Goal: Information Seeking & Learning: Compare options

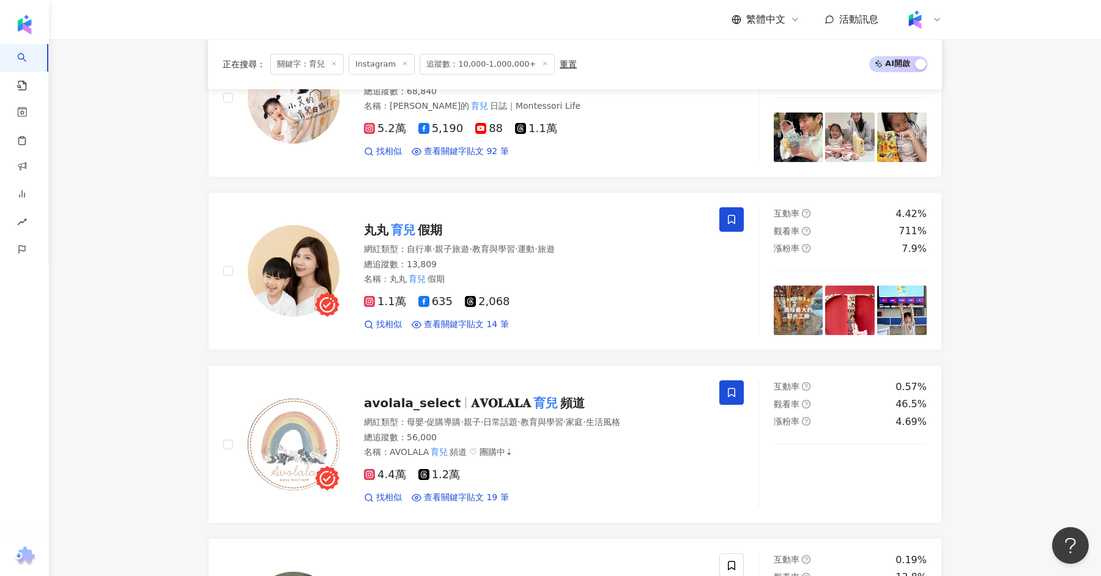
scroll to position [409, 0]
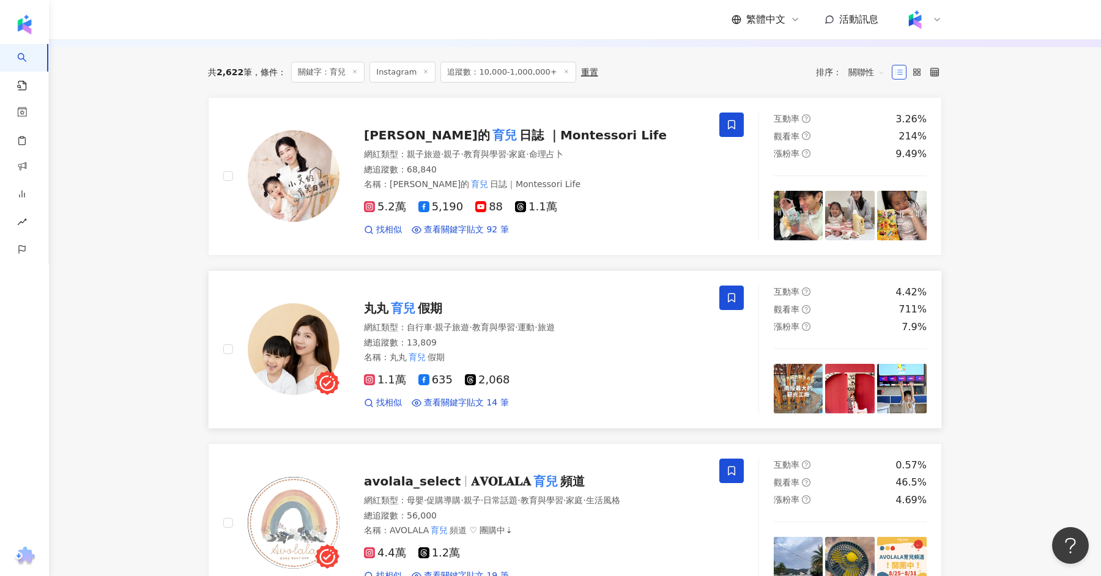
click at [414, 300] on mark "育兒" at bounding box center [402, 309] width 29 height 20
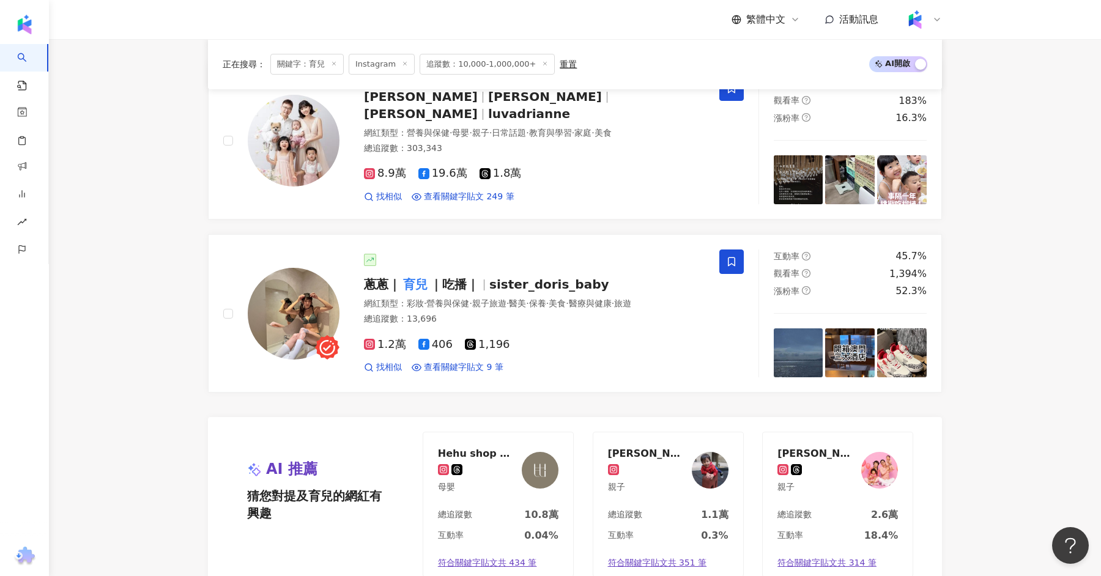
scroll to position [2654, 0]
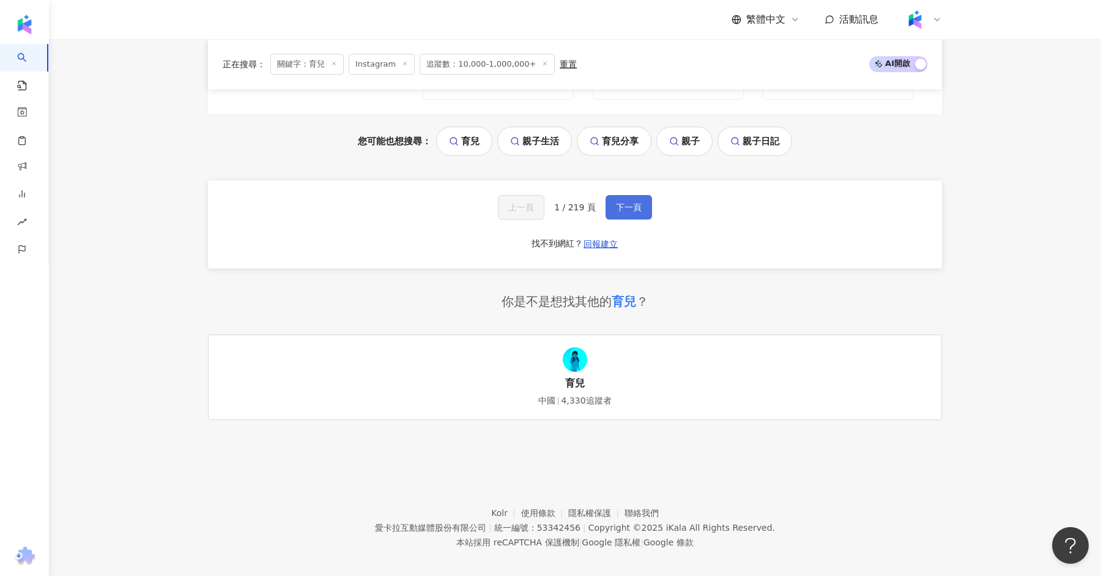
click at [630, 202] on span "下一頁" at bounding box center [629, 207] width 26 height 10
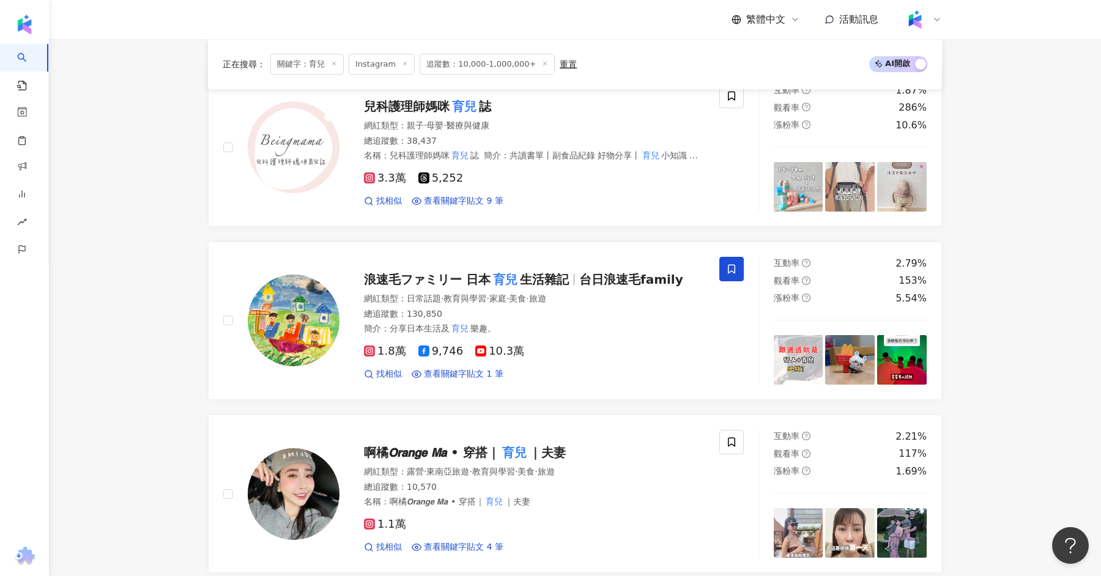
scroll to position [438, 0]
click at [387, 105] on span "兒科護理師媽咪" at bounding box center [407, 105] width 86 height 15
click at [421, 274] on span "浪速毛ファミリー 日本" at bounding box center [427, 279] width 127 height 15
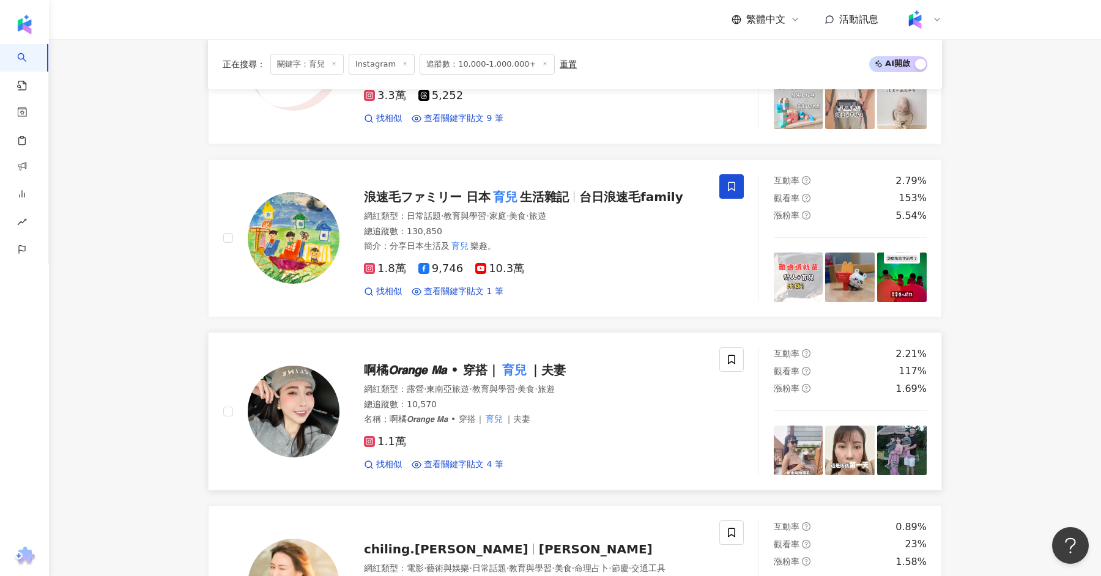
scroll to position [569, 0]
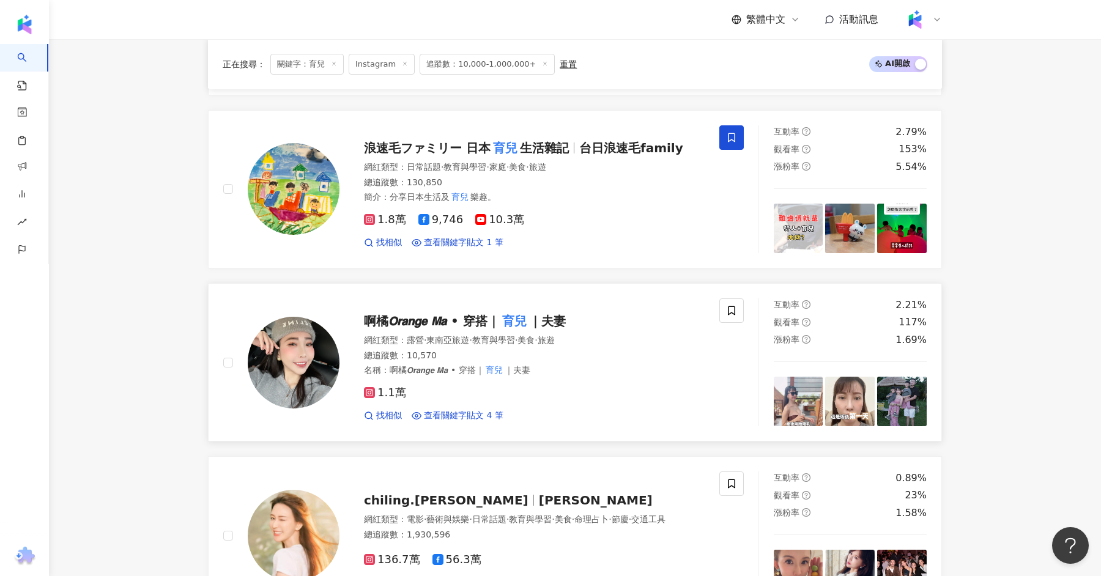
click at [469, 310] on div "啊橘𝙊𝙧𝙖𝙣𝙜𝙚 𝙈𝙖 • 穿搭｜ 育兒 ｜夫妻 網紅類型 ： 露營 · 東南亞旅遊 · 教育與學習 · 美食 · 旅遊 總追蹤數 ： 10,570 名稱 ：…" at bounding box center [522, 362] width 365 height 119
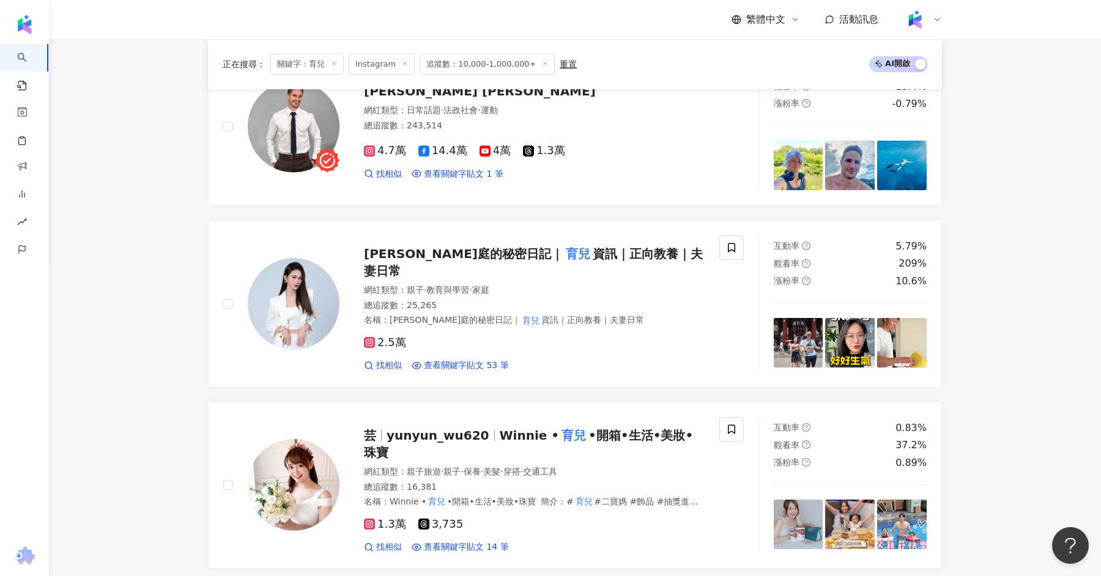
scroll to position [1370, 0]
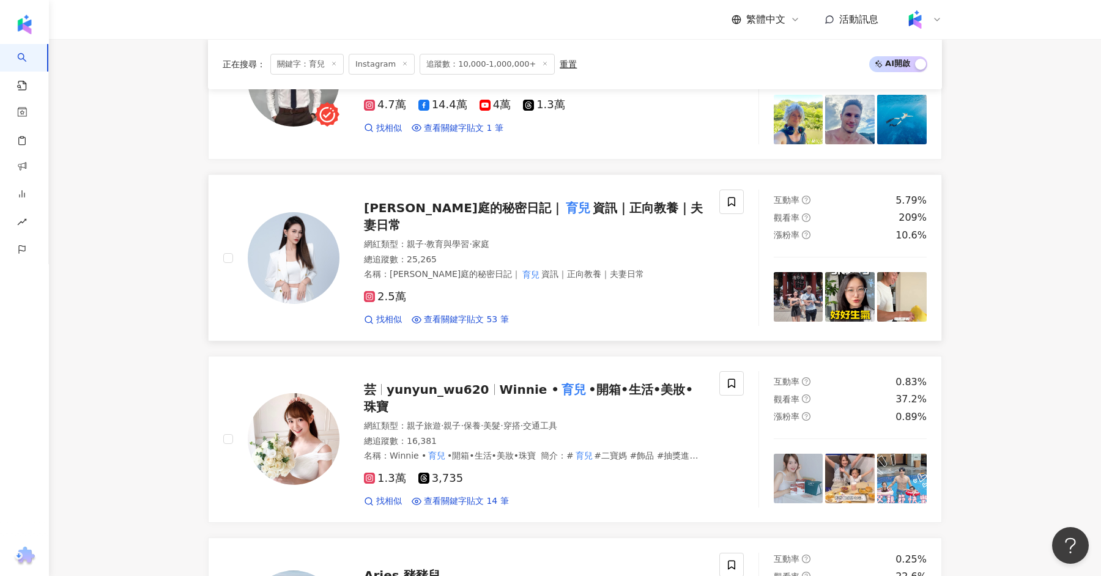
click at [509, 207] on span "資訊｜正向教養｜夫妻日常" at bounding box center [533, 217] width 339 height 32
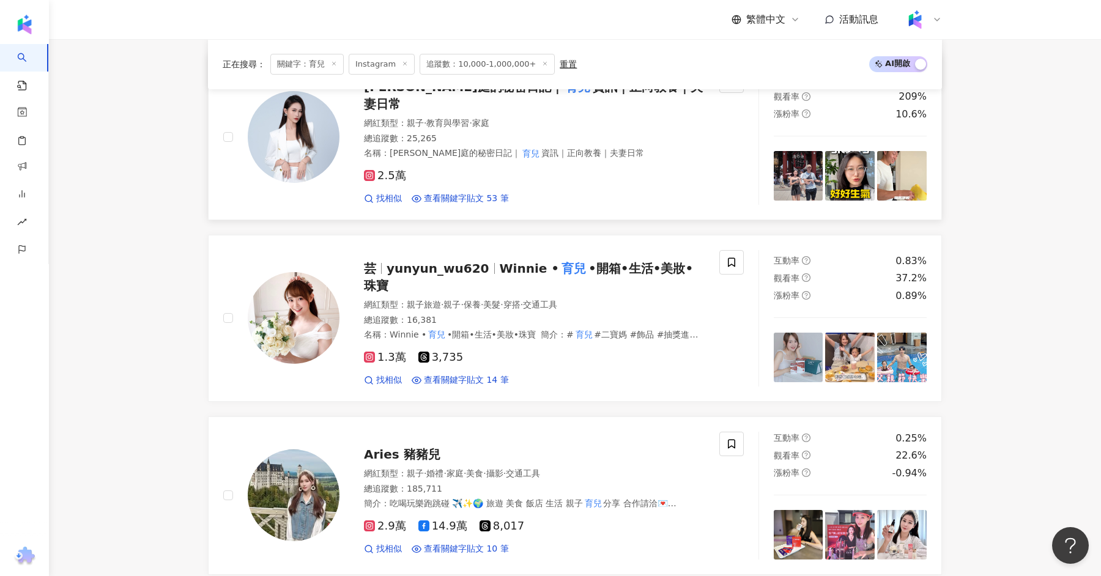
scroll to position [1509, 0]
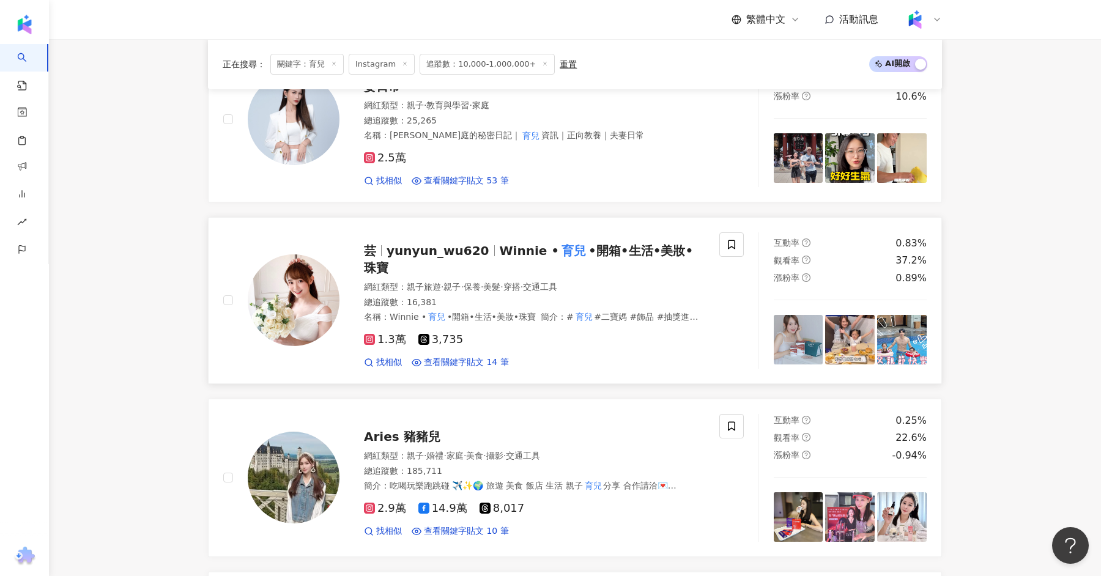
click at [514, 243] on span "Winnie •" at bounding box center [530, 250] width 60 height 15
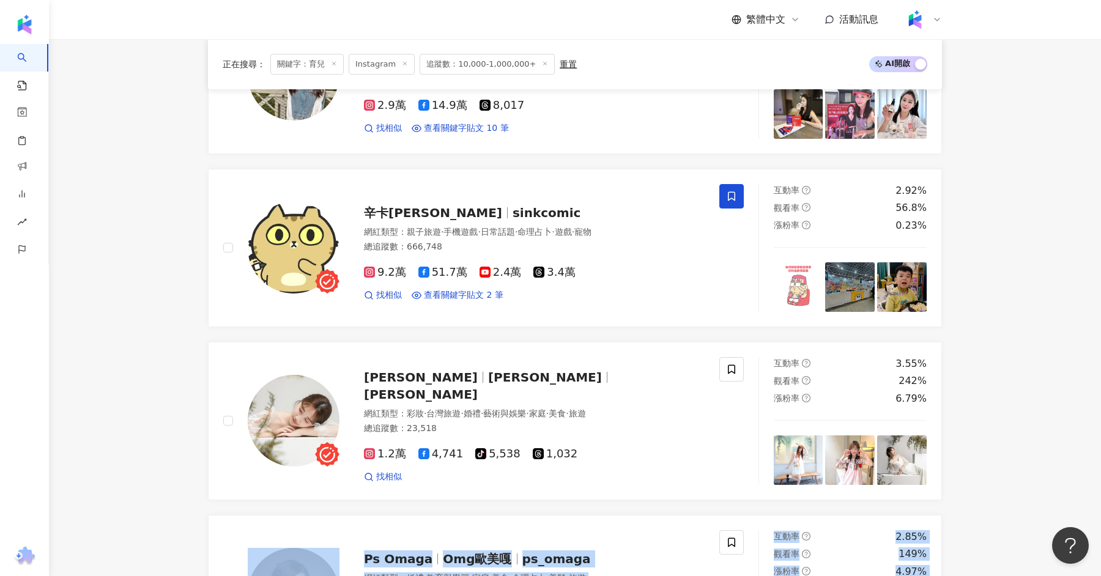
scroll to position [1913, 0]
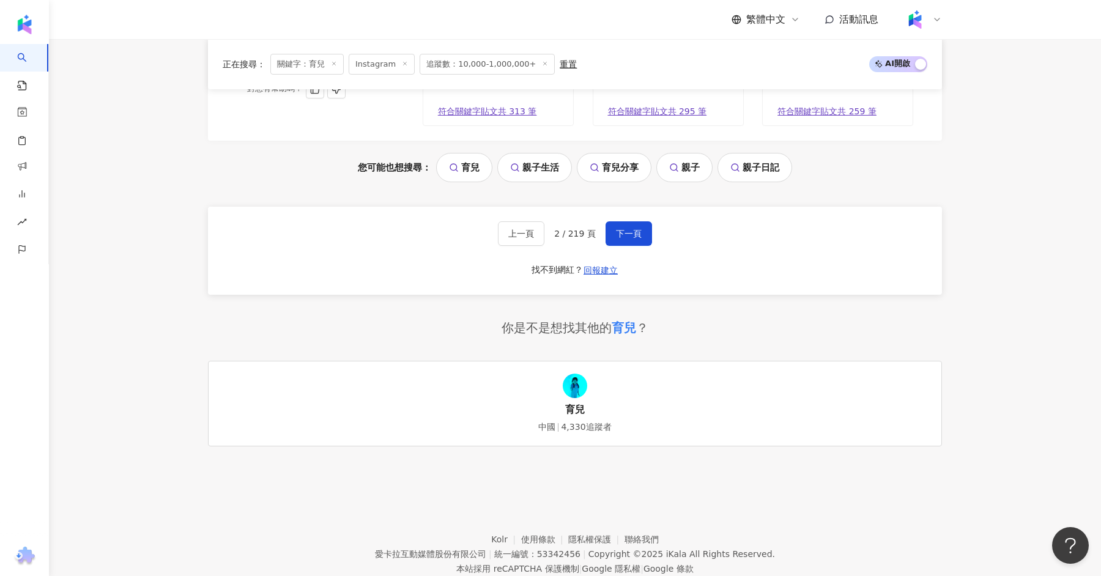
scroll to position [2654, 0]
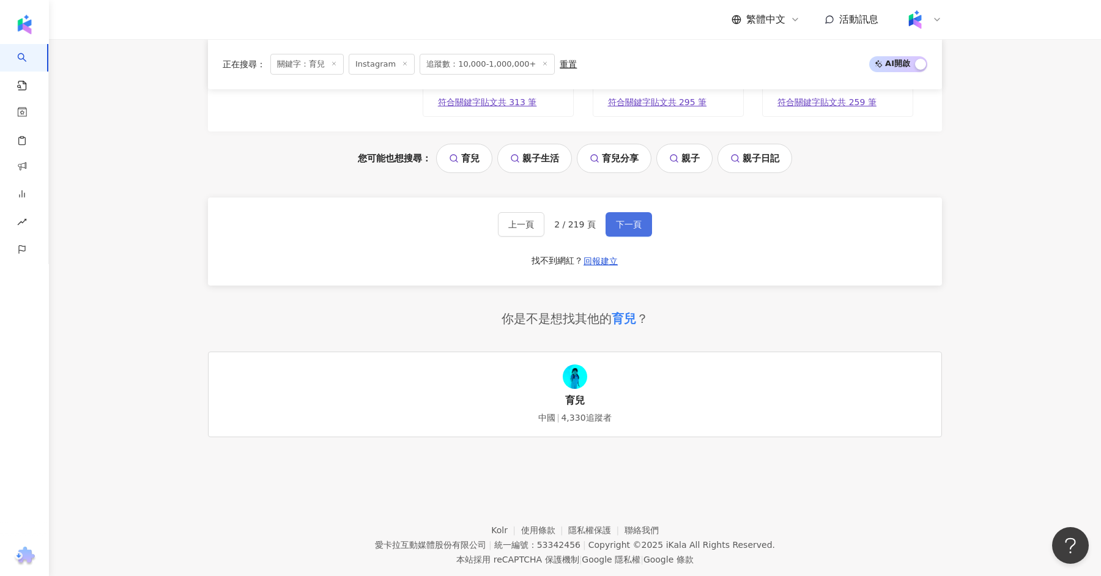
click at [626, 212] on button "下一頁" at bounding box center [629, 224] width 46 height 24
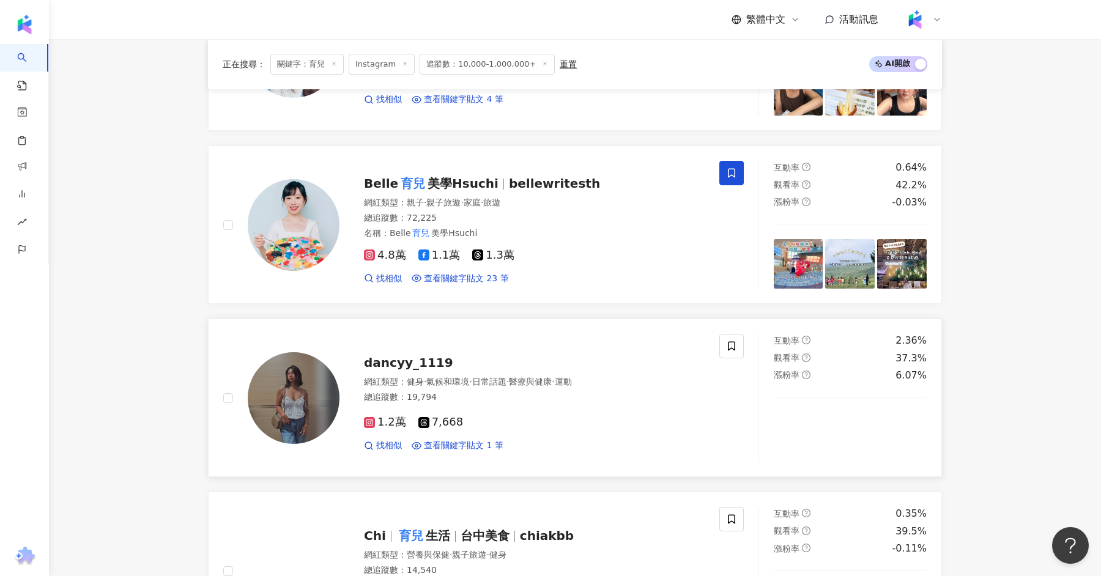
scroll to position [1571, 0]
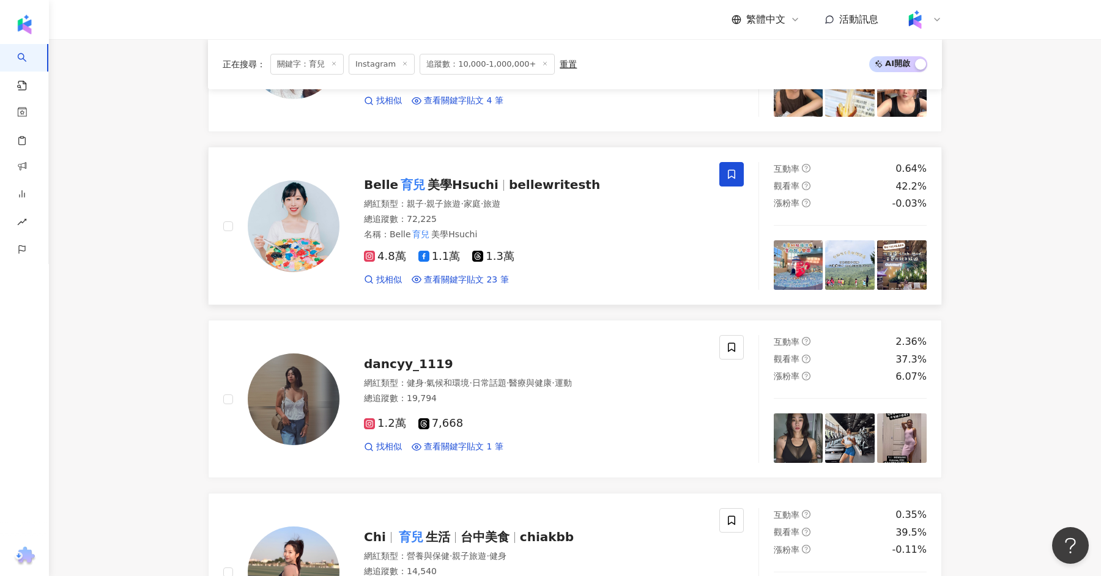
click at [458, 176] on div "Belle 育兒 美學Hsuchi bellewritesth" at bounding box center [534, 184] width 341 height 17
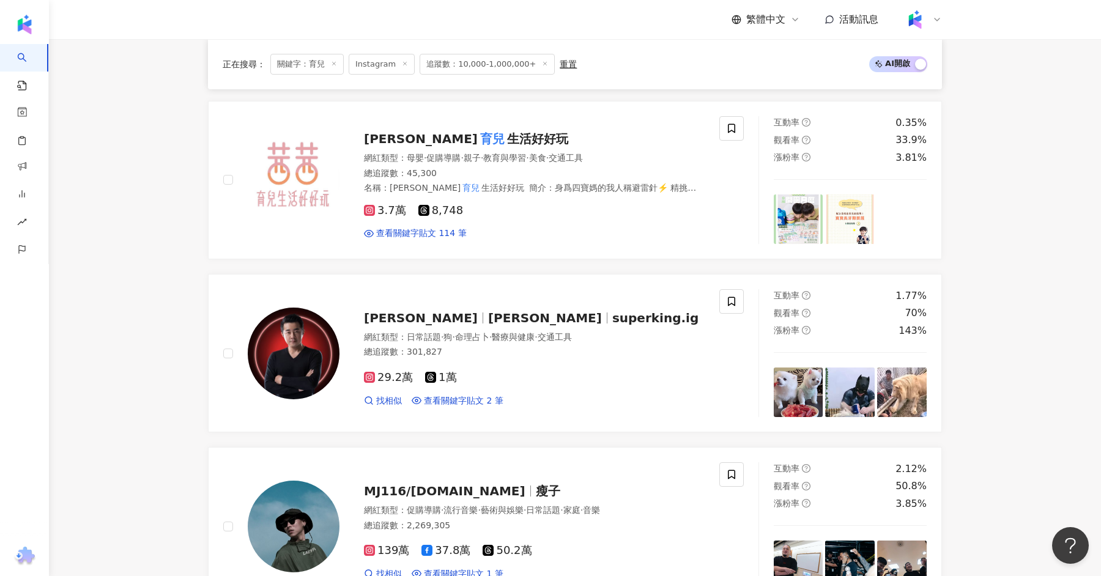
scroll to position [475, 0]
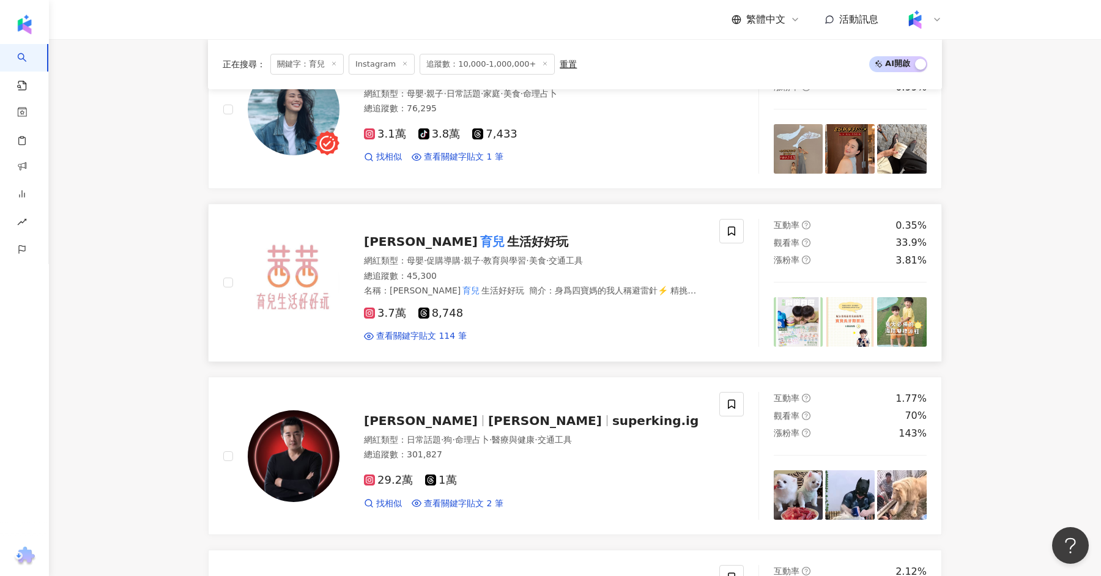
click at [507, 240] on span "生活好好玩" at bounding box center [537, 241] width 61 height 15
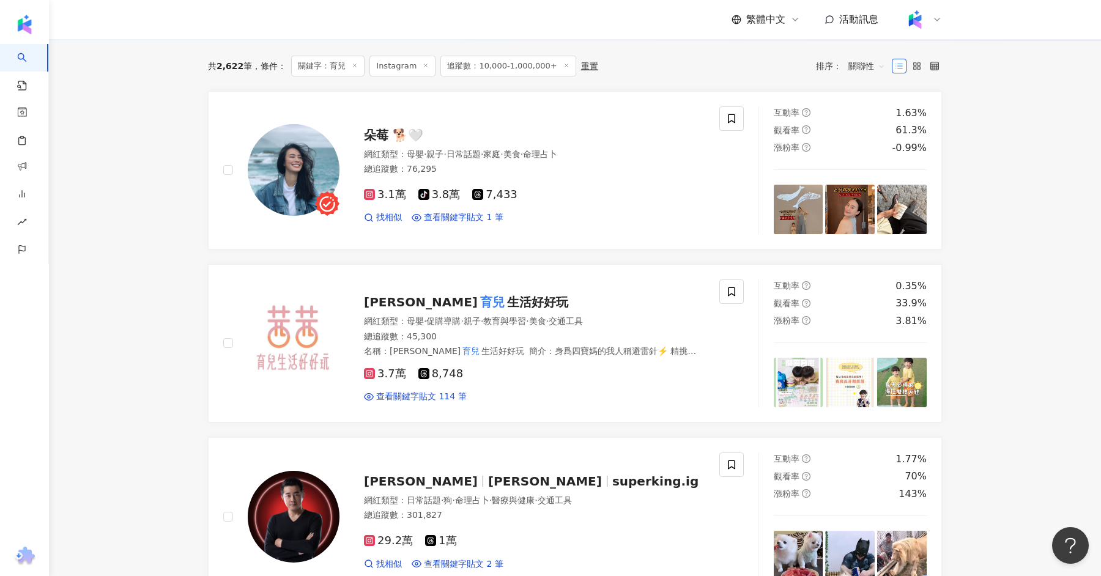
scroll to position [258, 0]
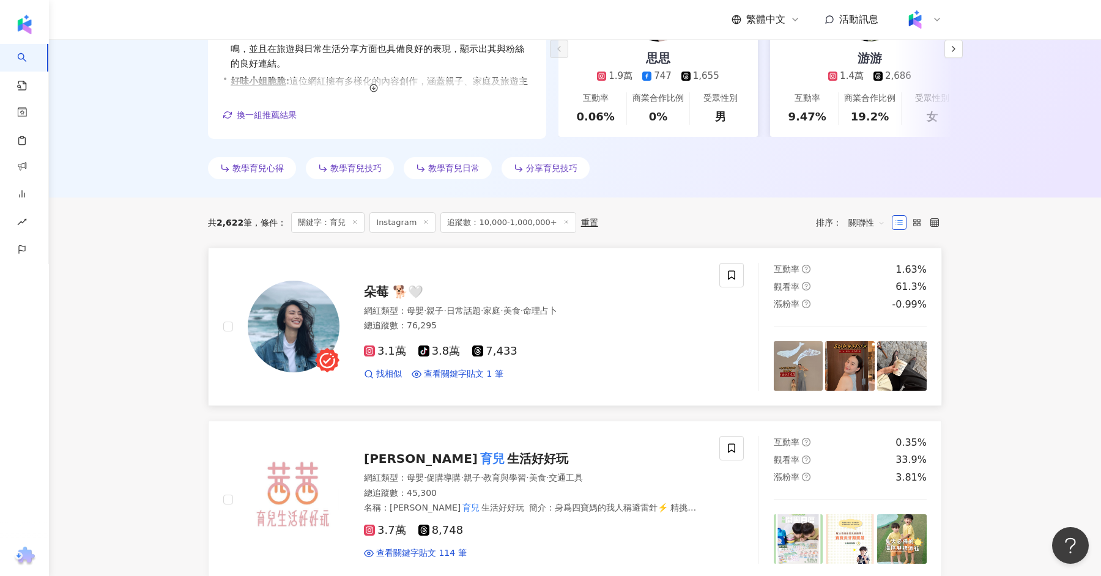
click at [379, 287] on span "朵莓 🐕🤍" at bounding box center [393, 291] width 59 height 15
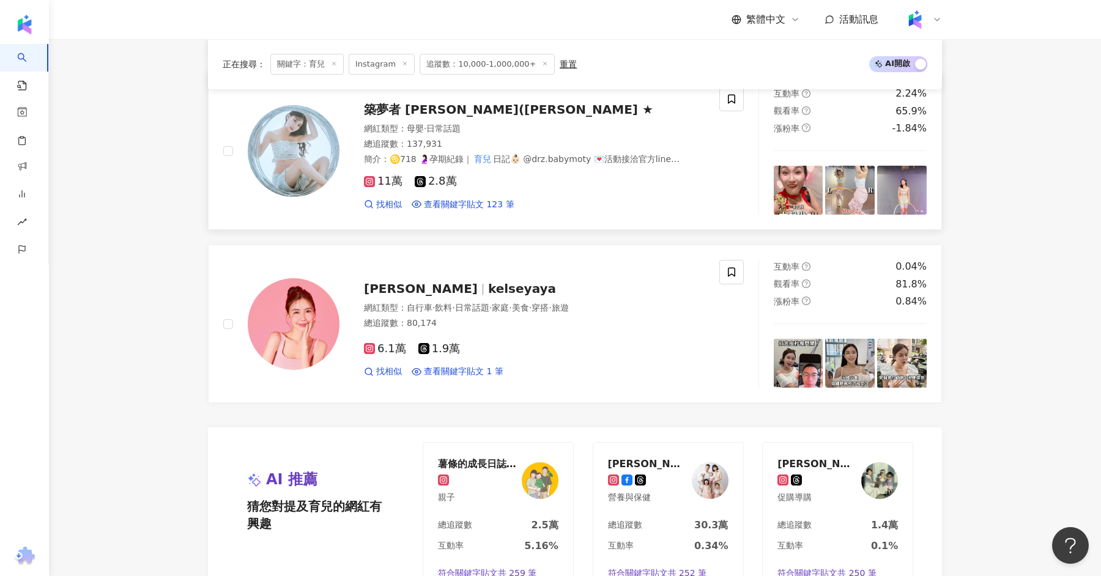
scroll to position [2654, 0]
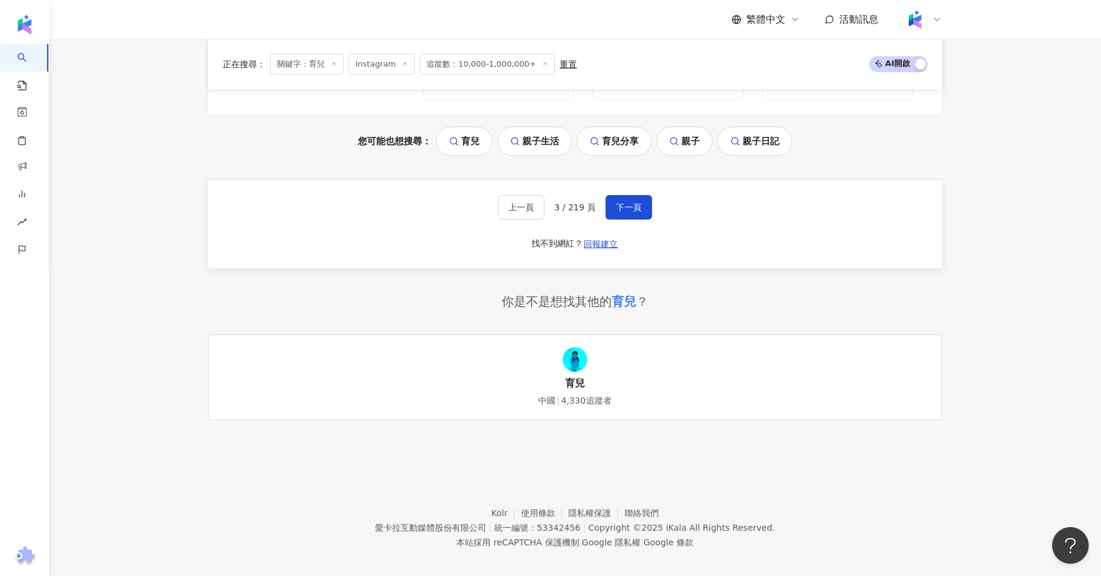
click at [612, 184] on div "上一頁 3 / 219 頁 下一頁 找不到網紅？ 回報建立" at bounding box center [575, 224] width 734 height 88
click at [620, 202] on span "下一頁" at bounding box center [629, 207] width 26 height 10
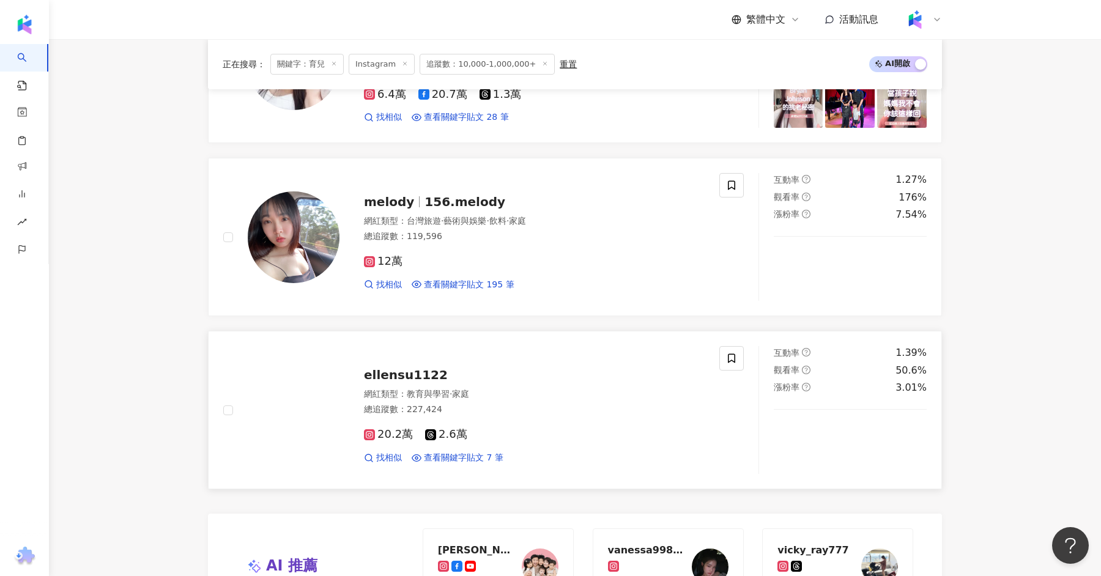
scroll to position [2059, 0]
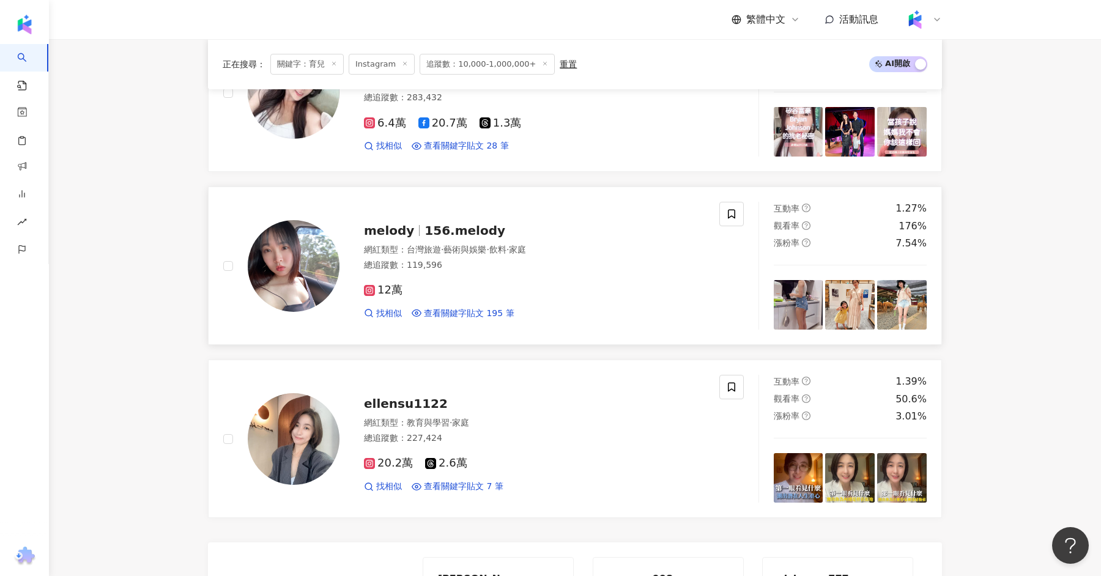
click at [466, 223] on span "156.melody" at bounding box center [465, 230] width 81 height 15
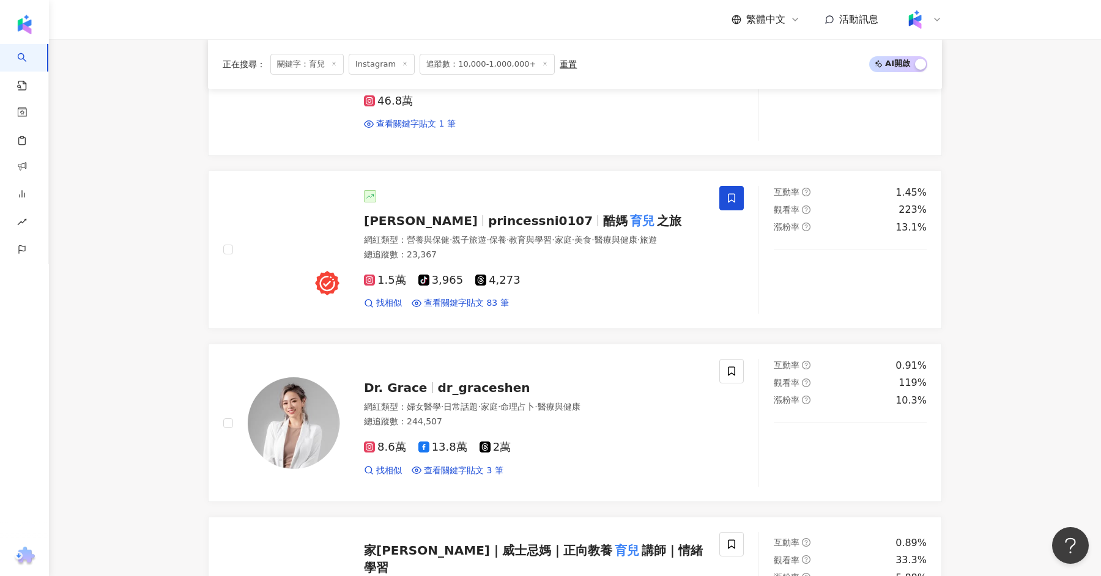
scroll to position [496, 0]
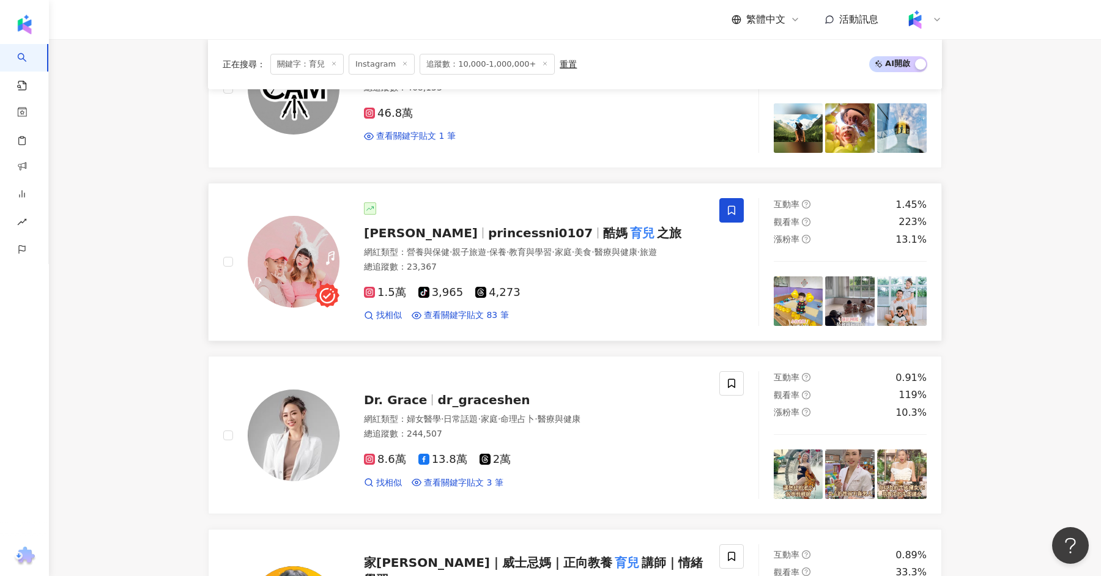
click at [528, 221] on div "水妮 princessni0107 酷媽 育兒 之旅 網紅類型 ： 營養與保健 · 親子旅遊 · 保養 · 教育與學習 · 家庭 · 美食 · 醫療與健康 ·…" at bounding box center [522, 261] width 365 height 119
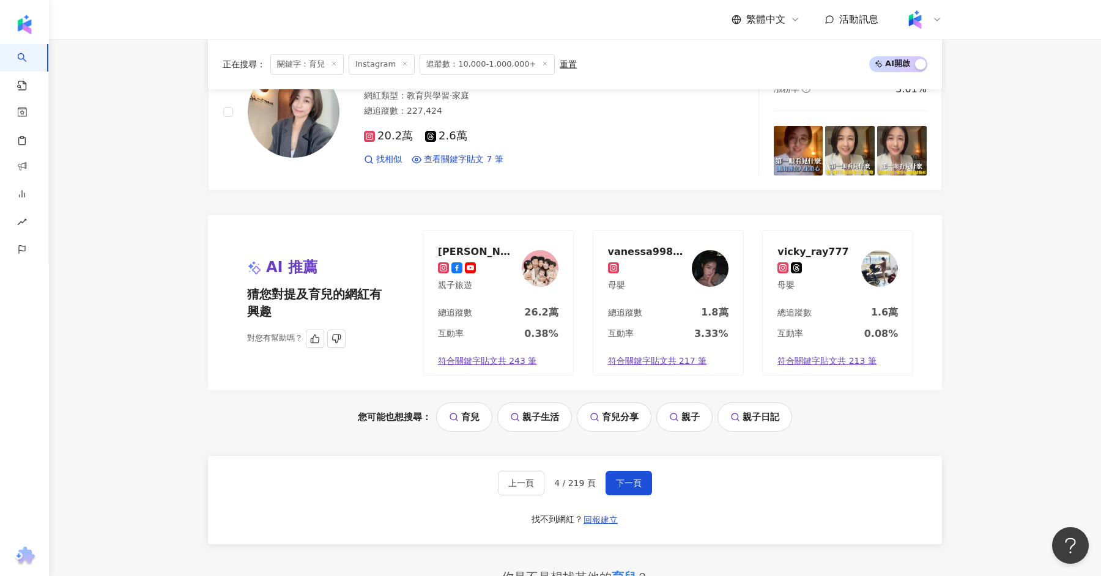
scroll to position [2388, 0]
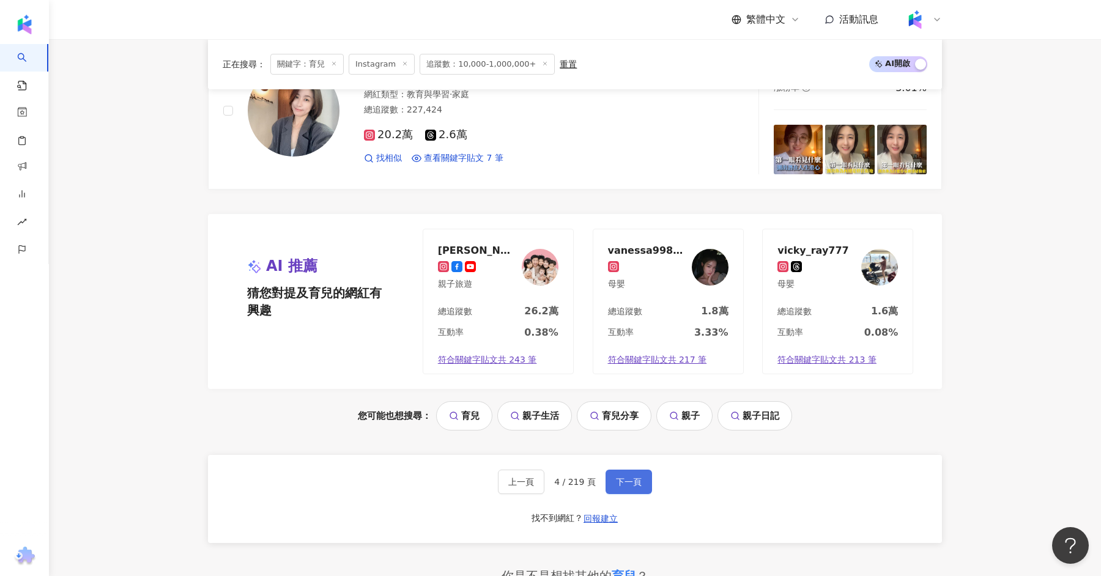
click at [628, 470] on button "下一頁" at bounding box center [629, 482] width 46 height 24
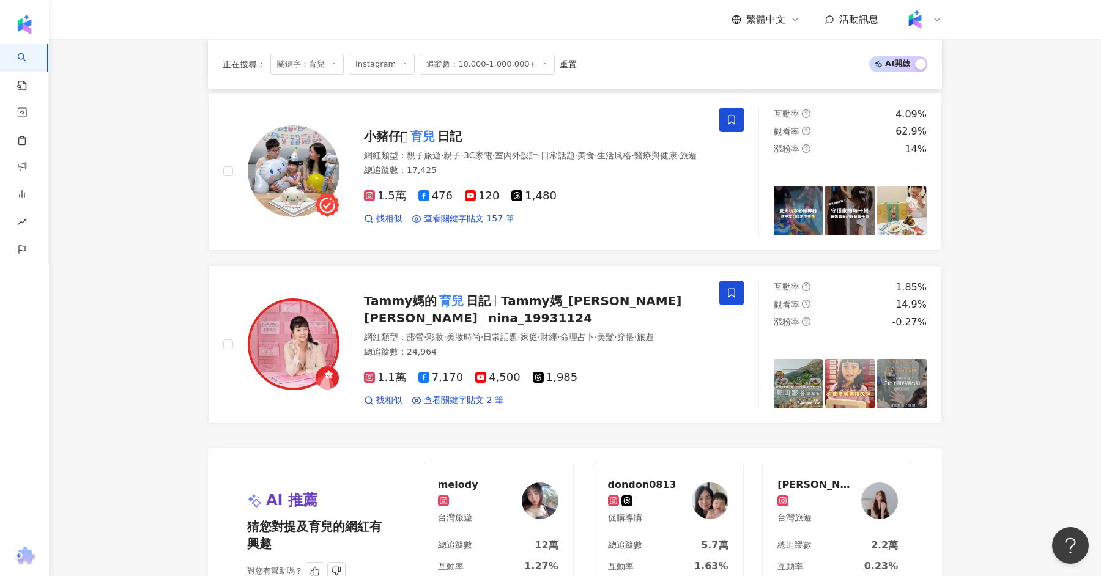
scroll to position [2162, 0]
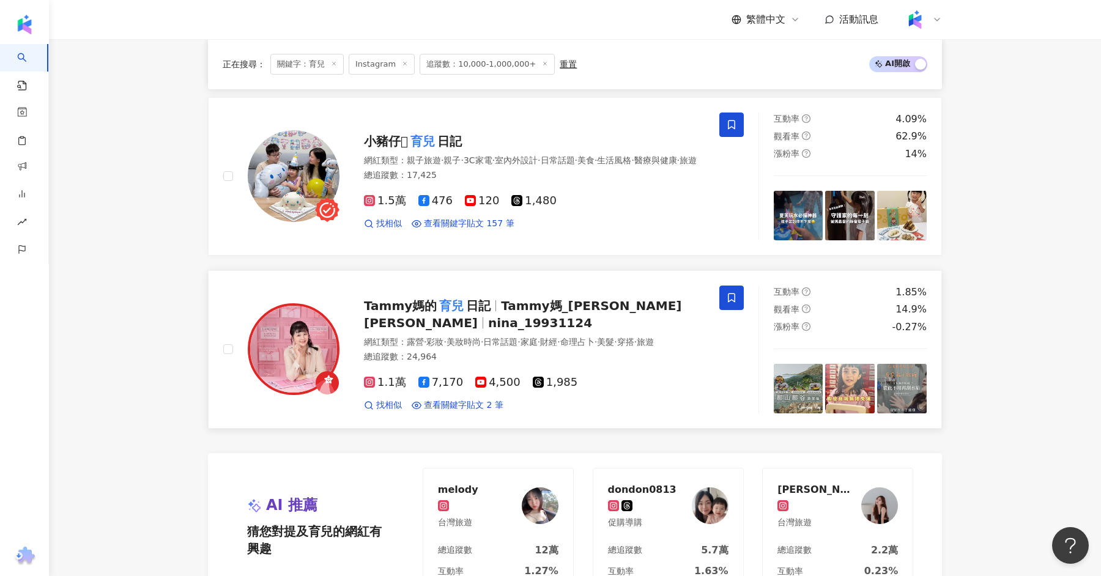
click at [487, 299] on span "Tammy媽的 育兒 日記" at bounding box center [432, 306] width 137 height 15
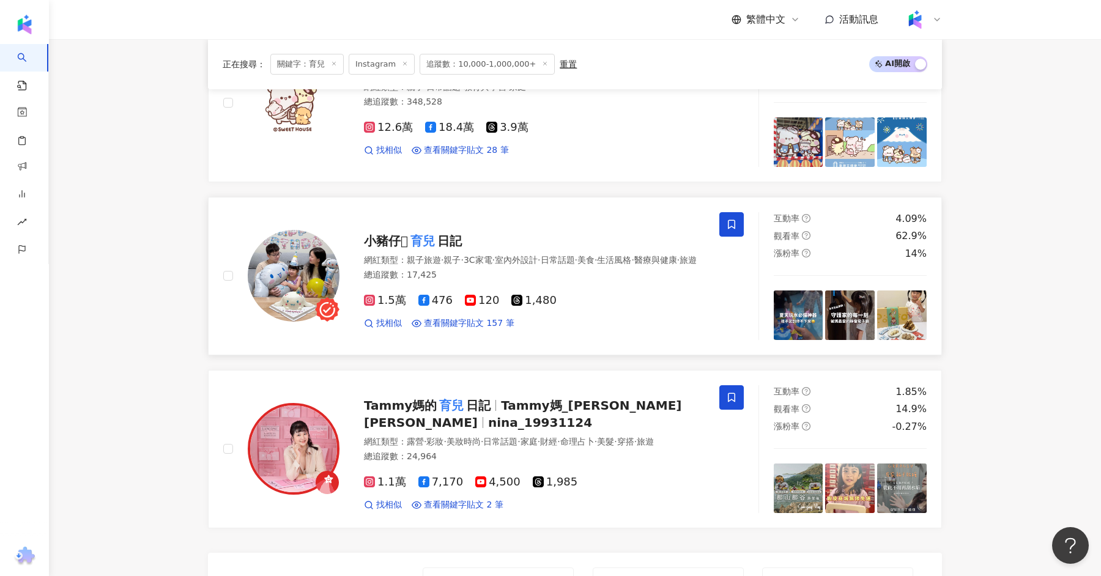
click at [424, 231] on mark "育兒" at bounding box center [422, 241] width 29 height 20
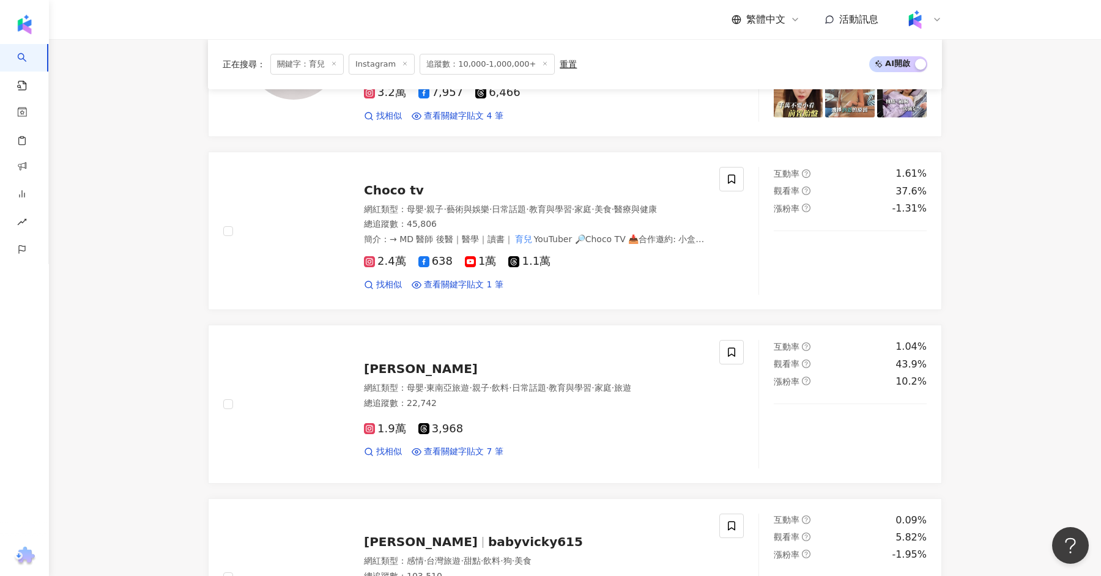
scroll to position [1068, 0]
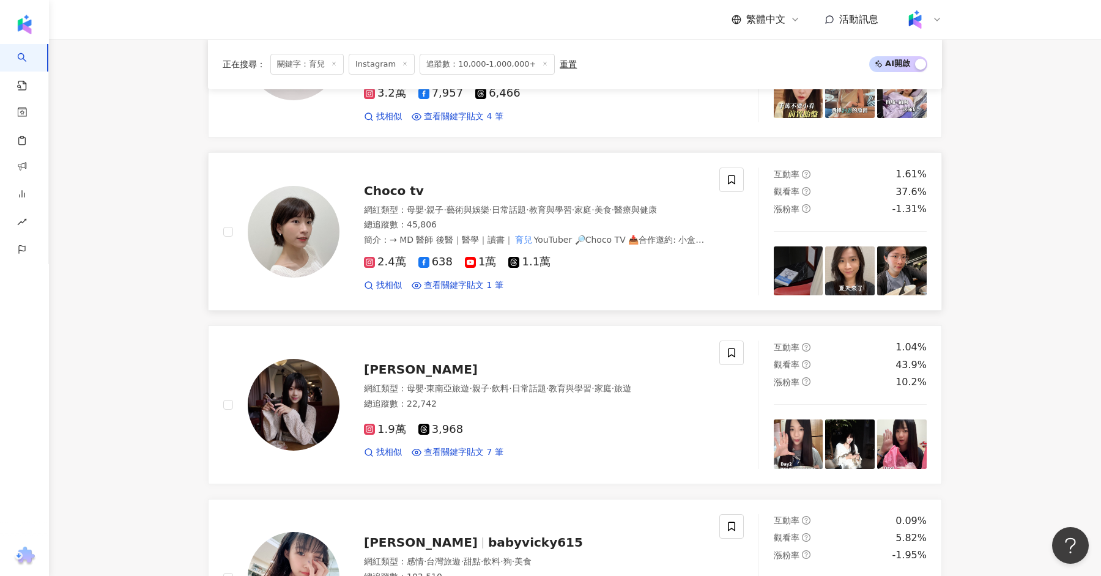
click at [407, 184] on span "Choco tv" at bounding box center [394, 191] width 60 height 15
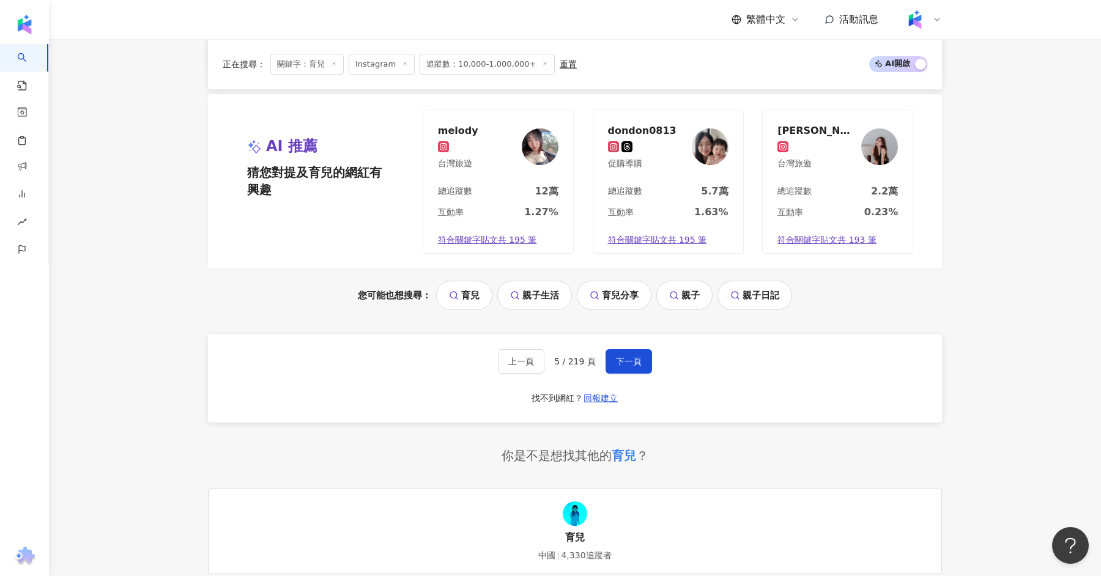
scroll to position [2600, 0]
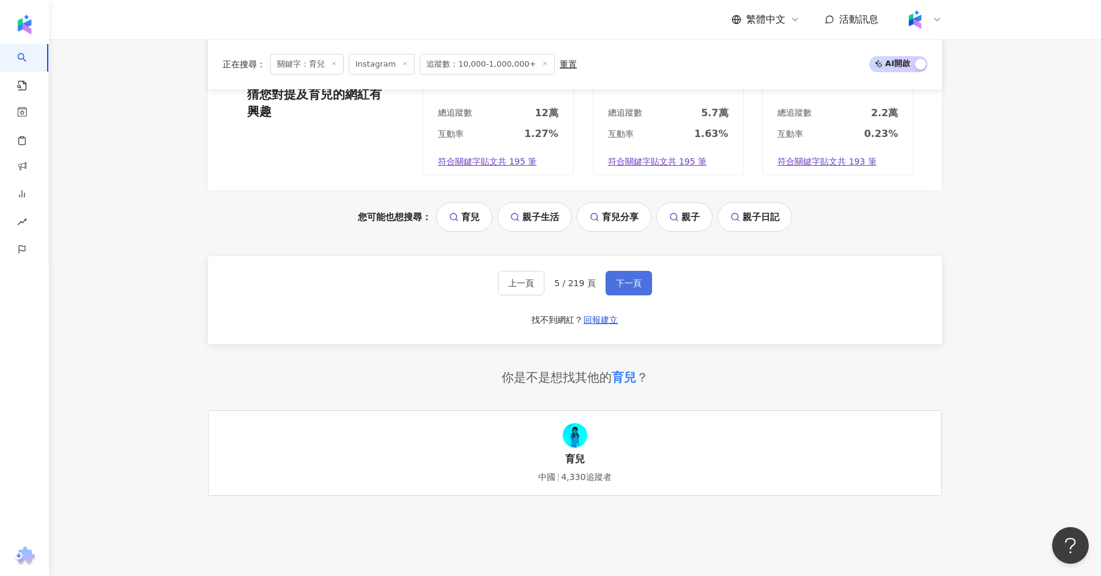
click at [633, 278] on span "下一頁" at bounding box center [629, 283] width 26 height 10
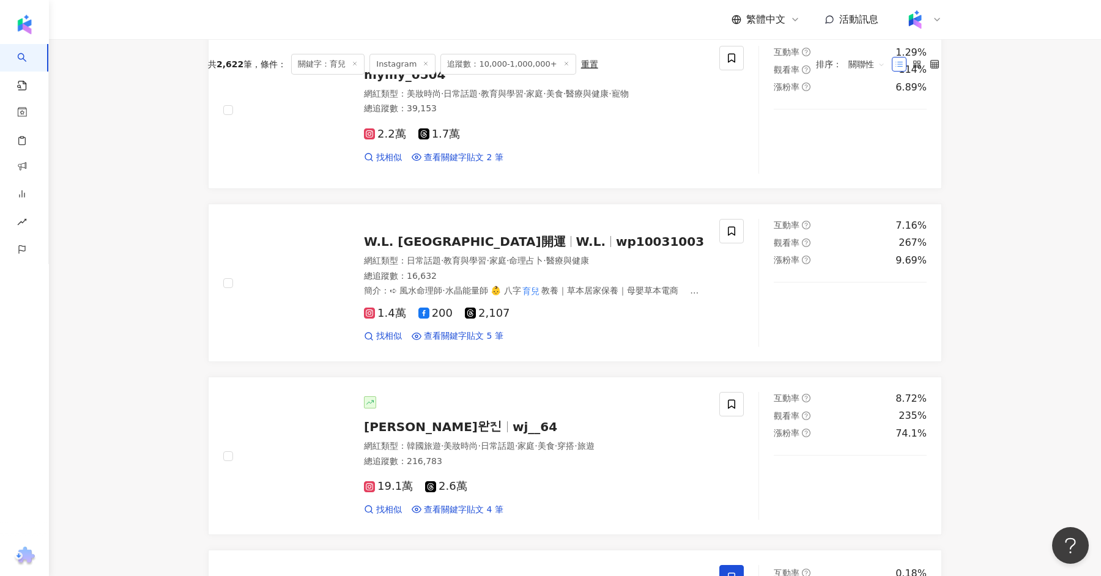
scroll to position [0, 0]
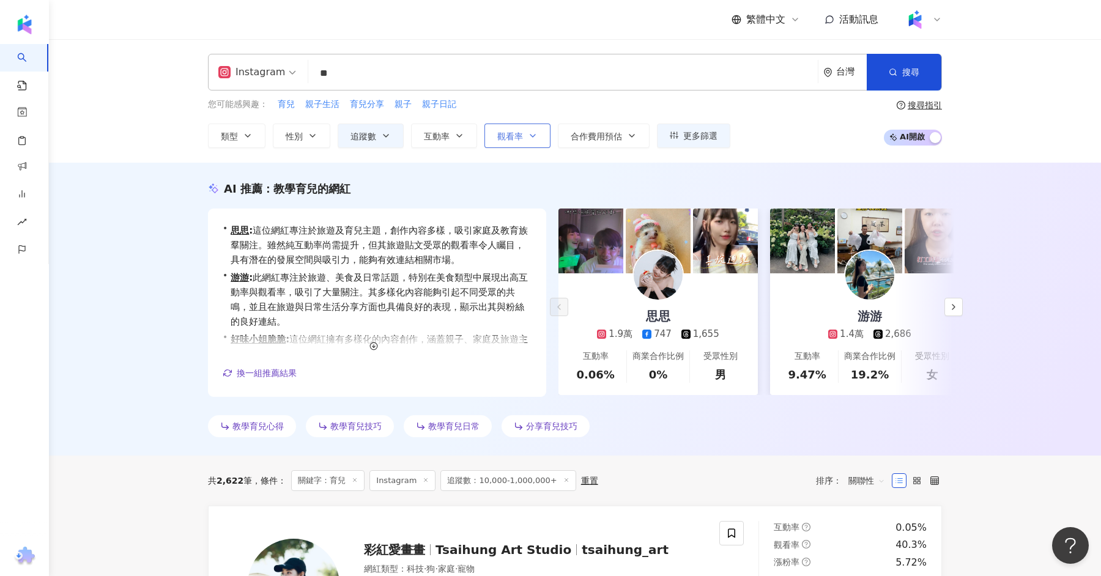
click at [521, 138] on span "觀看率" at bounding box center [510, 137] width 26 height 10
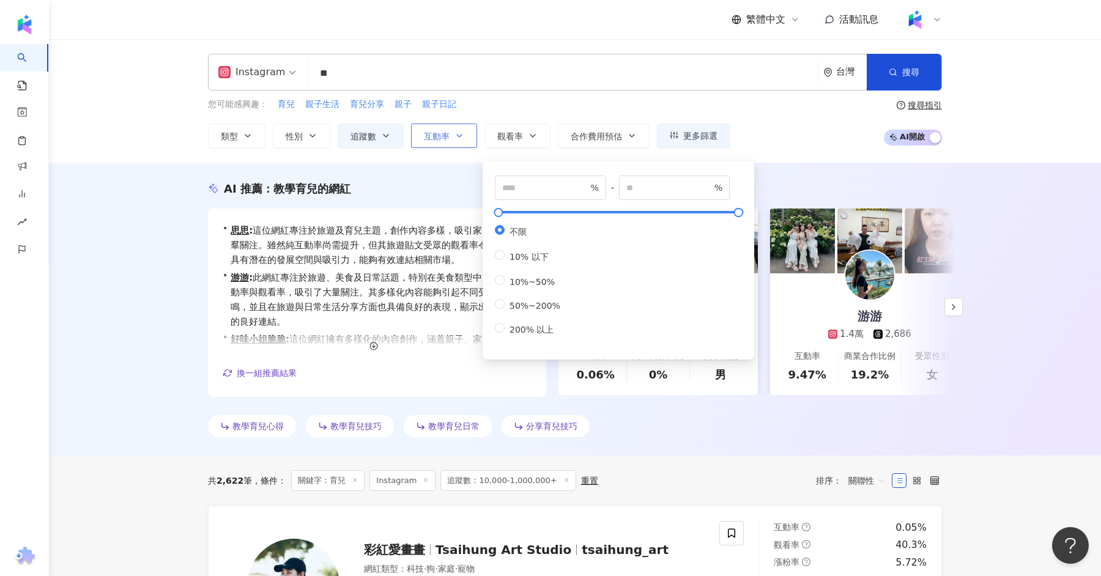
click at [452, 134] on button "互動率" at bounding box center [444, 136] width 66 height 24
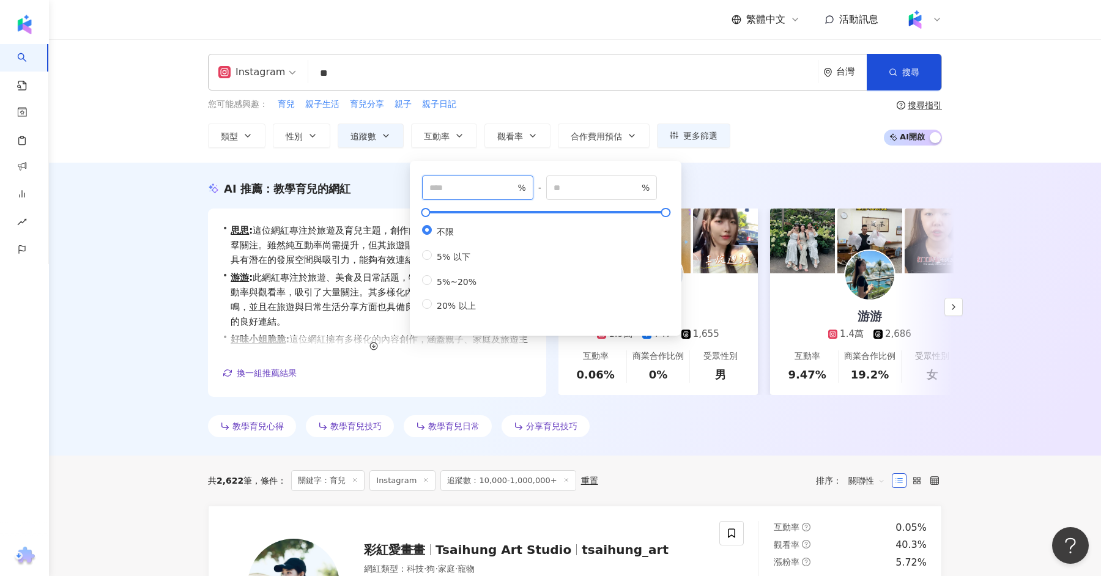
click at [484, 188] on input "number" at bounding box center [472, 187] width 86 height 13
type input "*"
click at [541, 133] on button "觀看率" at bounding box center [517, 136] width 66 height 24
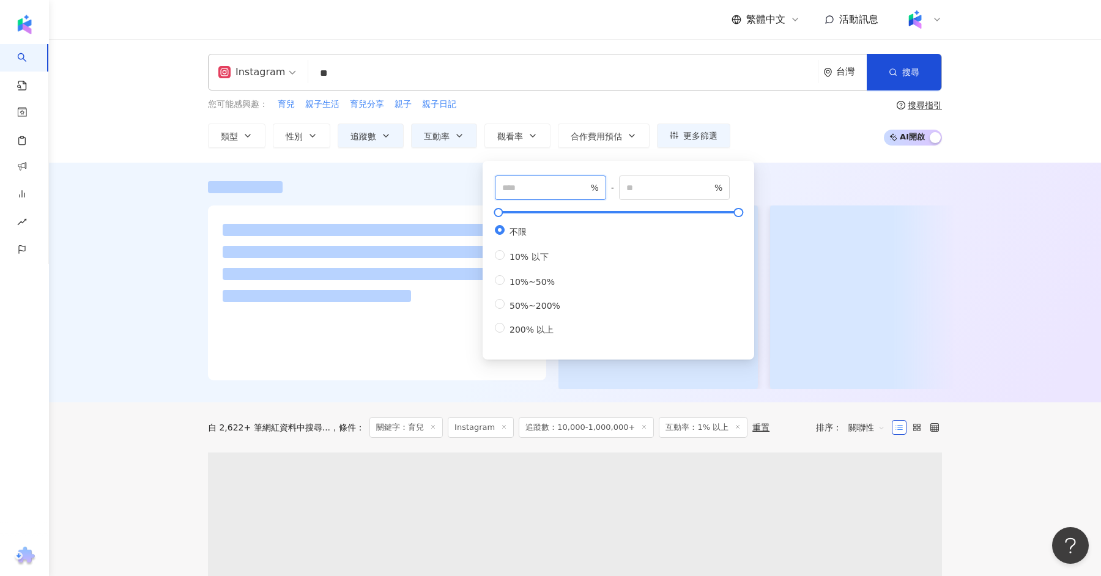
click at [531, 188] on input "number" at bounding box center [545, 187] width 86 height 13
type input "**"
click at [132, 264] on div at bounding box center [575, 283] width 1052 height 240
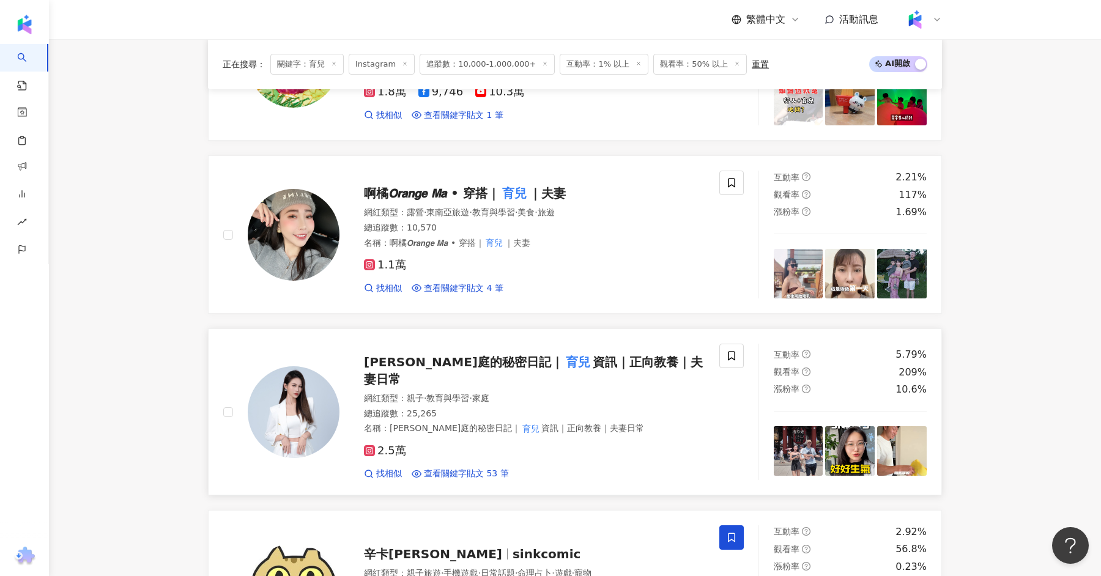
scroll to position [1631, 0]
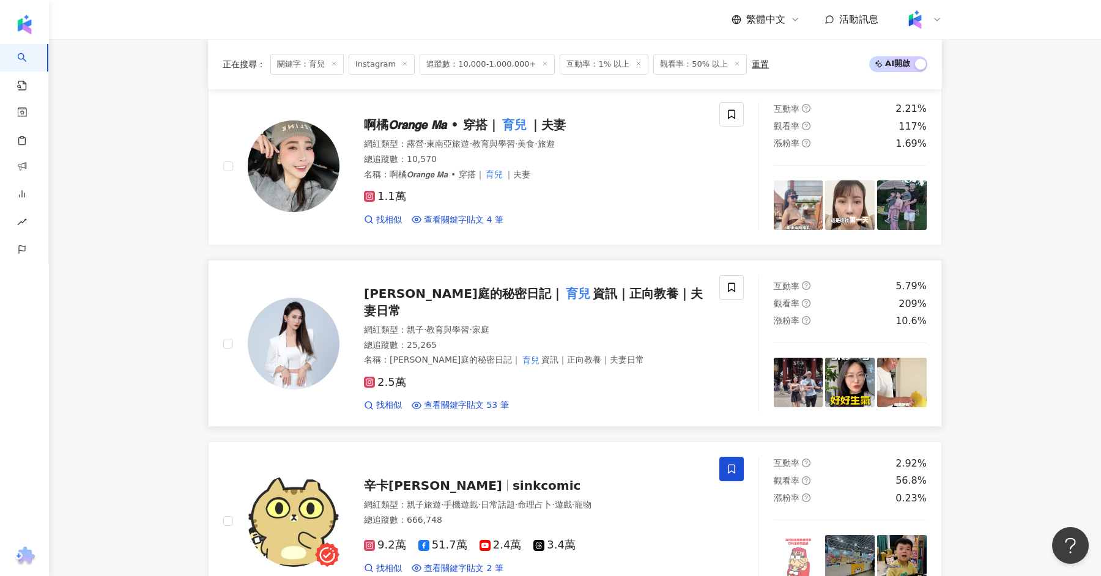
click at [537, 289] on span "資訊｜正向教養｜夫妻日常" at bounding box center [533, 302] width 339 height 32
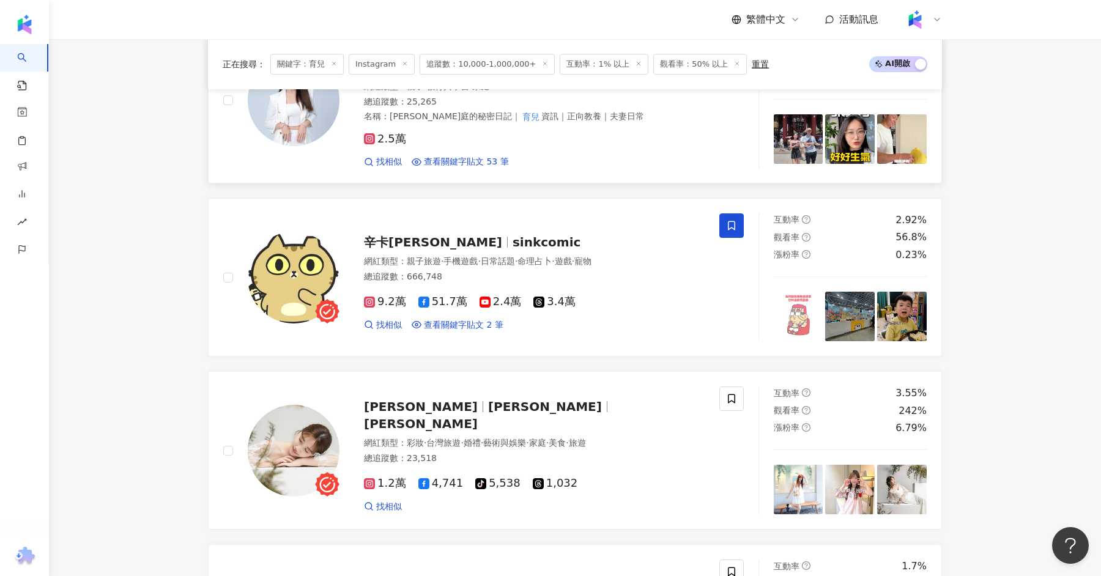
scroll to position [1881, 0]
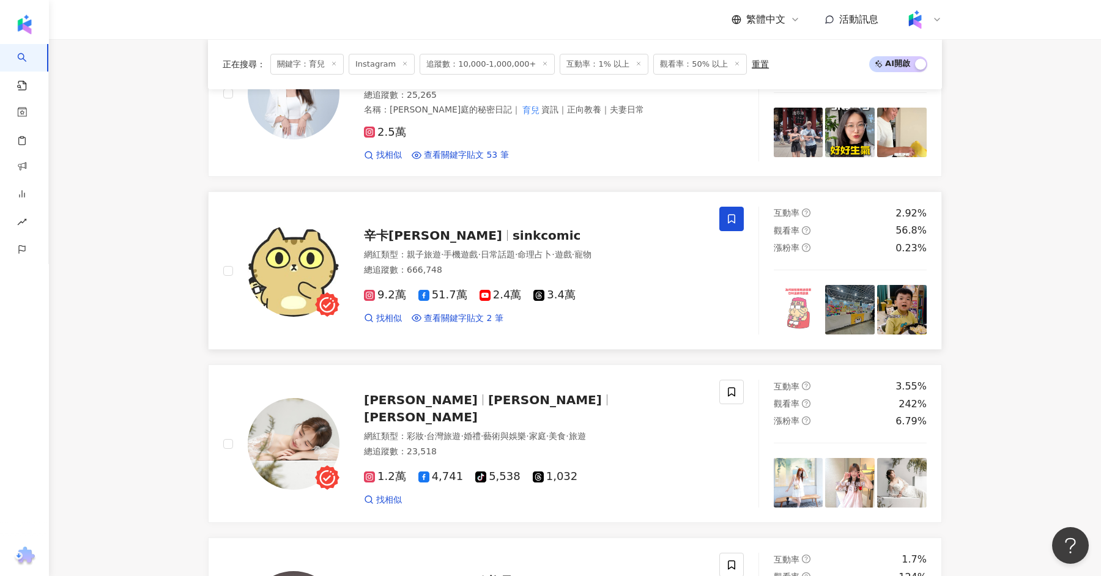
click at [513, 228] on span "sinkcomic" at bounding box center [547, 235] width 68 height 15
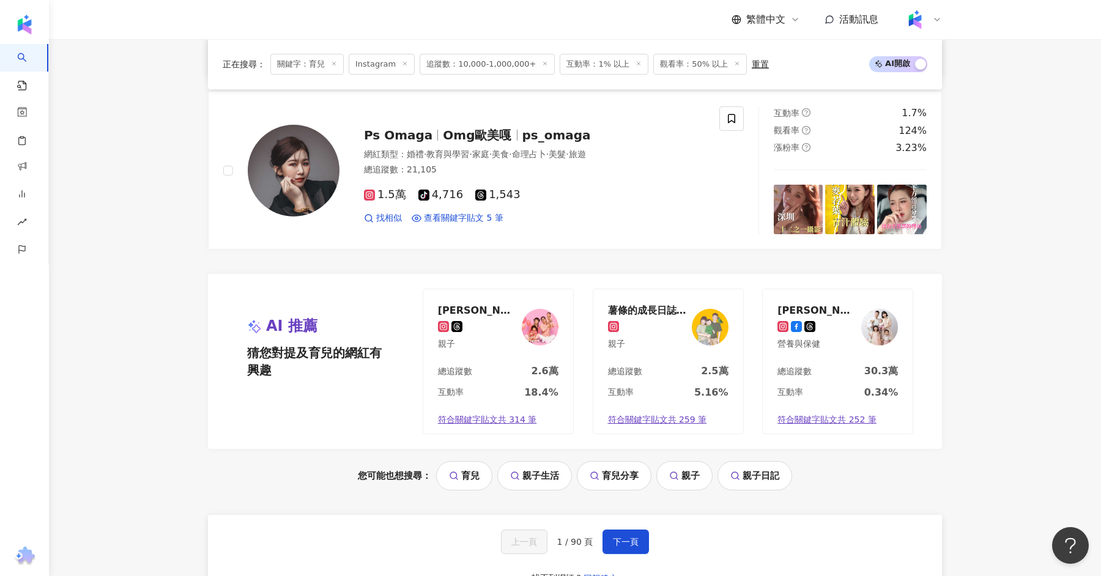
scroll to position [2331, 0]
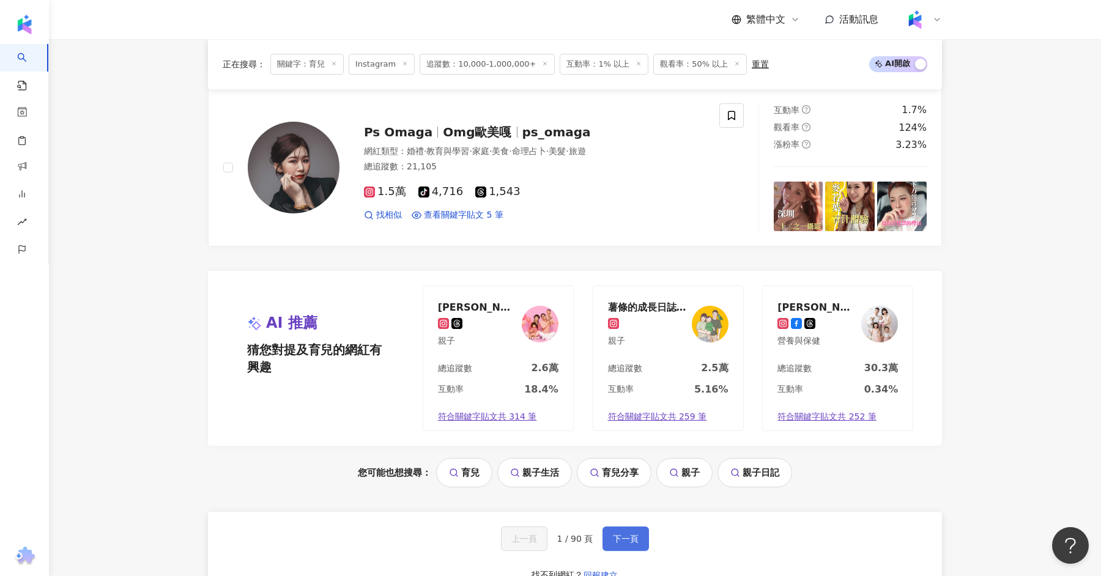
click at [629, 534] on span "下一頁" at bounding box center [626, 539] width 26 height 10
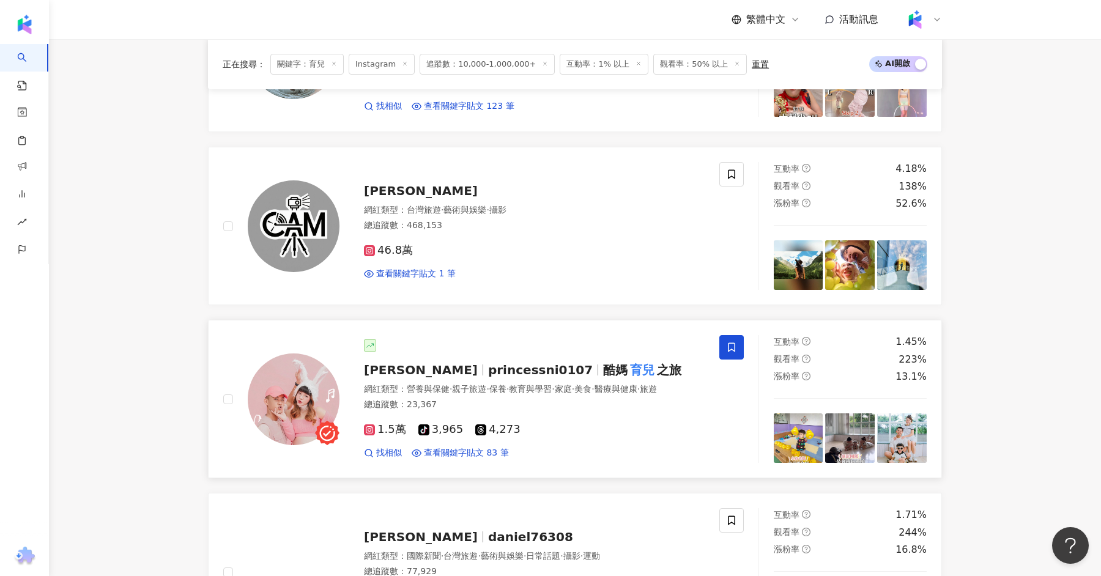
scroll to position [1393, 0]
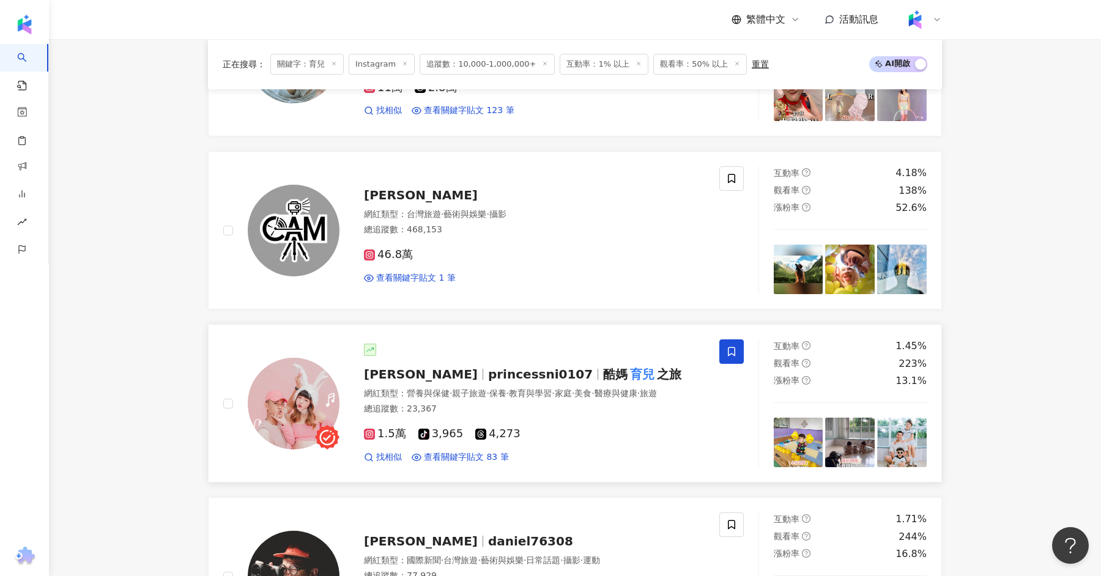
click at [488, 367] on span "princessni0107" at bounding box center [540, 374] width 105 height 15
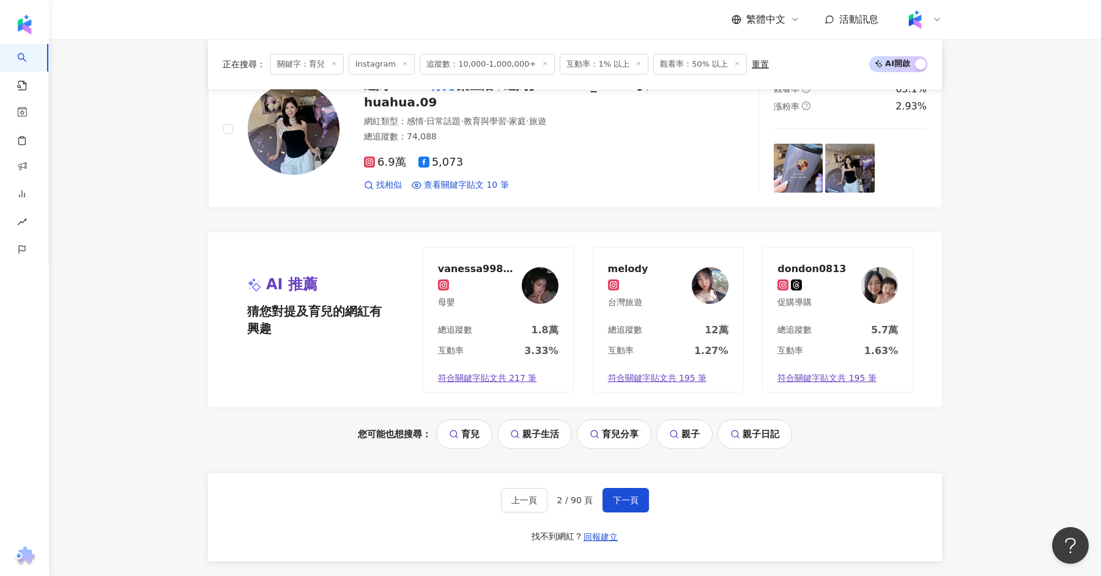
scroll to position [2654, 0]
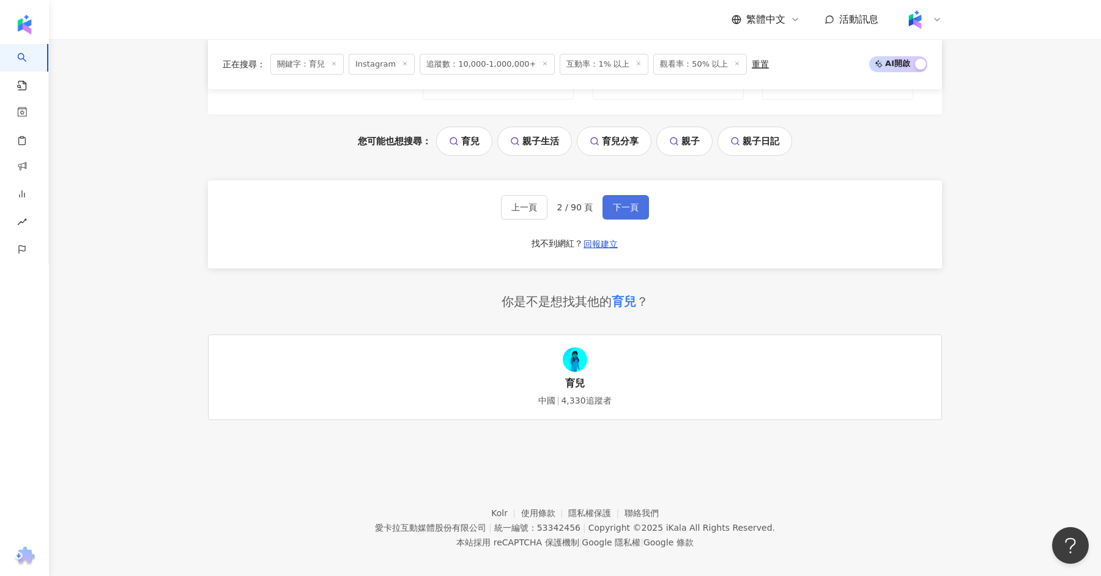
click at [623, 203] on button "下一頁" at bounding box center [626, 207] width 46 height 24
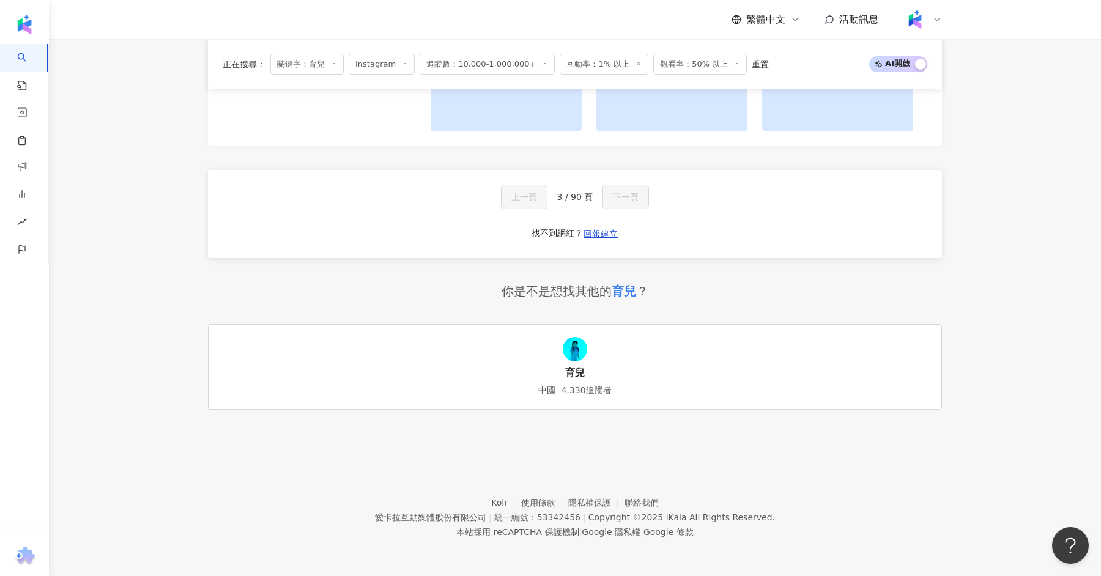
scroll to position [1279, 0]
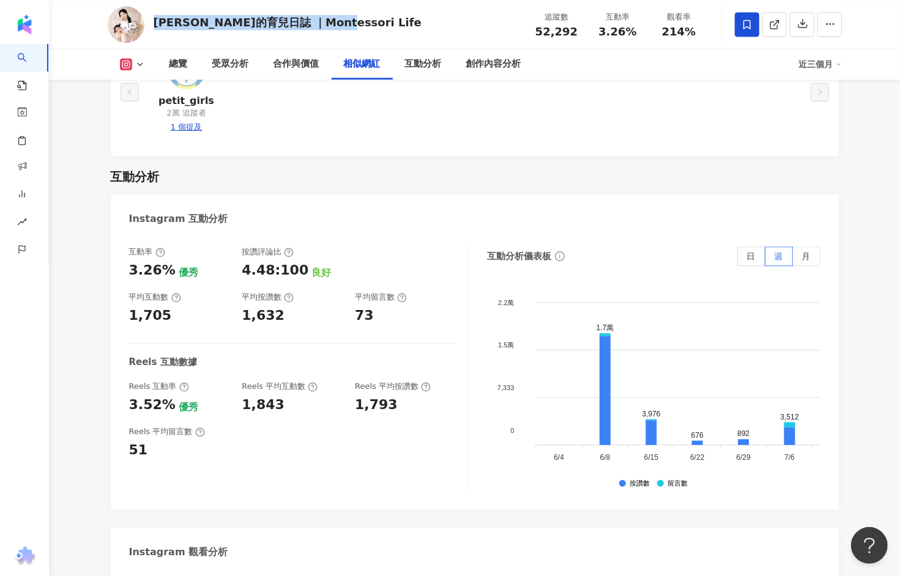
drag, startPoint x: 336, startPoint y: 21, endPoint x: 154, endPoint y: 21, distance: 182.3
click at [154, 21] on div "小艾的育兒日誌 ｜Montessori Life 追蹤數 52,292 互動率 3.26% 觀看率 214%" at bounding box center [474, 24] width 783 height 48
copy div "小艾的育兒日誌 ｜Montessori Life"
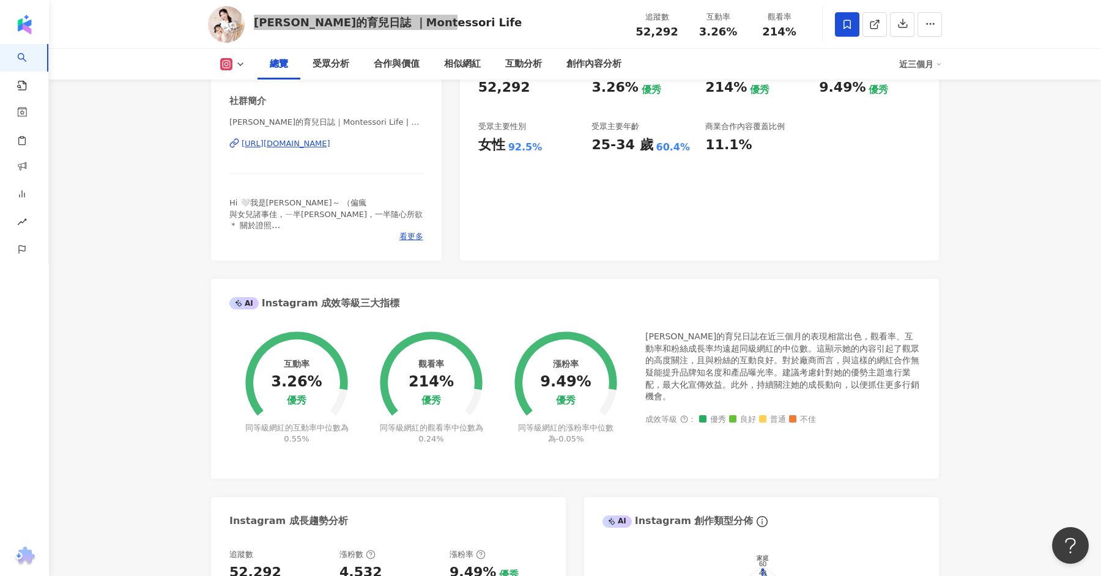
scroll to position [247, 0]
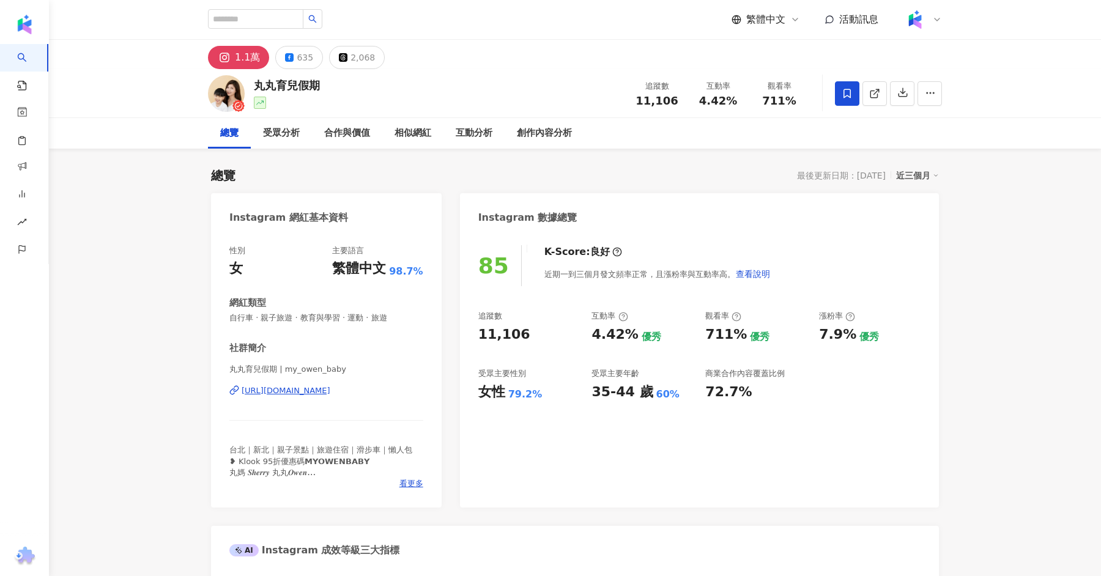
click at [330, 388] on div "https://www.instagram.com/my_owen_baby/" at bounding box center [286, 390] width 89 height 11
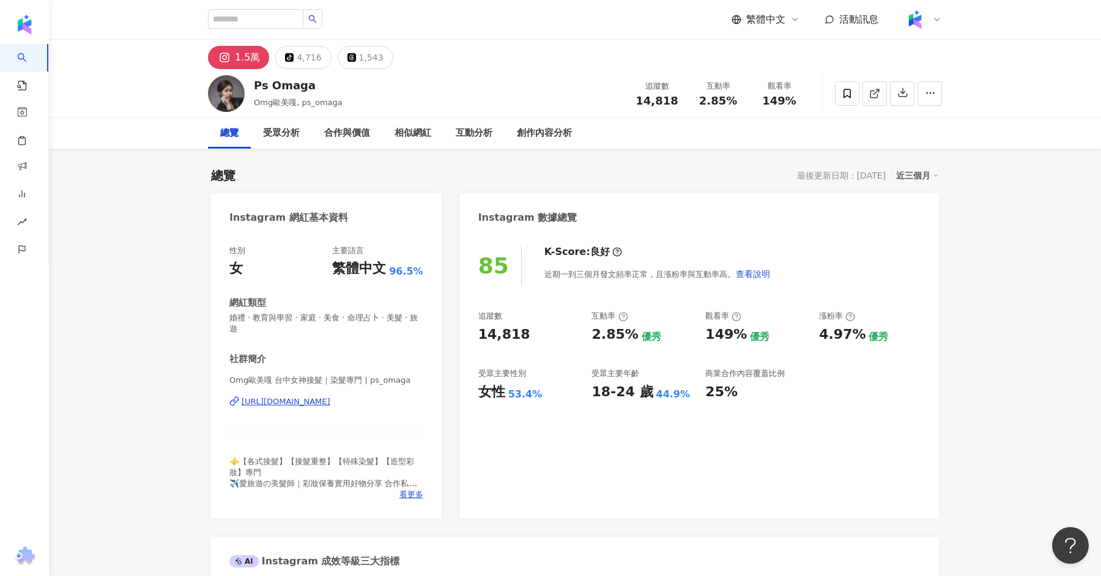
click at [330, 396] on div "https://www.instagram.com/ps_omaga/" at bounding box center [286, 401] width 89 height 11
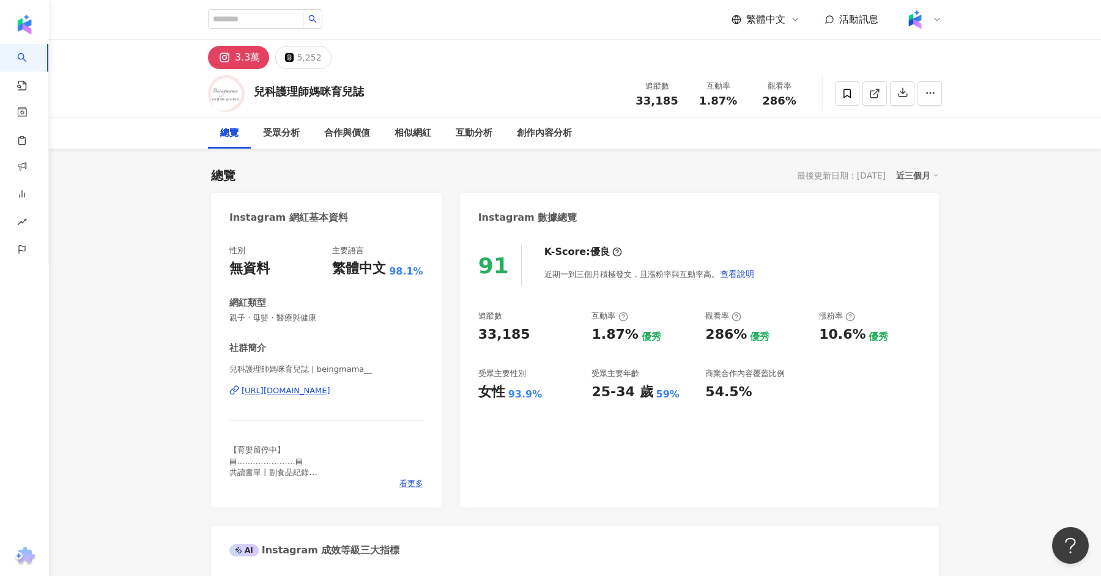
click at [302, 394] on div "https://www.instagram.com/beingmama__/" at bounding box center [286, 390] width 89 height 11
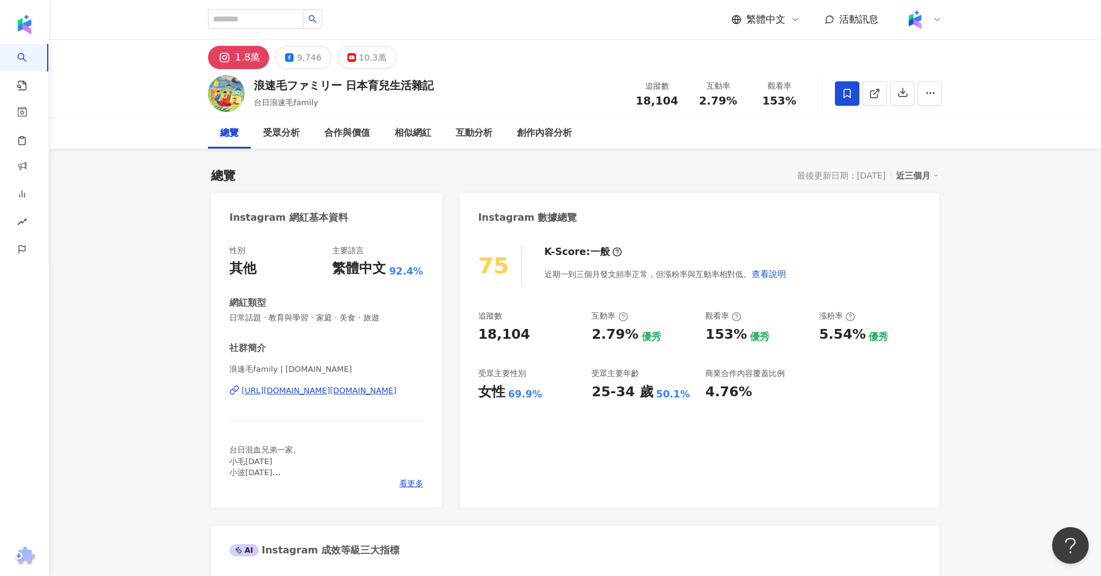
click at [372, 390] on div "[URL][DOMAIN_NAME][DOMAIN_NAME]" at bounding box center [319, 390] width 155 height 11
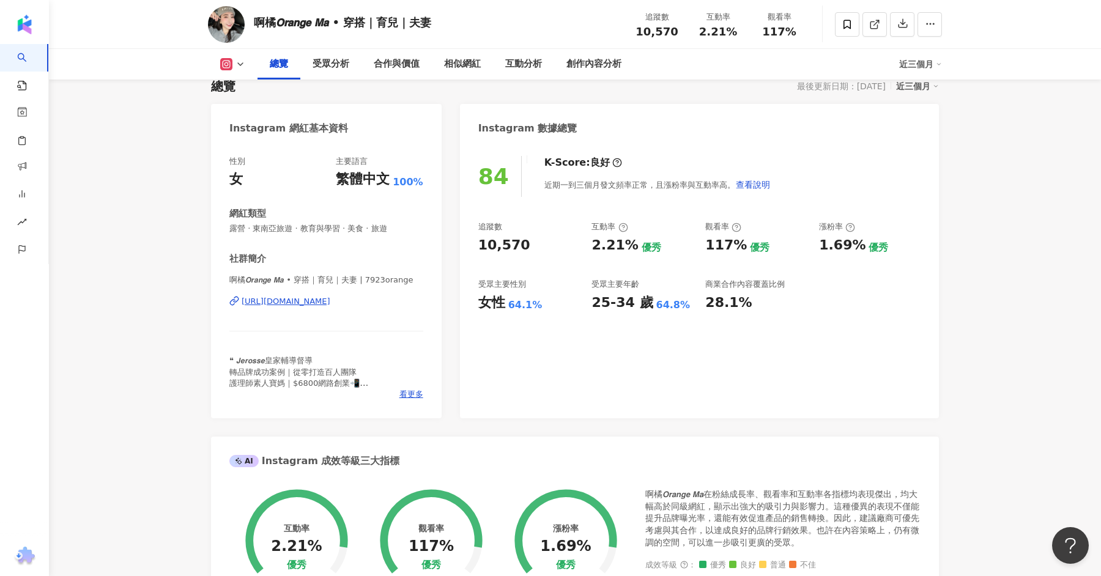
scroll to position [93, 0]
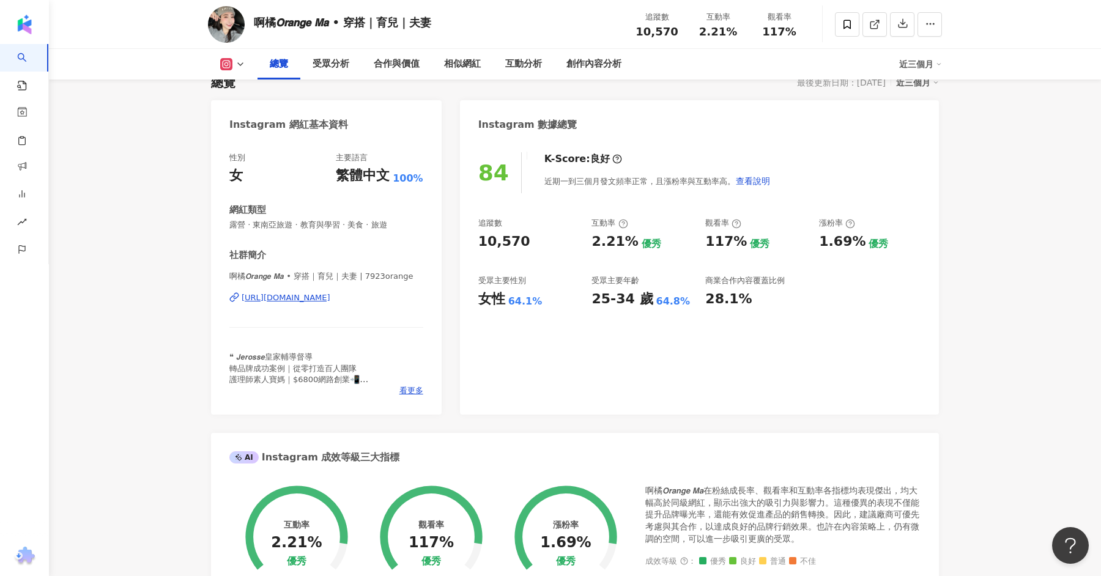
click at [330, 297] on div "https://www.instagram.com/7923orange/" at bounding box center [286, 297] width 89 height 11
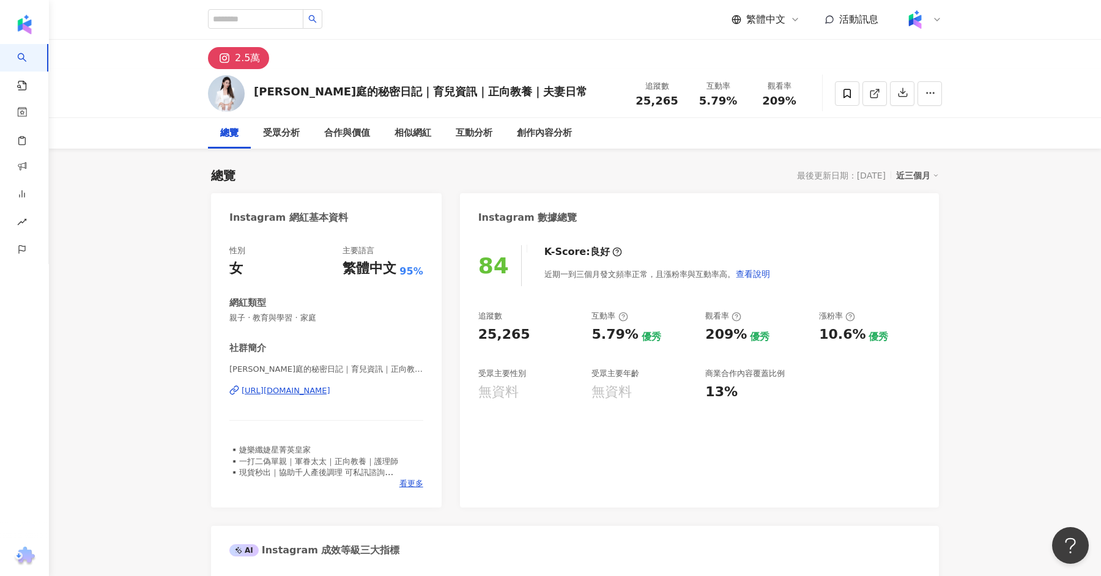
click at [330, 395] on div "https://www.instagram.com/jiamting/" at bounding box center [286, 390] width 89 height 11
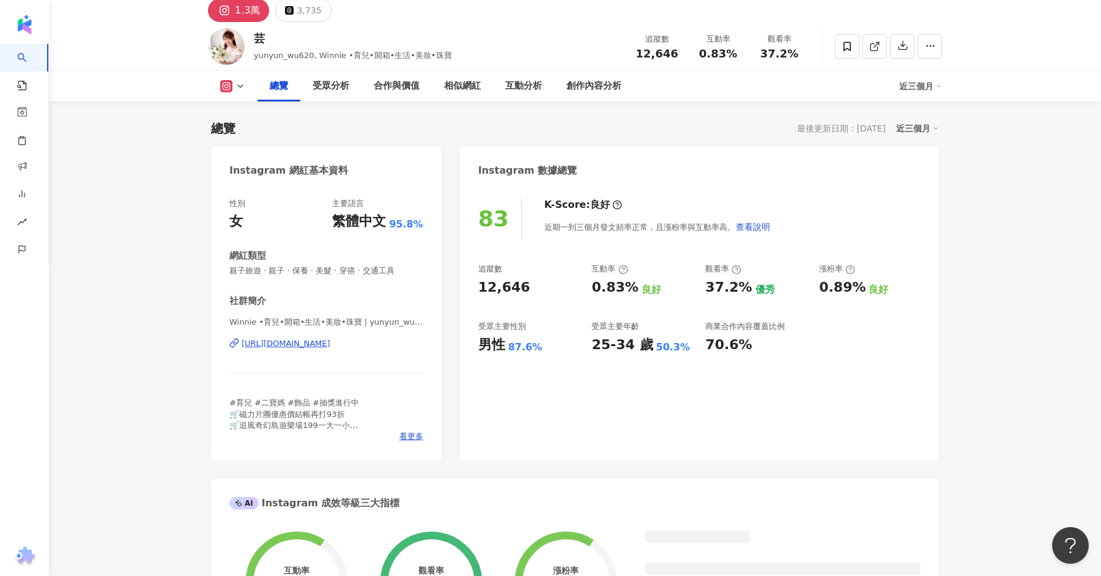
scroll to position [92, 0]
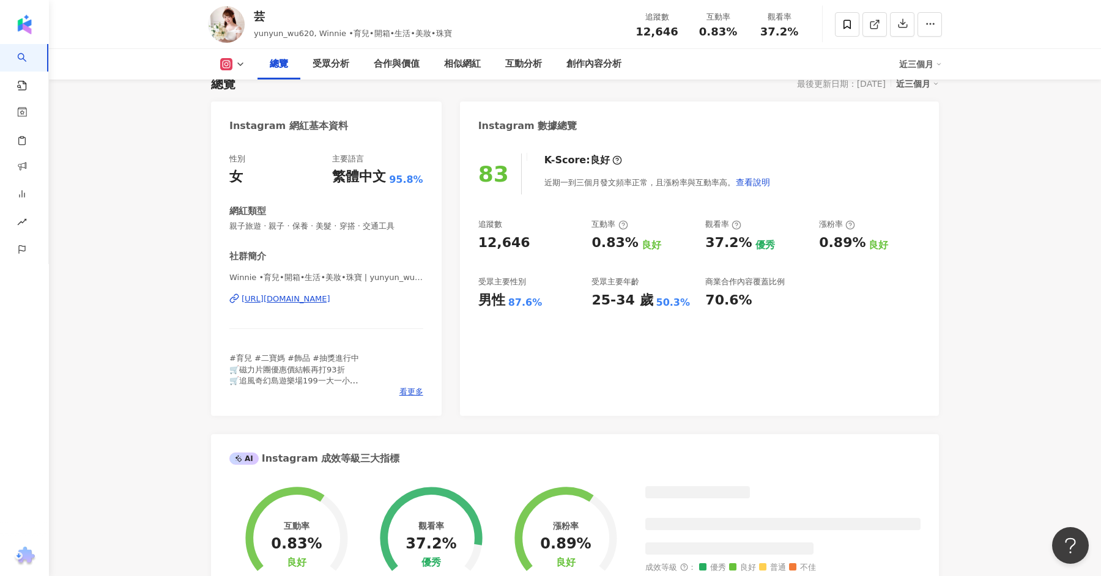
click at [330, 303] on div "https://www.instagram.com/yunyun_wu620/" at bounding box center [286, 299] width 89 height 11
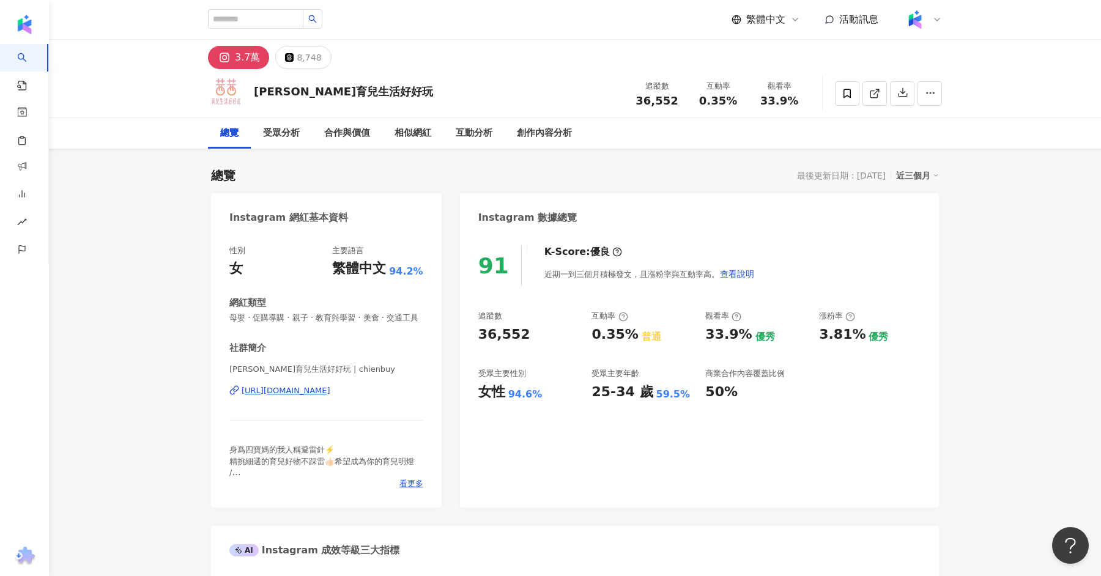
click at [330, 385] on div "https://www.instagram.com/chienbuy/" at bounding box center [286, 390] width 89 height 11
drag, startPoint x: 359, startPoint y: 91, endPoint x: 240, endPoint y: 91, distance: 119.3
click at [240, 91] on div "茜茜育兒生活好好玩 追蹤數 36,552 互動率 0.35% 觀看率 33.9%" at bounding box center [575, 93] width 783 height 48
copy div "茜茜育兒生活好好玩"
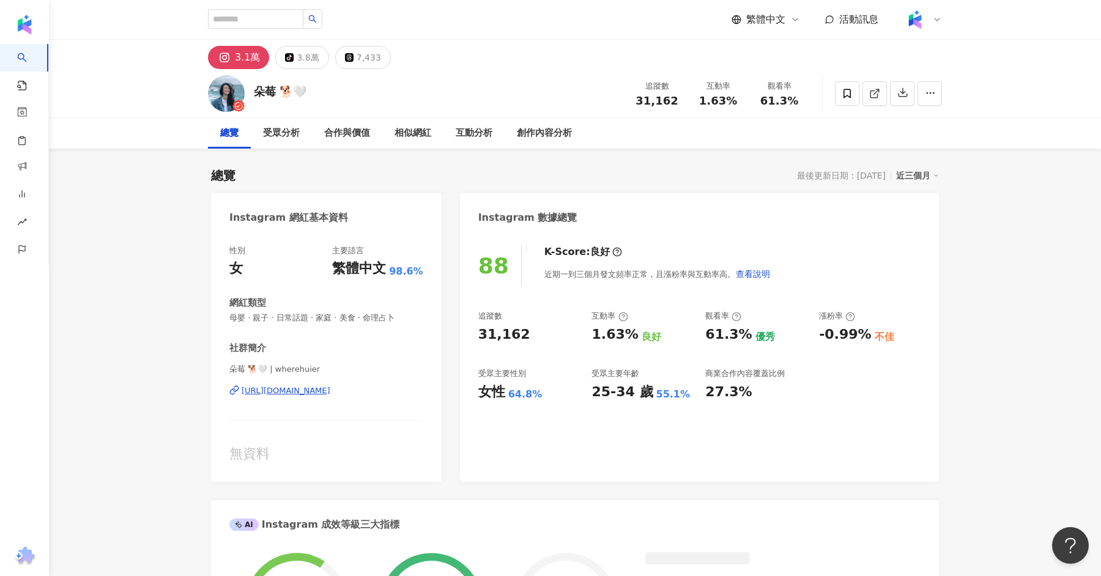
click at [330, 391] on div "https://www.instagram.com/wherehuier/" at bounding box center [286, 390] width 89 height 11
click at [295, 92] on div "朵莓 🐕🤍" at bounding box center [280, 91] width 53 height 15
drag, startPoint x: 310, startPoint y: 93, endPoint x: 257, endPoint y: 92, distance: 52.6
click at [256, 92] on div "朵莓 🐕🤍 追蹤數 31,162 互動率 1.63% 觀看率 61.3%" at bounding box center [575, 93] width 783 height 48
copy div "朵莓 🐕🤍"
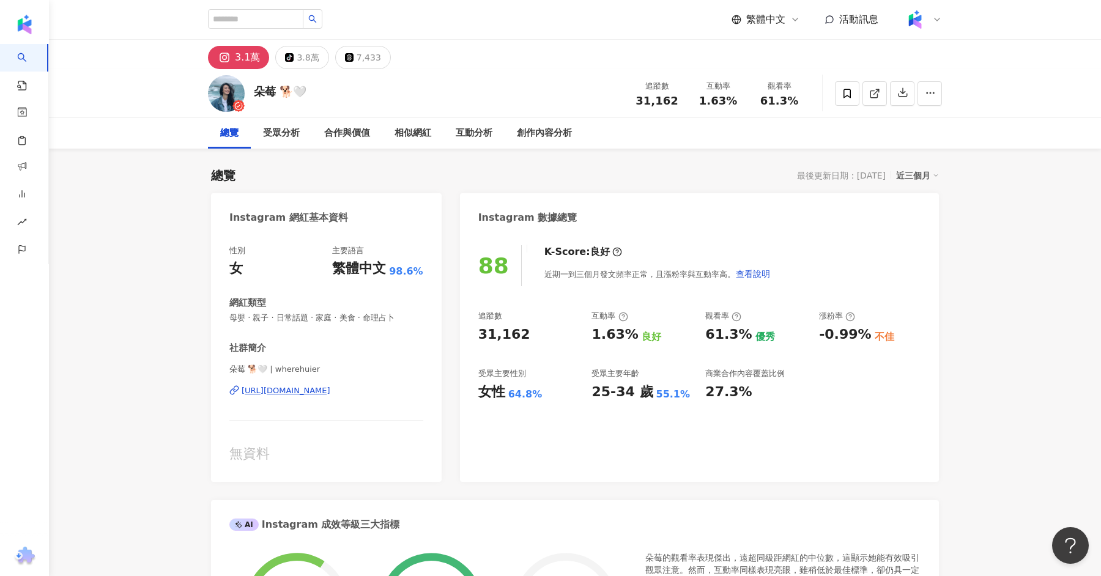
click at [535, 68] on div "3.1萬 tiktok-icon 3.8萬 7,433" at bounding box center [575, 54] width 783 height 29
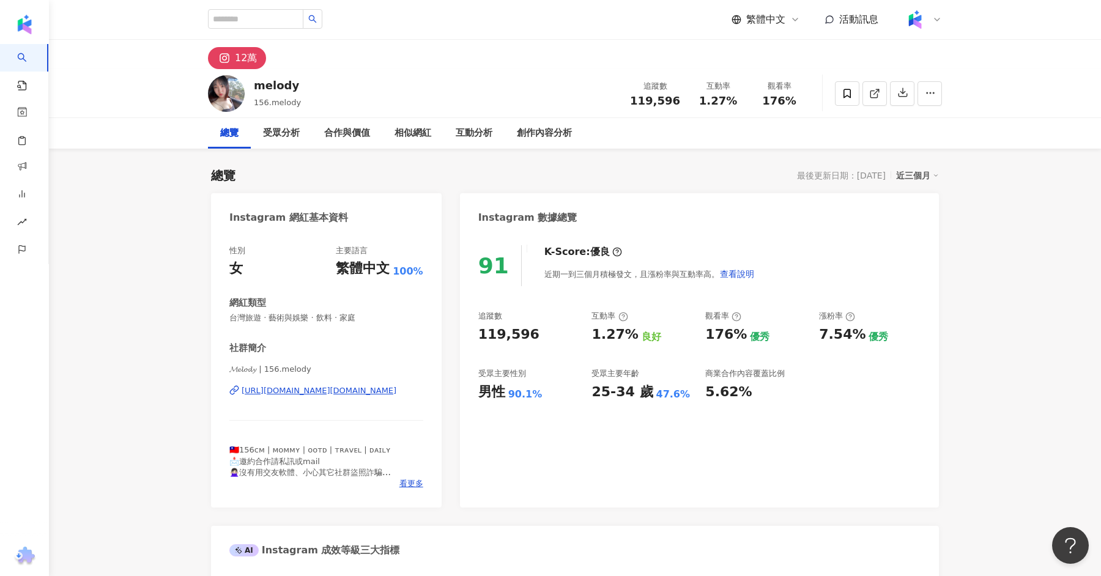
click at [368, 396] on div "𝓜𝓮𝓵𝓸𝓭𝔂 | 156.melody https://www.instagram.com/156.melody/" at bounding box center [326, 400] width 194 height 72
click at [368, 386] on div "https://www.instagram.com/156.melody/" at bounding box center [319, 390] width 155 height 11
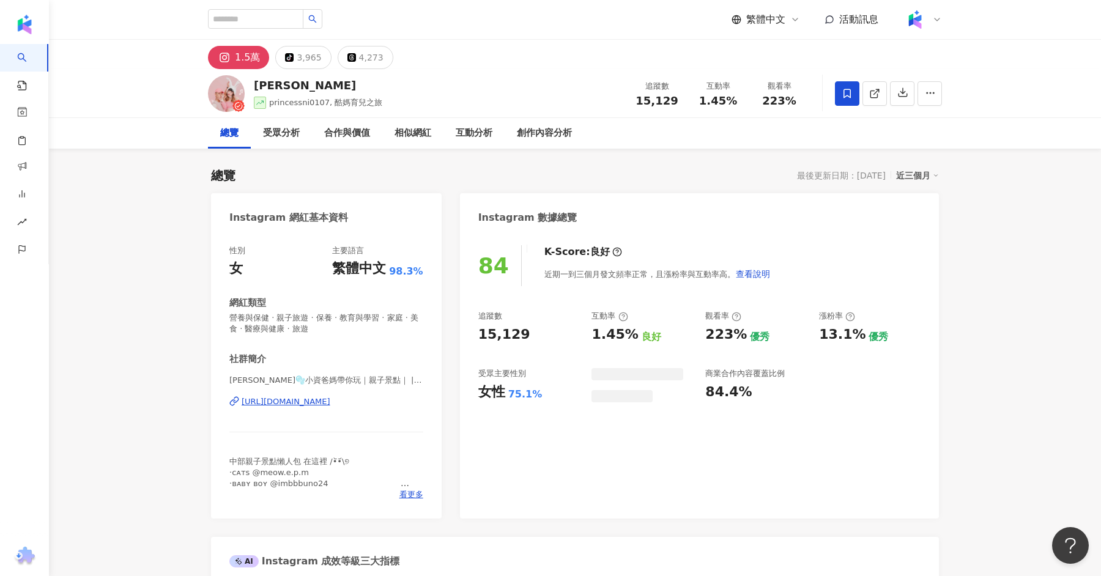
click at [330, 399] on div "https://www.instagram.com/princessni0107/" at bounding box center [286, 401] width 89 height 11
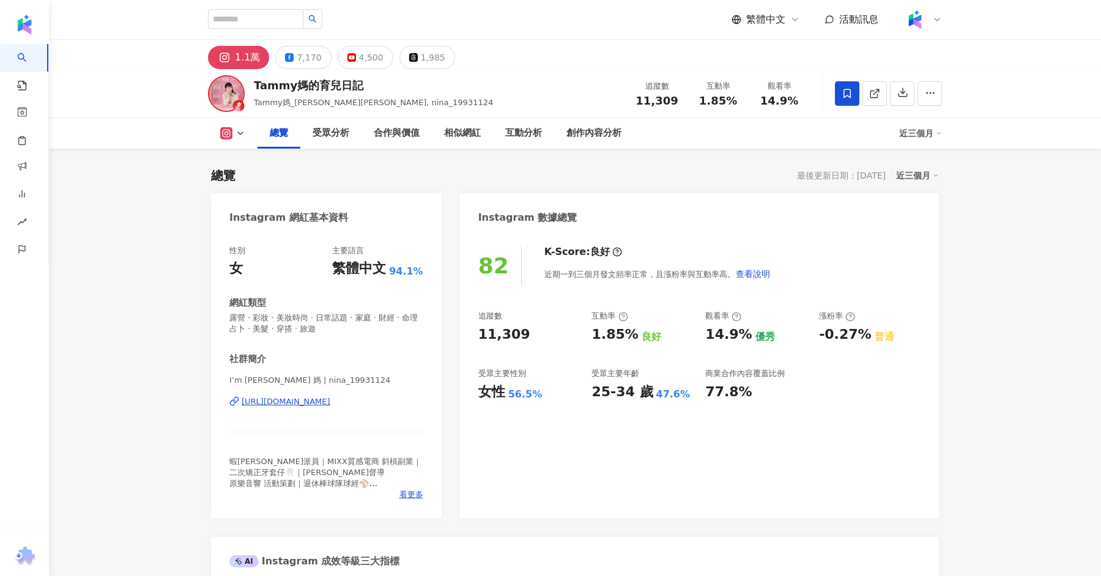
click at [354, 408] on div "I’m [PERSON_NAME] 媽 | nina_19931124 [URL][DOMAIN_NAME]" at bounding box center [326, 411] width 194 height 72
click at [330, 399] on div "[URL][DOMAIN_NAME]" at bounding box center [286, 401] width 89 height 11
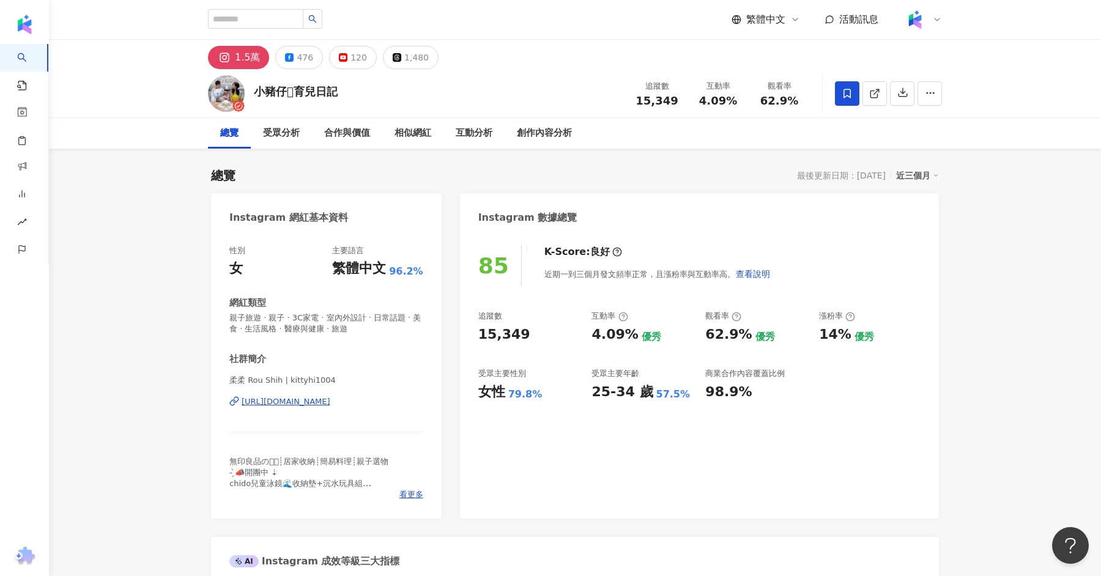
click at [327, 401] on div "https://www.instagram.com/kittyhi1004/" at bounding box center [286, 401] width 89 height 11
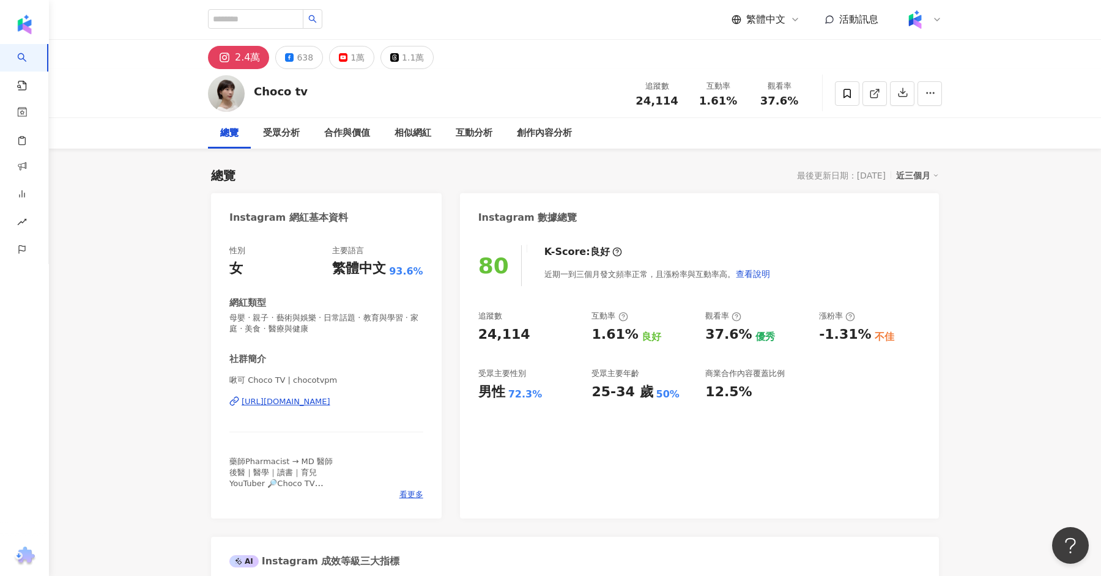
click at [338, 395] on div "啾可 Choco TV | chocotvpm [URL][DOMAIN_NAME]" at bounding box center [326, 411] width 194 height 72
click at [330, 401] on div "[URL][DOMAIN_NAME]" at bounding box center [286, 401] width 89 height 11
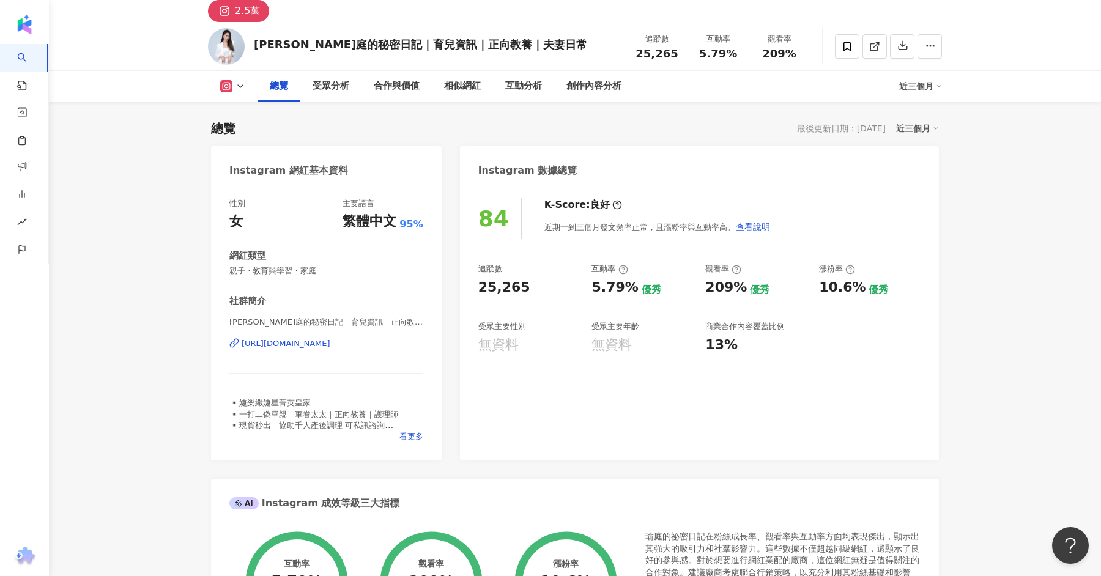
scroll to position [72, 0]
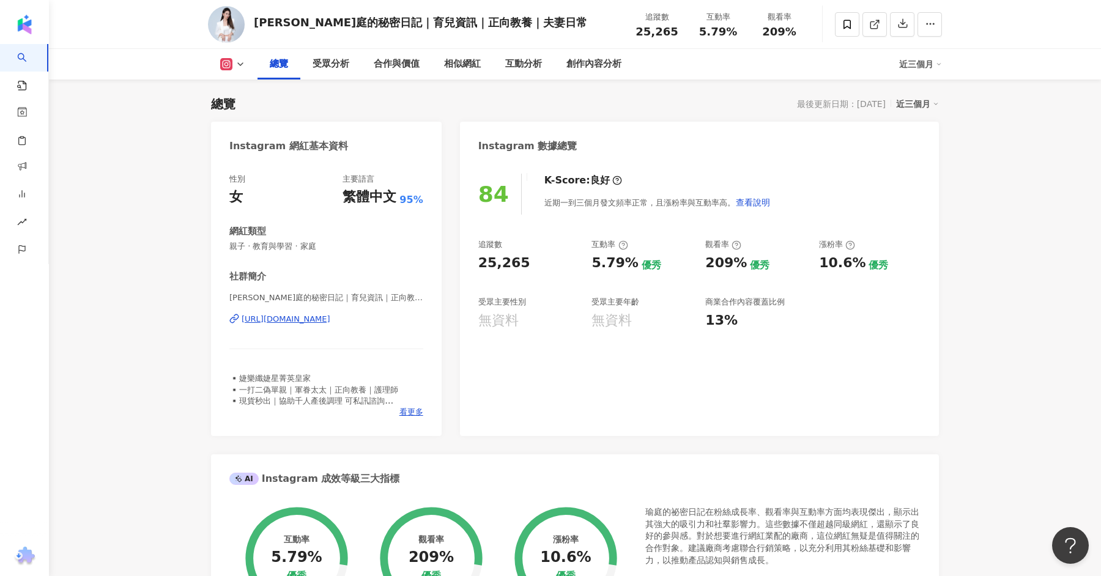
click at [330, 319] on div "https://www.instagram.com/jiamting/" at bounding box center [286, 319] width 89 height 11
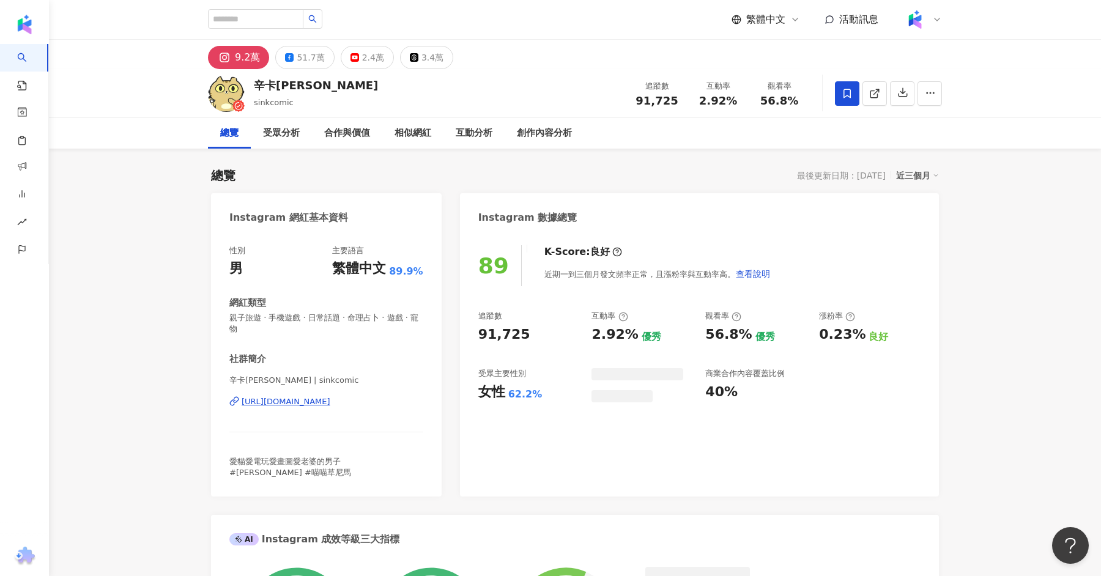
click at [330, 396] on div "https://www.instagram.com/sinkcomic/" at bounding box center [286, 401] width 89 height 11
drag, startPoint x: 316, startPoint y: 83, endPoint x: 252, endPoint y: 83, distance: 64.2
click at [252, 83] on div "辛卡米克 sinkcomic 追蹤數 91,725 互動率 2.92% 觀看率 56.8%" at bounding box center [575, 93] width 783 height 48
copy div "辛卡米克"
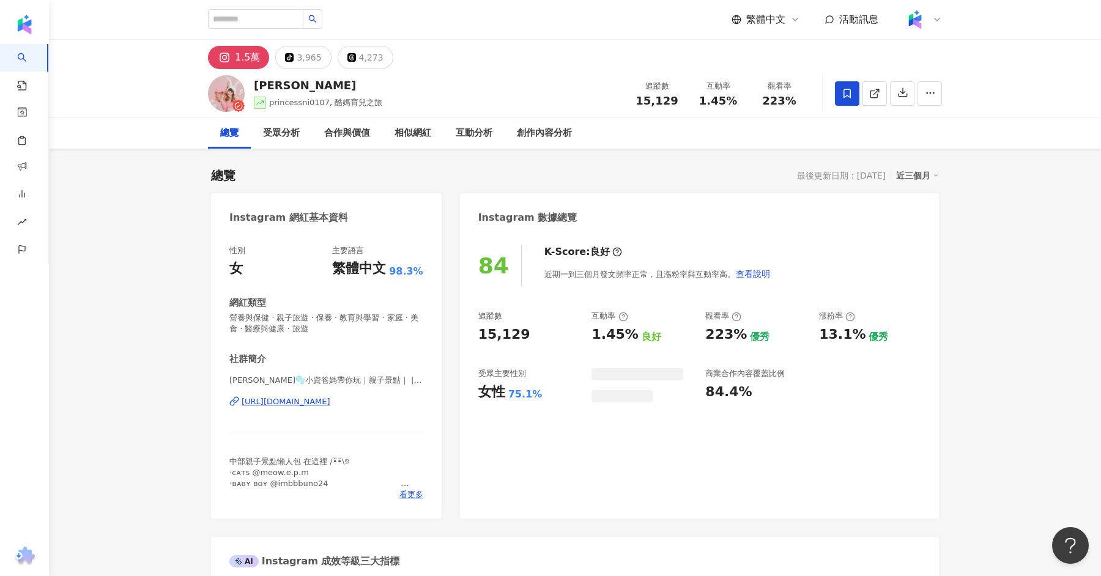
click at [330, 404] on div "[URL][DOMAIN_NAME]" at bounding box center [286, 401] width 89 height 11
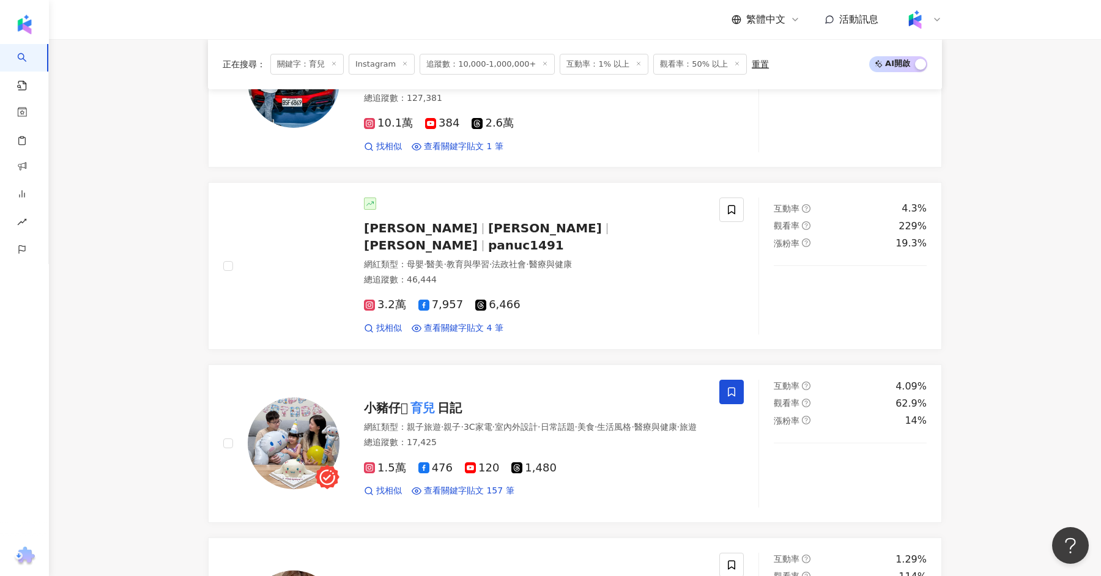
scroll to position [1196, 0]
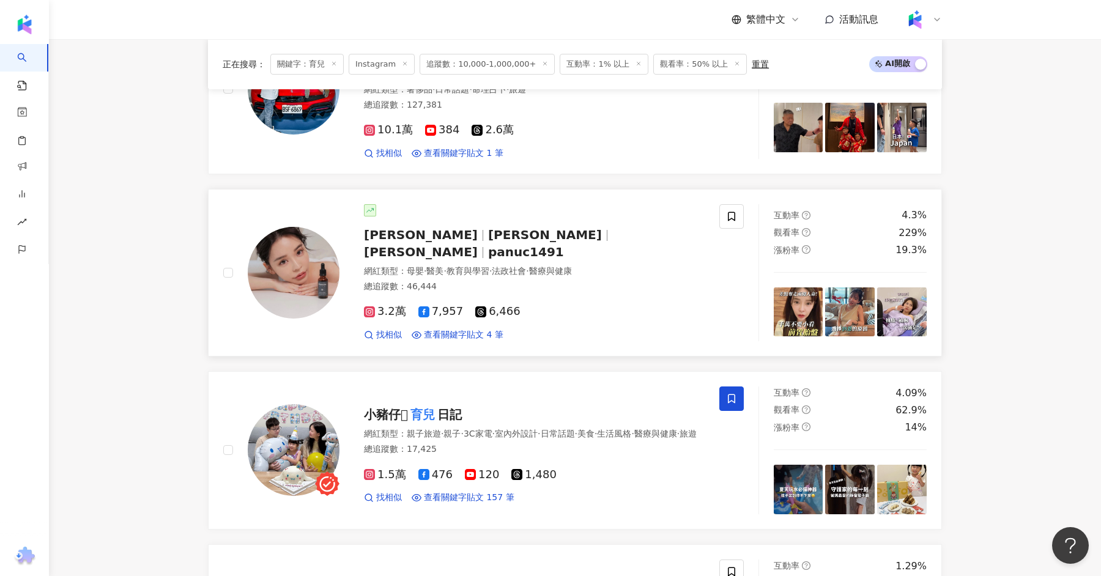
click at [488, 228] on span "[PERSON_NAME]" at bounding box center [545, 235] width 114 height 15
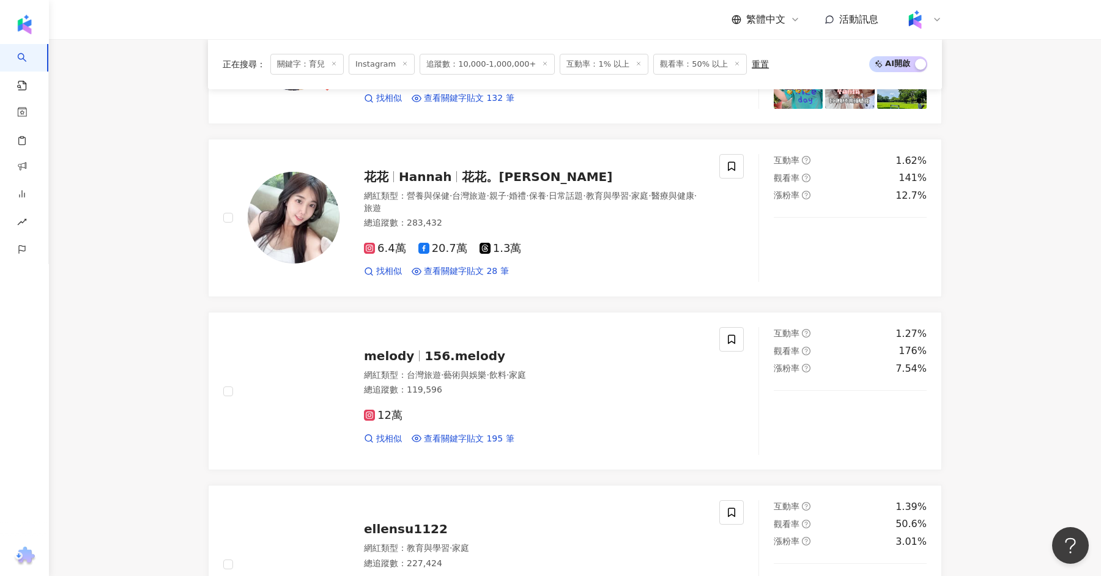
scroll to position [541, 0]
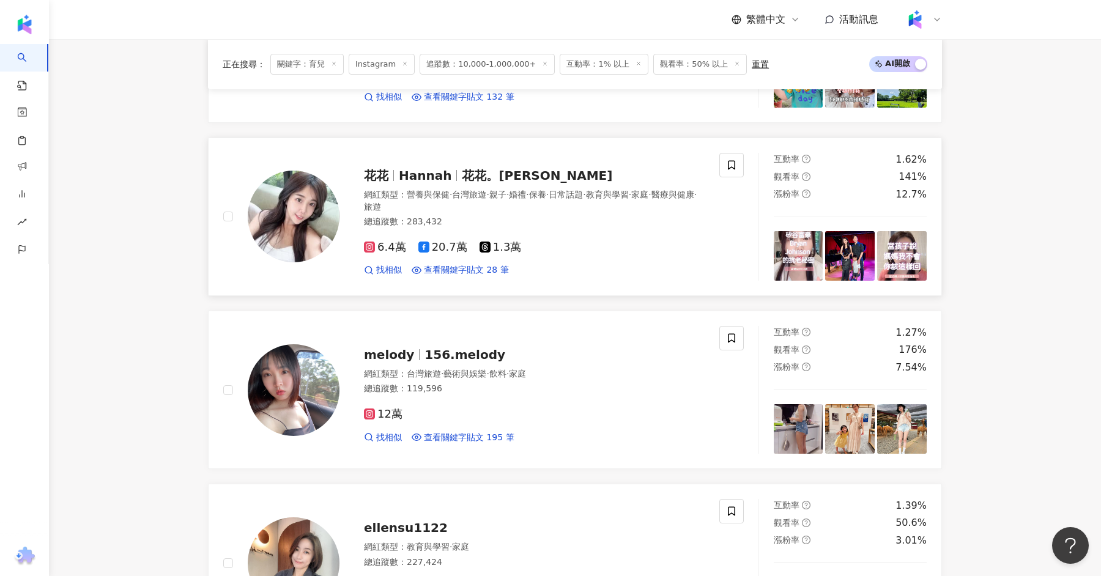
click at [491, 174] on span "花花。[PERSON_NAME]" at bounding box center [537, 175] width 150 height 15
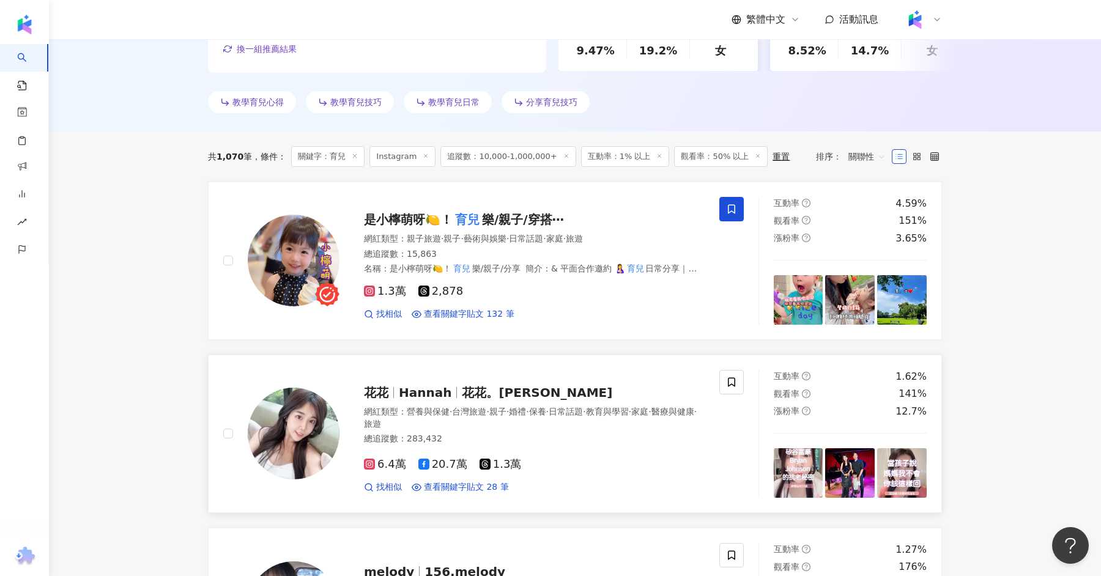
scroll to position [323, 0]
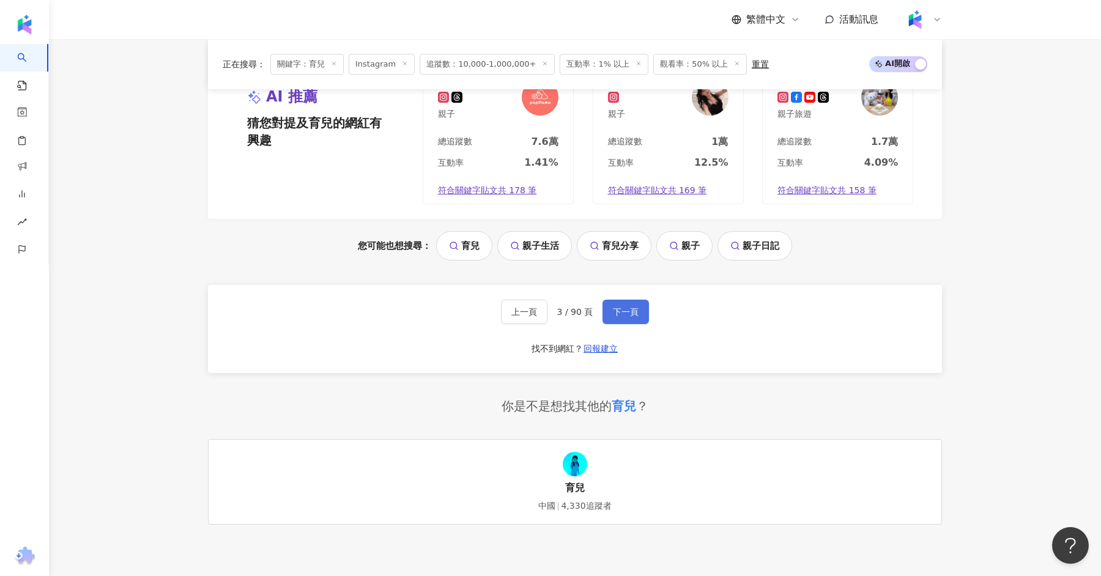
click at [618, 307] on span "下一頁" at bounding box center [626, 312] width 26 height 10
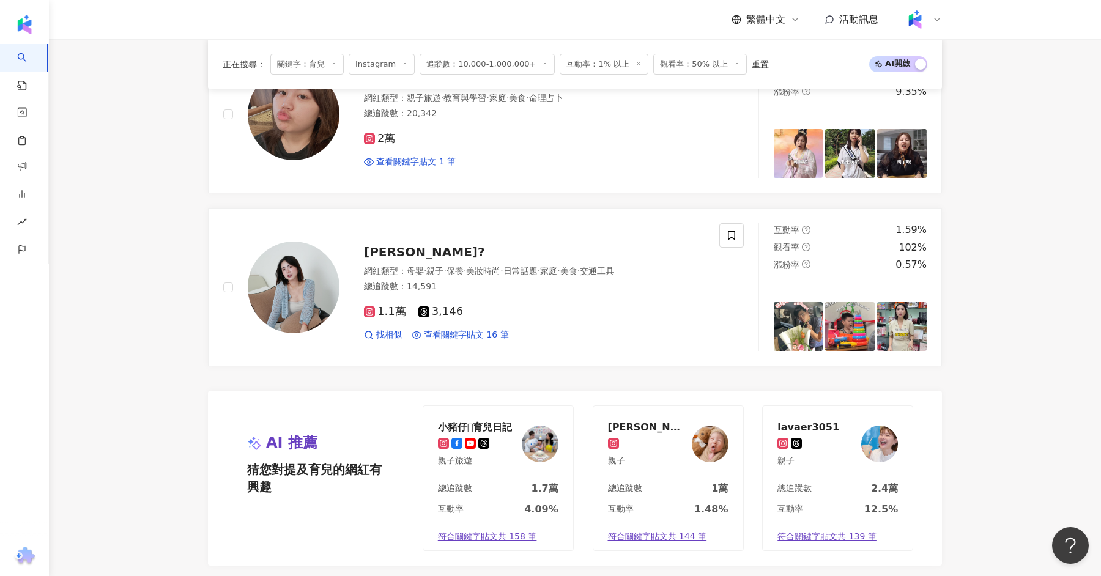
scroll to position [2208, 0]
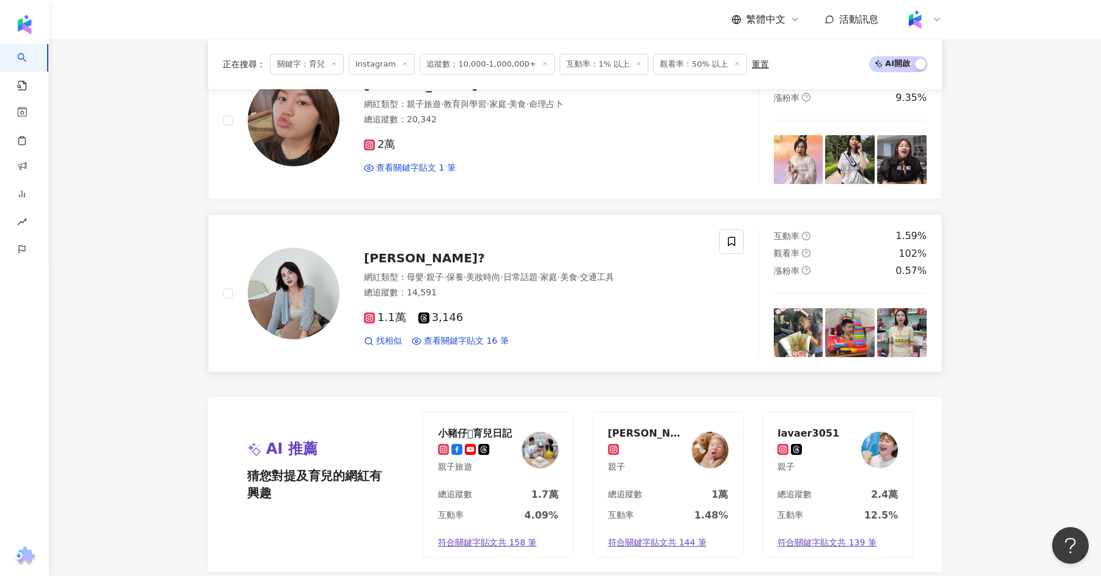
click at [372, 251] on span "宜蓁?" at bounding box center [424, 258] width 121 height 15
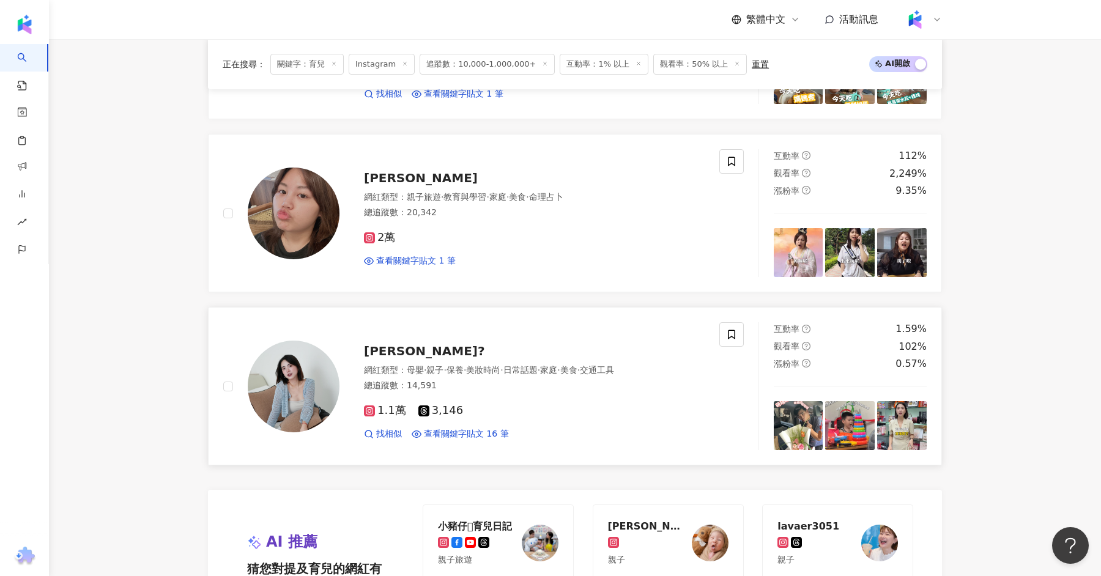
scroll to position [2101, 0]
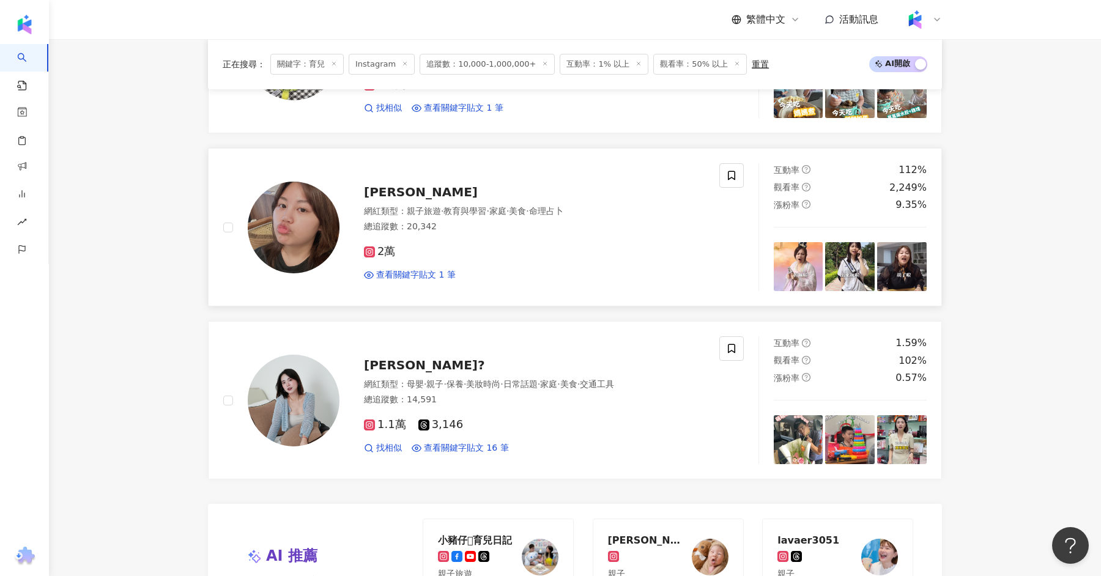
click at [390, 185] on span "喻貴妃" at bounding box center [421, 192] width 114 height 15
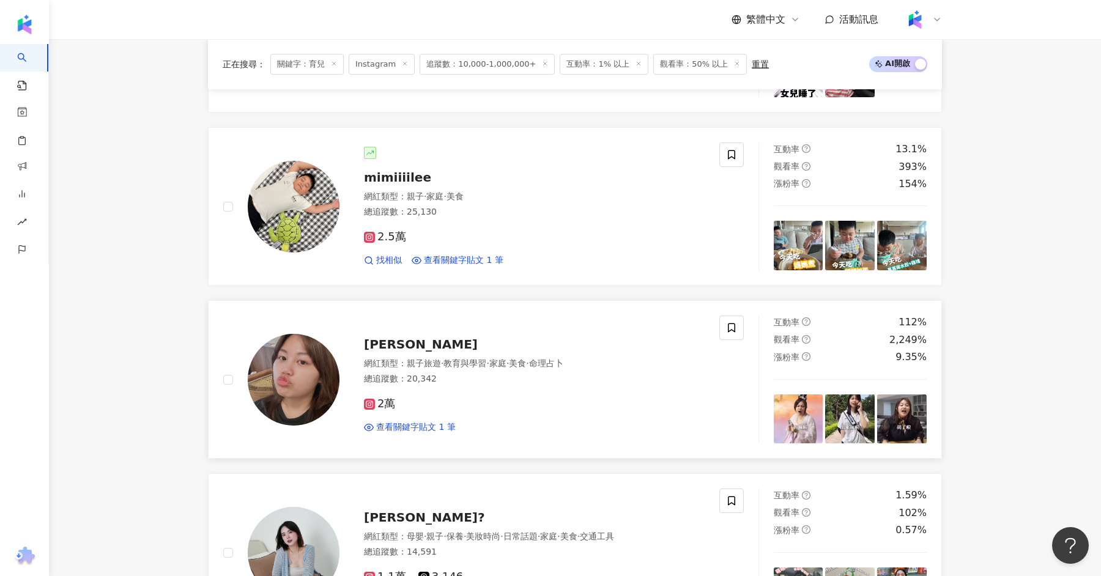
scroll to position [1935, 0]
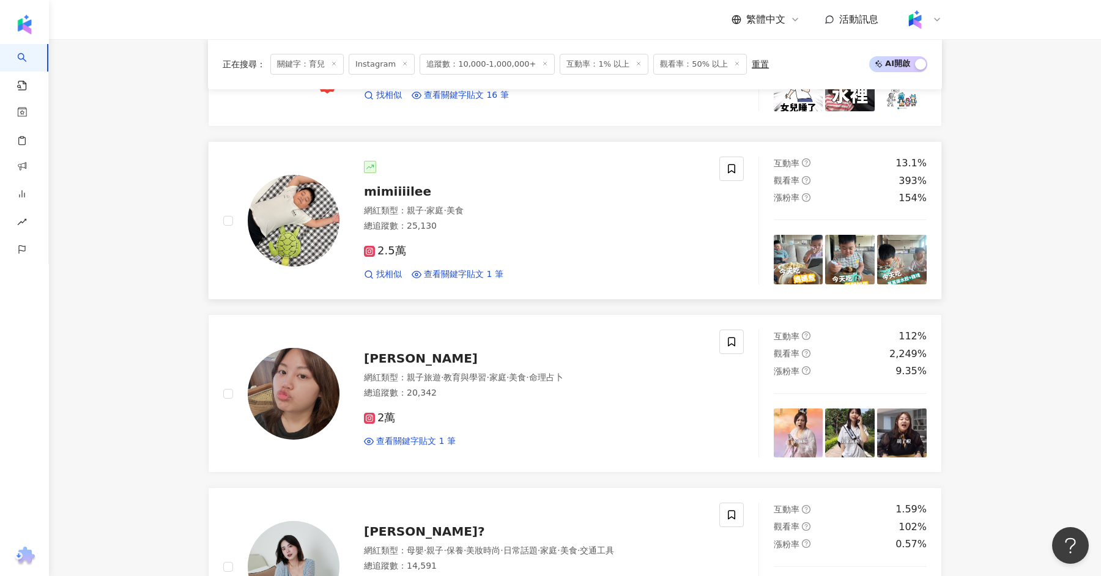
click at [400, 184] on span "mimiiiilee" at bounding box center [397, 191] width 67 height 15
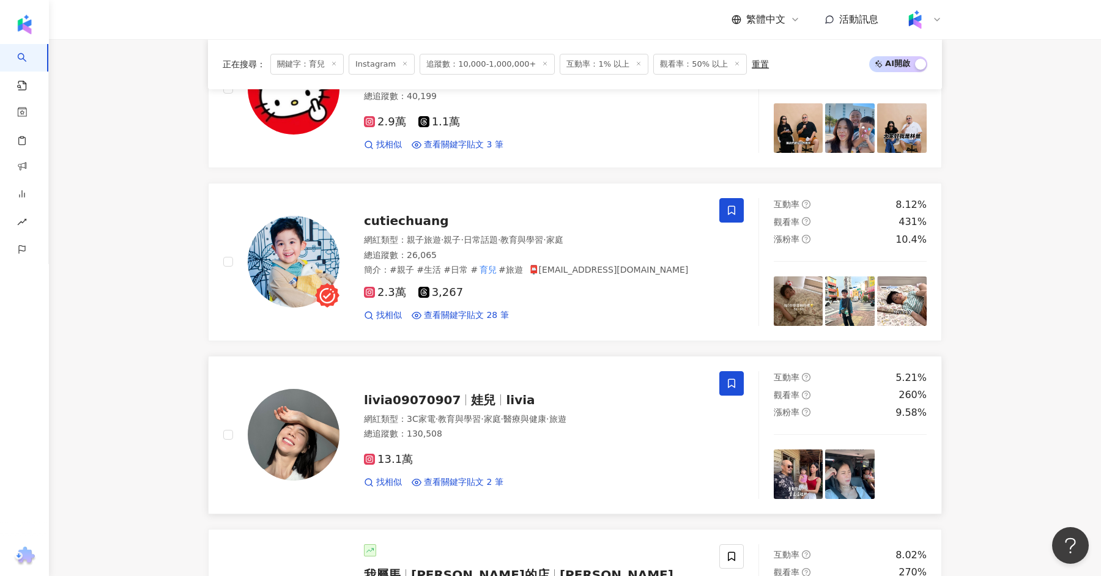
scroll to position [1190, 0]
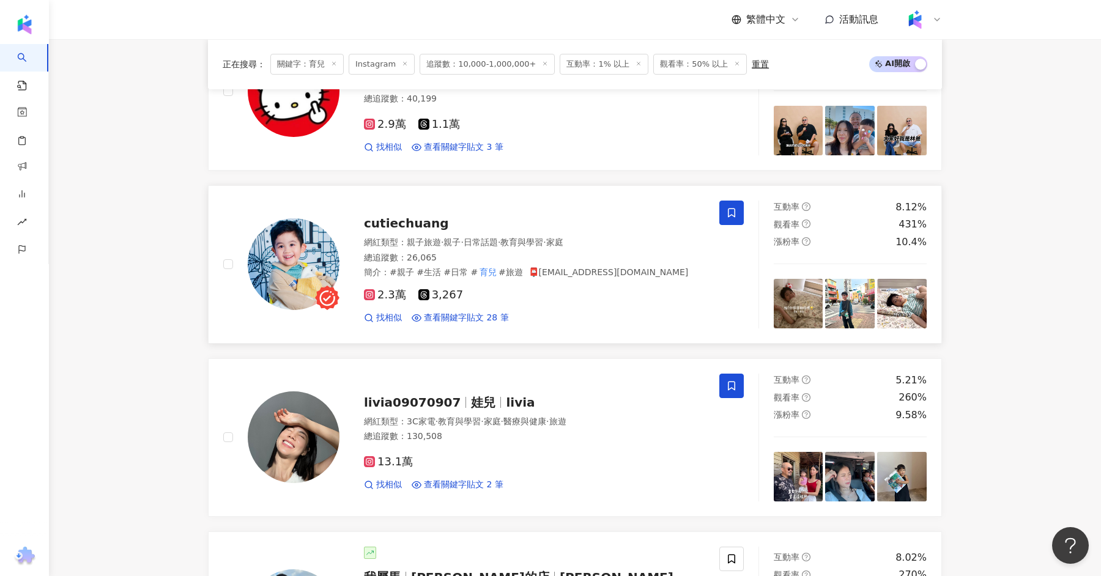
click at [421, 216] on span "cutiechuang" at bounding box center [406, 223] width 84 height 15
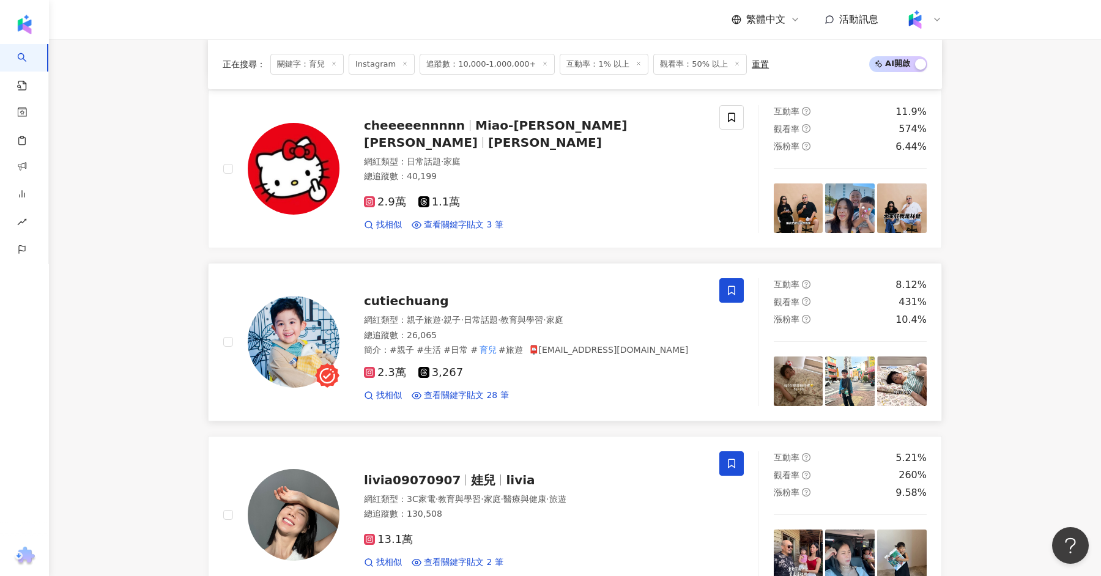
scroll to position [1111, 0]
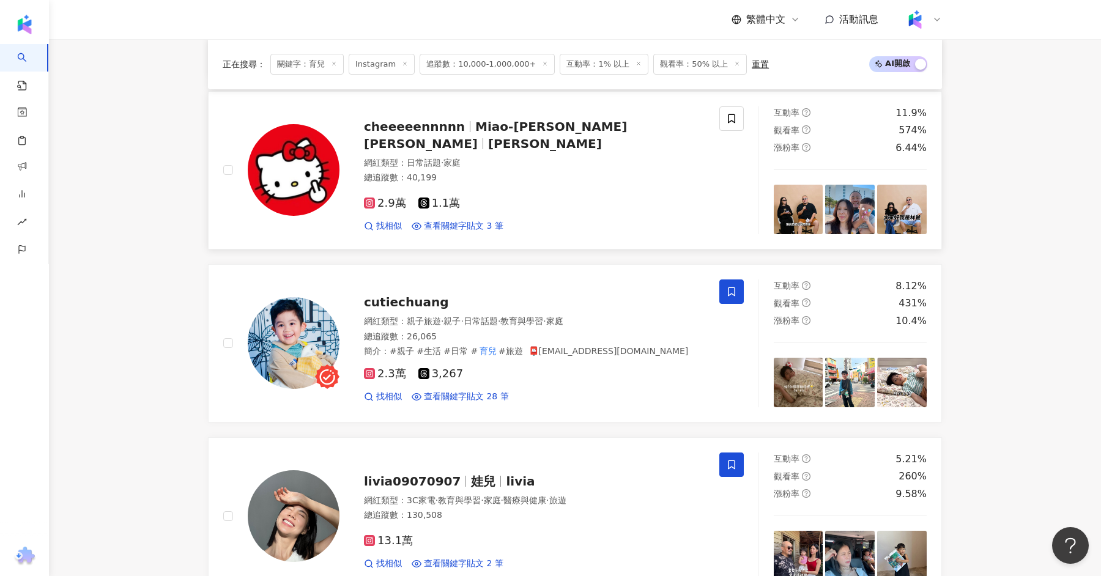
click at [469, 108] on div "cheeeeennnnn Miao-Li Chen 妙莉 網紅類型 ： 日常話題 · 家庭 總追蹤數 ： 40,199 2.9萬 1.1萬 找相似 查看關鍵字…" at bounding box center [471, 170] width 496 height 128
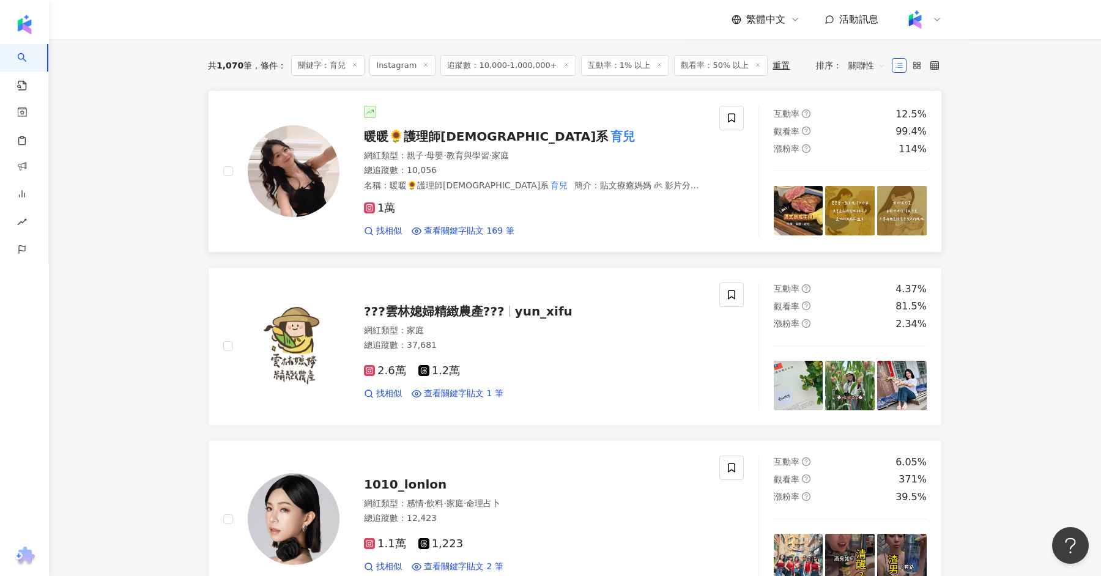
scroll to position [412, 0]
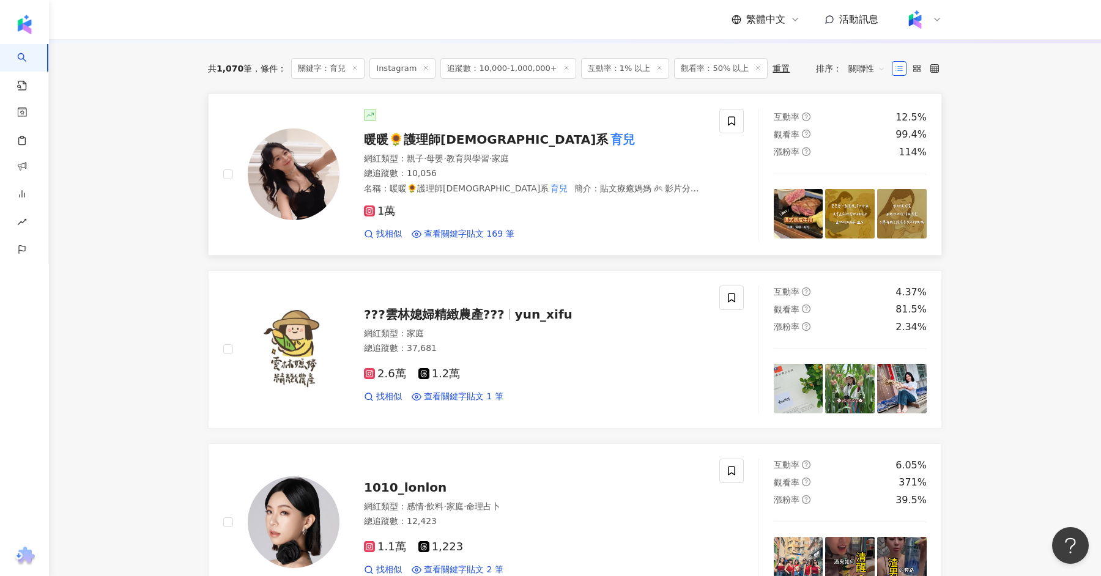
click at [456, 138] on span "暖暖🌻護理師佛系" at bounding box center [486, 139] width 244 height 15
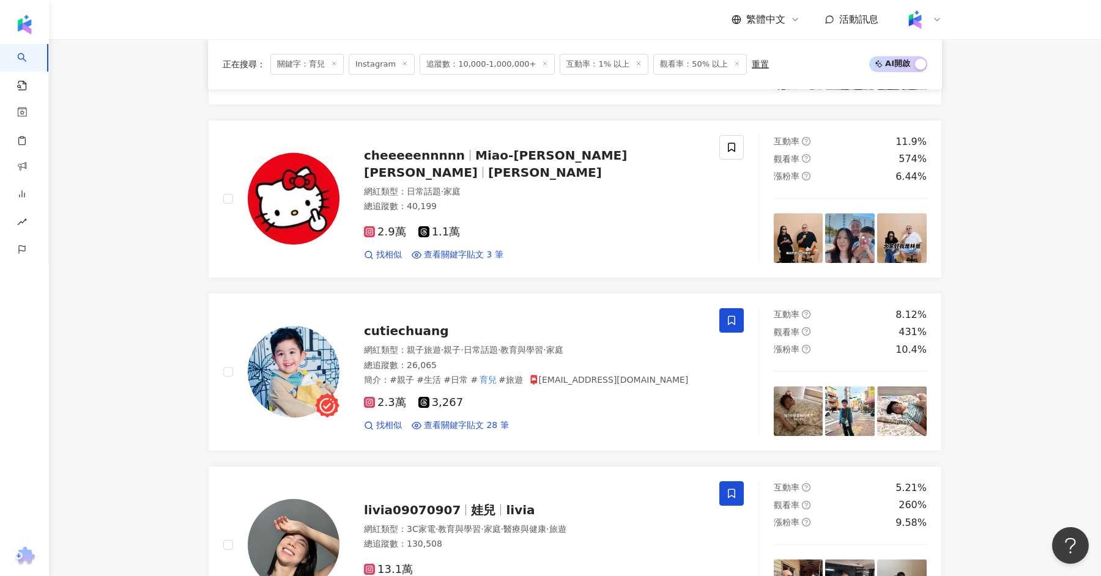
scroll to position [1122, 0]
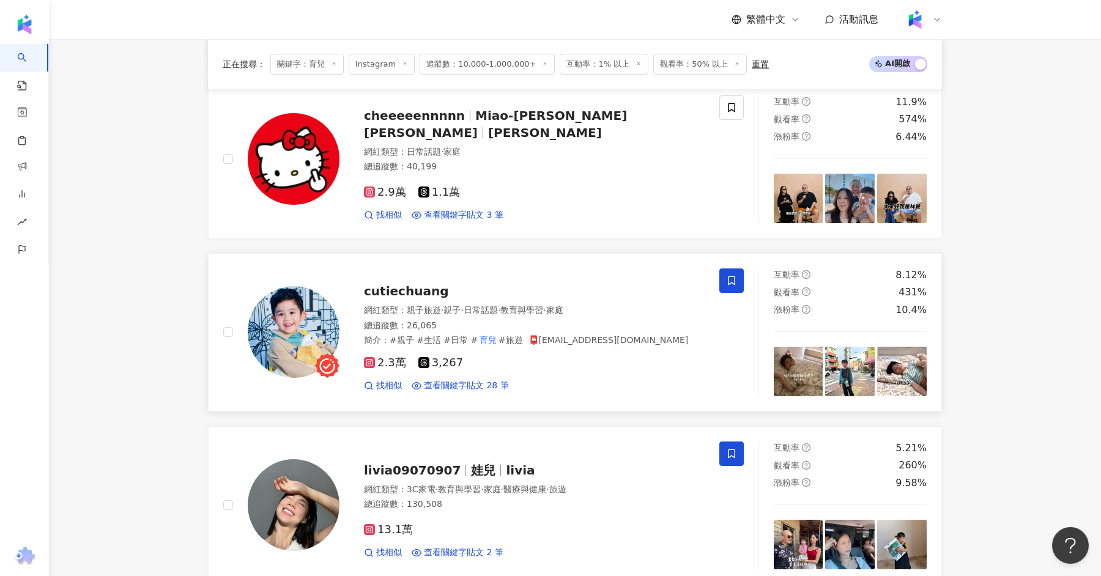
click at [426, 284] on span "cutiechuang" at bounding box center [406, 291] width 84 height 15
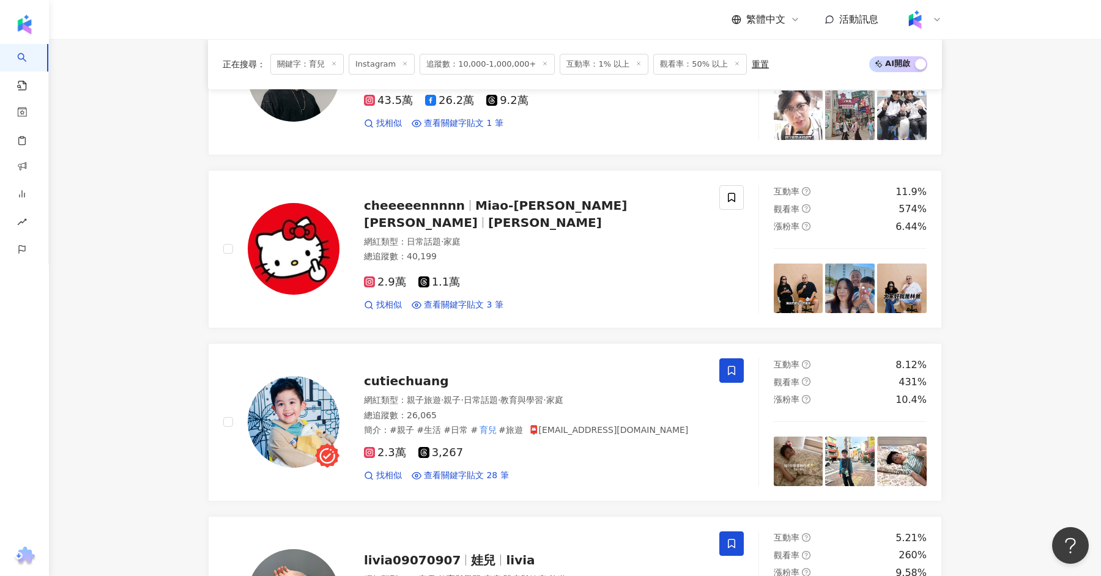
scroll to position [1055, 0]
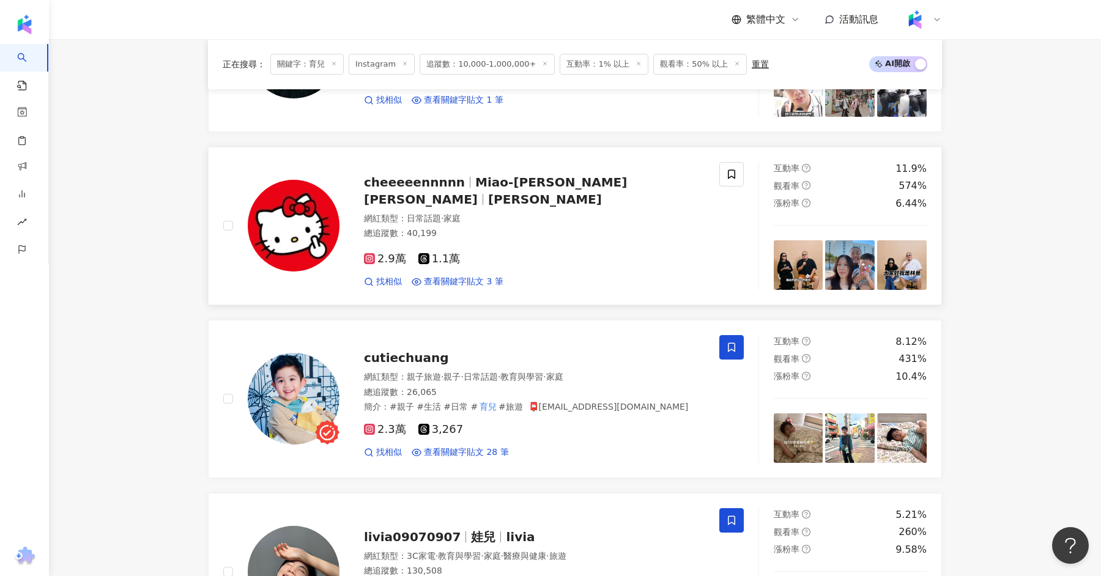
click at [555, 194] on div "cheeeeennnnn Miao-Li Chen 妙莉" at bounding box center [534, 191] width 341 height 34
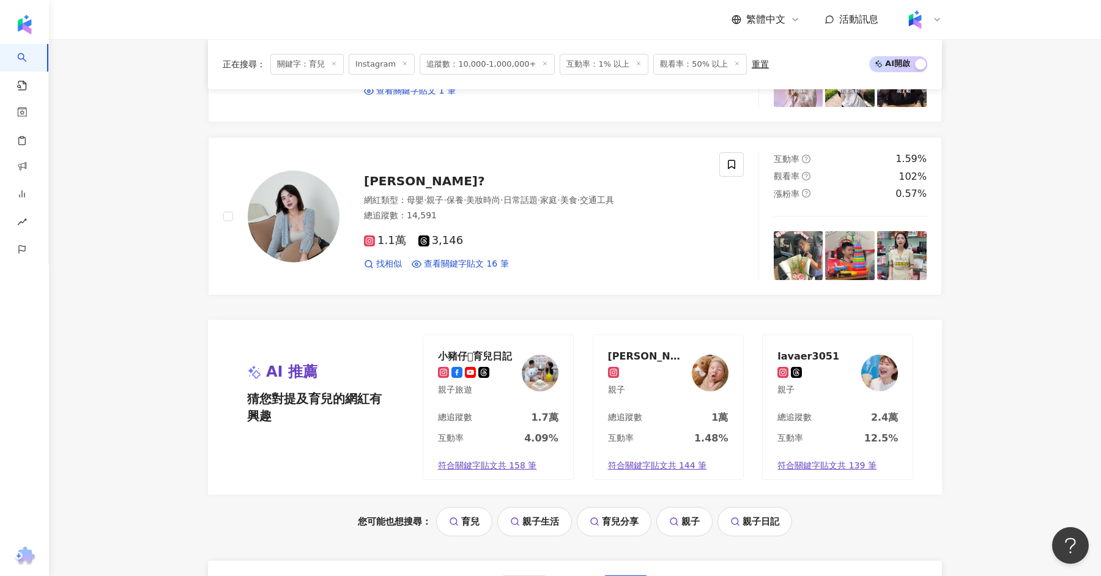
scroll to position [2658, 0]
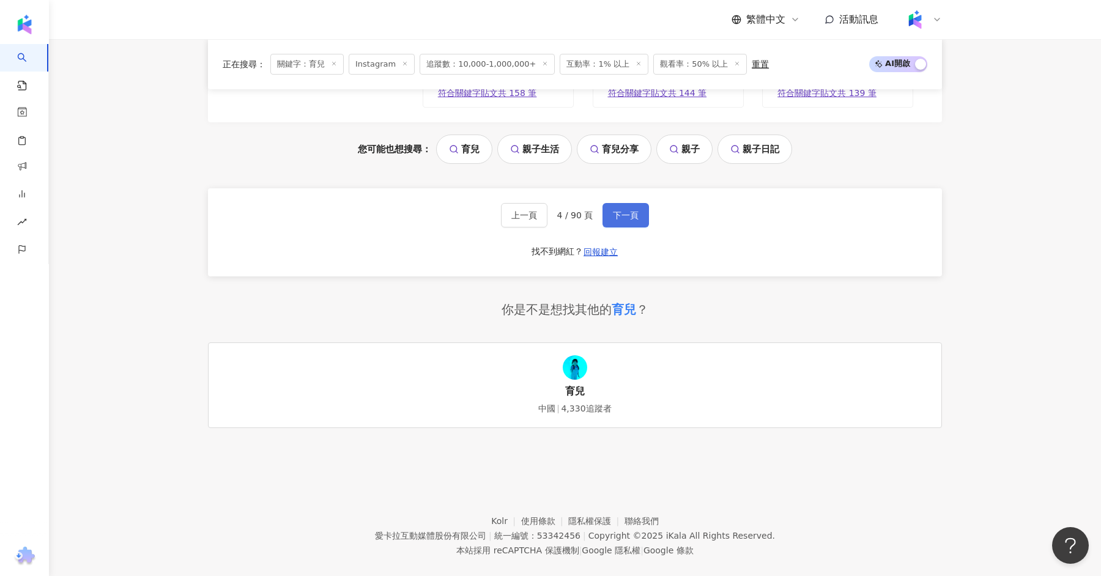
click at [623, 204] on button "下一頁" at bounding box center [626, 215] width 46 height 24
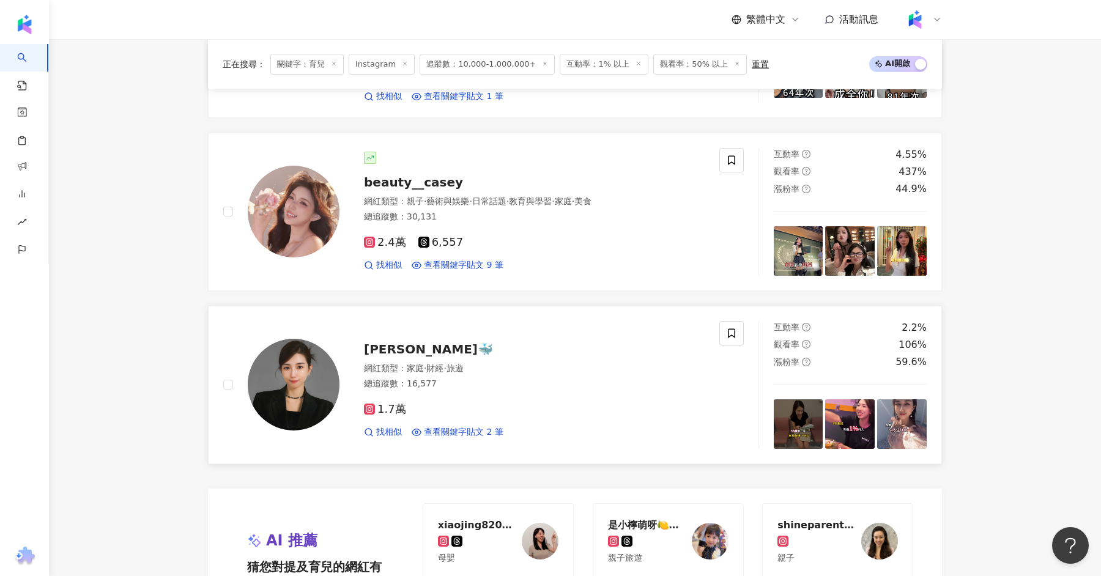
scroll to position [2089, 0]
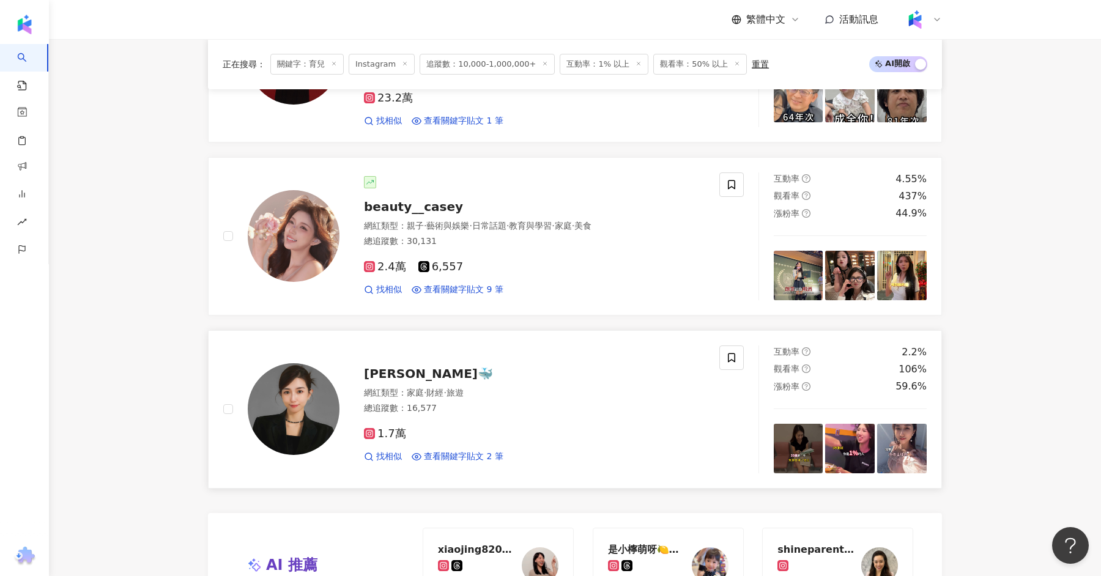
click at [395, 366] on span "Hanna Pang🐳" at bounding box center [428, 373] width 129 height 15
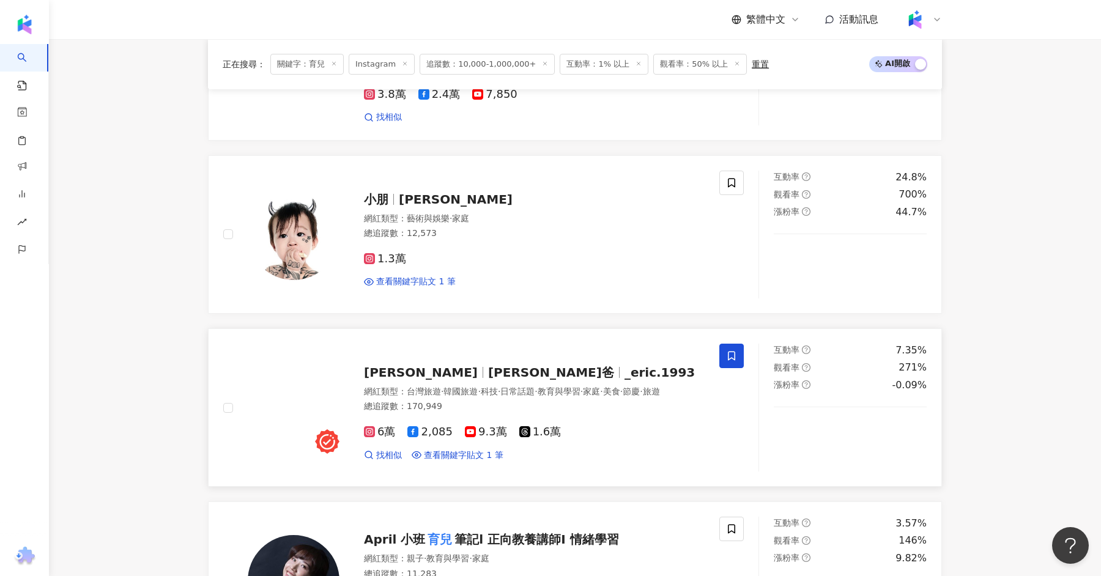
scroll to position [522, 0]
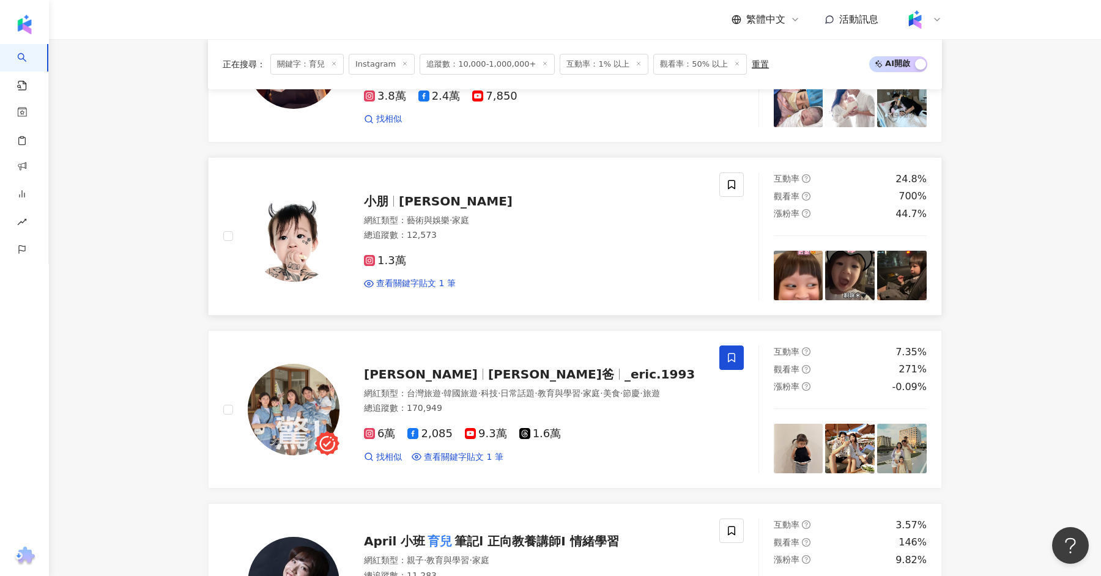
click at [399, 199] on span "小朋" at bounding box center [381, 201] width 35 height 15
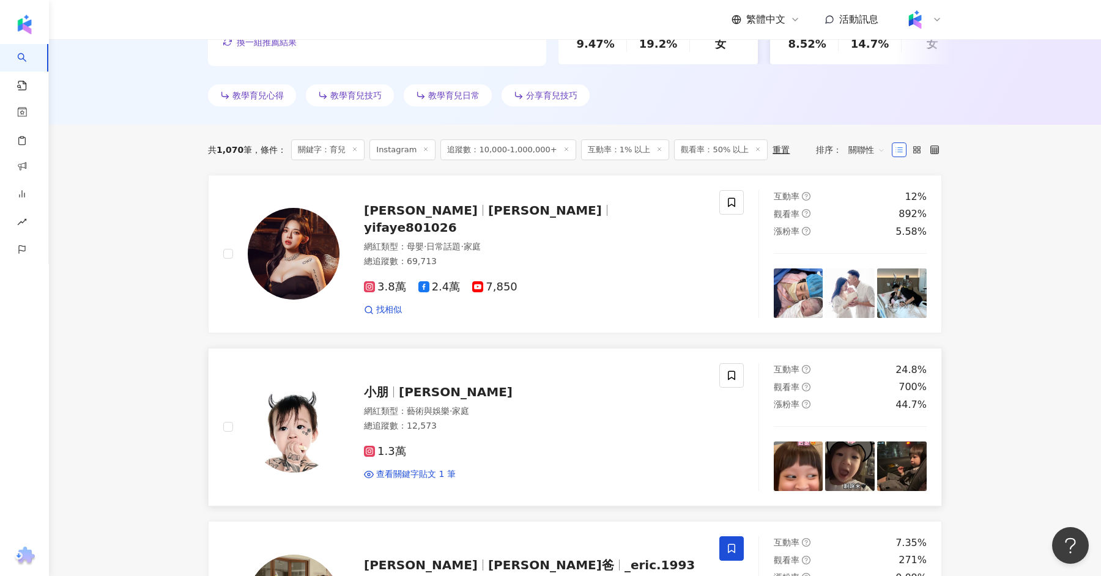
scroll to position [319, 0]
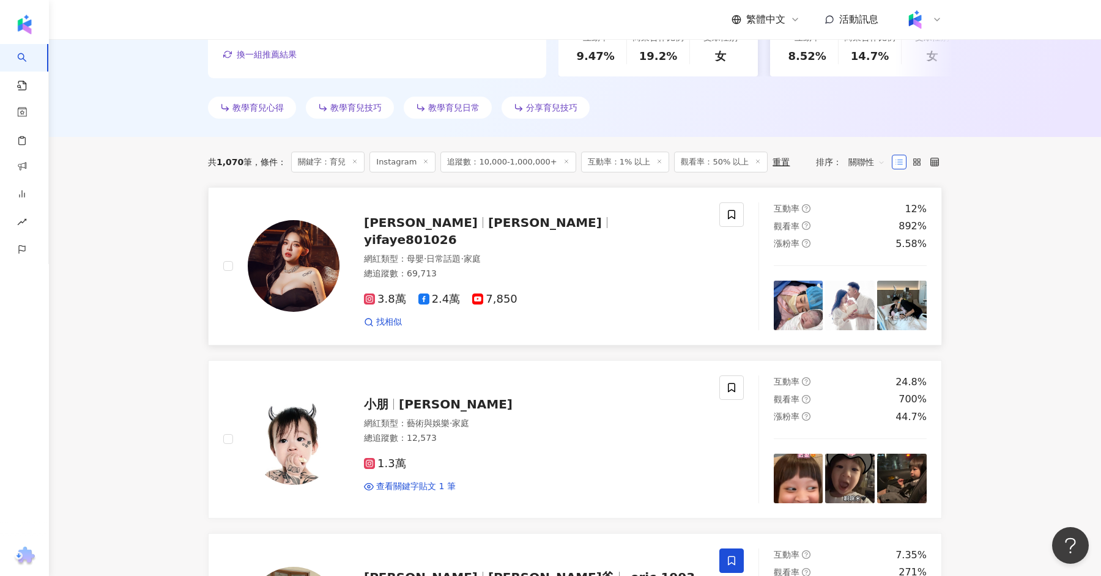
click at [488, 228] on span "LEA FAYE 雷亞妃" at bounding box center [545, 222] width 114 height 15
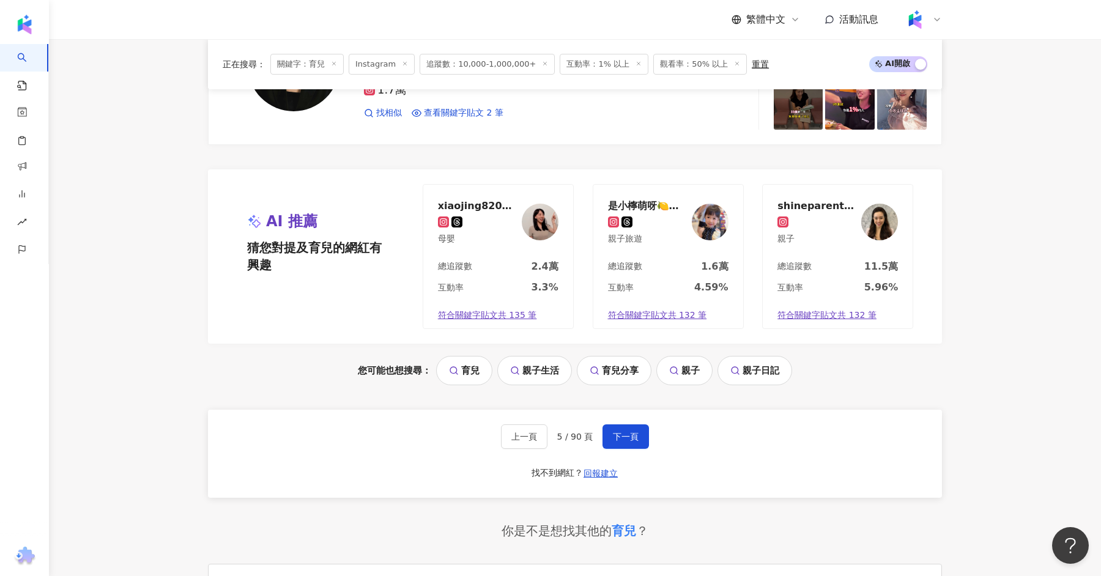
scroll to position [2654, 0]
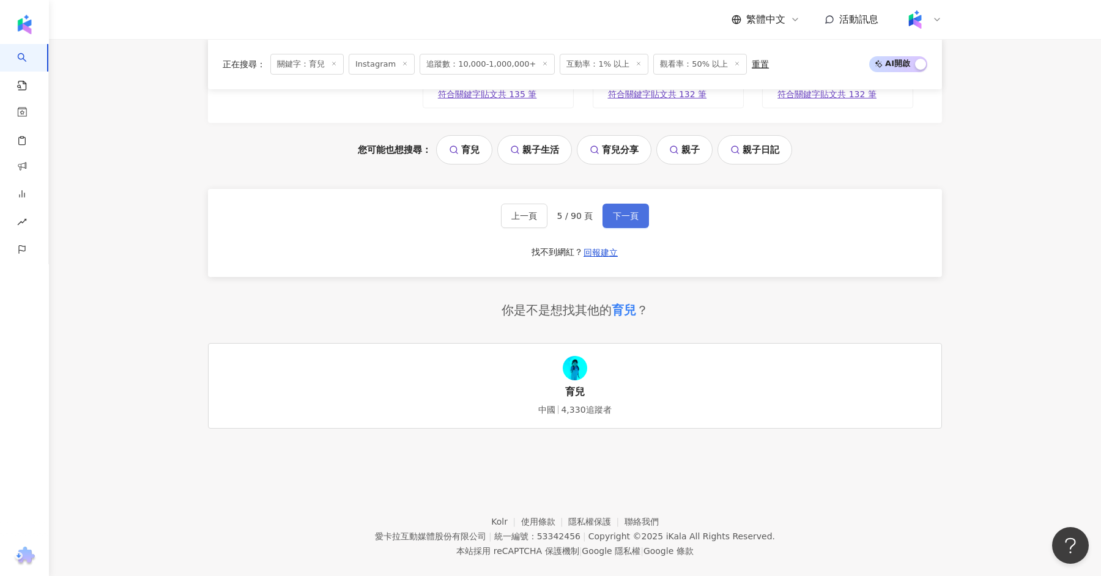
click at [629, 211] on span "下一頁" at bounding box center [626, 216] width 26 height 10
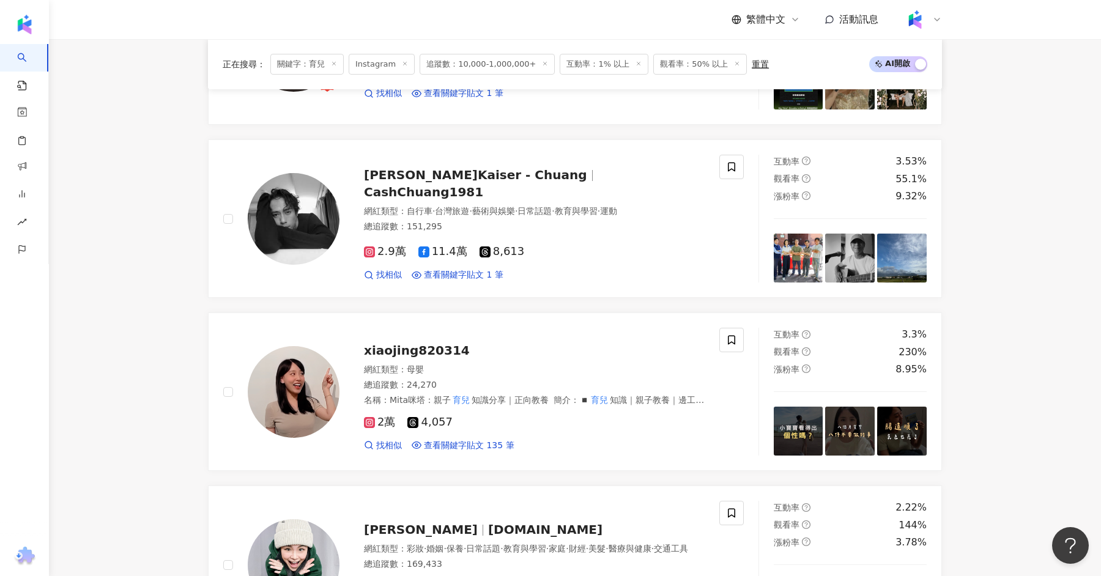
scroll to position [1922, 0]
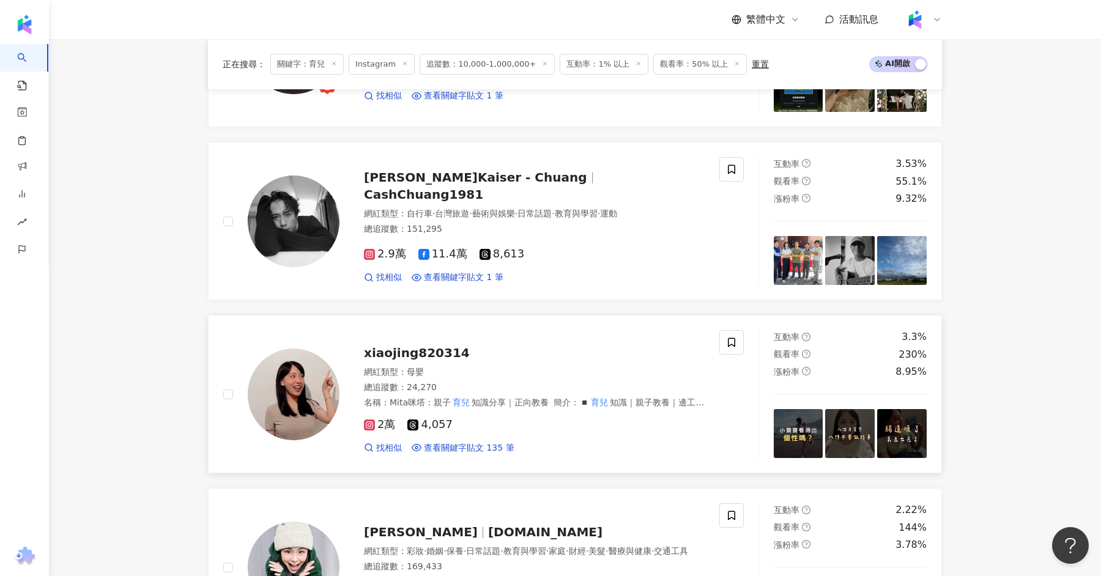
click at [414, 346] on span "xiaojing820314" at bounding box center [417, 353] width 106 height 15
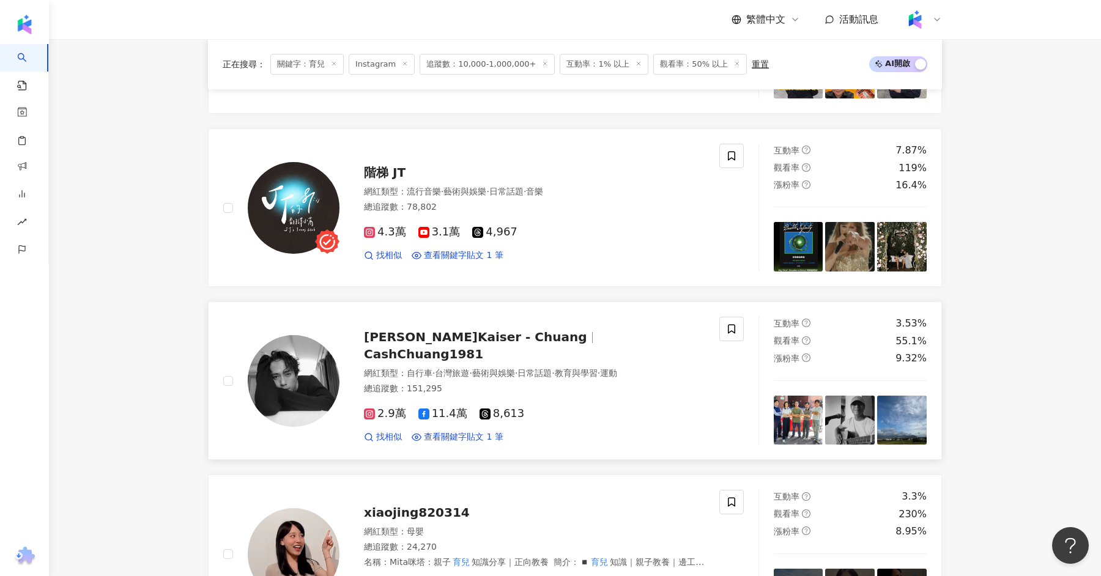
scroll to position [1757, 0]
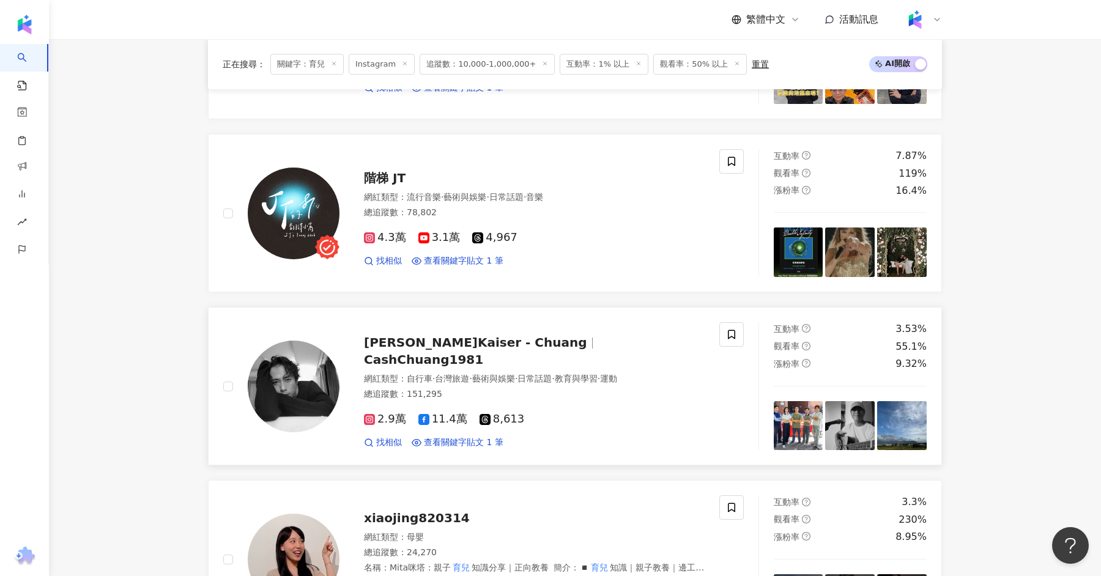
click at [527, 337] on div "莊凱勛 Kaiser - Chuang CashChuang1981" at bounding box center [534, 351] width 341 height 34
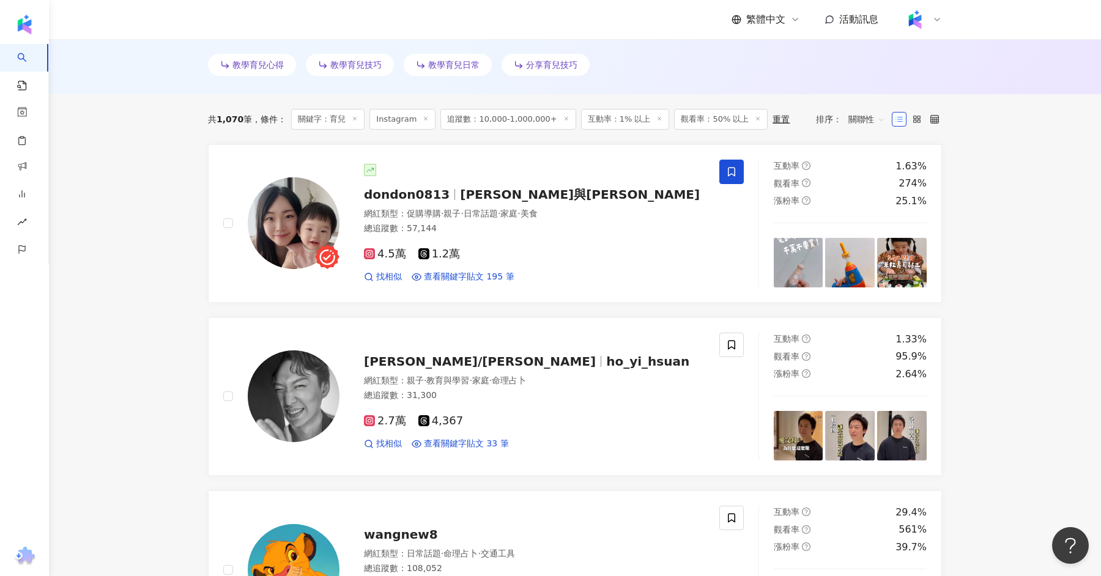
scroll to position [354, 0]
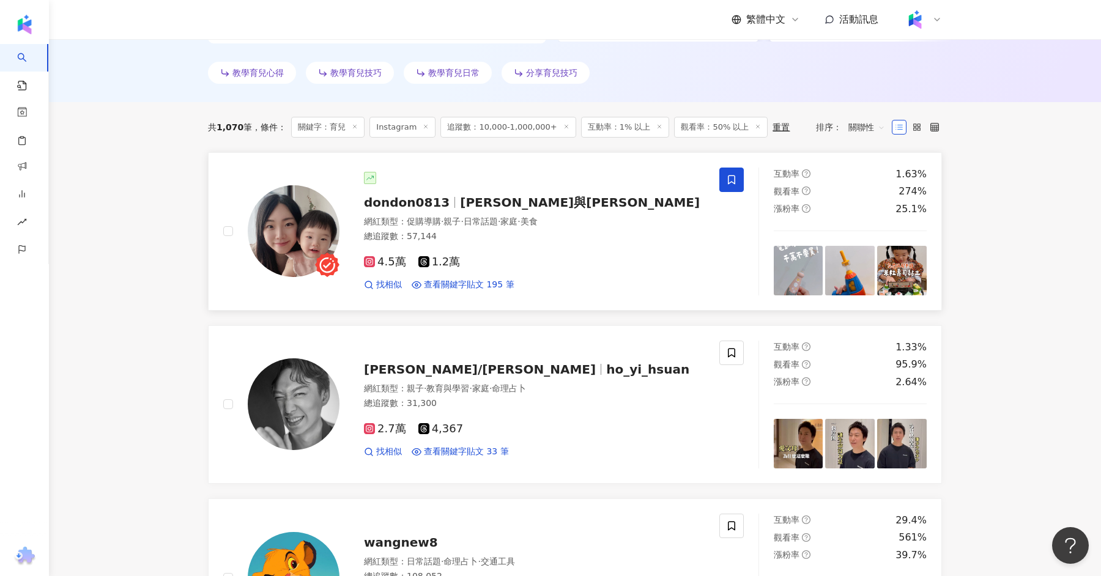
click at [434, 199] on span "dondon0813" at bounding box center [407, 202] width 86 height 15
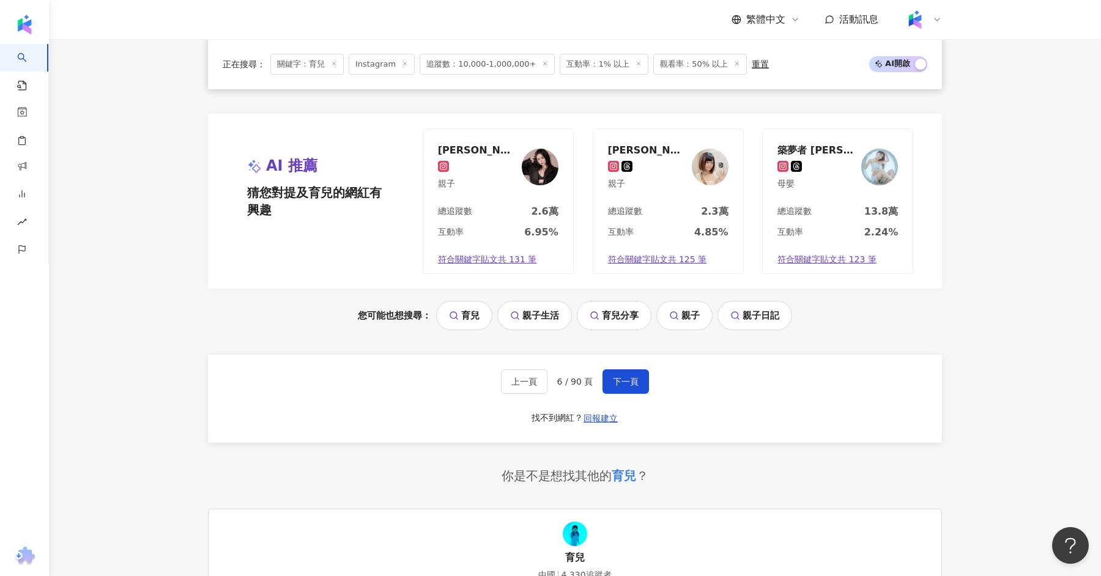
scroll to position [2536, 0]
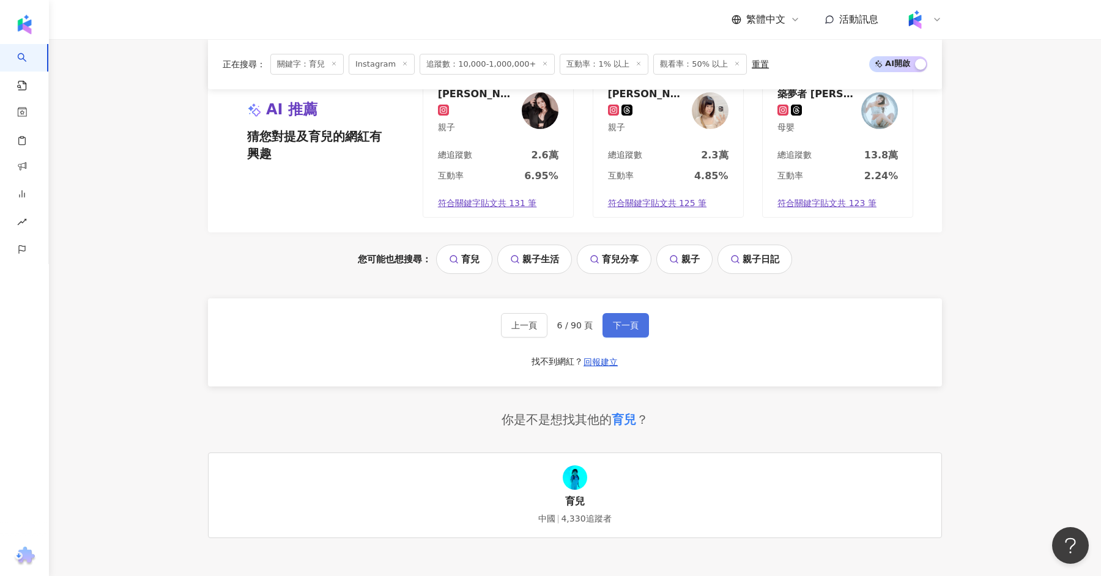
click at [618, 322] on button "下一頁" at bounding box center [626, 325] width 46 height 24
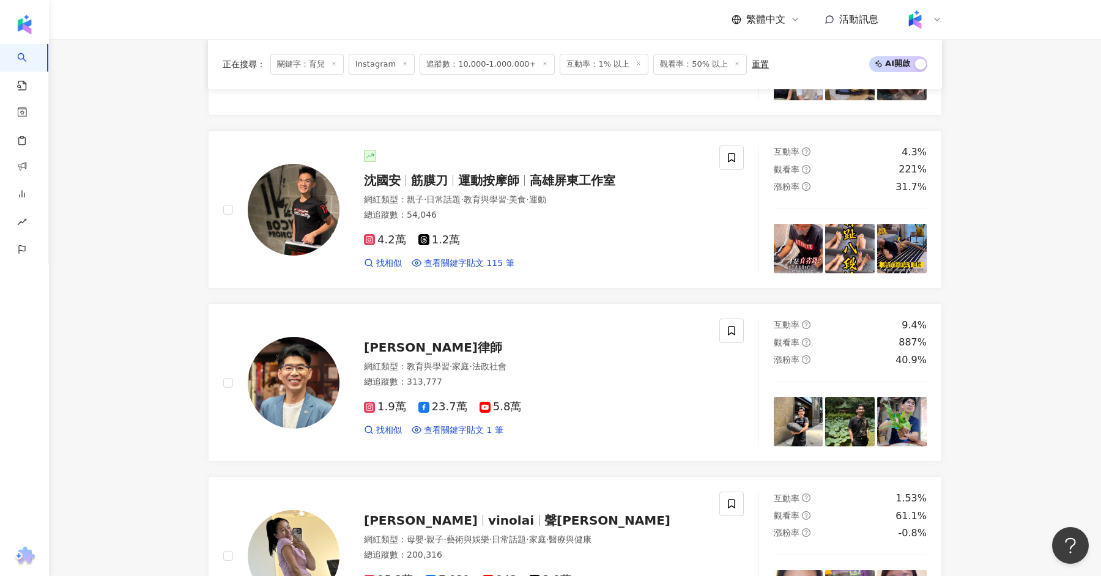
scroll to position [2224, 0]
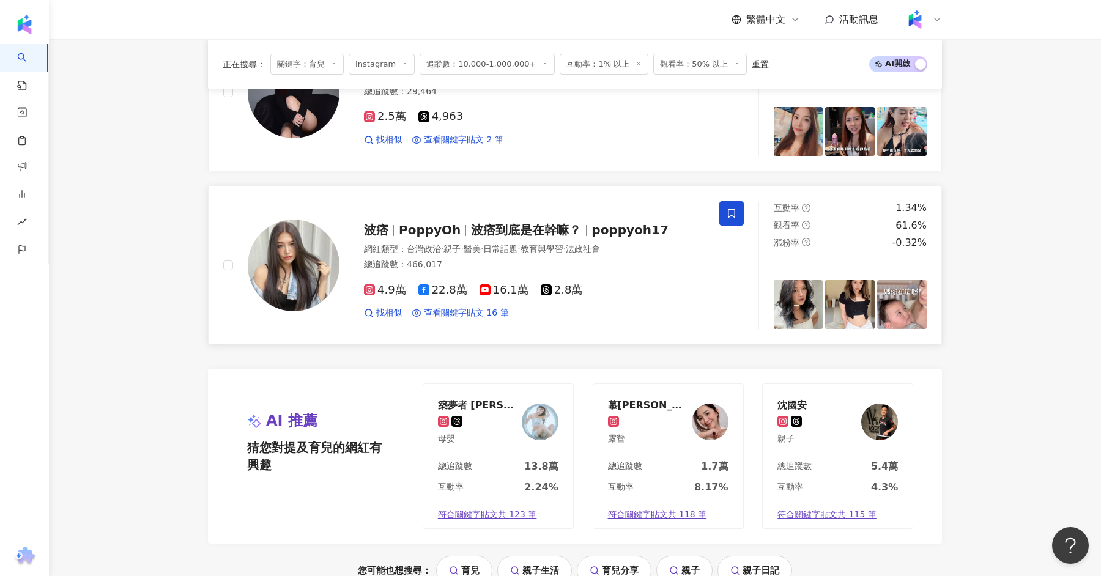
click at [553, 226] on span "波痞到底是在幹嘛？" at bounding box center [526, 230] width 110 height 15
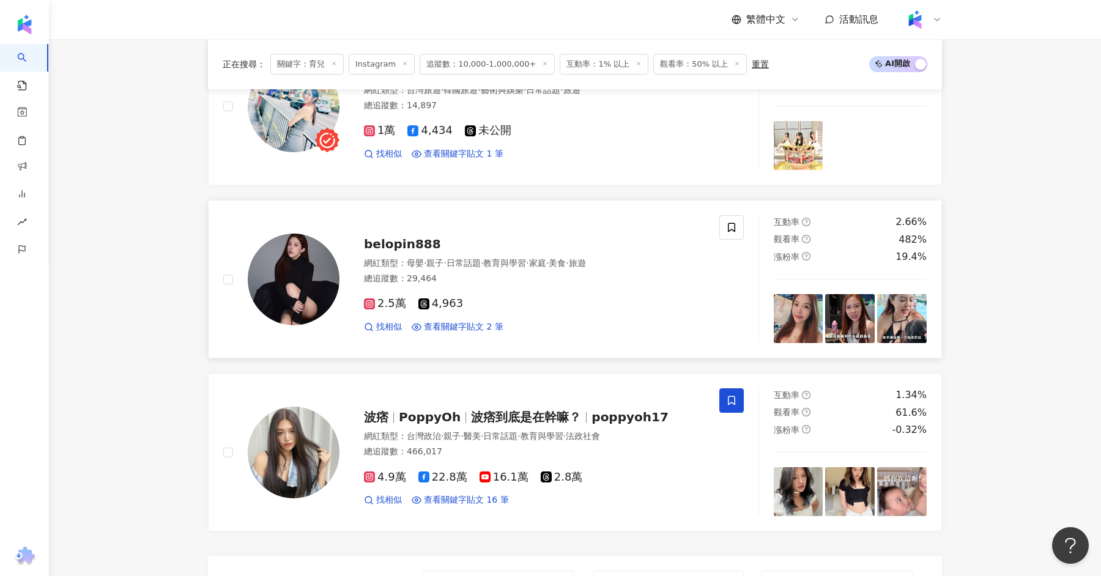
scroll to position [2035, 0]
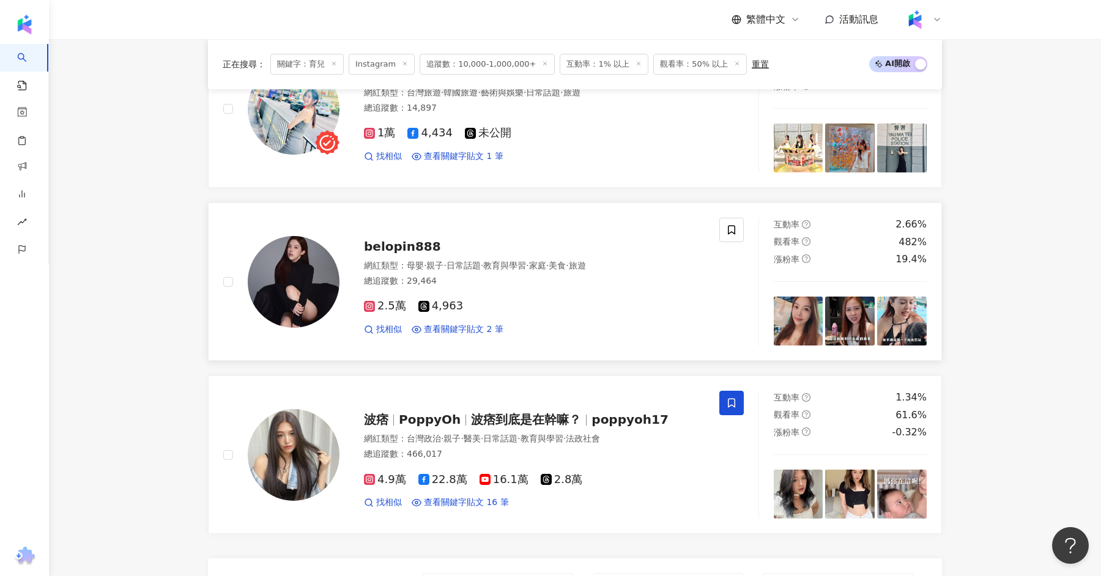
click at [413, 241] on span "belopin888" at bounding box center [402, 246] width 77 height 15
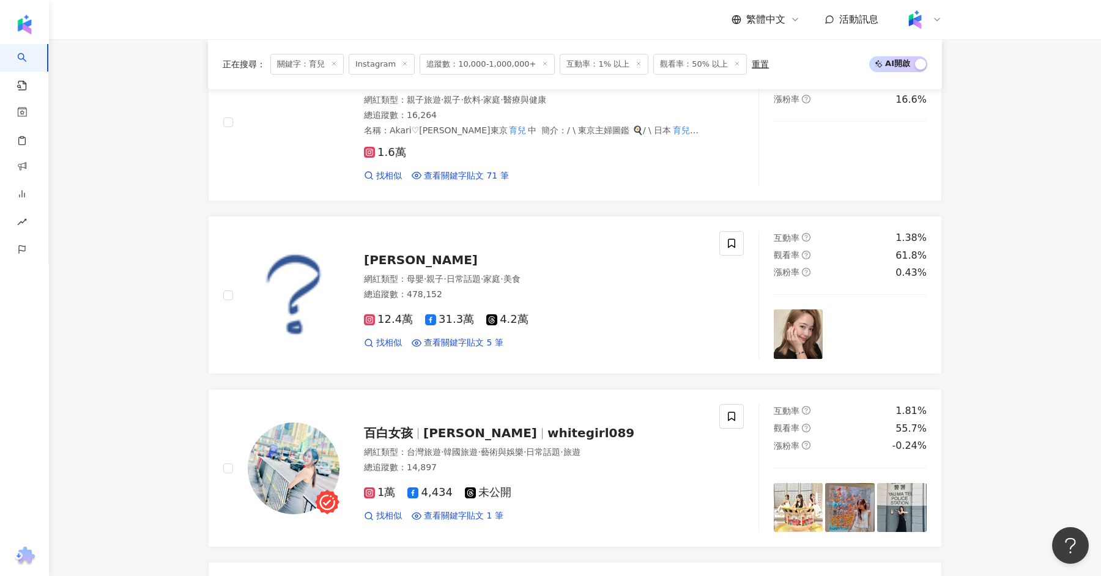
scroll to position [1673, 0]
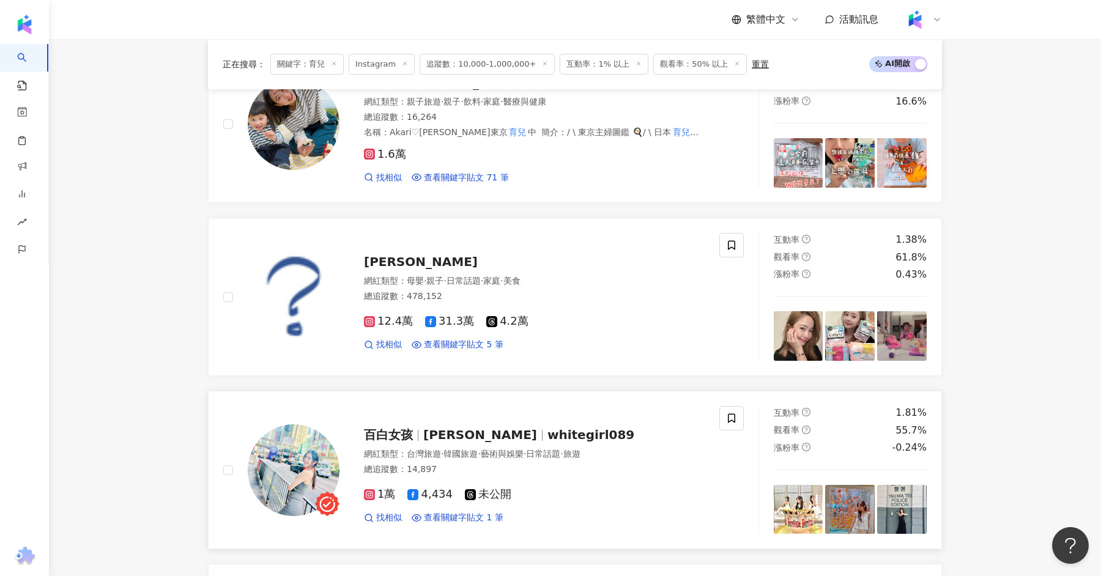
click at [394, 428] on span "百白女孩" at bounding box center [388, 435] width 49 height 15
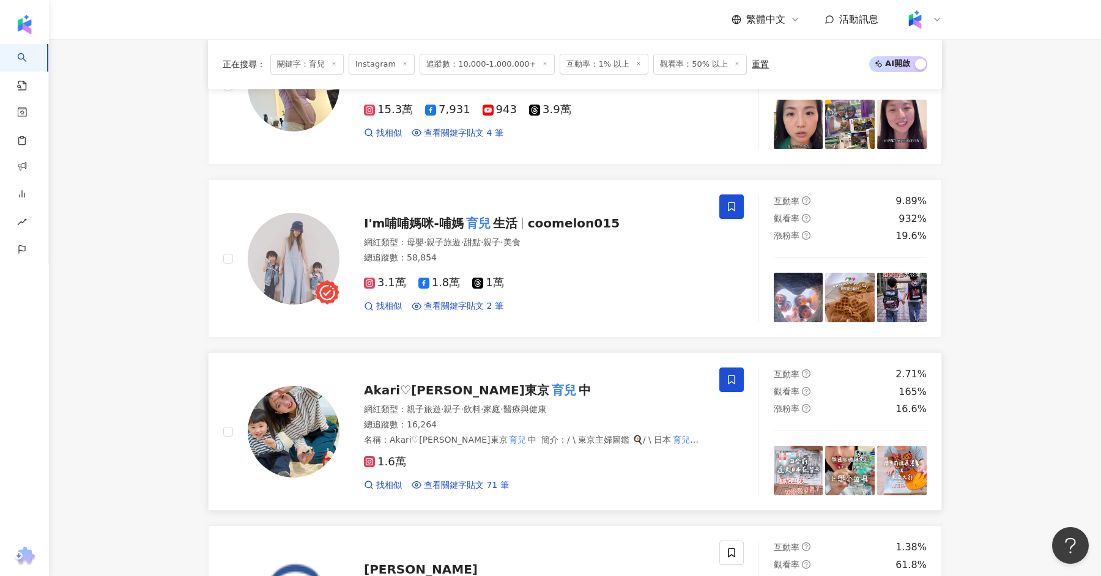
scroll to position [1348, 0]
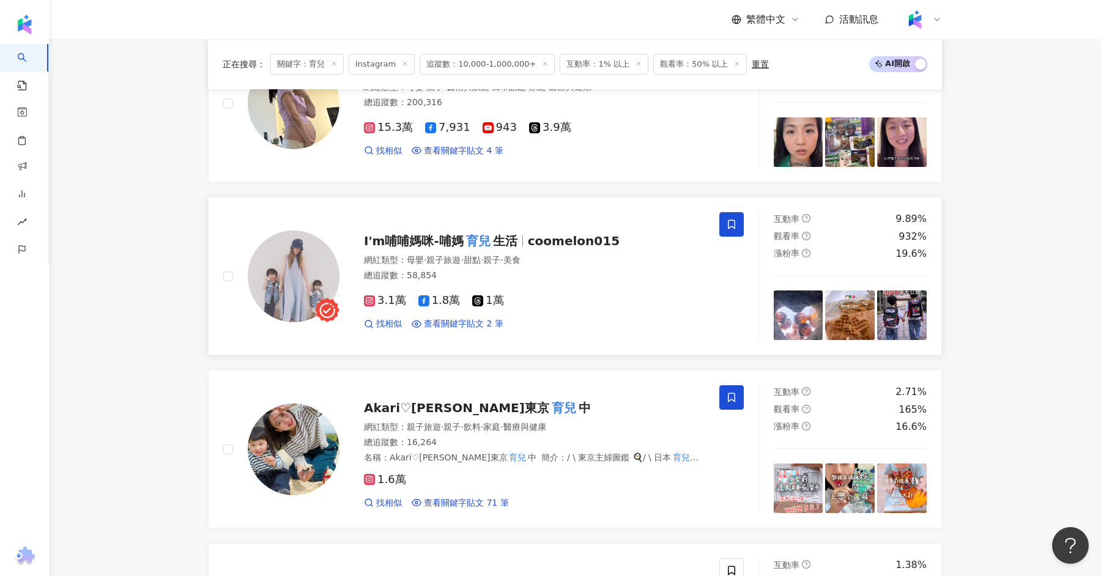
click at [495, 239] on span "生活" at bounding box center [505, 241] width 24 height 15
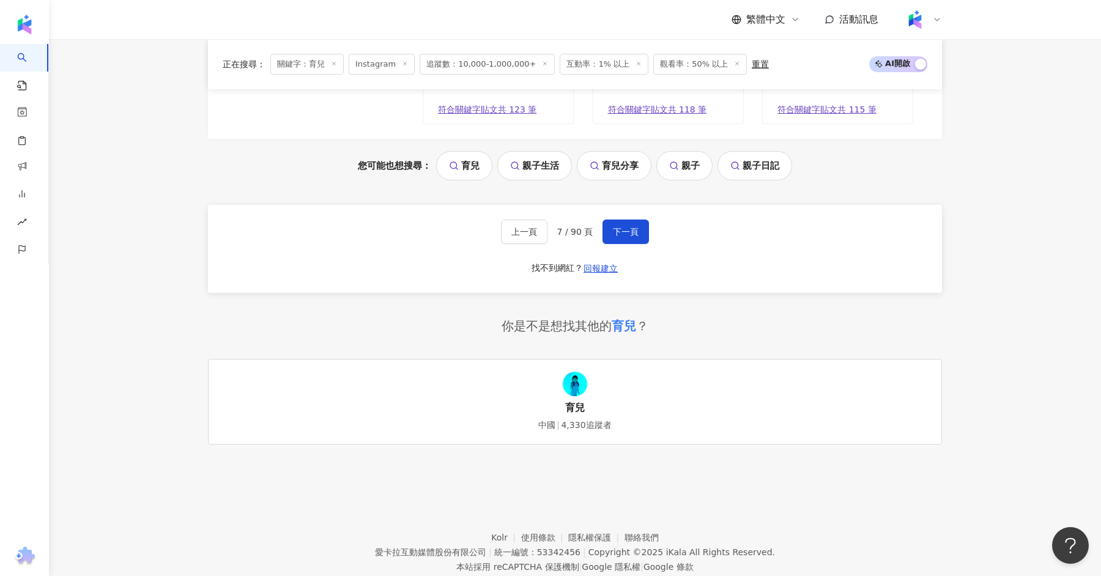
scroll to position [2654, 0]
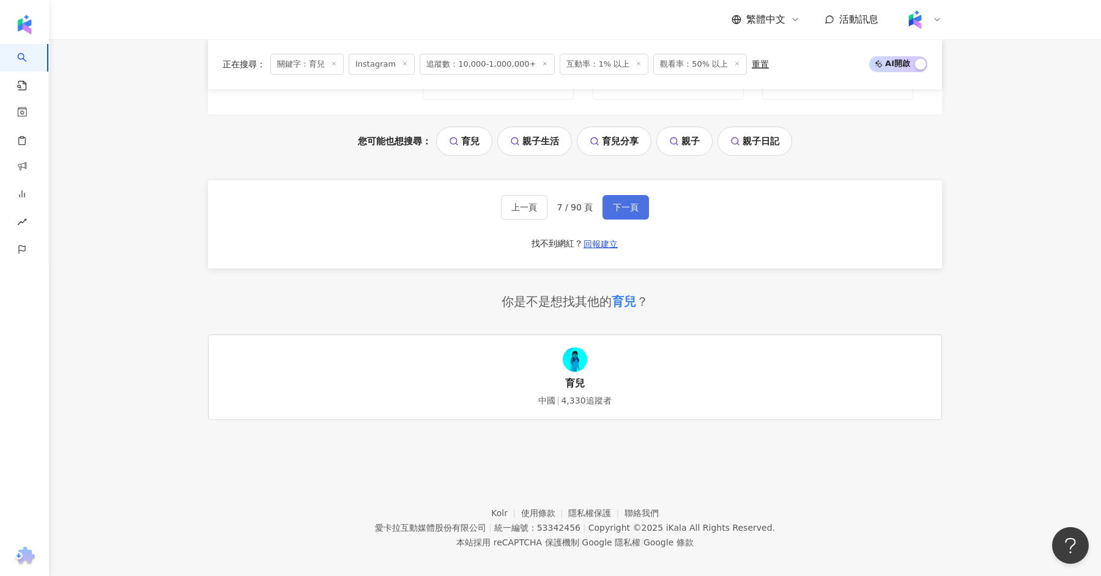
click at [634, 202] on span "下一頁" at bounding box center [626, 207] width 26 height 10
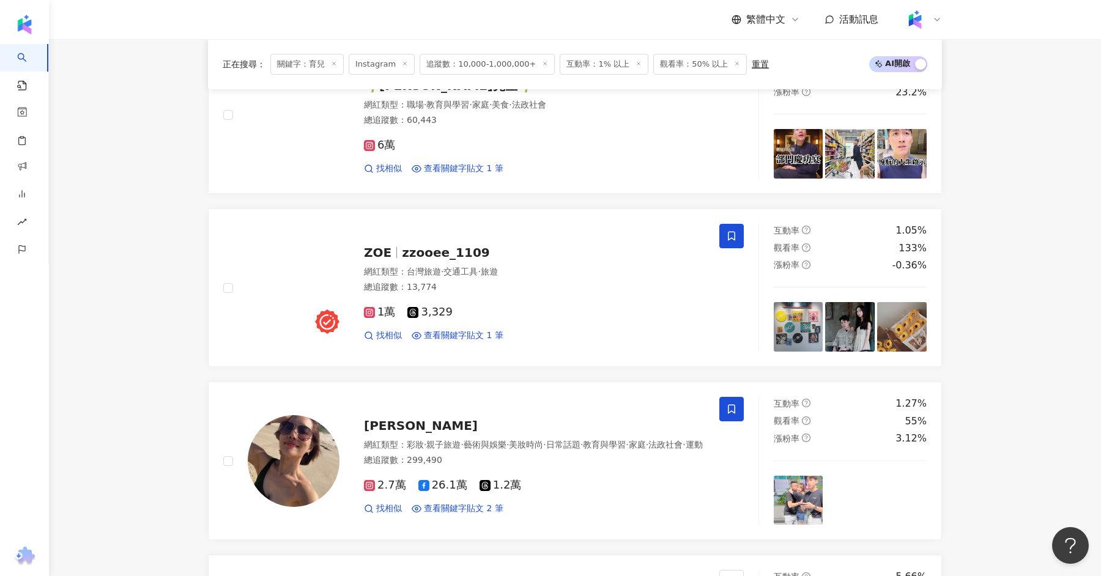
scroll to position [1679, 0]
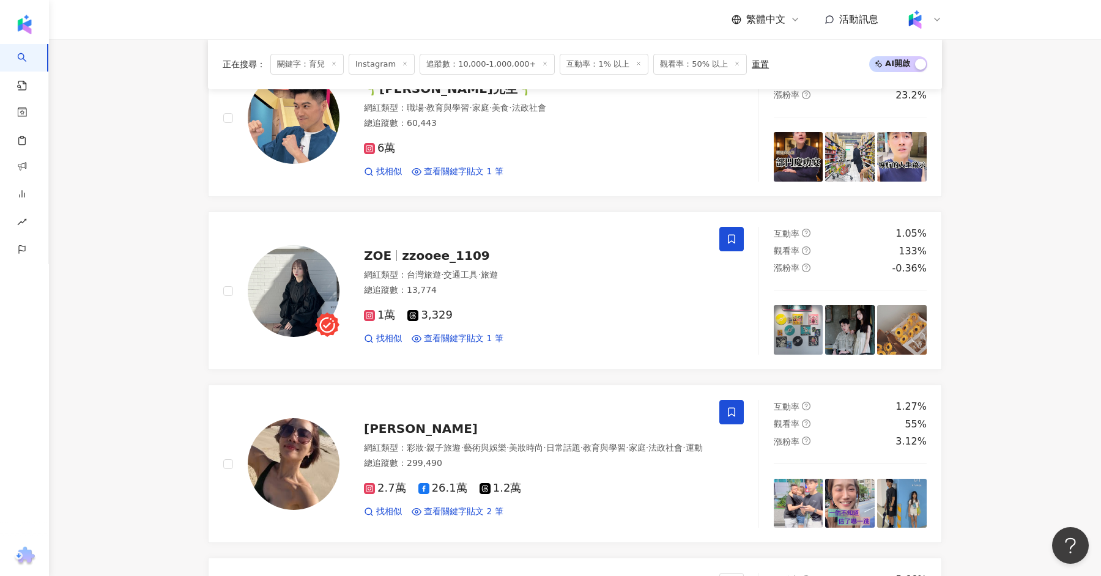
click at [434, 237] on div "ZOE zzooee_1109 網紅類型 ： 台灣旅遊 · 交通工具 · 旅遊 總追蹤數 ： 13,774 1萬 3,329 找相似 查看關鍵字貼文 1 筆" at bounding box center [522, 290] width 365 height 107
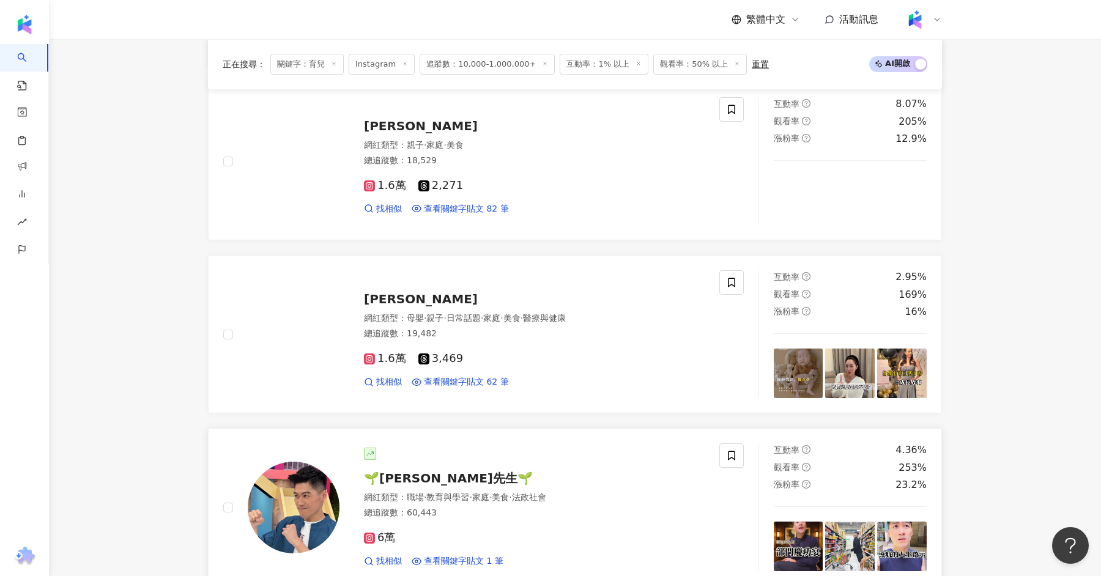
scroll to position [1276, 0]
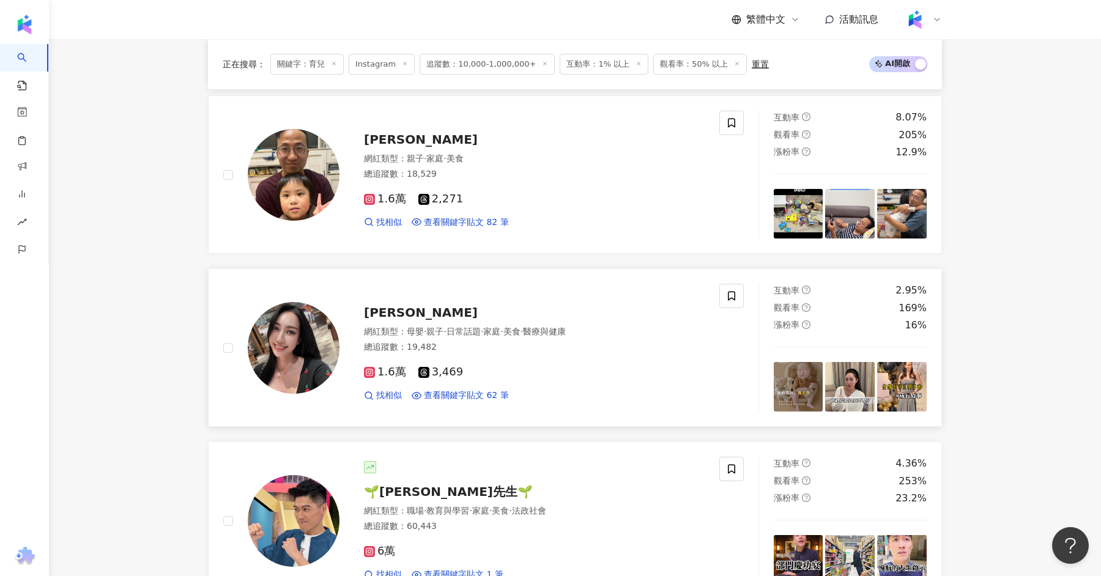
click at [407, 308] on span "Nini Kao" at bounding box center [421, 312] width 114 height 15
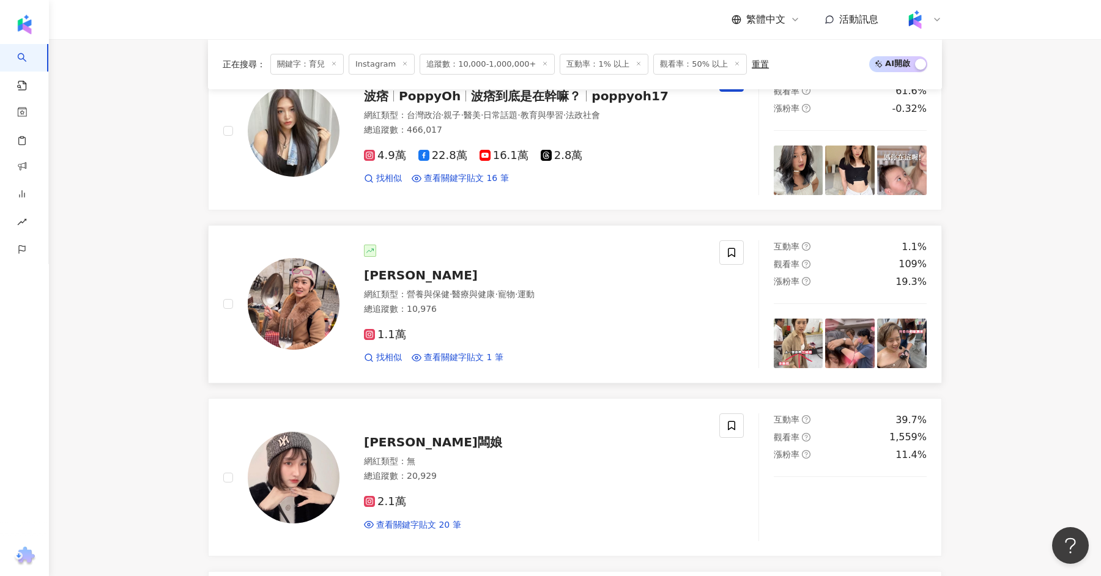
scroll to position [442, 0]
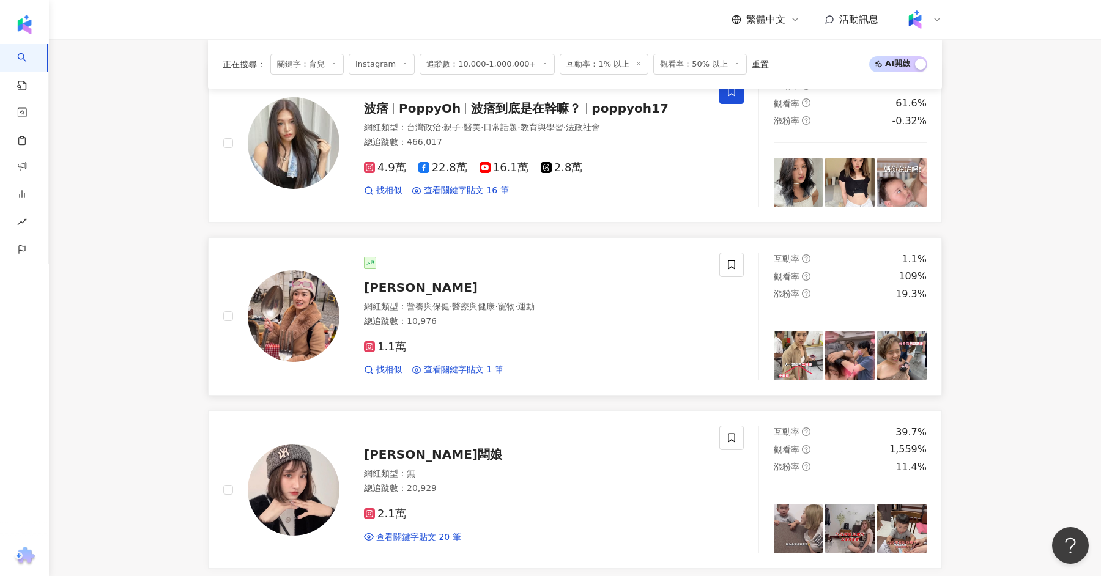
click at [376, 286] on span "林芝帆" at bounding box center [421, 287] width 114 height 15
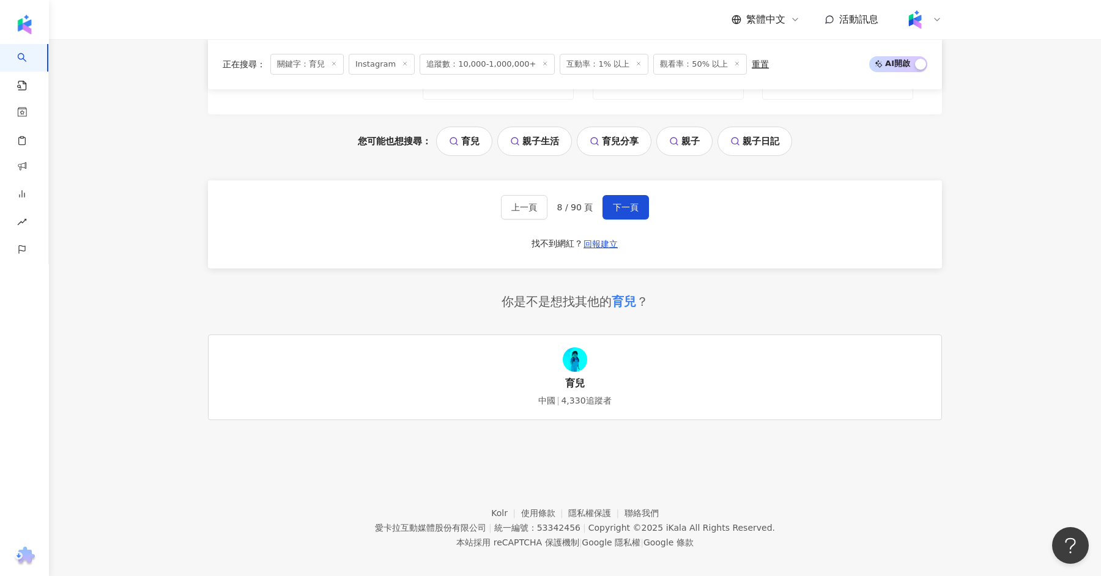
scroll to position [2620, 0]
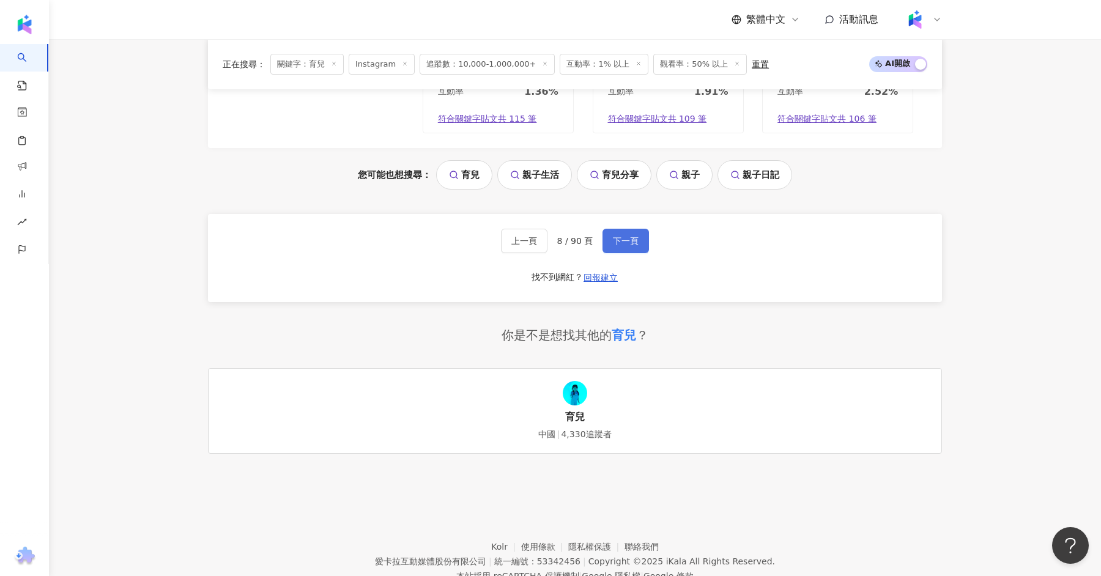
click at [627, 236] on span "下一頁" at bounding box center [626, 241] width 26 height 10
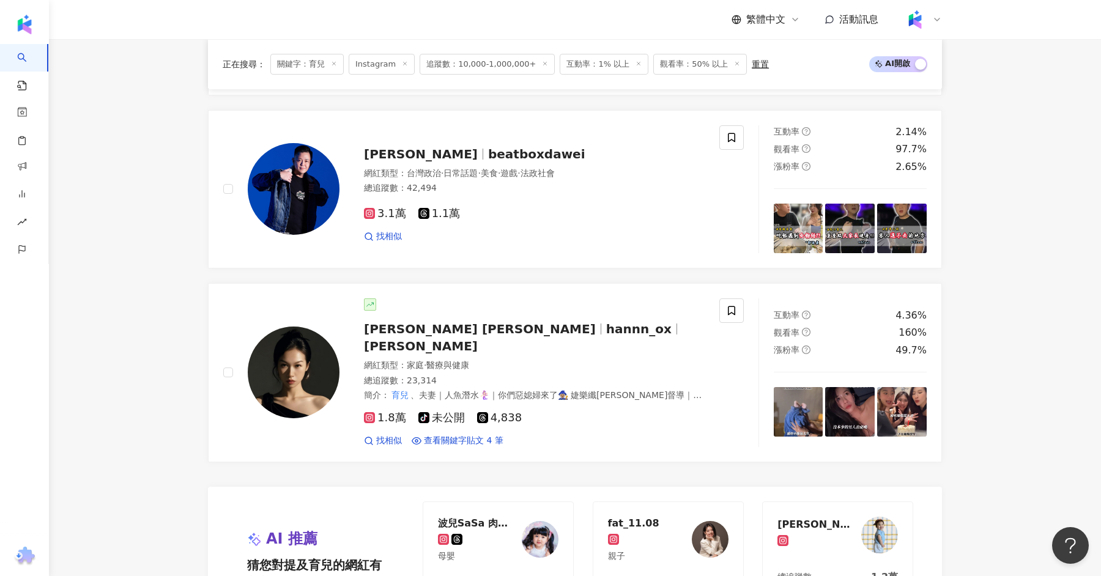
scroll to position [2137, 0]
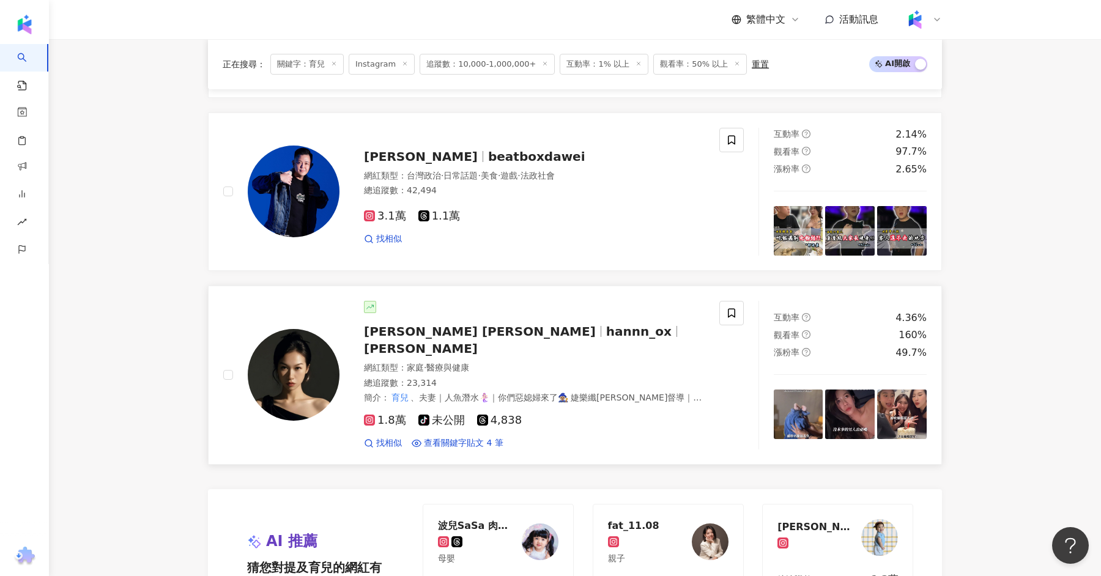
click at [606, 324] on span "hannn_ox" at bounding box center [644, 331] width 76 height 15
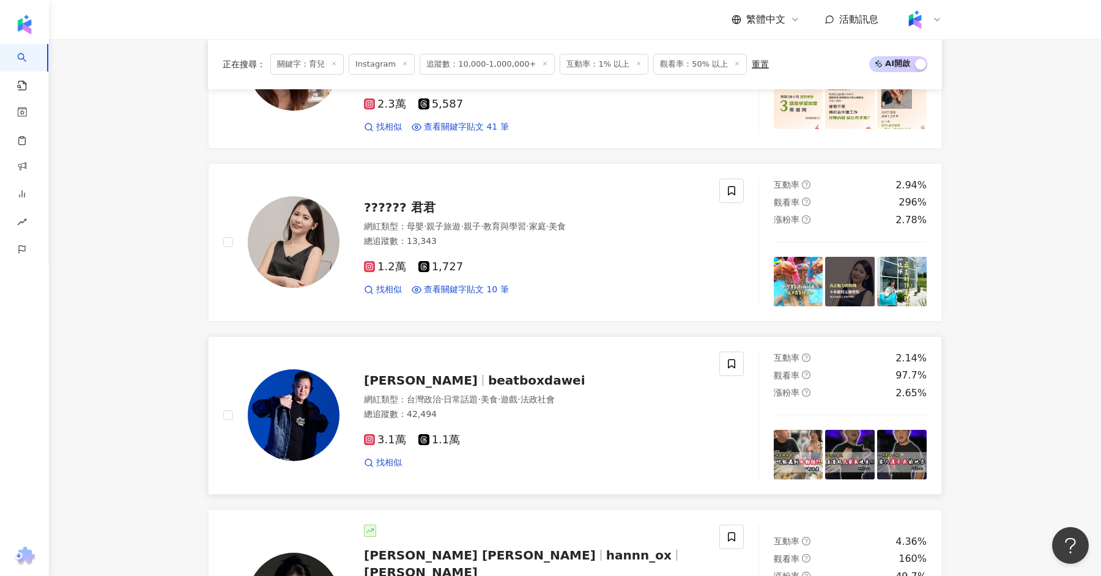
scroll to position [1906, 0]
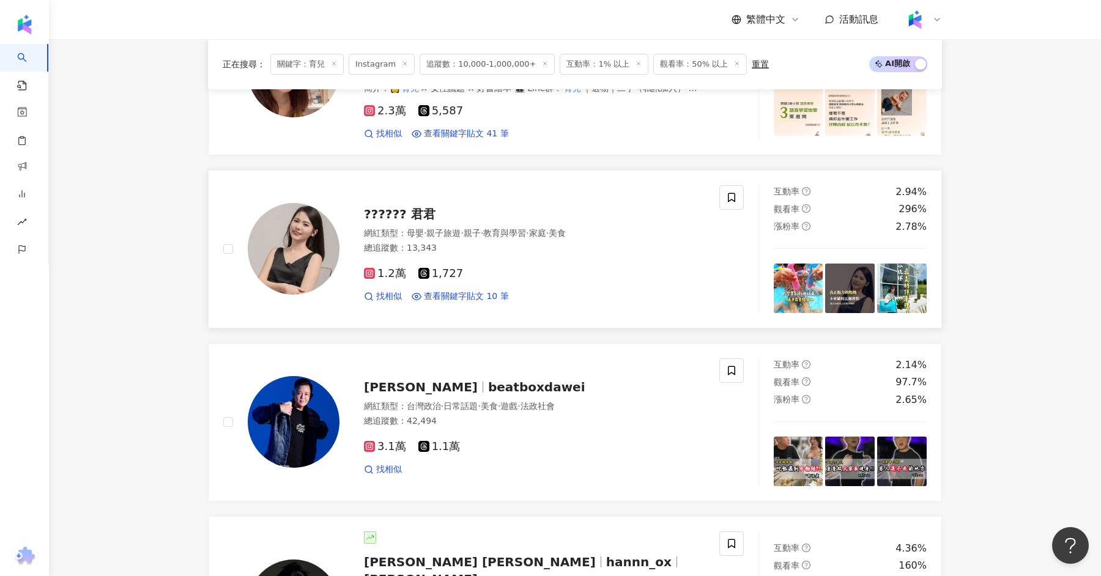
click at [431, 207] on span "?????? 君君" at bounding box center [400, 214] width 72 height 15
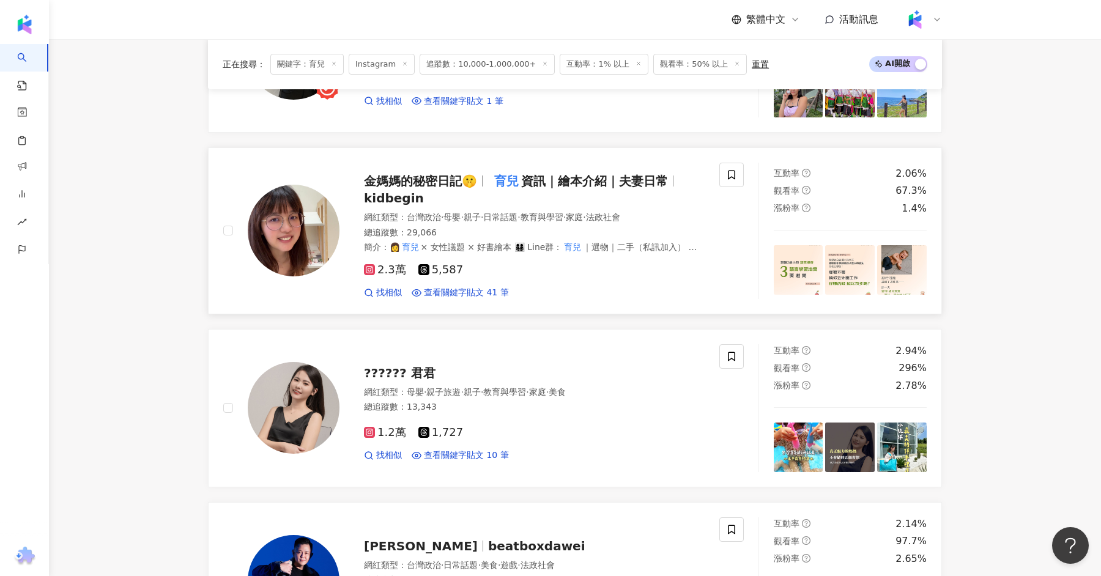
scroll to position [1740, 0]
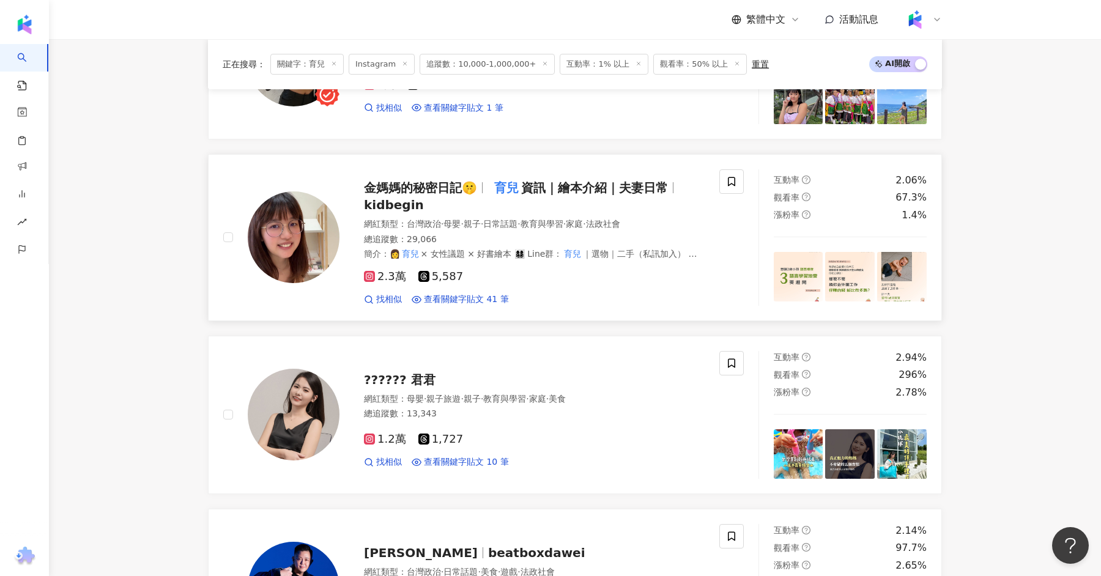
click at [478, 187] on span "金媽媽的秘密日記🤫" at bounding box center [426, 187] width 124 height 15
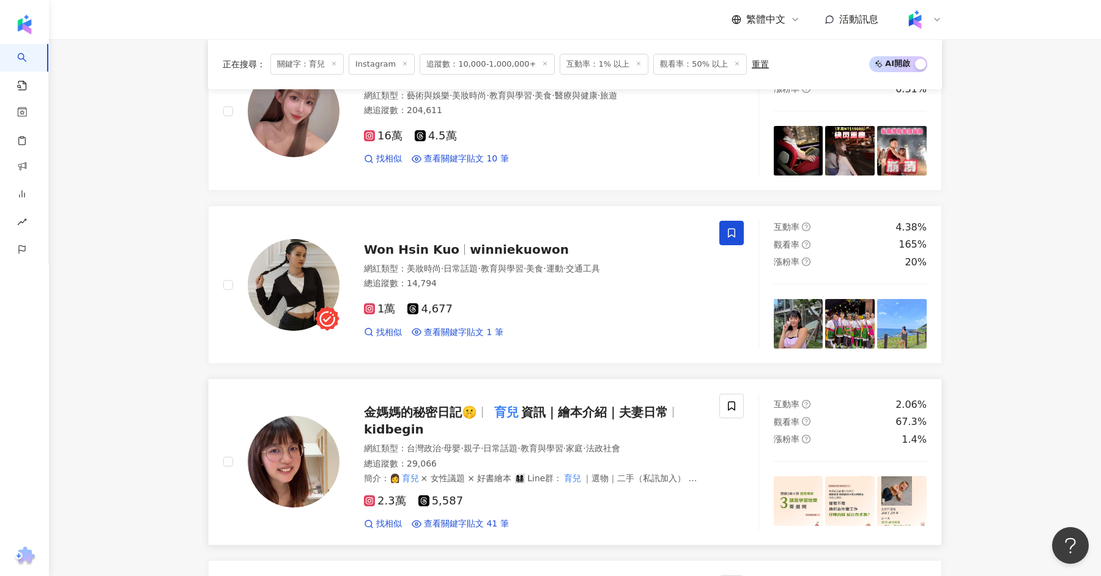
scroll to position [1512, 0]
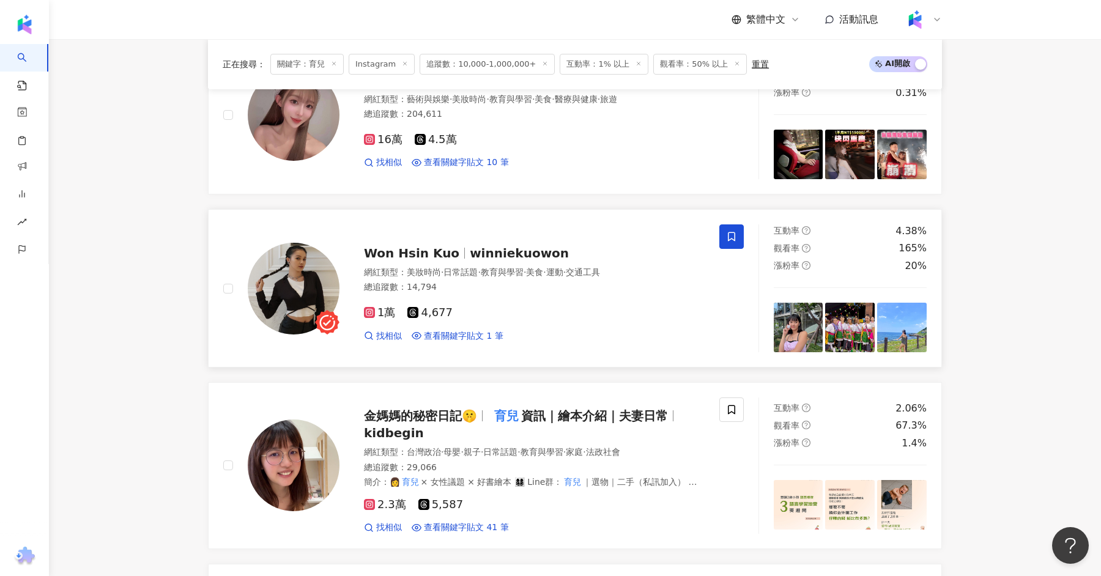
click at [494, 246] on span "winniekuowon" at bounding box center [519, 253] width 99 height 15
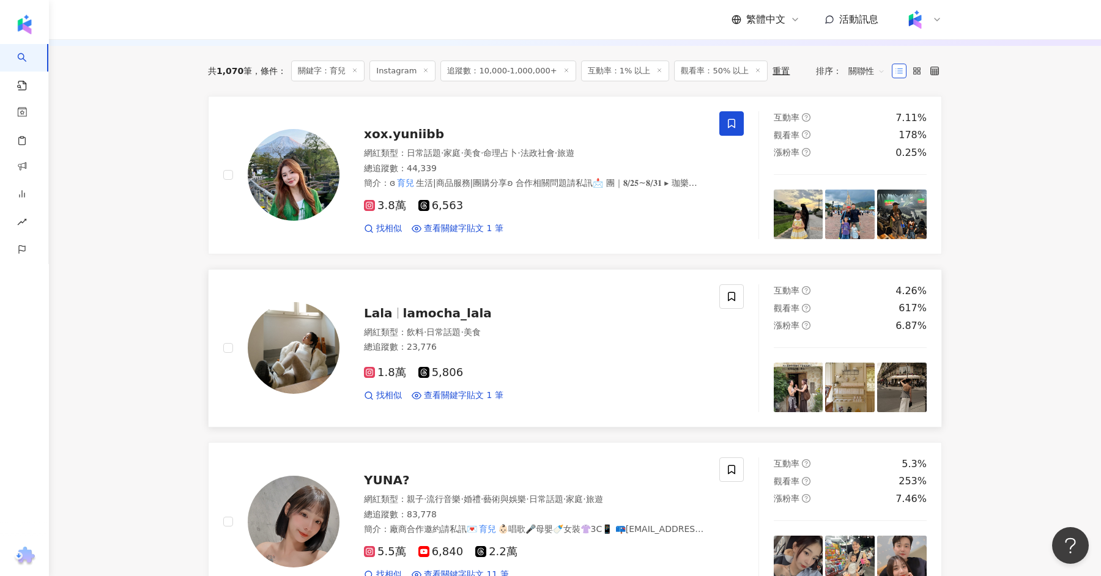
scroll to position [254, 0]
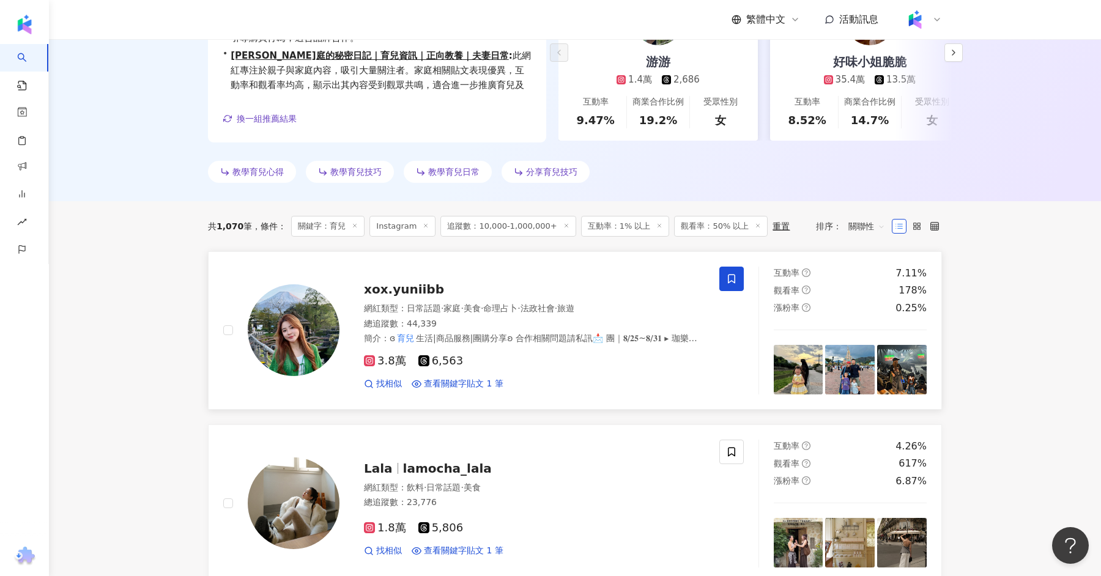
click at [410, 289] on span "xox.yuniibb" at bounding box center [404, 289] width 80 height 15
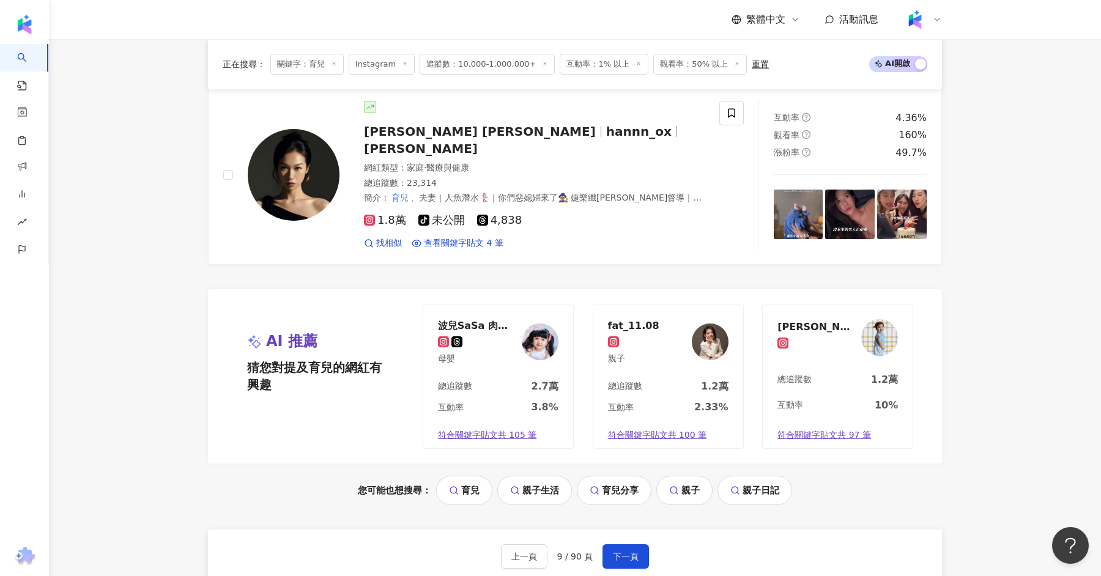
scroll to position [2670, 0]
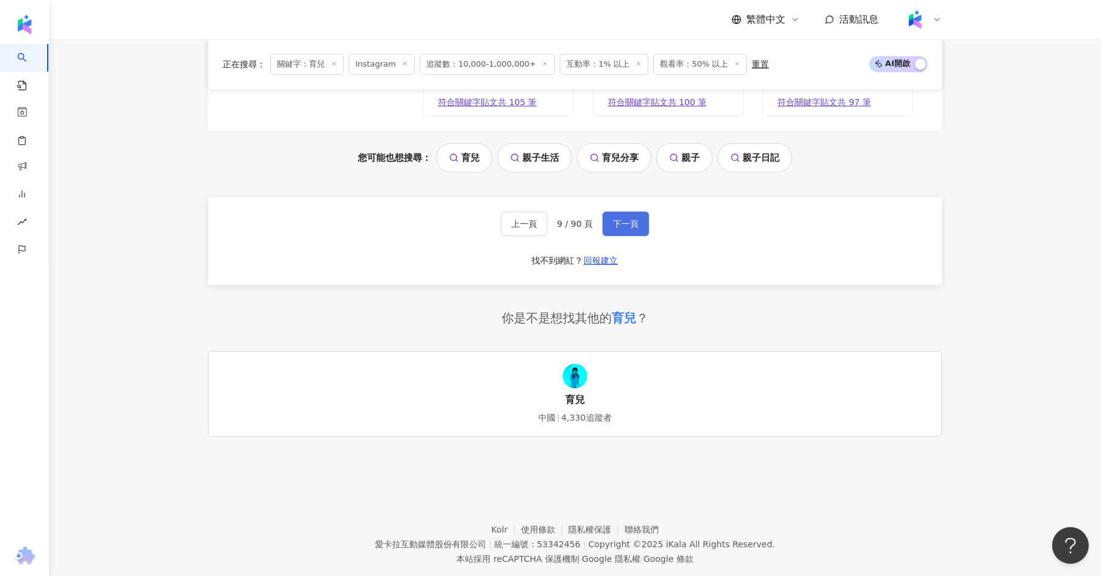
click at [630, 212] on button "下一頁" at bounding box center [626, 224] width 46 height 24
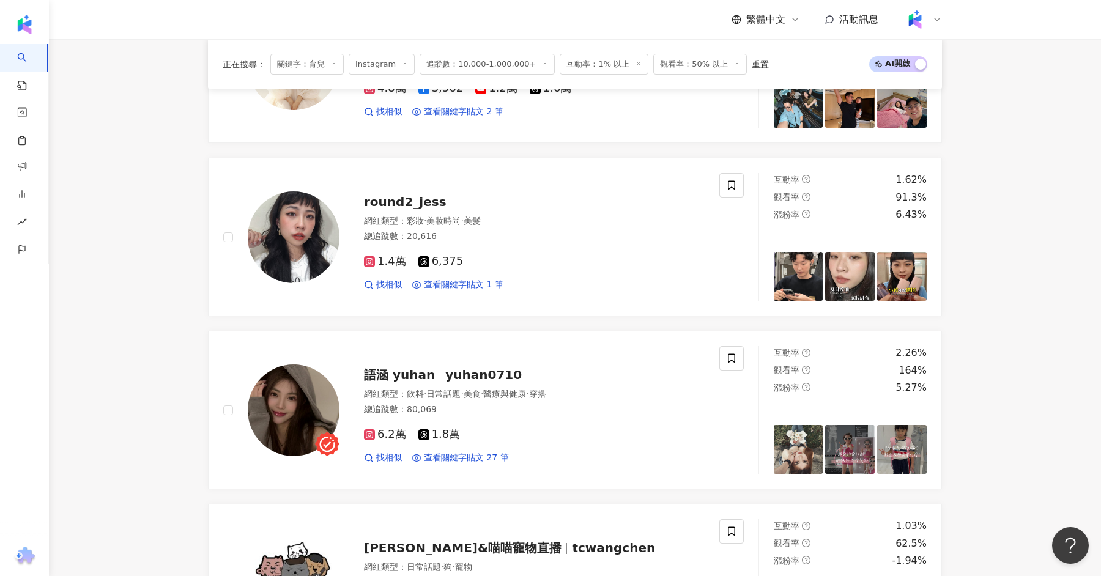
scroll to position [1906, 0]
click at [492, 283] on span "查看關鍵字貼文 1 筆" at bounding box center [464, 286] width 80 height 12
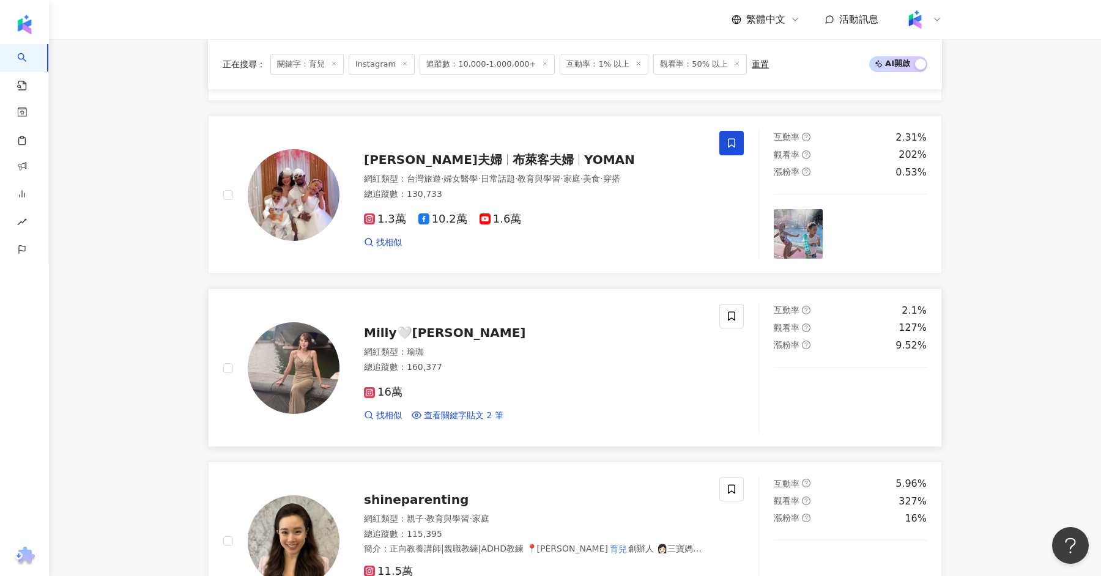
scroll to position [900, 0]
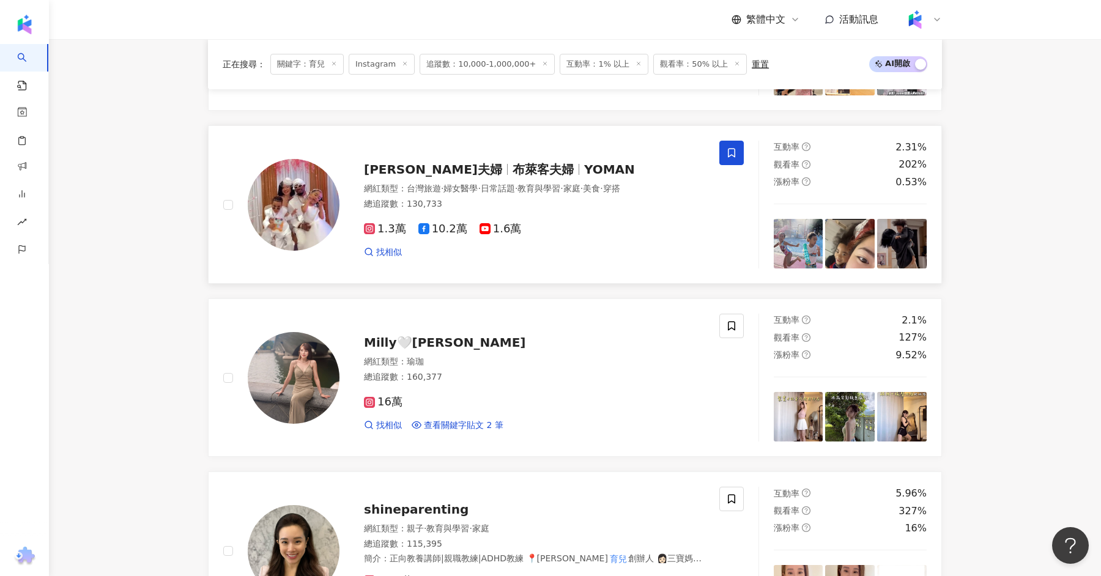
click at [486, 154] on div "YOMAN布萊克夫婦 布萊客夫婦 YOMAN 網紅類型 ： 台灣旅遊 · 婦女醫學 · 日常話題 · 教育與學習 · 家庭 · 美食 · 穿搭 總追蹤數 ： …" at bounding box center [522, 204] width 365 height 107
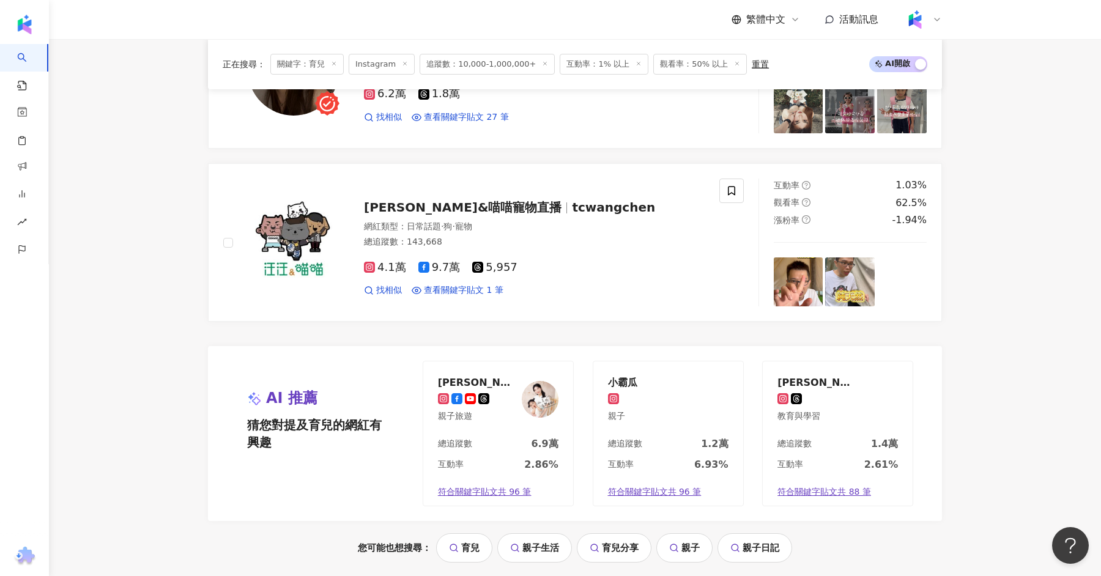
scroll to position [2623, 0]
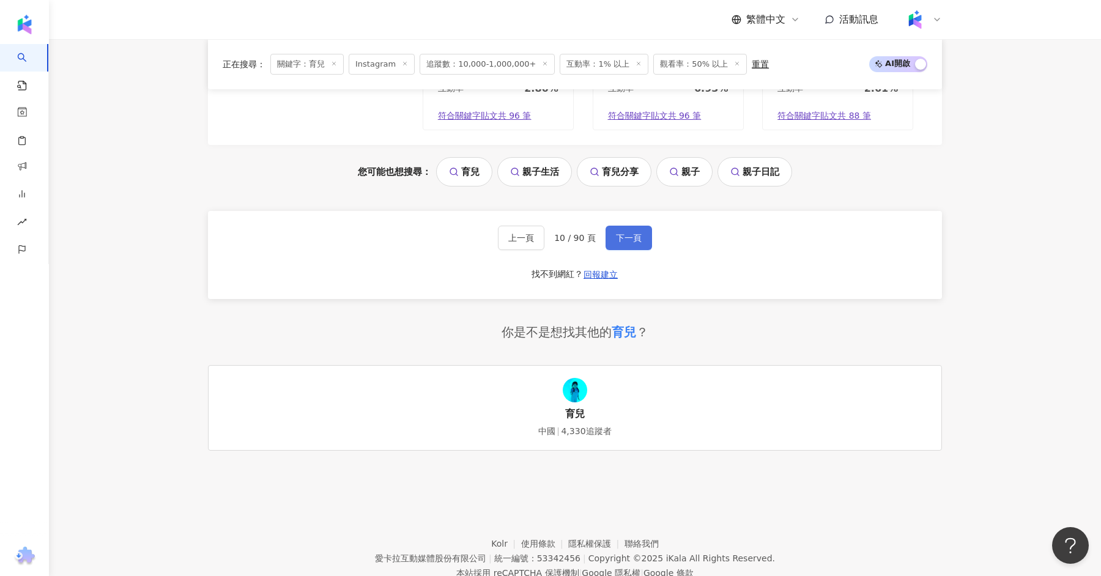
click at [622, 233] on span "下一頁" at bounding box center [629, 238] width 26 height 10
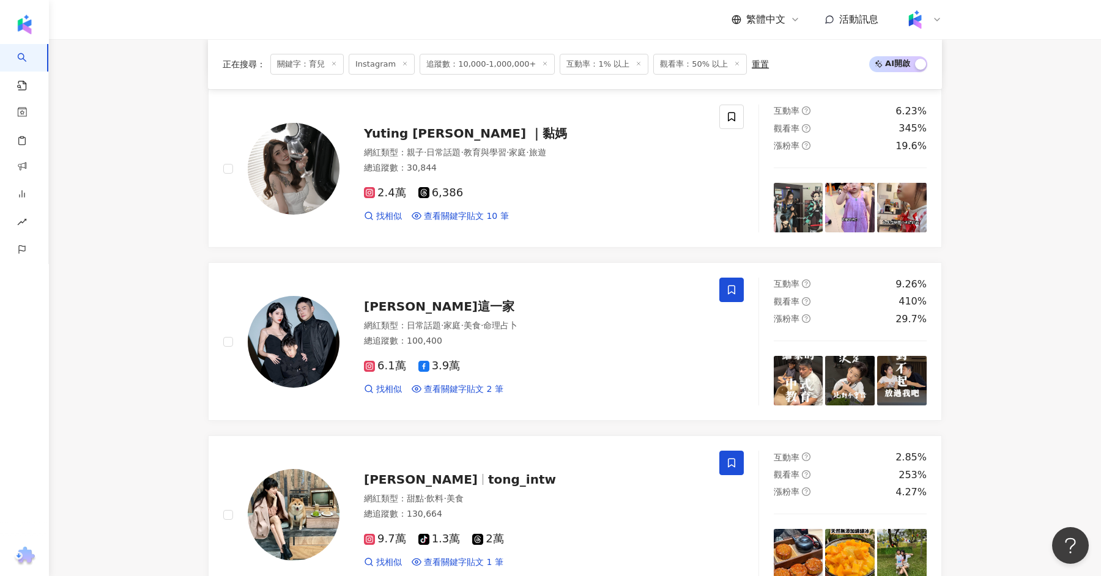
scroll to position [897, 0]
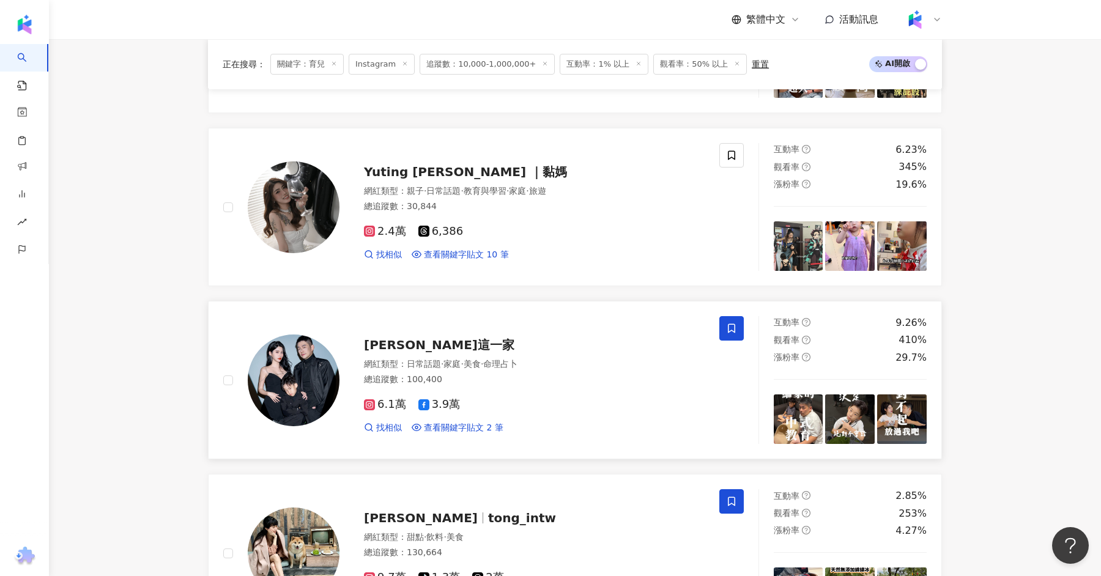
click at [387, 347] on div "綸綸這一家" at bounding box center [534, 344] width 341 height 17
click at [442, 171] on span "Yuting Lin ｜黏媽" at bounding box center [465, 172] width 203 height 15
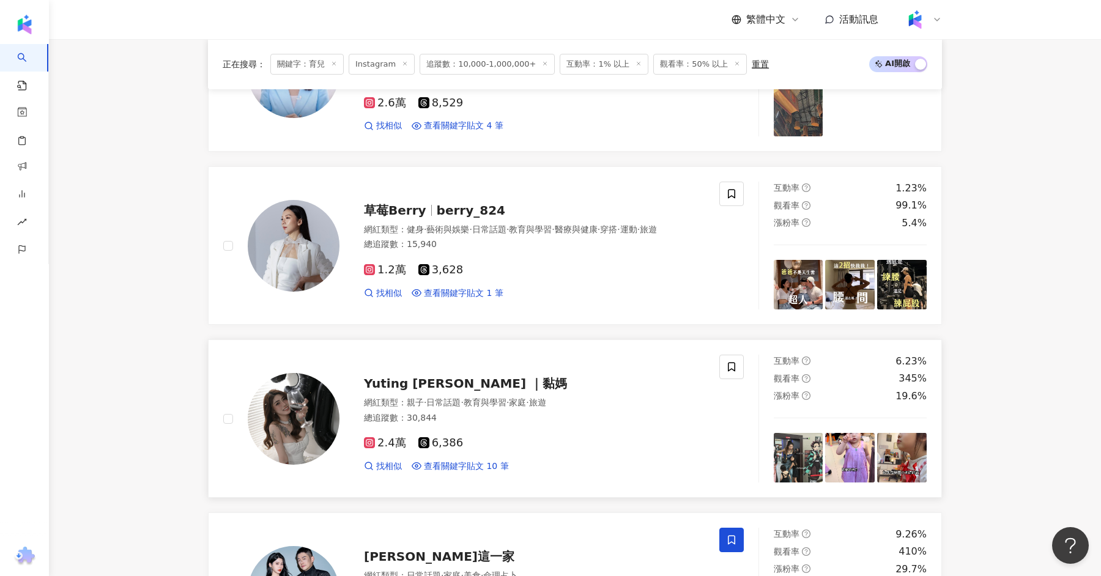
scroll to position [677, 0]
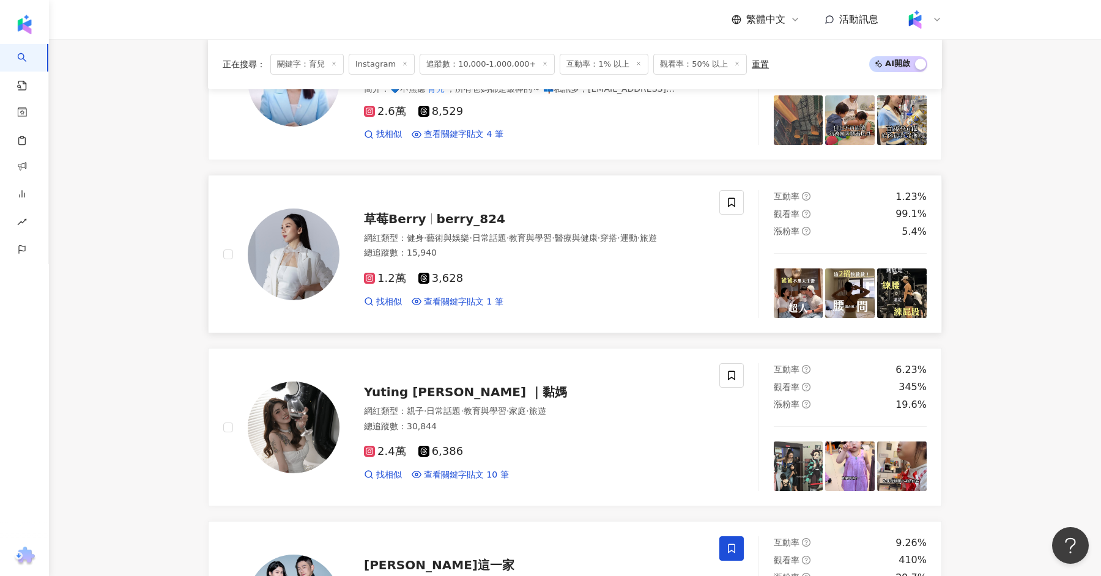
click at [457, 213] on span "berry_824" at bounding box center [471, 219] width 69 height 15
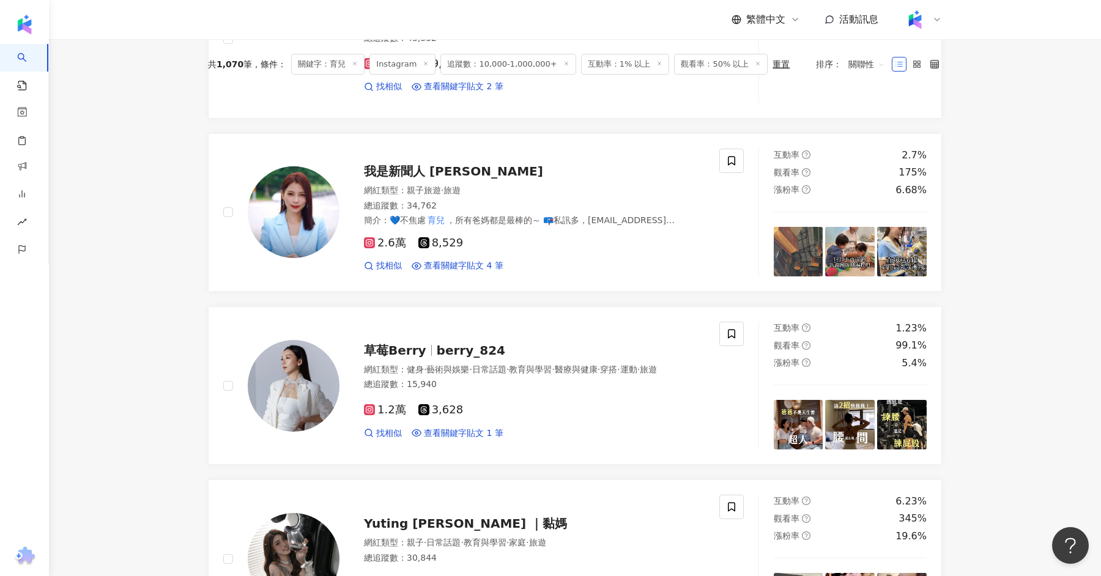
scroll to position [408, 0]
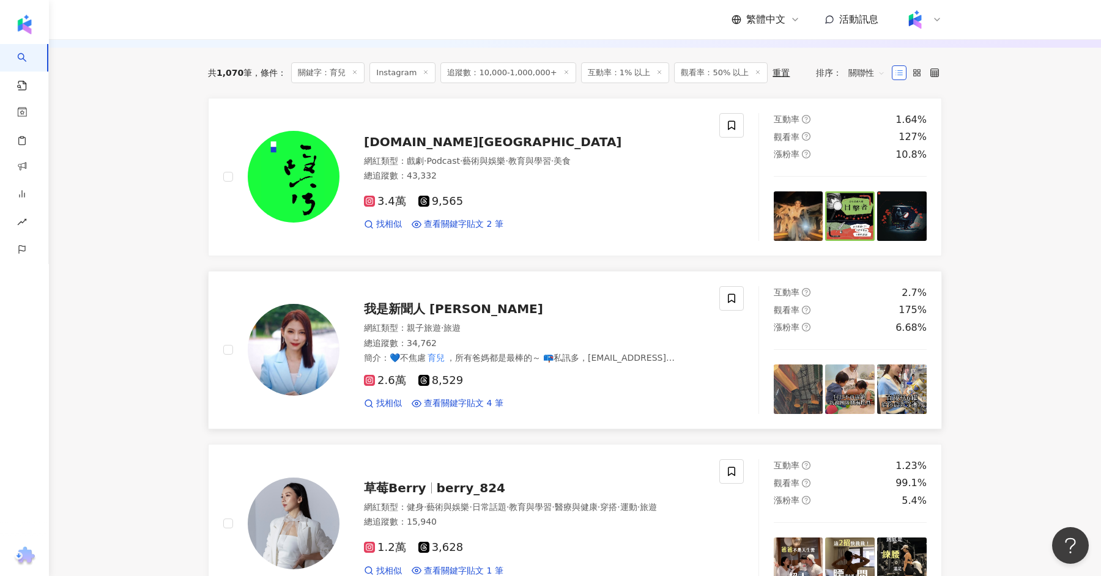
click at [423, 311] on span "我是新聞人 葉映彤" at bounding box center [453, 309] width 179 height 15
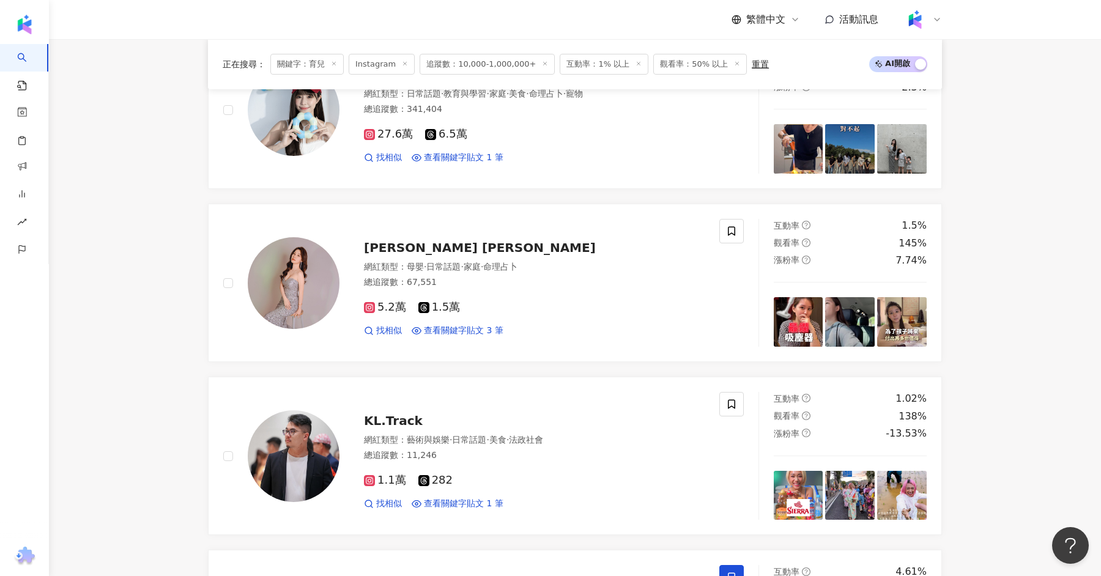
scroll to position [2654, 0]
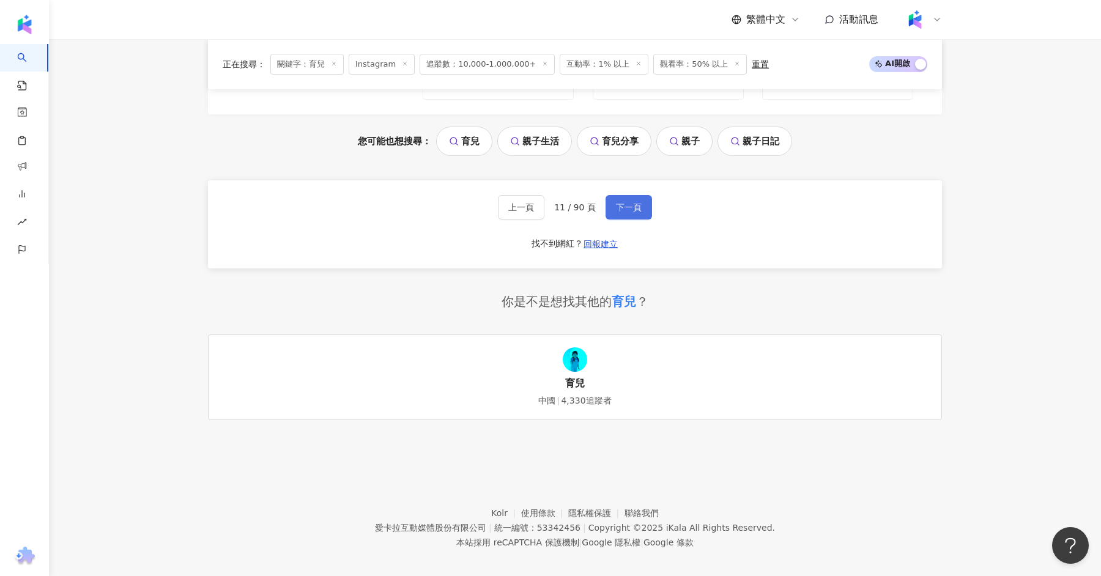
click at [625, 195] on button "下一頁" at bounding box center [629, 207] width 46 height 24
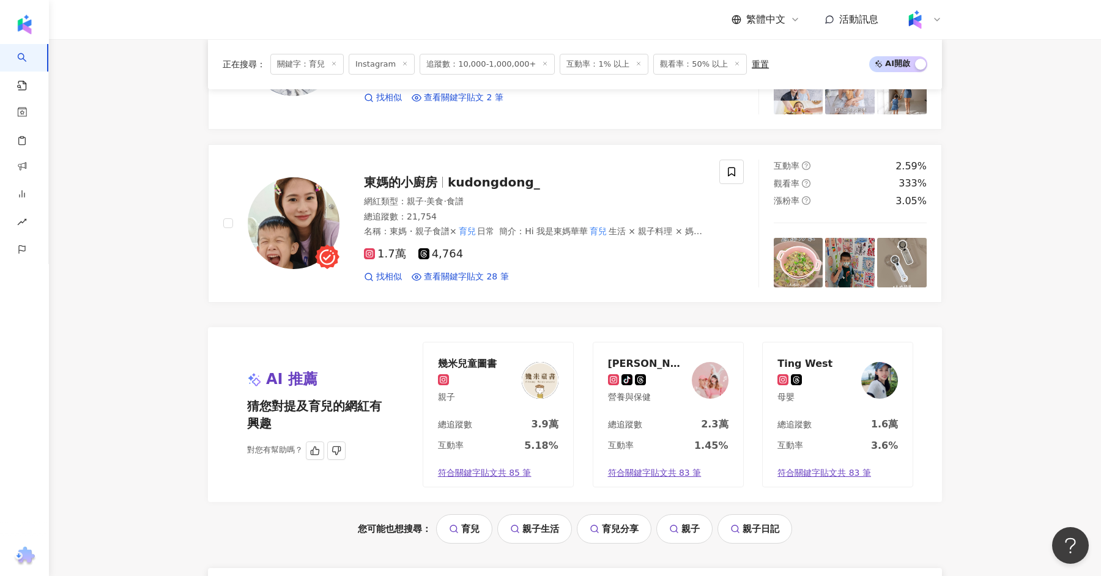
scroll to position [2272, 0]
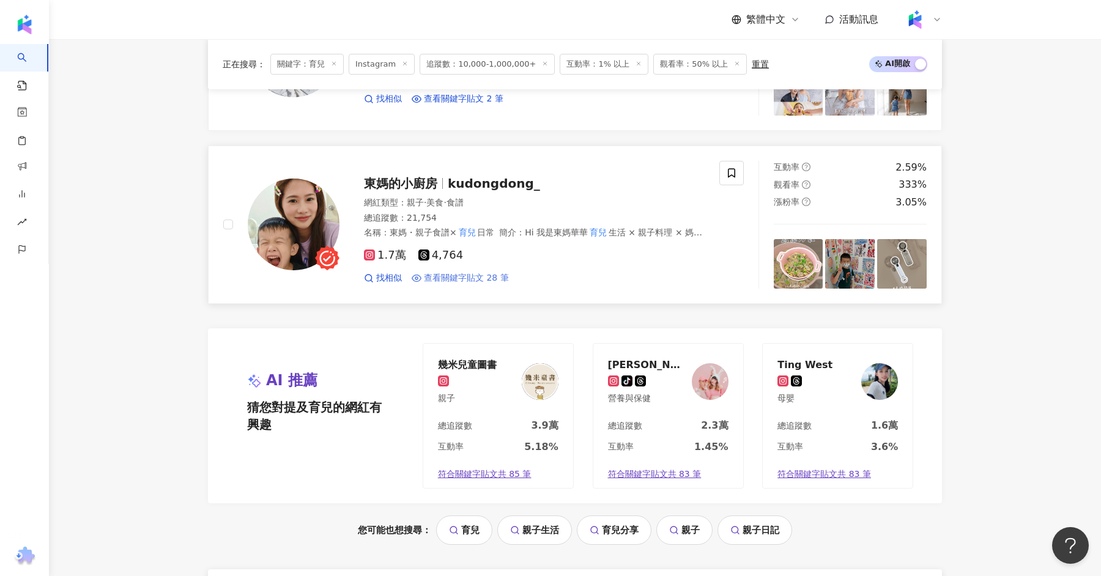
click at [436, 275] on span "查看關鍵字貼文 28 筆" at bounding box center [466, 278] width 85 height 12
click at [450, 182] on div "東媽的小廚房 kudongdong_" at bounding box center [534, 183] width 341 height 17
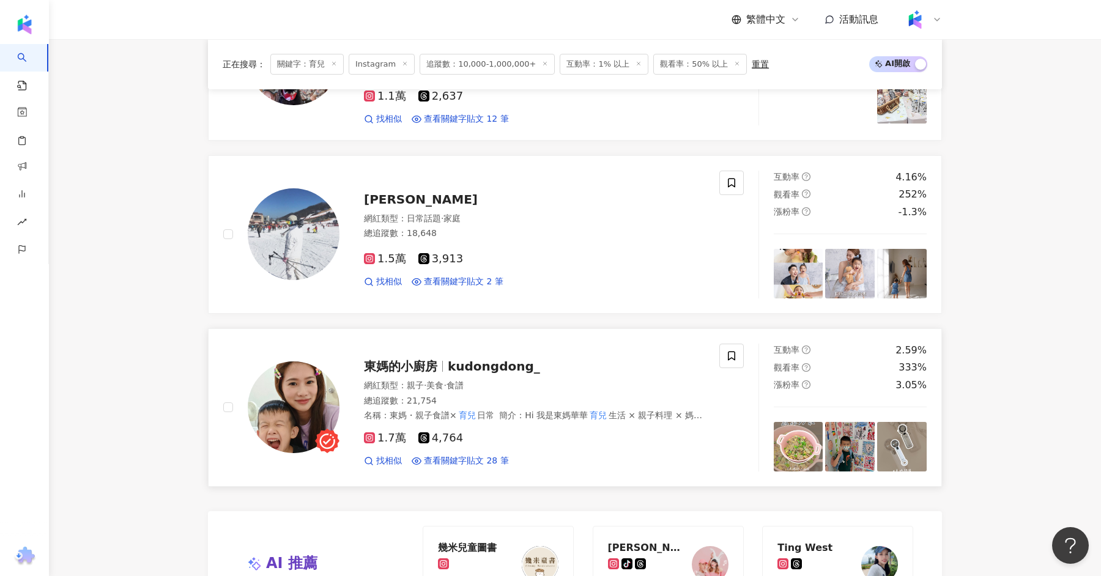
scroll to position [2083, 0]
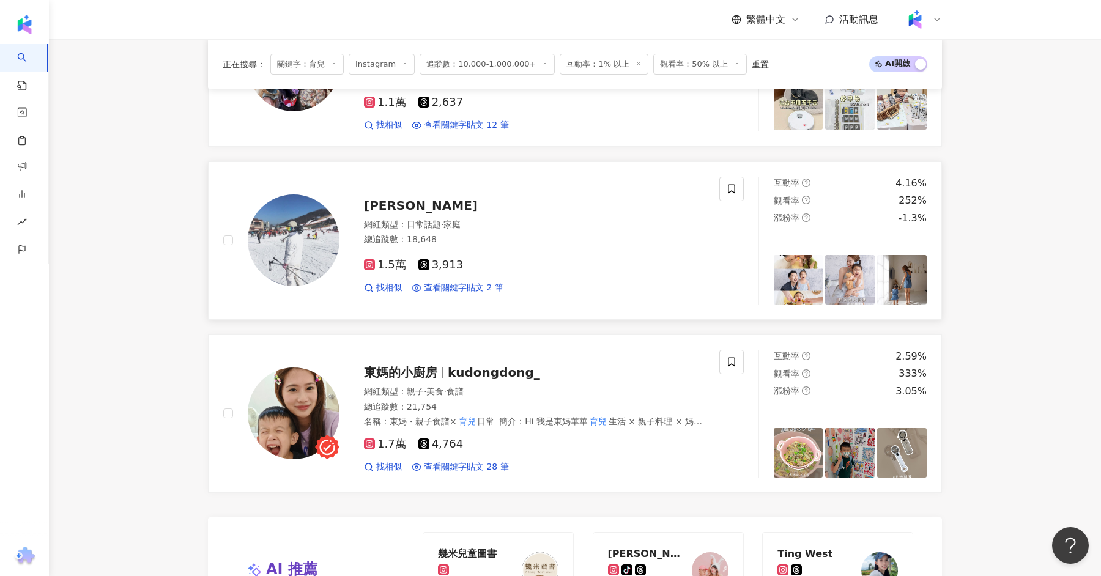
click at [387, 198] on span "陳宥嘉" at bounding box center [421, 205] width 114 height 15
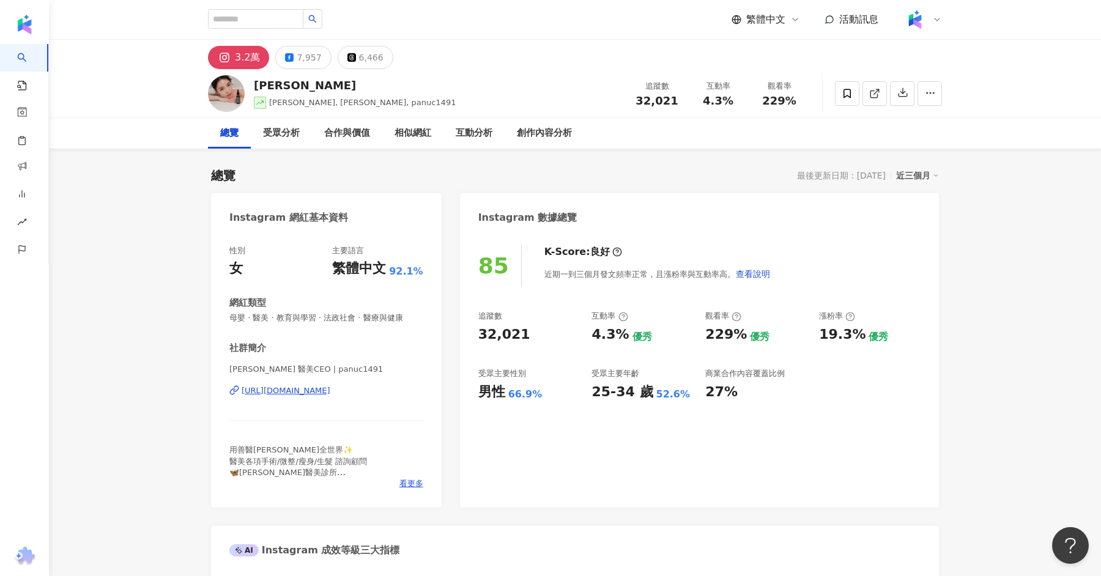
click at [330, 393] on div "https://www.instagram.com/panuc1491/" at bounding box center [286, 390] width 89 height 11
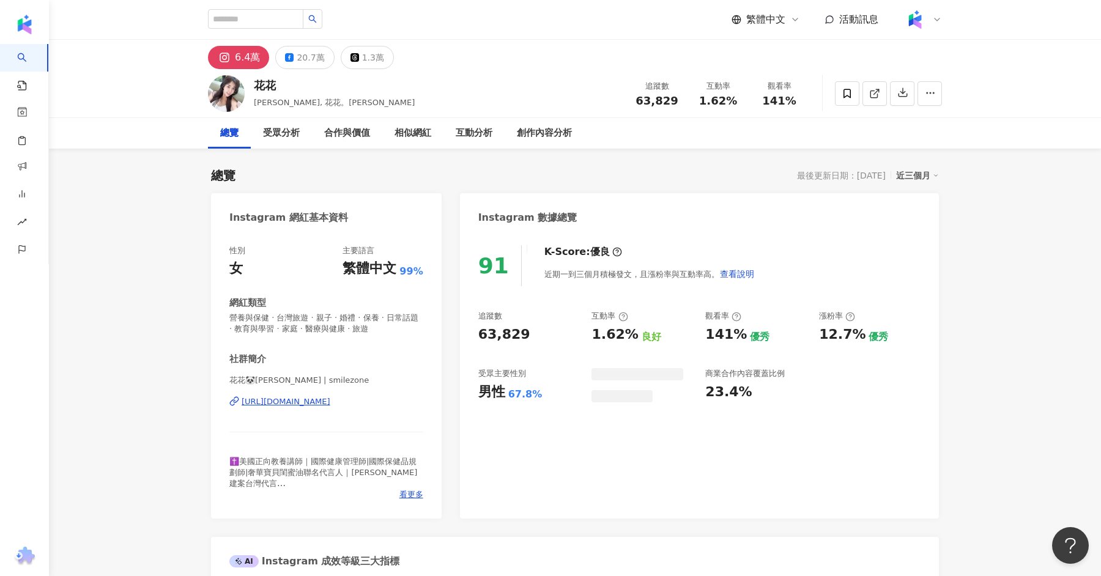
click at [288, 399] on div "[URL][DOMAIN_NAME]" at bounding box center [286, 401] width 89 height 11
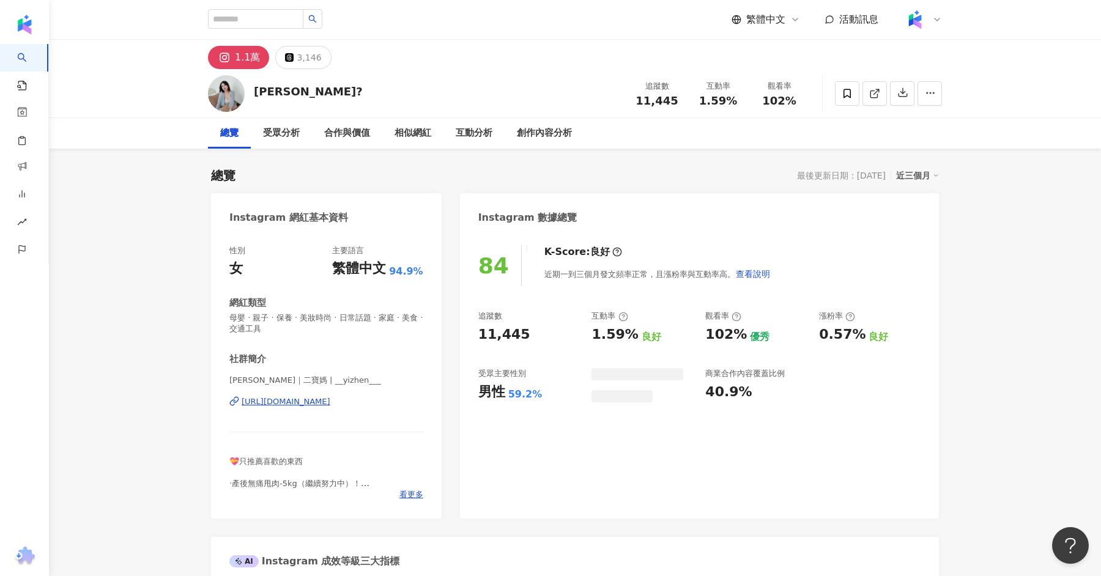
click at [330, 401] on div "https://www.instagram.com/__yizhen___/" at bounding box center [286, 401] width 89 height 11
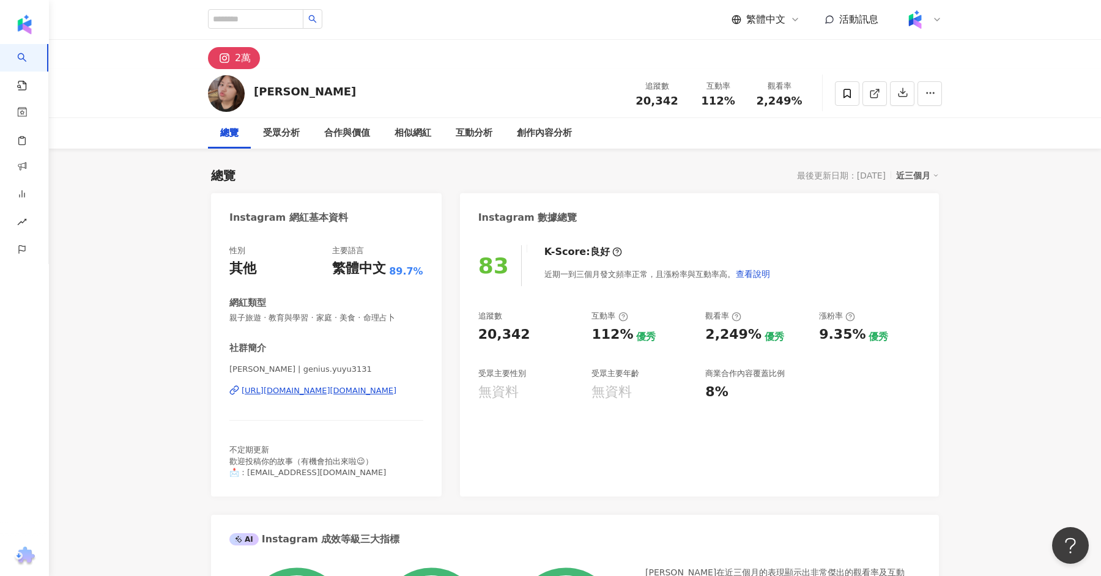
click at [331, 396] on div "[URL][DOMAIN_NAME][DOMAIN_NAME]" at bounding box center [319, 390] width 155 height 11
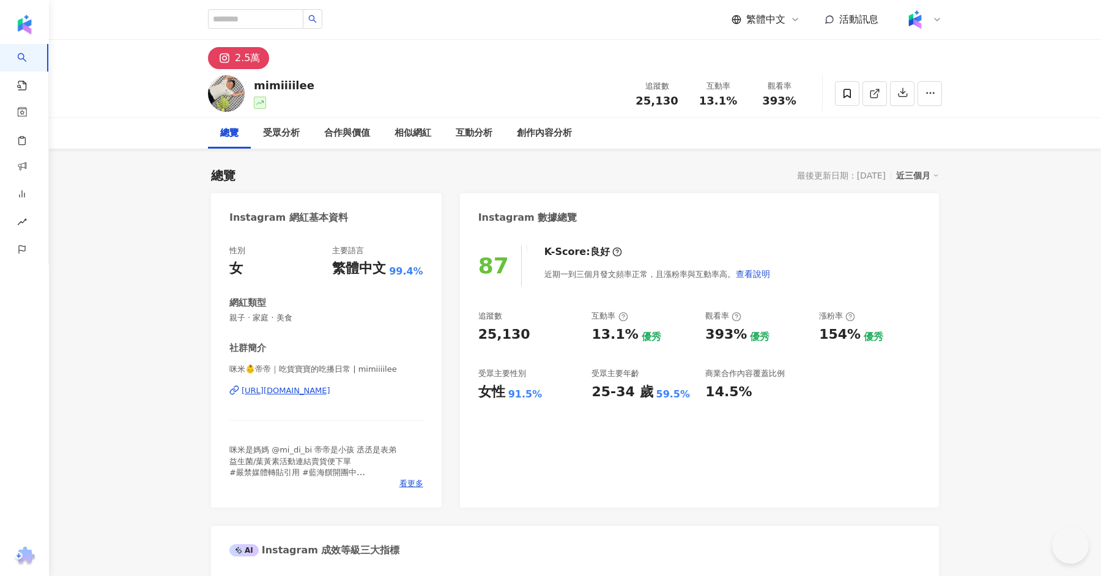
click at [319, 388] on div "https://www.instagram.com/mimiiiilee/" at bounding box center [286, 390] width 89 height 11
drag, startPoint x: 325, startPoint y: 84, endPoint x: 253, endPoint y: 85, distance: 72.8
click at [253, 85] on div "mimiiiilee 追蹤數 25,130 互動率 13.1% 觀看率 393%" at bounding box center [575, 93] width 783 height 48
copy div "mimiiiilee"
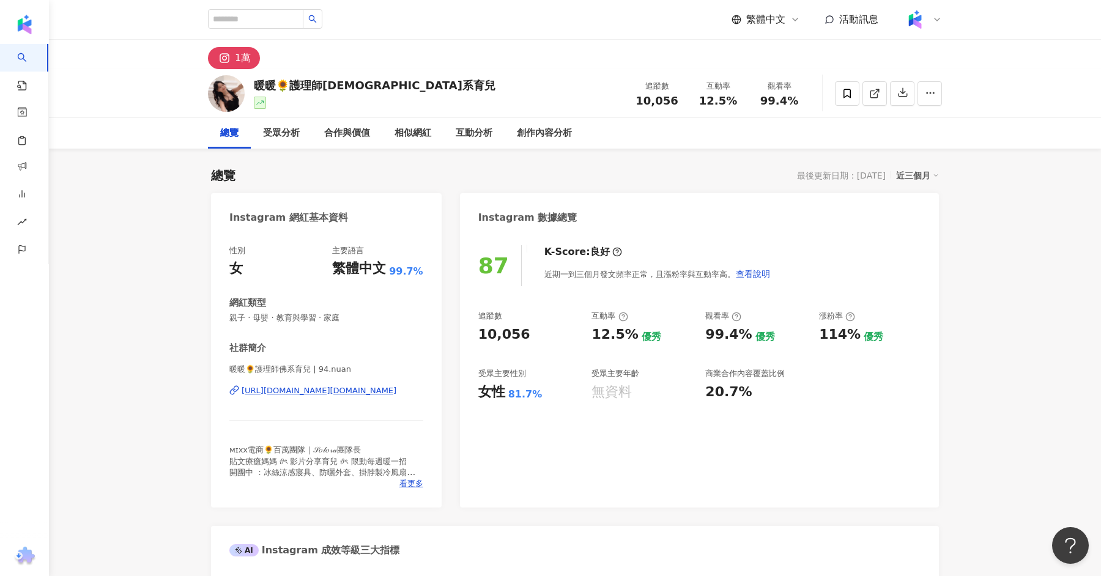
scroll to position [25, 0]
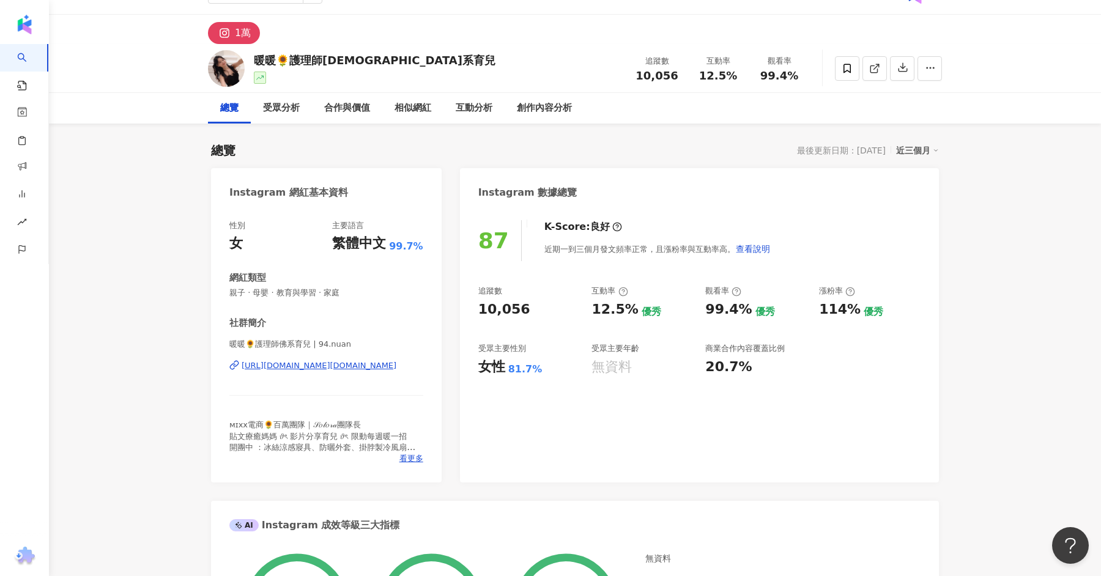
click at [346, 369] on div "[URL][DOMAIN_NAME][DOMAIN_NAME]" at bounding box center [319, 365] width 155 height 11
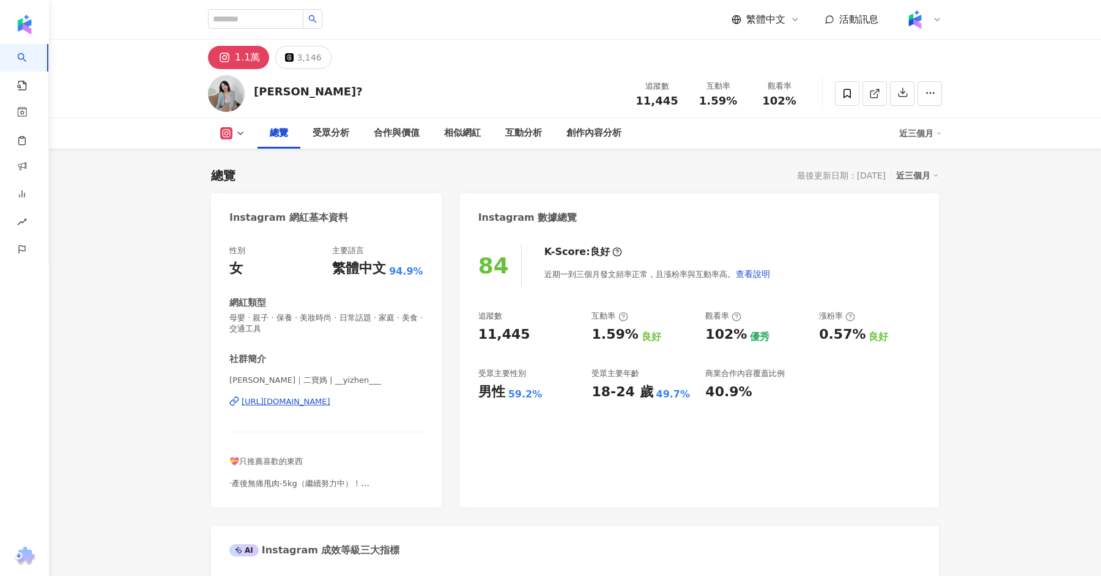
scroll to position [106, 0]
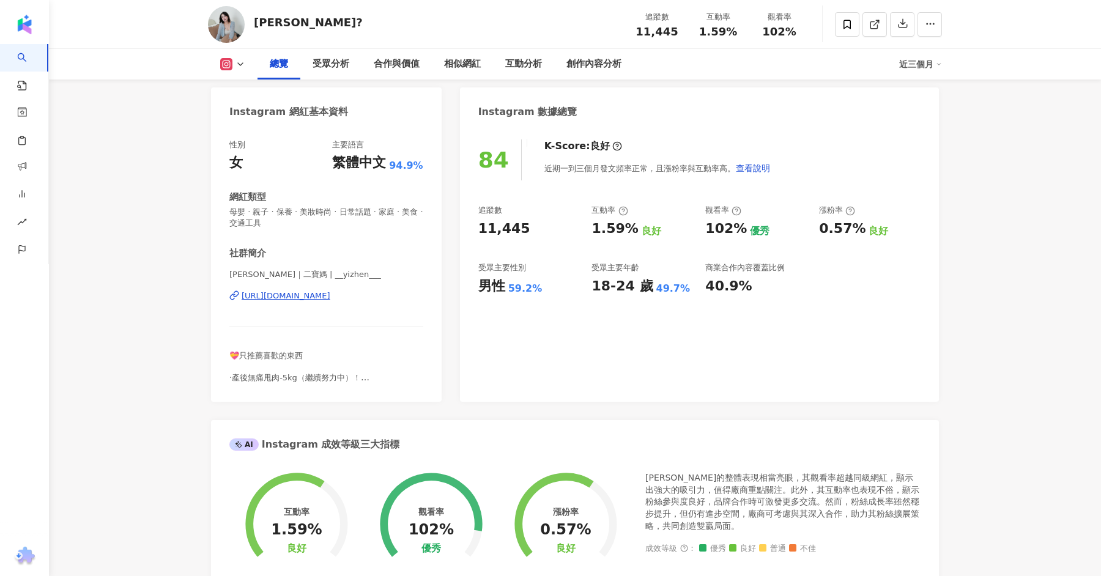
drag, startPoint x: 288, startPoint y: 25, endPoint x: 248, endPoint y: 24, distance: 39.2
click at [248, 24] on div "宜蓁? 追蹤數 11,445 互動率 1.59% 觀看率 102%" at bounding box center [575, 24] width 783 height 48
copy div "宜蓁?"
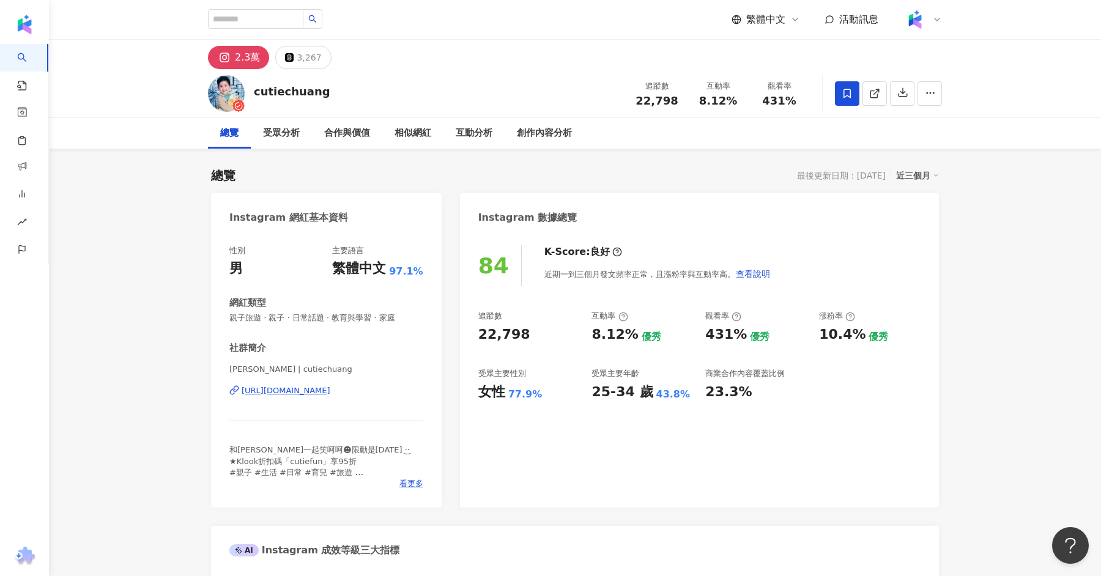
click at [361, 397] on div "莊可愛 | cutiechuang https://www.instagram.com/cutiechuang/" at bounding box center [326, 400] width 194 height 72
click at [330, 394] on div "https://www.instagram.com/cutiechuang/" at bounding box center [286, 390] width 89 height 11
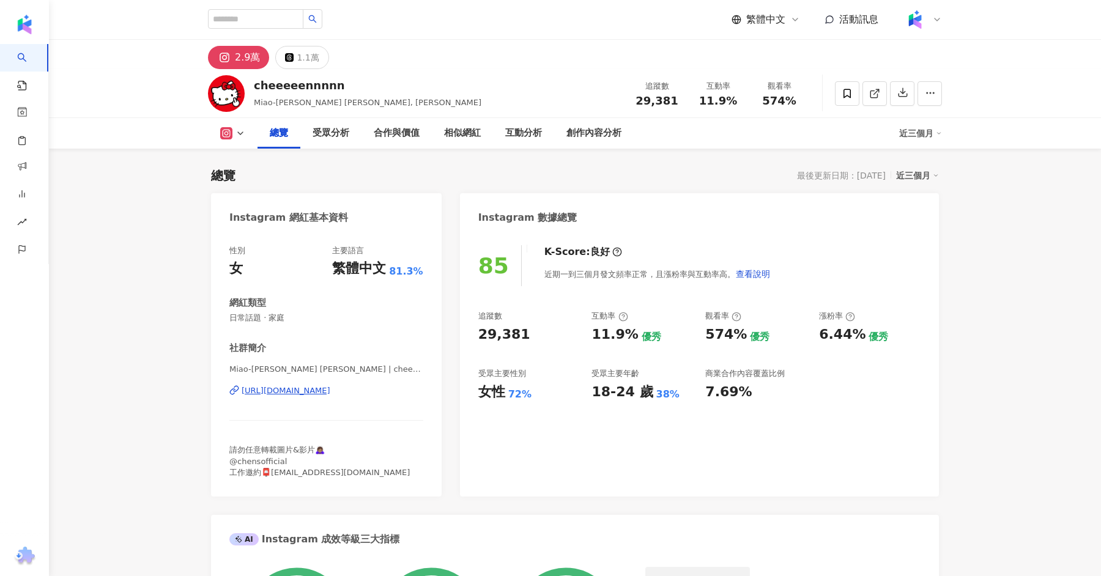
click at [330, 387] on div "[URL][DOMAIN_NAME]" at bounding box center [286, 390] width 89 height 11
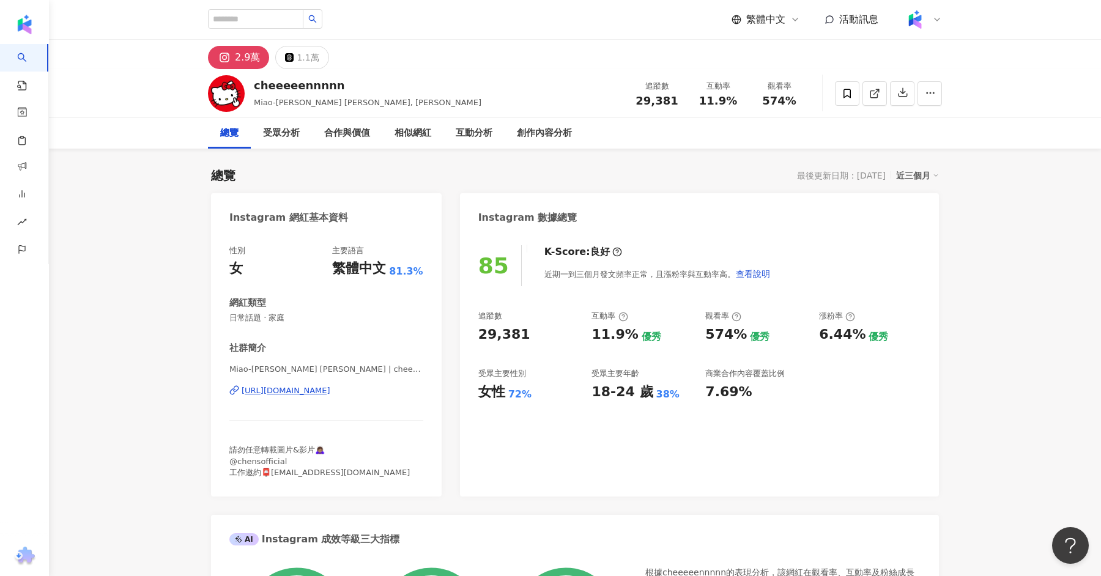
click at [310, 393] on div "https://www.instagram.com/cheeeeennnnn/" at bounding box center [286, 390] width 89 height 11
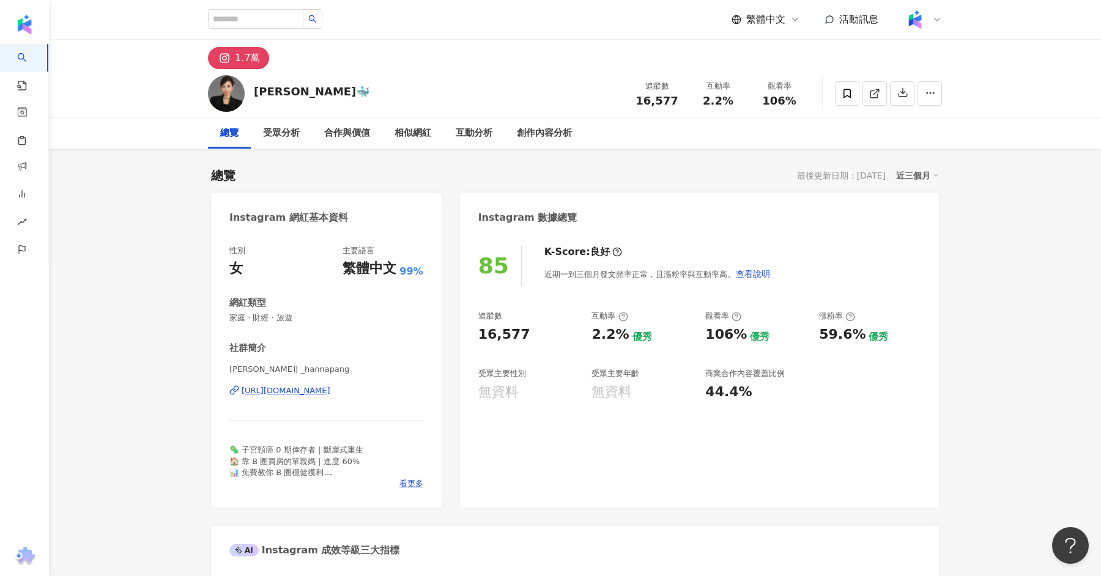
click at [302, 390] on div "[URL][DOMAIN_NAME]" at bounding box center [286, 390] width 89 height 11
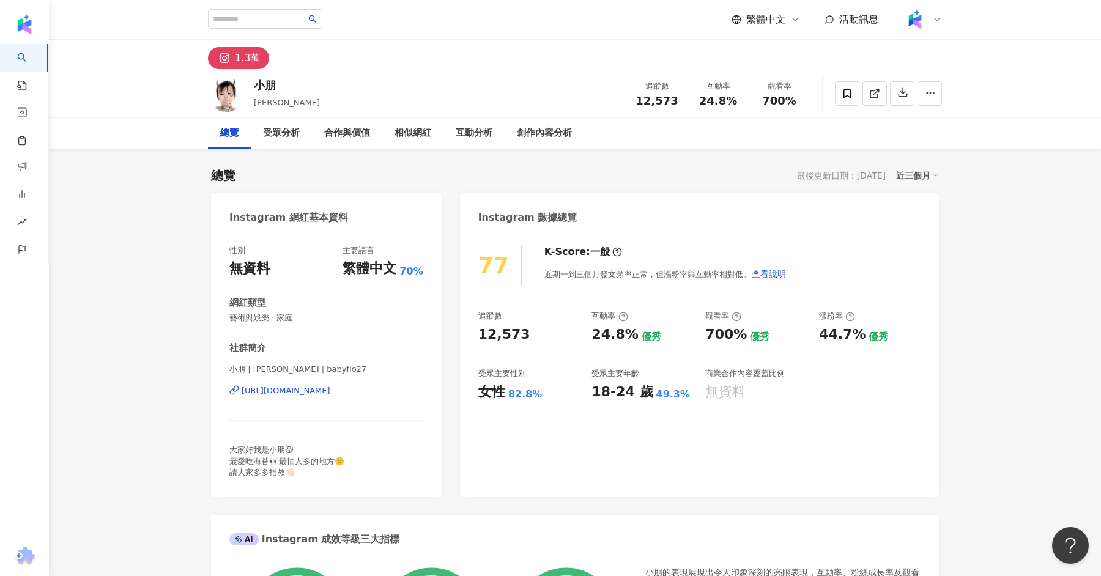
click at [303, 391] on div "[URL][DOMAIN_NAME]" at bounding box center [286, 390] width 89 height 11
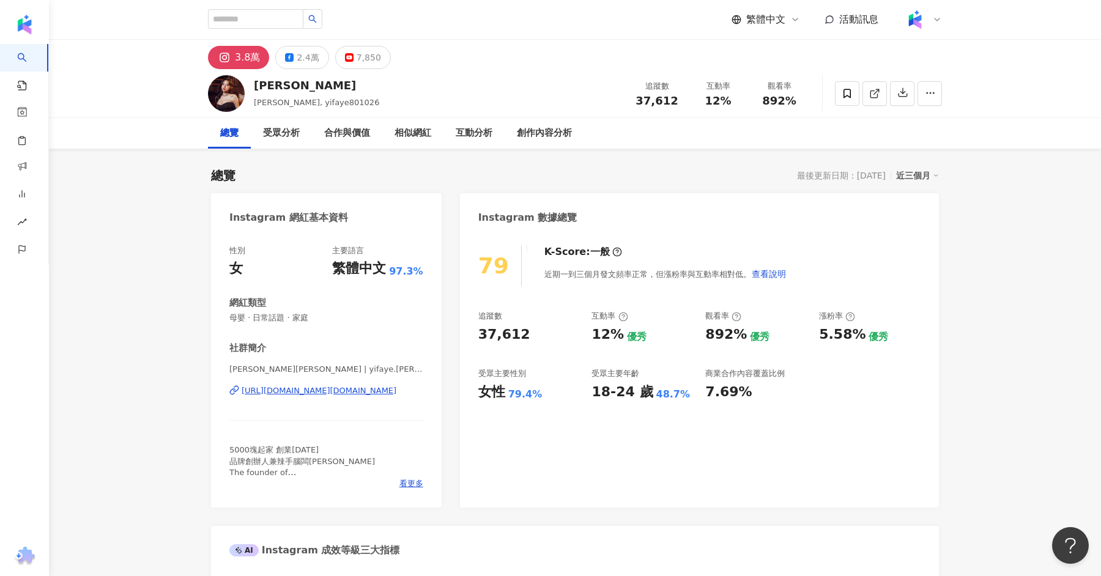
click at [329, 391] on div "https://www.instagram.com/yifaye.huang/" at bounding box center [319, 390] width 155 height 11
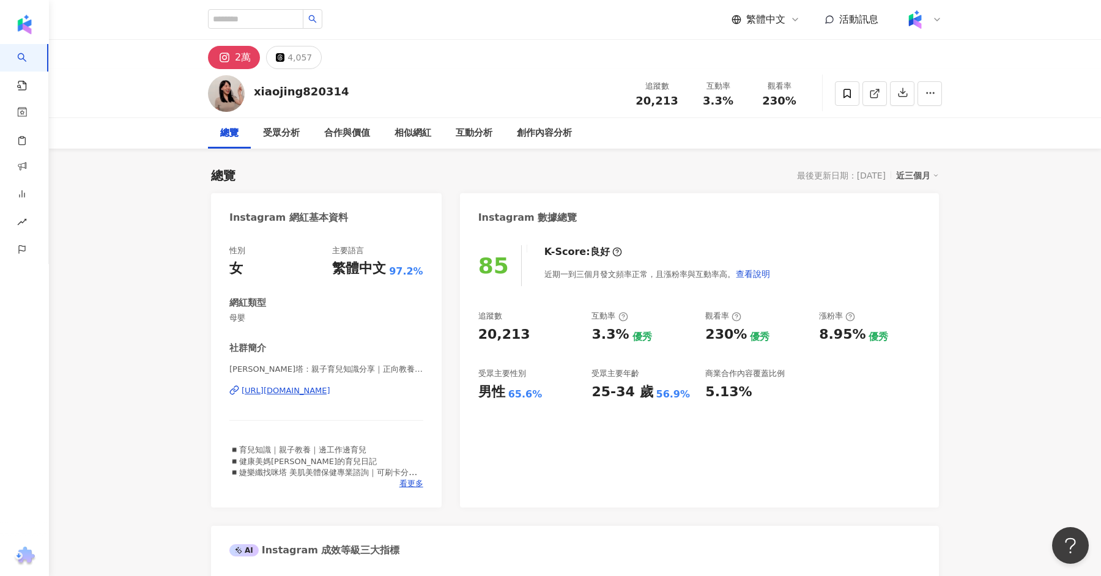
click at [330, 391] on div "[URL][DOMAIN_NAME]" at bounding box center [286, 390] width 89 height 11
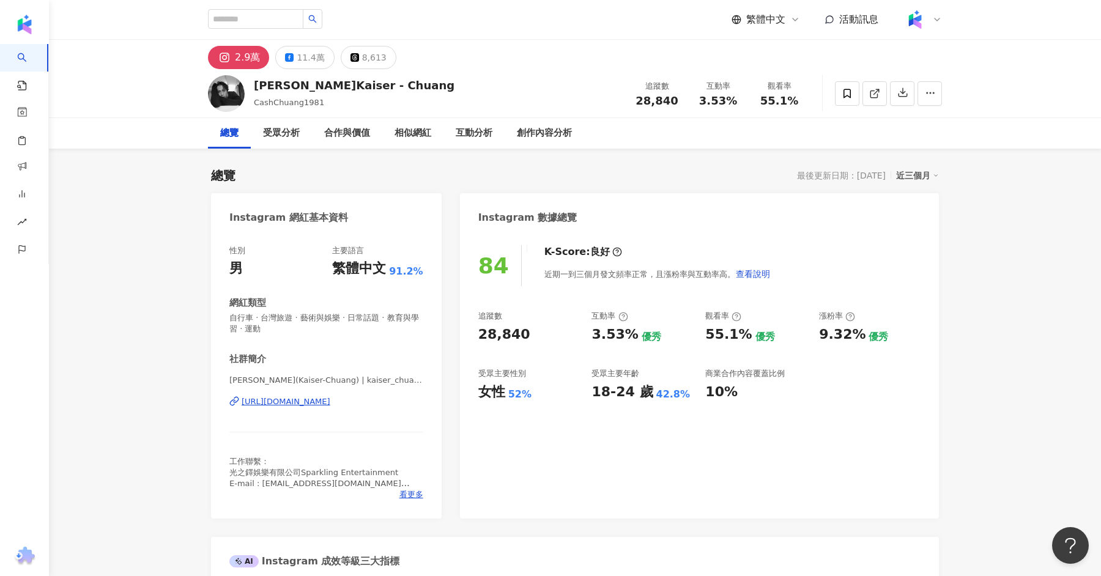
click at [324, 401] on div "[URL][DOMAIN_NAME]" at bounding box center [286, 401] width 89 height 11
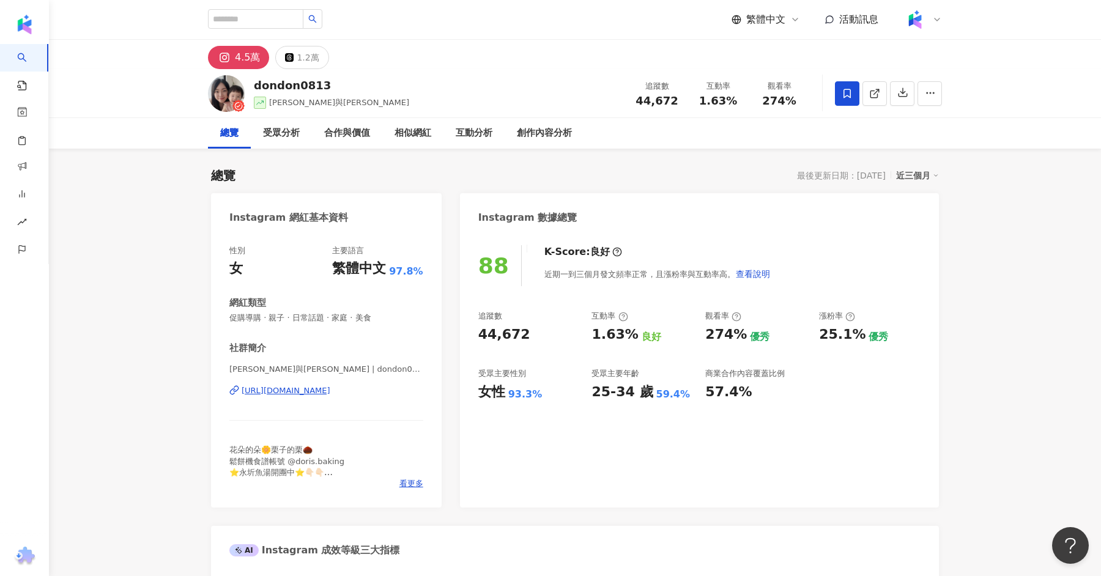
click at [330, 389] on div "https://www.instagram.com/dondon0813/" at bounding box center [286, 390] width 89 height 11
drag, startPoint x: 332, startPoint y: 81, endPoint x: 245, endPoint y: 81, distance: 86.3
click at [245, 81] on div "dondon0813 雪莉與朵栗 追蹤數 44,672 互動率 1.63% 觀看率 274%" at bounding box center [575, 93] width 783 height 48
copy div "dondon0813"
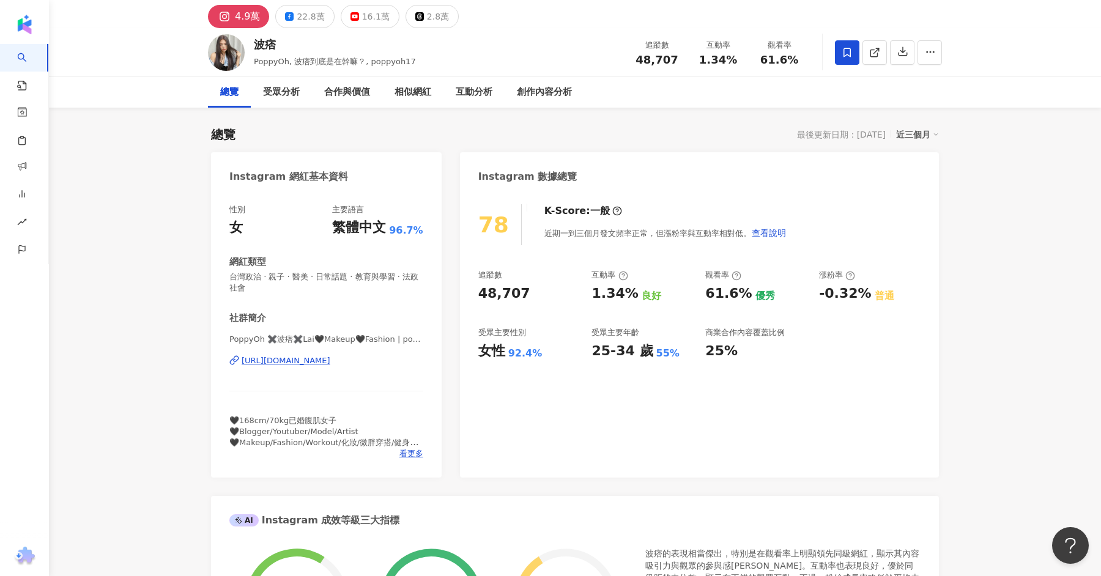
click at [330, 357] on div "https://www.instagram.com/poppyoh17/" at bounding box center [286, 360] width 89 height 11
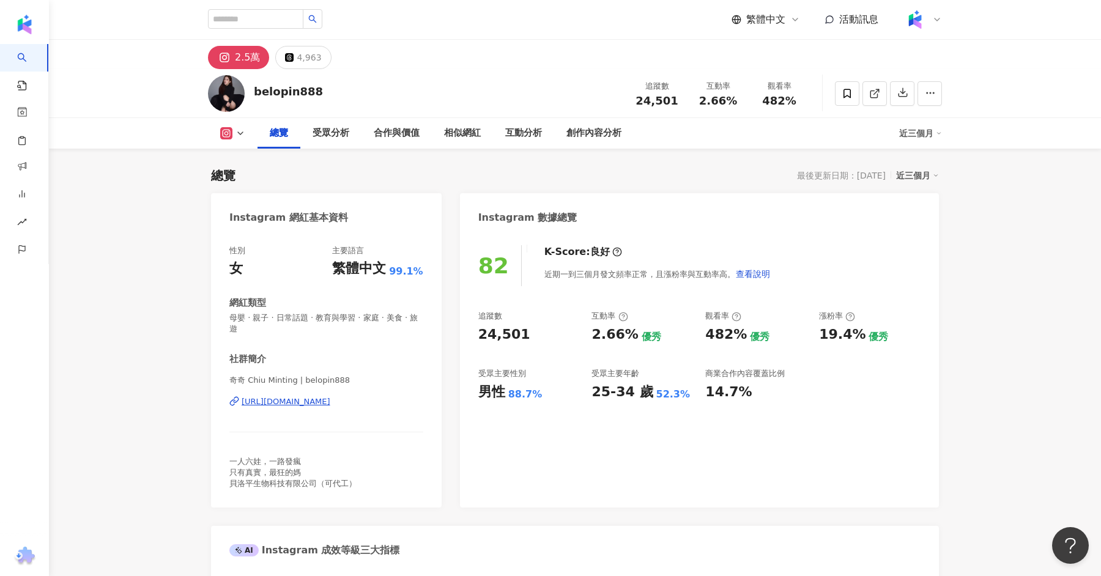
scroll to position [106, 0]
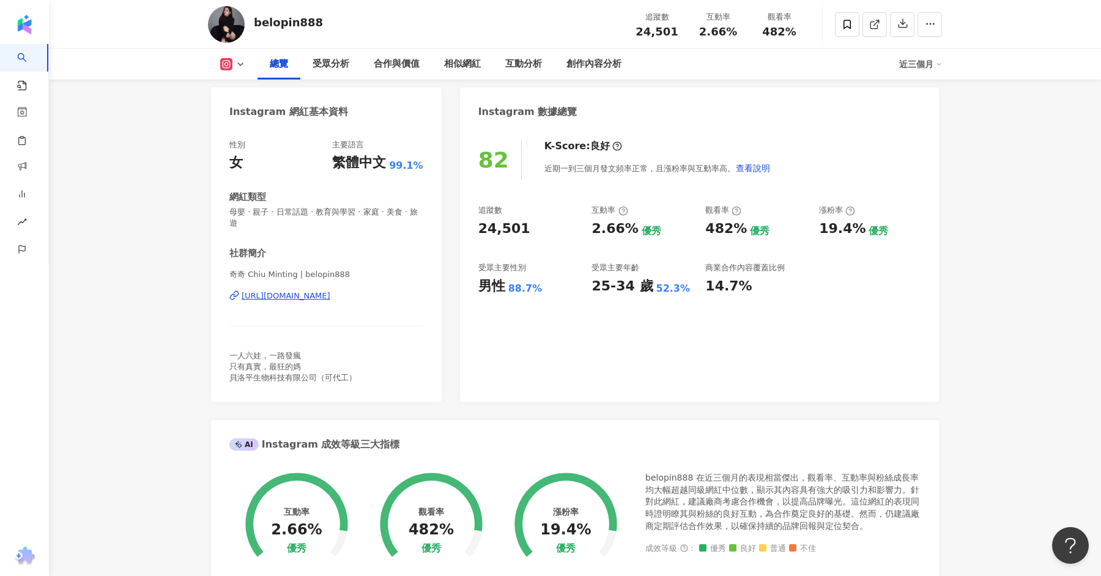
click at [358, 290] on div "奇奇 Chiu Minting | belopin888 [URL][DOMAIN_NAME]" at bounding box center [326, 305] width 194 height 72
click at [330, 291] on div "[URL][DOMAIN_NAME]" at bounding box center [286, 296] width 89 height 11
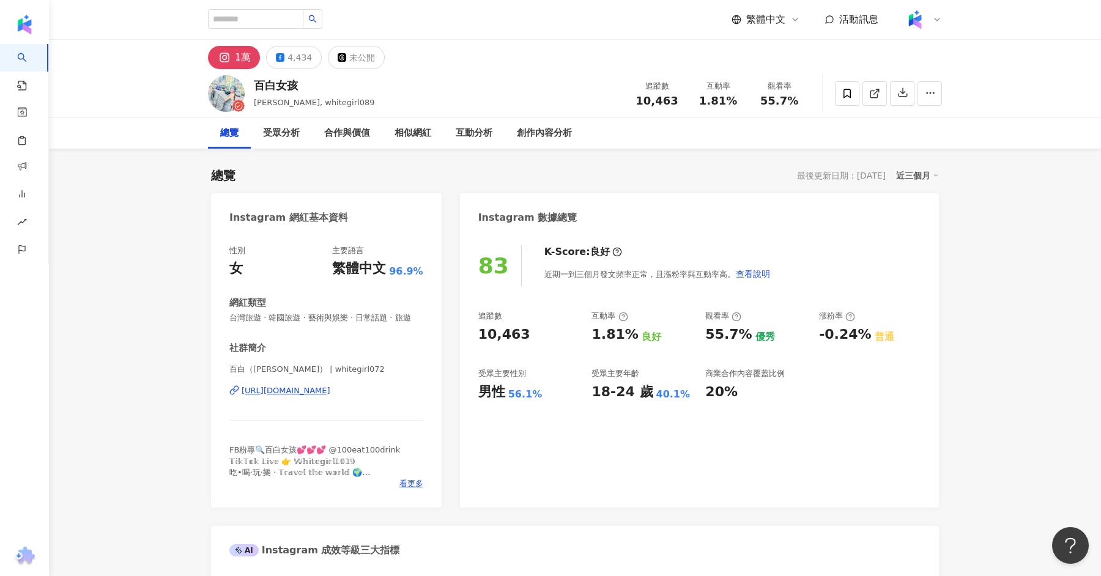
click at [330, 387] on div "https://www.instagram.com/whitegirl072/" at bounding box center [286, 390] width 89 height 11
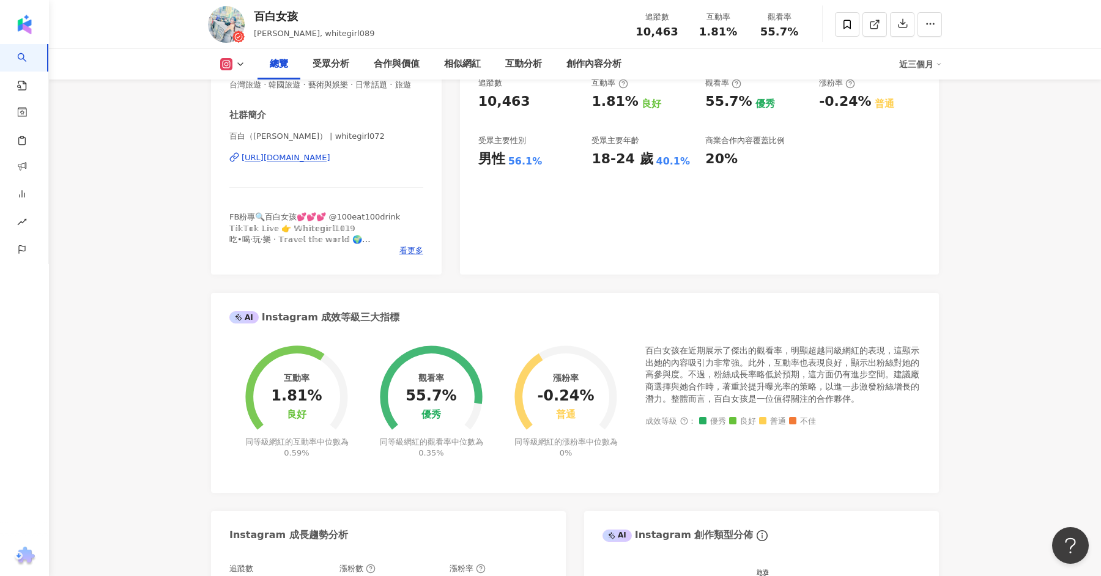
scroll to position [206, 0]
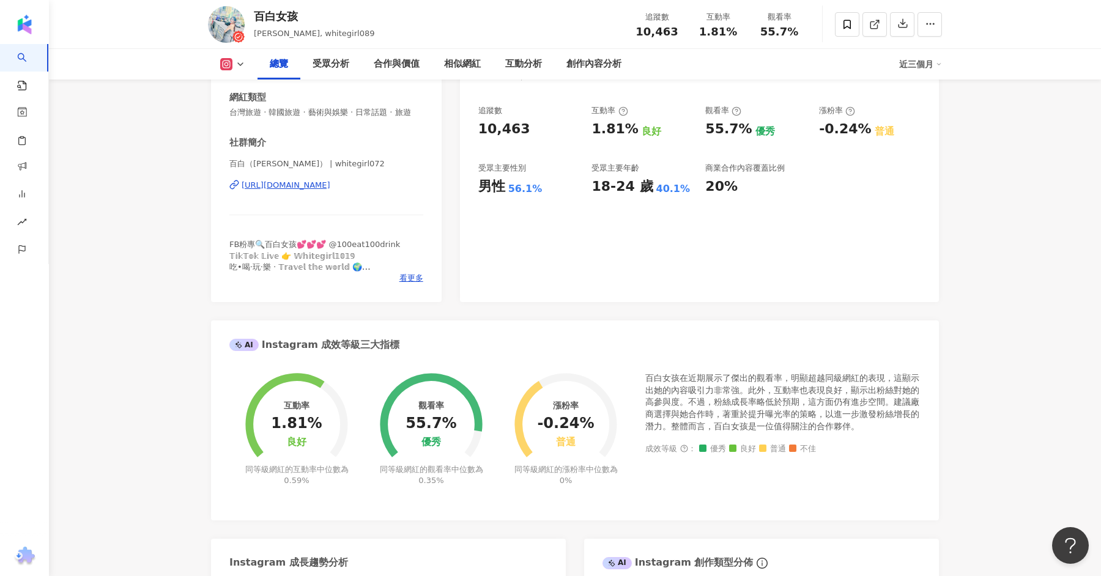
click at [330, 185] on div "https://www.instagram.com/whitegirl072/" at bounding box center [286, 185] width 89 height 11
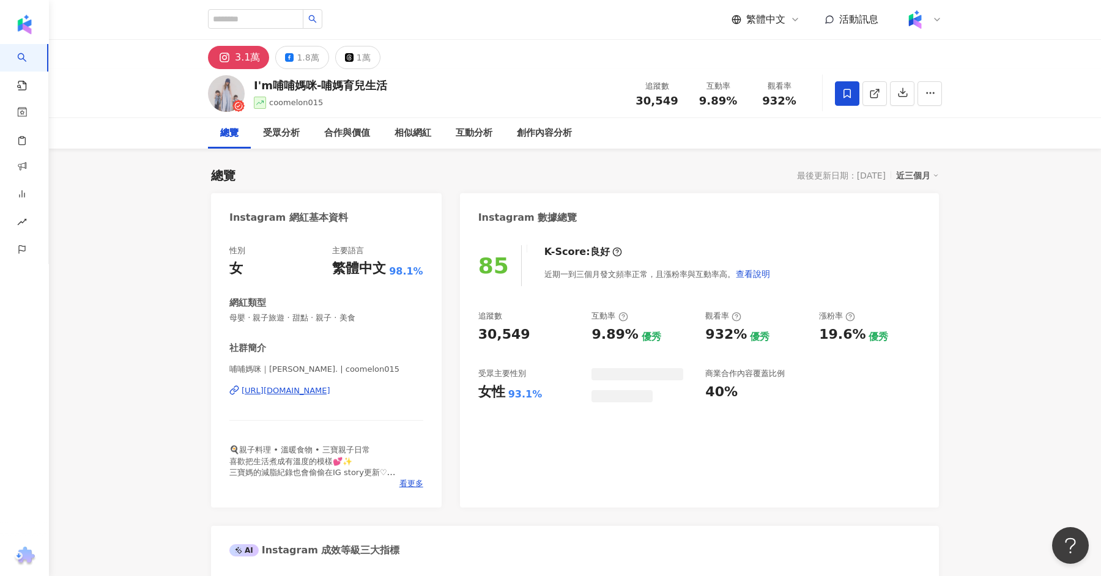
scroll to position [31, 0]
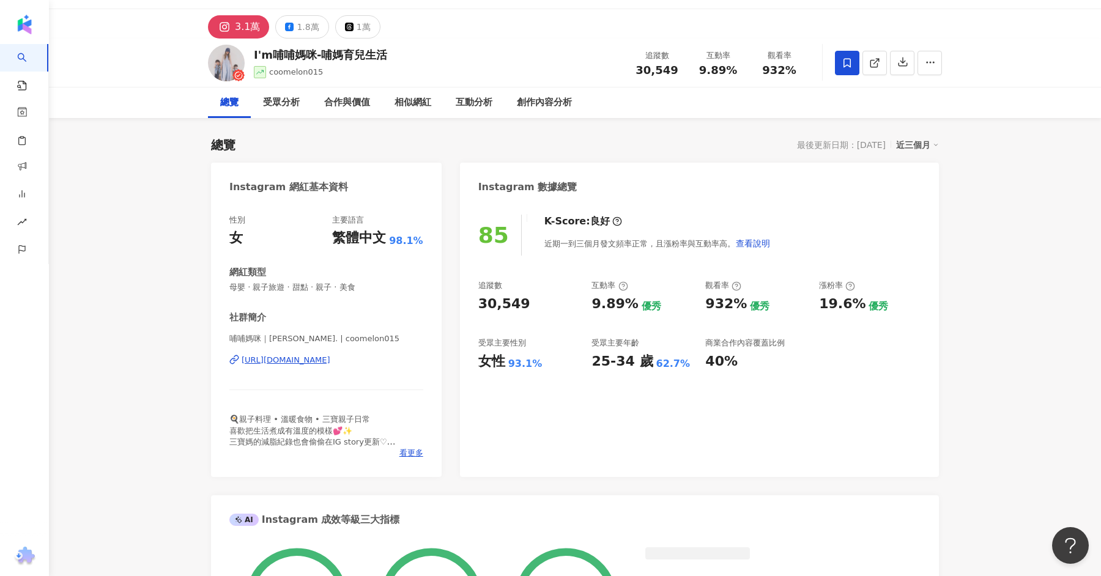
click at [269, 364] on div "https://www.instagram.com/coomelon015/" at bounding box center [286, 360] width 89 height 11
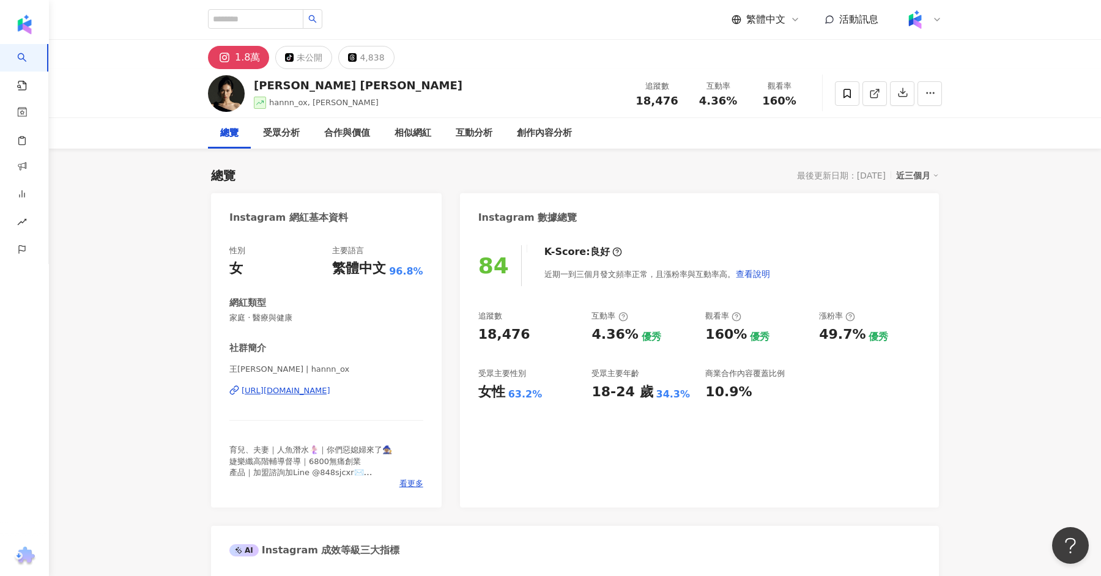
click at [330, 396] on div "[URL][DOMAIN_NAME]" at bounding box center [286, 390] width 89 height 11
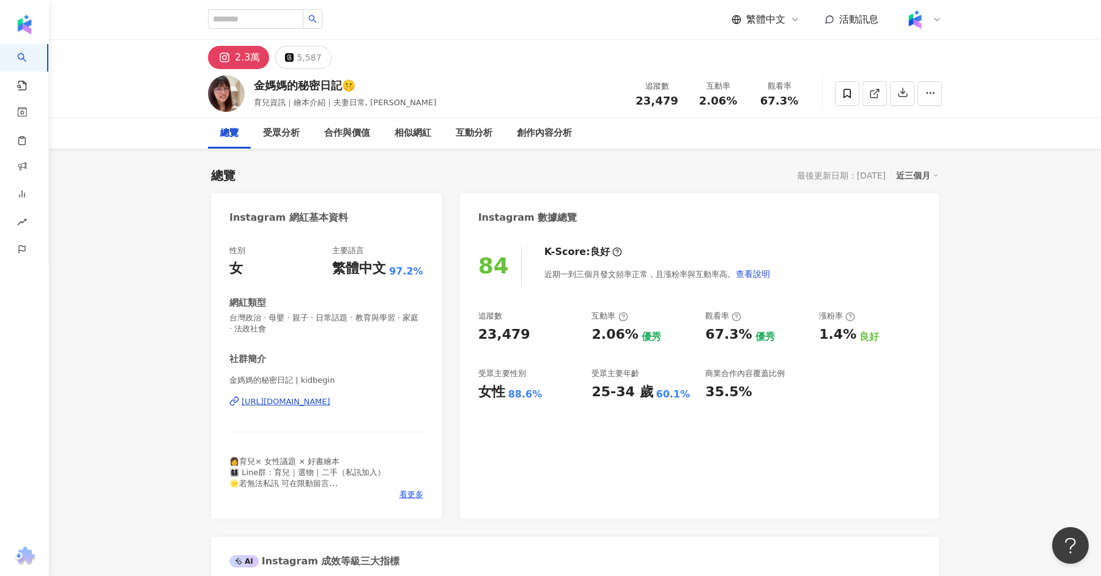
click at [366, 409] on div "金媽媽的秘密日記 | kidbegin https://www.instagram.com/kidbegin/" at bounding box center [326, 411] width 194 height 72
click at [330, 406] on div "https://www.instagram.com/kidbegin/" at bounding box center [286, 401] width 89 height 11
drag, startPoint x: 357, startPoint y: 78, endPoint x: 254, endPoint y: 78, distance: 102.8
click at [254, 78] on div "金媽媽的秘密日記🤫" at bounding box center [345, 85] width 182 height 15
copy div "金媽媽的秘密日記🤫"
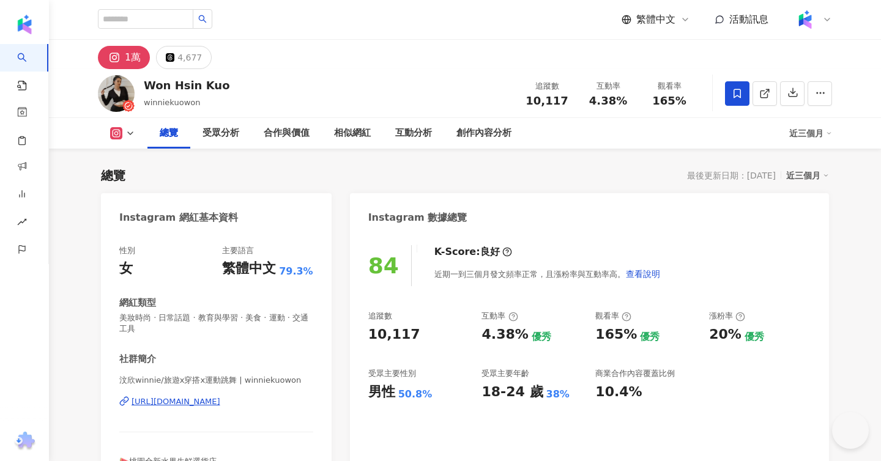
click at [220, 398] on div "https://www.instagram.com/winniekuowon/" at bounding box center [176, 401] width 89 height 11
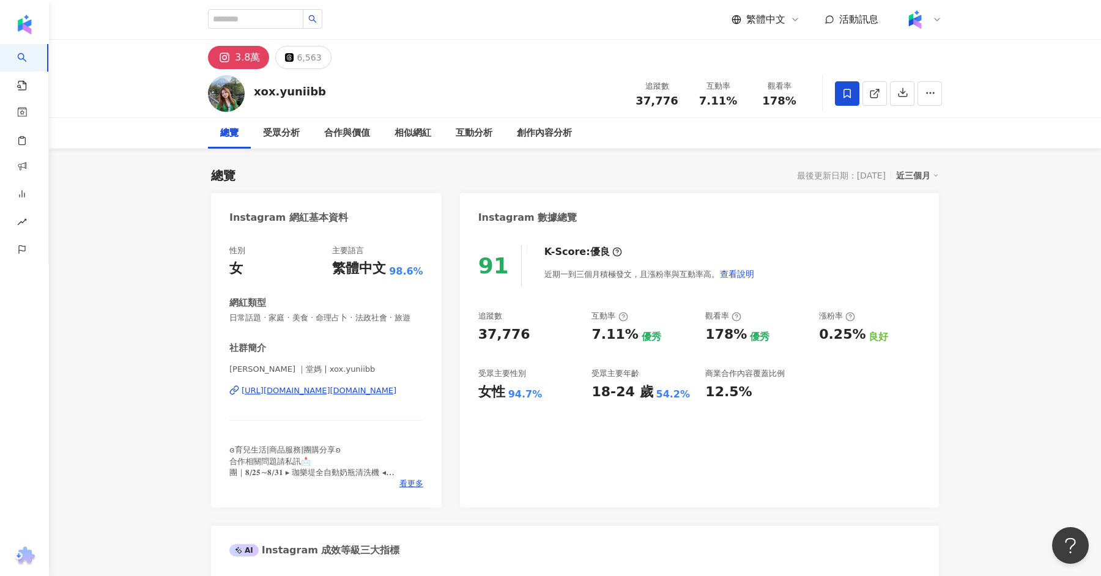
click at [351, 395] on div "https://www.instagram.com/xox.yuniibb/" at bounding box center [319, 390] width 155 height 11
drag, startPoint x: 324, startPoint y: 88, endPoint x: 249, endPoint y: 87, distance: 75.3
click at [249, 87] on div "xox.yuniibb 追蹤數 37,776 互動率 7.11% 觀看率 178%" at bounding box center [575, 93] width 783 height 48
copy div "xox.yuniibb"
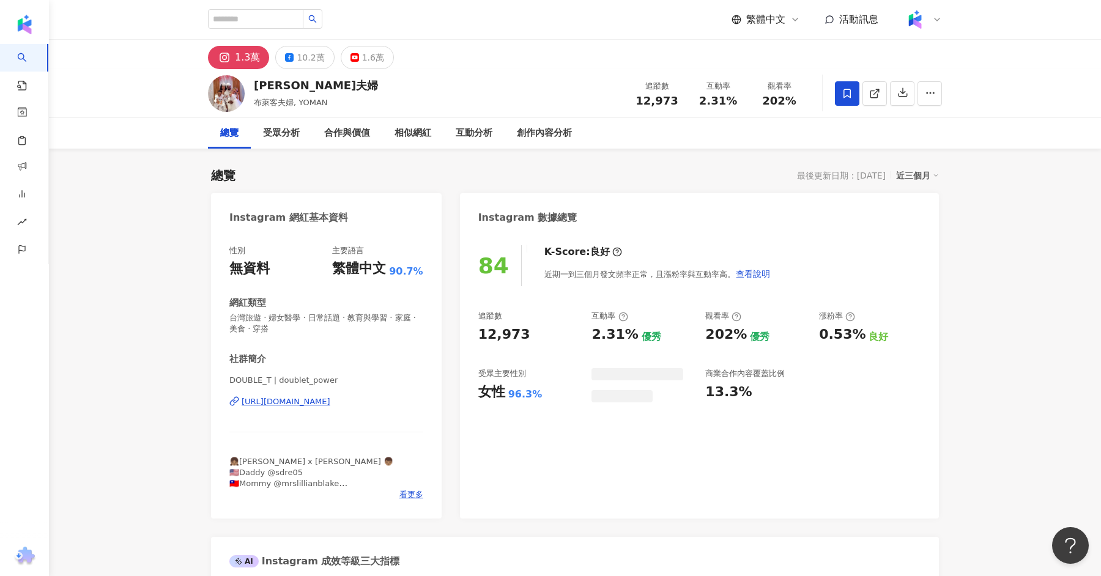
click at [254, 398] on div "https://www.instagram.com/doublet_power/" at bounding box center [286, 401] width 89 height 11
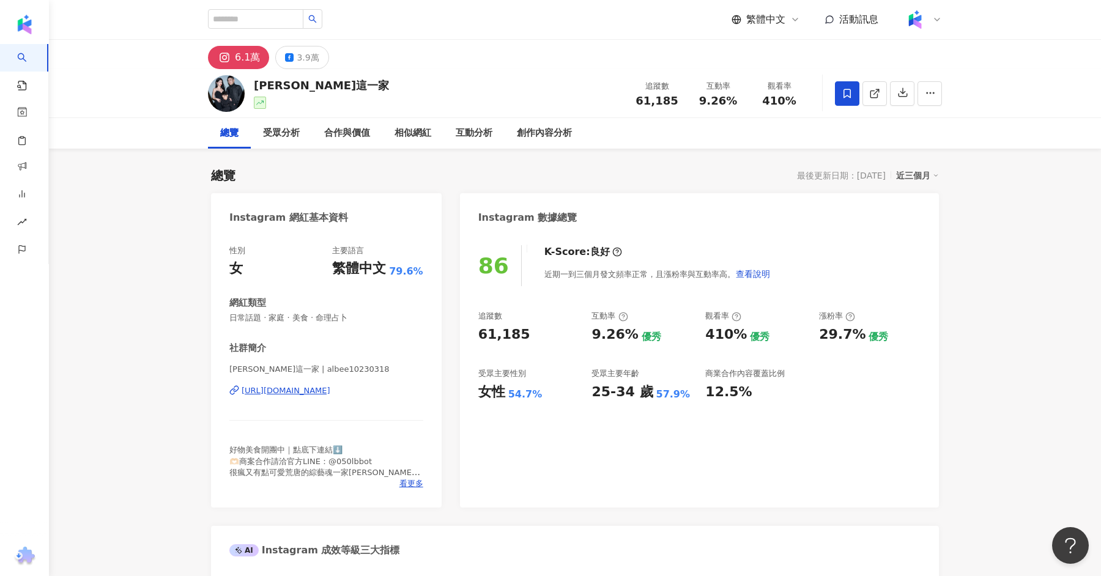
click at [330, 385] on div "[URL][DOMAIN_NAME]" at bounding box center [286, 390] width 89 height 11
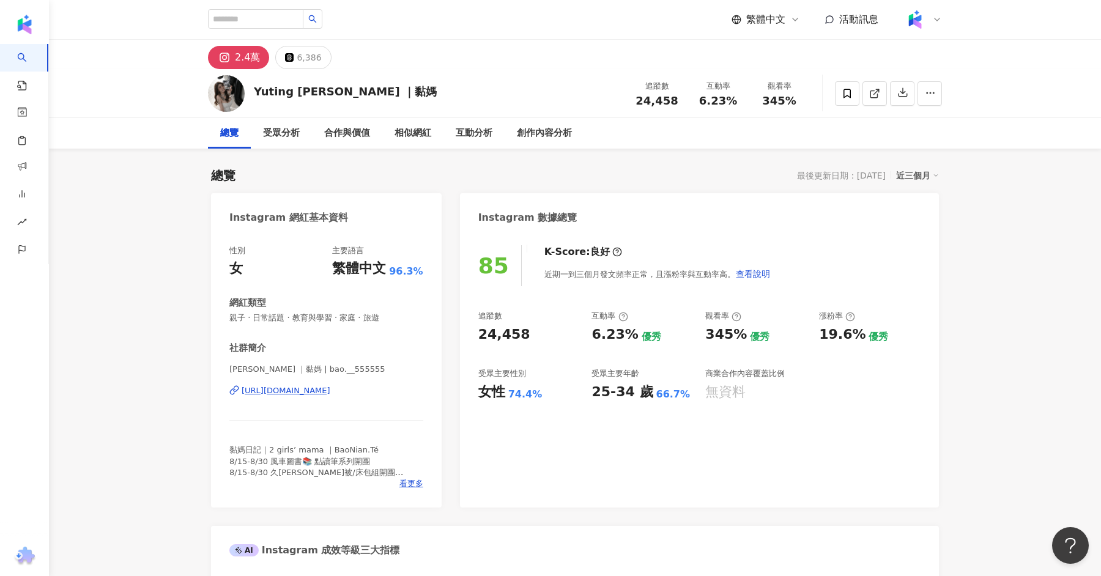
click at [328, 387] on div "[URL][DOMAIN_NAME]" at bounding box center [286, 390] width 89 height 11
drag, startPoint x: 357, startPoint y: 97, endPoint x: 258, endPoint y: 94, distance: 98.5
click at [258, 94] on div "Yuting [PERSON_NAME] ｜黏媽 追蹤數 24,458 互動率 6.23% 觀看率 345%" at bounding box center [575, 93] width 783 height 48
drag, startPoint x: 255, startPoint y: 92, endPoint x: 391, endPoint y: 92, distance: 135.8
click at [391, 92] on div "Yuting Lin ｜黏媽 追蹤數 24,458 互動率 6.23% 觀看率 345%" at bounding box center [575, 93] width 783 height 48
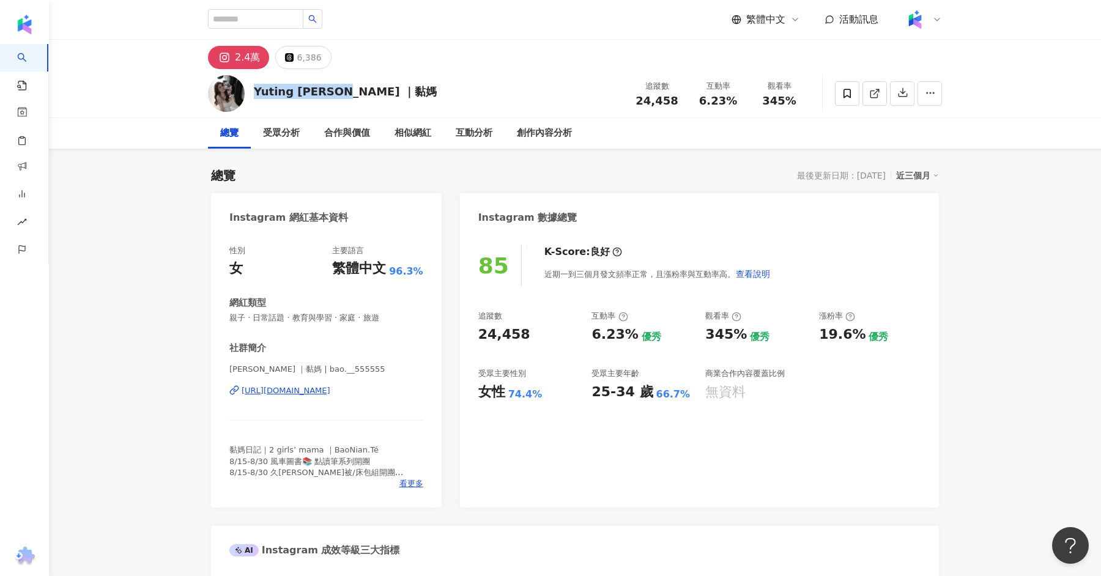
copy div "Yuting Lin ｜黏媽"
click at [330, 395] on div "https://www.instagram.com/bao.__555555/" at bounding box center [286, 390] width 89 height 11
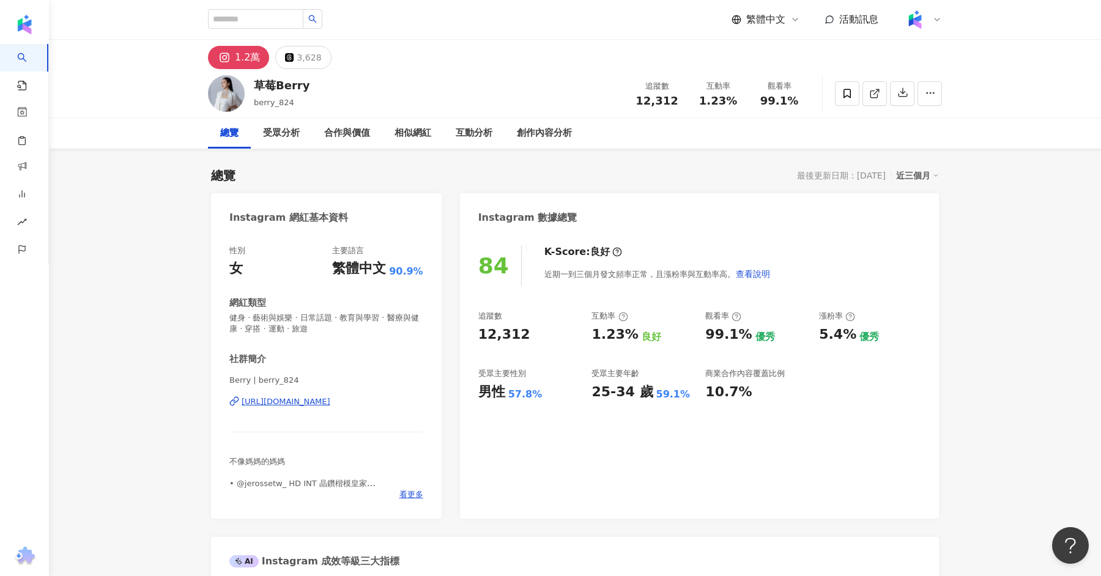
click at [310, 405] on div "https://www.instagram.com/berry_824/" at bounding box center [286, 401] width 89 height 11
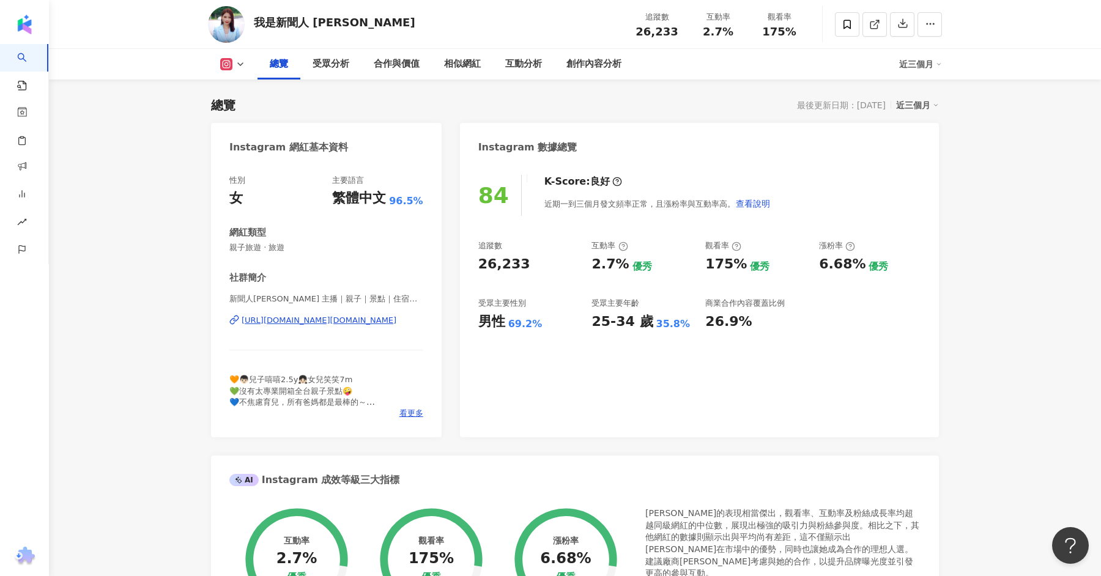
scroll to position [132, 0]
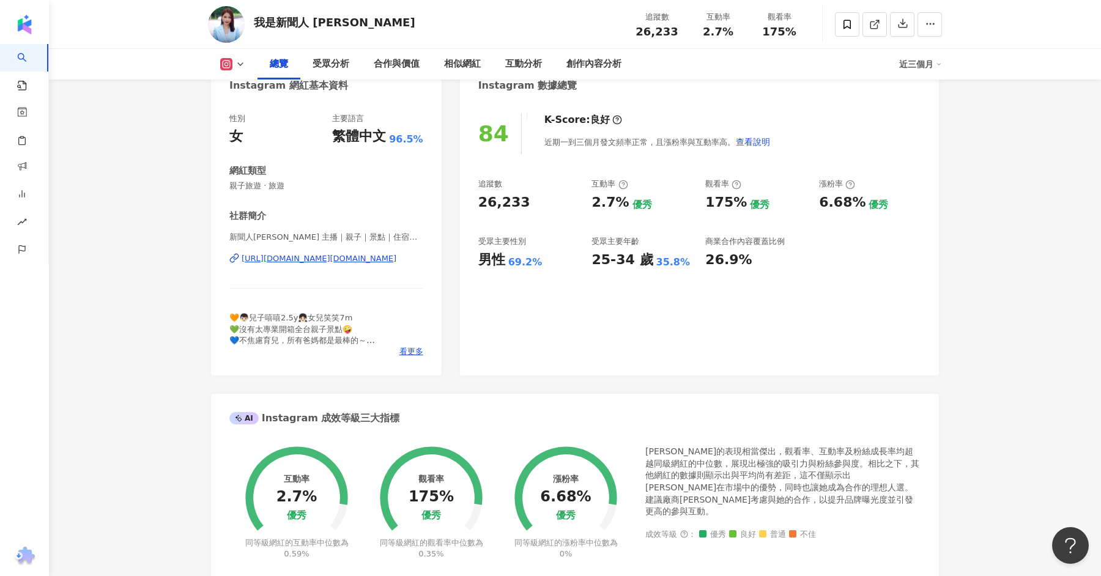
click at [366, 263] on div "https://www.instagram.com/summer.lovenews/" at bounding box center [319, 258] width 155 height 11
drag, startPoint x: 354, startPoint y: 19, endPoint x: 256, endPoint y: 24, distance: 97.4
click at [256, 24] on div "我是新聞人 葉映彤 追蹤數 26,233 互動率 2.7% 觀看率 175%" at bounding box center [575, 24] width 783 height 48
copy div "我是新聞人 葉映彤"
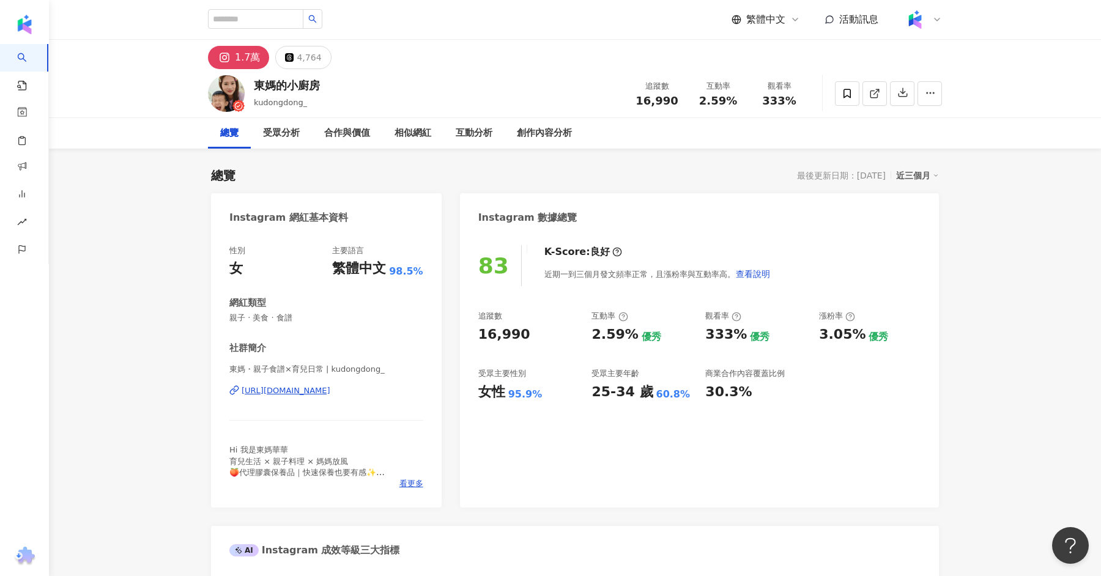
click at [321, 386] on div "[URL][DOMAIN_NAME]" at bounding box center [286, 390] width 89 height 11
drag, startPoint x: 318, startPoint y: 88, endPoint x: 247, endPoint y: 88, distance: 71.0
click at [247, 88] on div "東媽的小廚房 kudongdong_ 追蹤數 16,990 互動率 2.59% 觀看率 333%" at bounding box center [575, 93] width 783 height 48
copy div "東媽的小廚房"
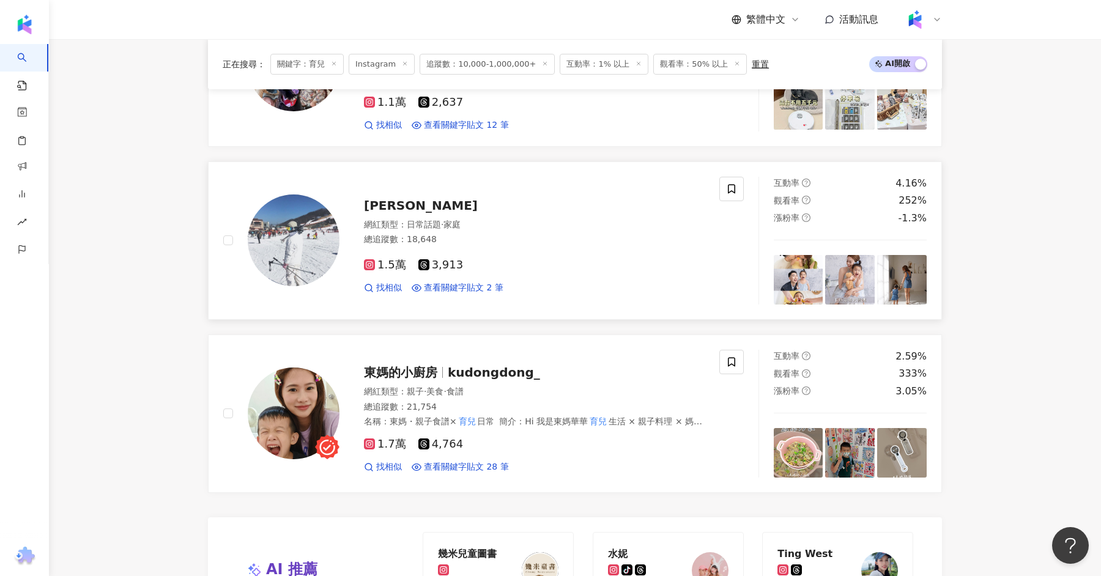
scroll to position [1892, 0]
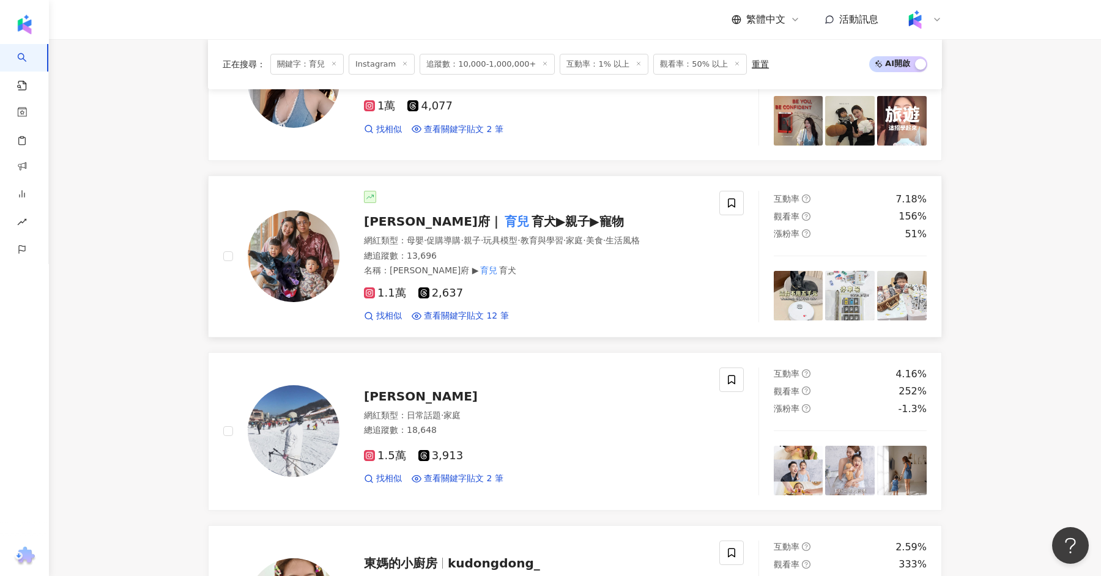
click at [532, 214] on span "育犬▶親子▶寵物" at bounding box center [578, 221] width 92 height 15
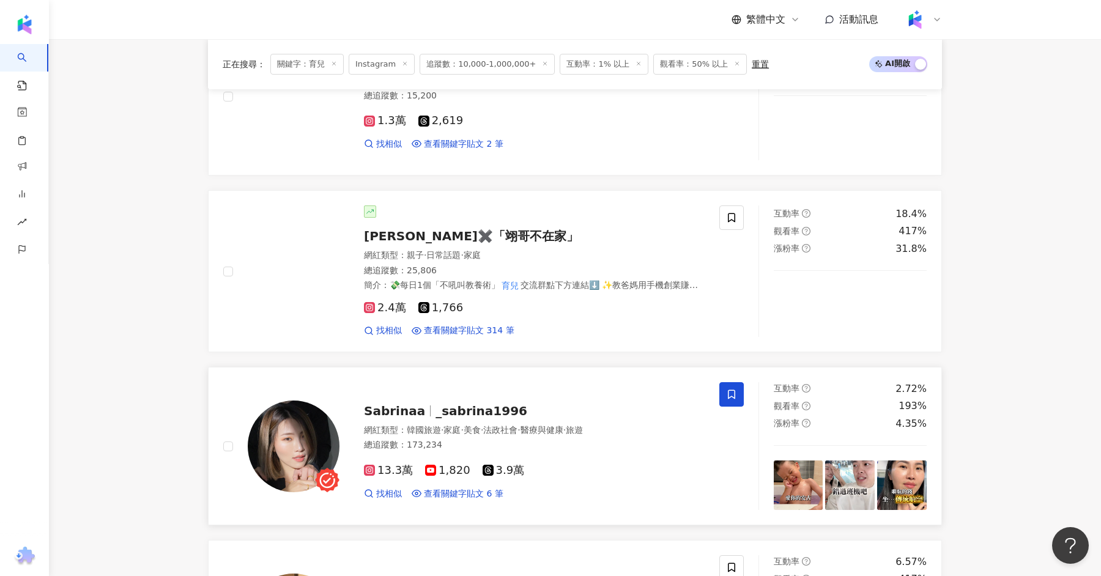
scroll to position [1355, 0]
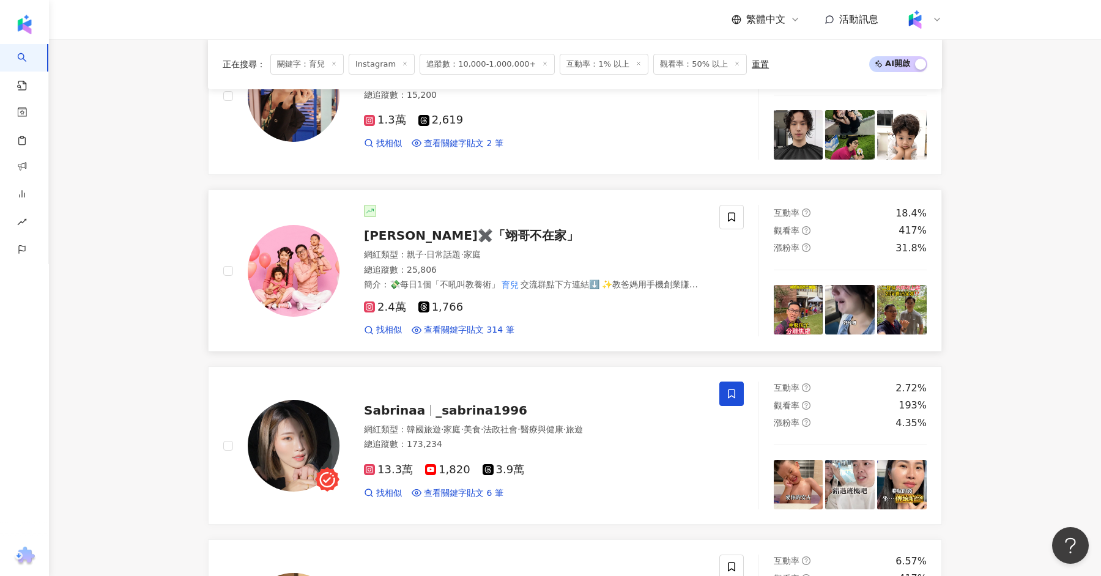
click at [437, 228] on span "[PERSON_NAME]✖️「翊哥不在家」" at bounding box center [471, 235] width 215 height 15
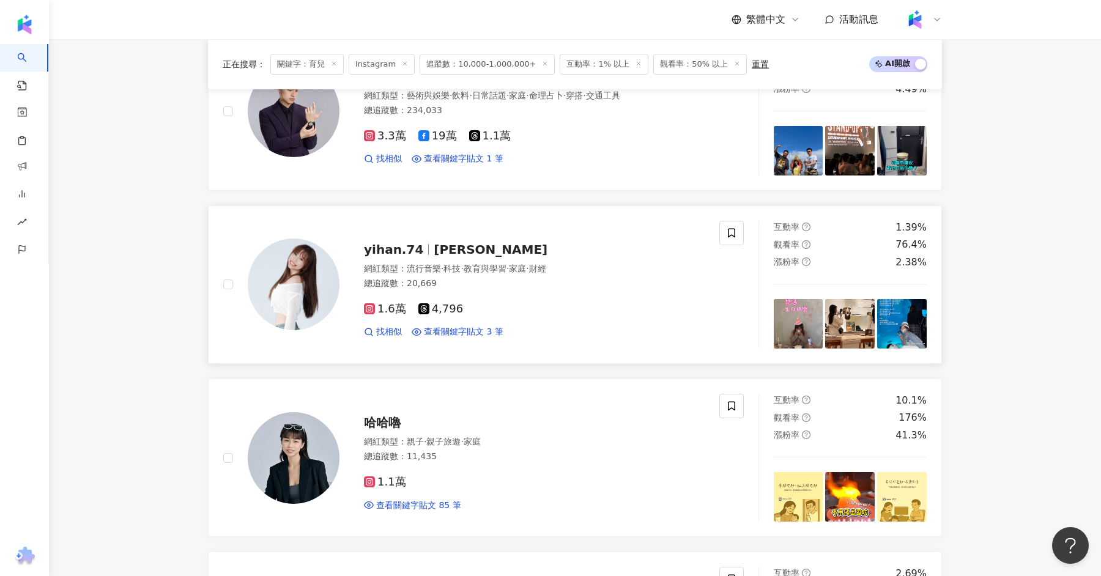
scroll to position [461, 0]
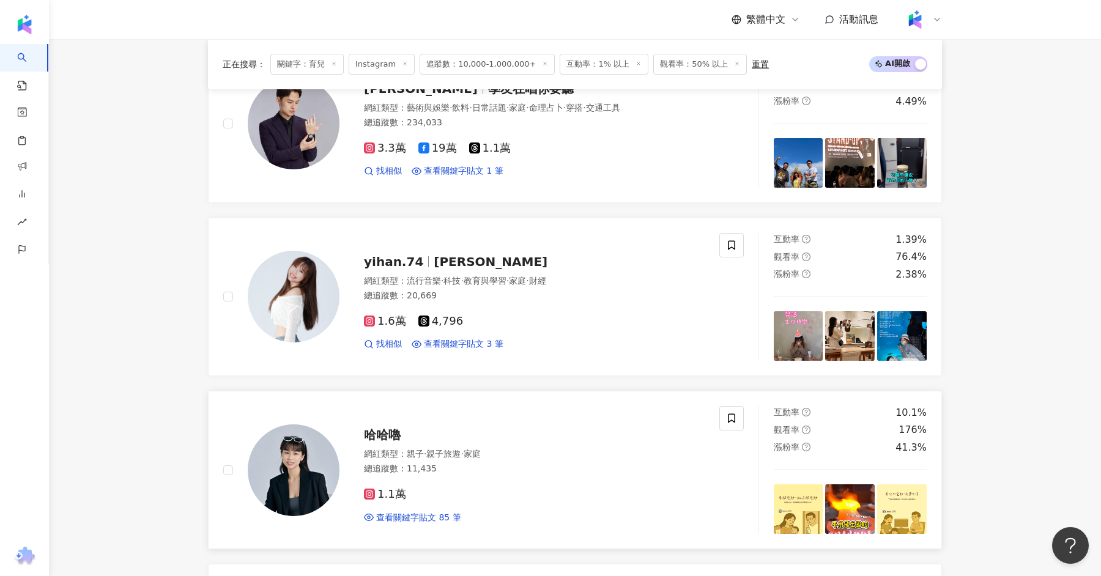
click at [401, 429] on div "哈哈嚕" at bounding box center [534, 434] width 341 height 17
click at [434, 256] on span "廖羿涵" at bounding box center [491, 261] width 114 height 15
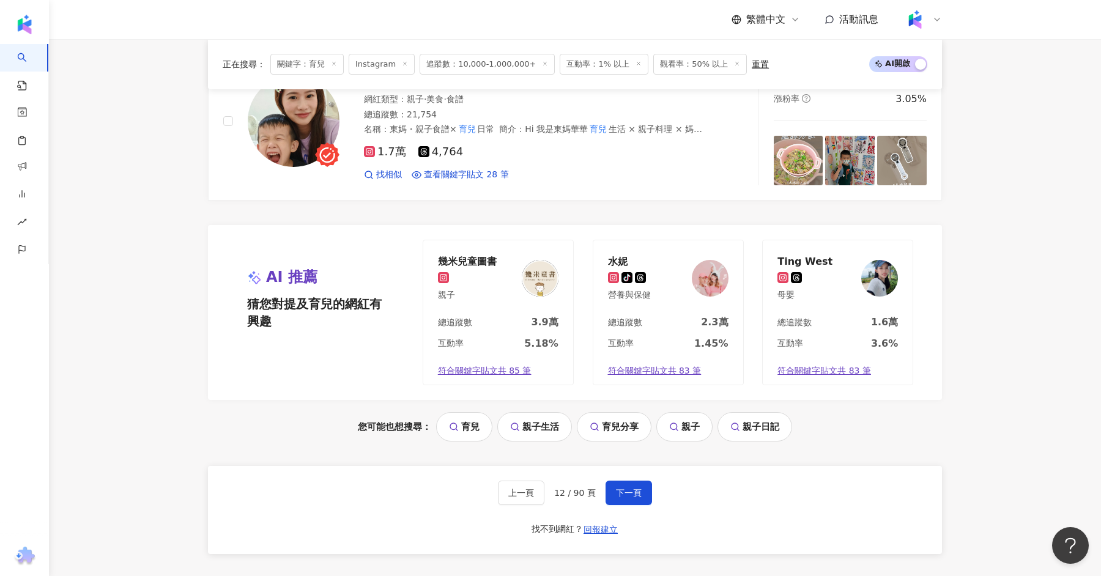
scroll to position [2492, 0]
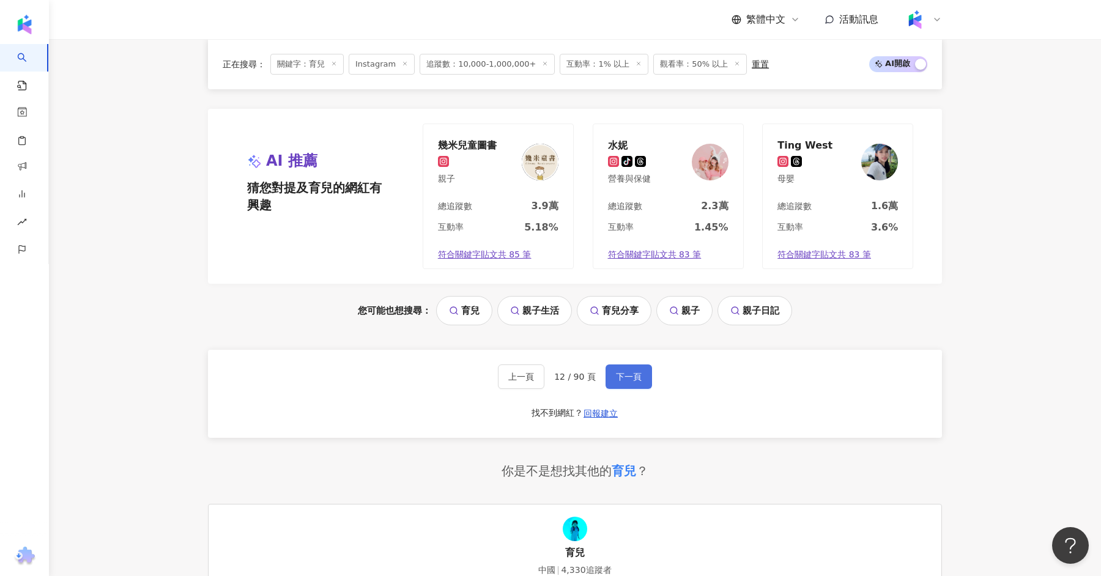
click at [612, 365] on button "下一頁" at bounding box center [629, 377] width 46 height 24
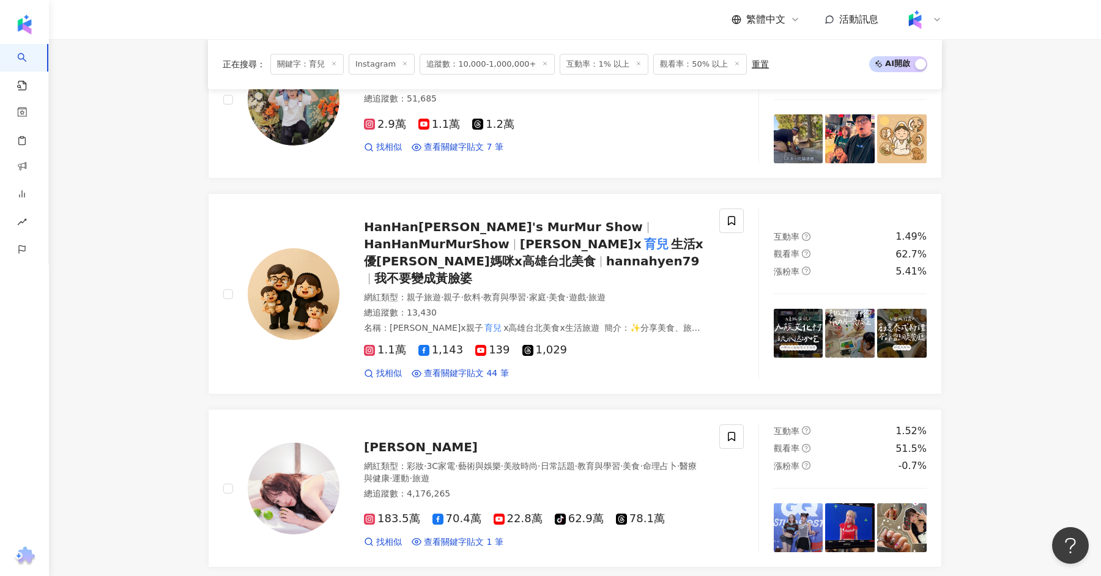
scroll to position [1862, 0]
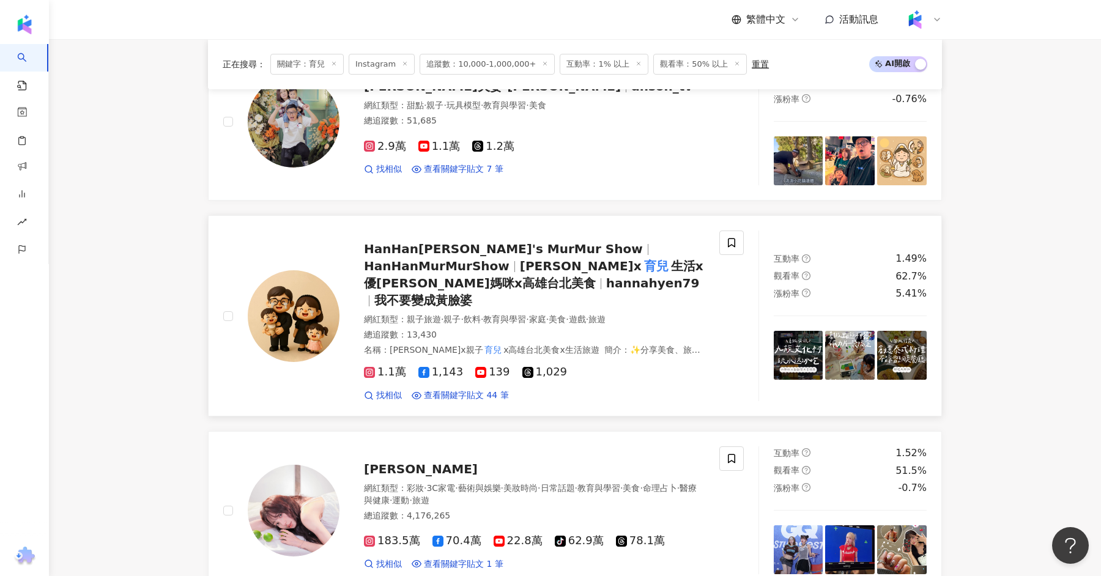
click at [642, 256] on mark "育兒" at bounding box center [656, 266] width 29 height 20
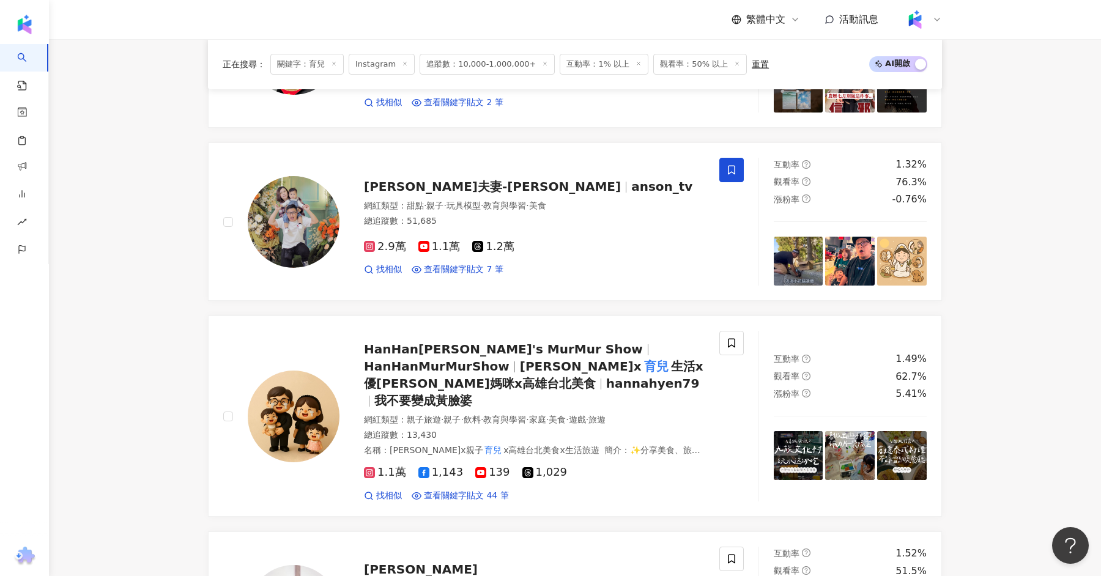
scroll to position [1761, 0]
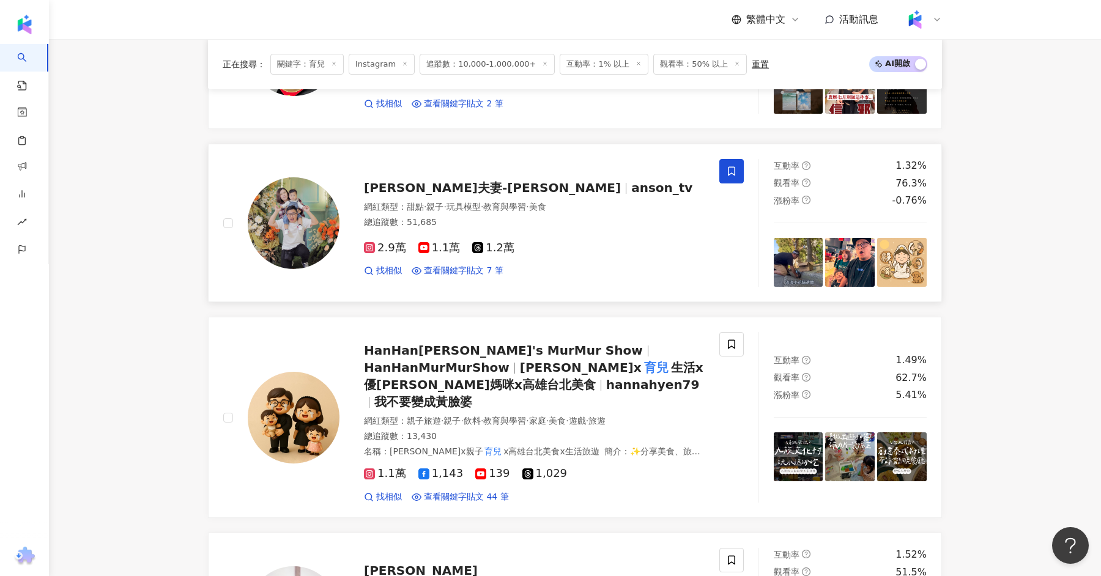
click at [631, 180] on span "anson_tv" at bounding box center [661, 187] width 61 height 15
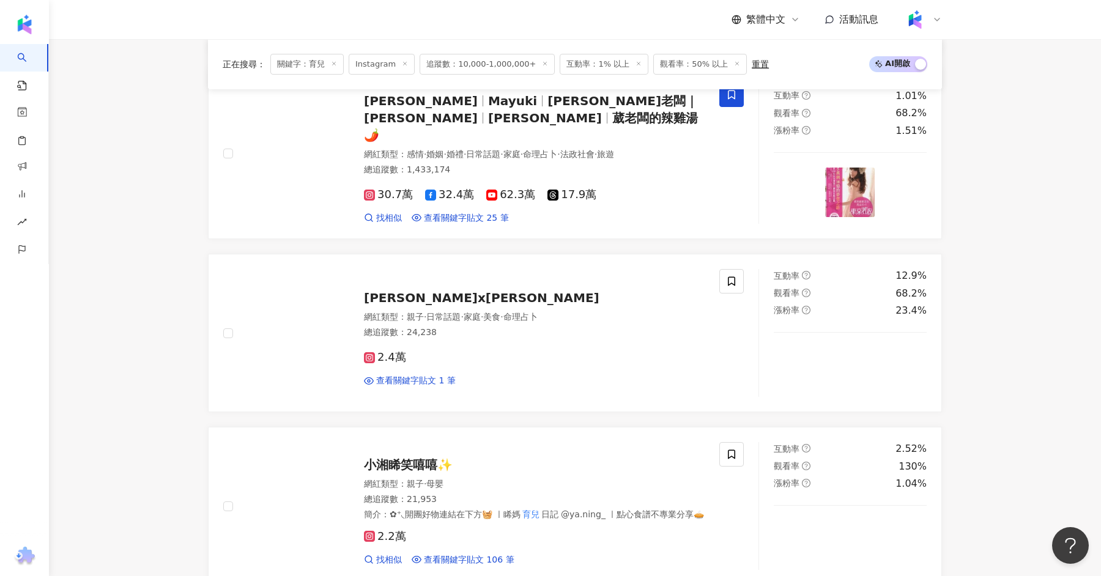
scroll to position [790, 0]
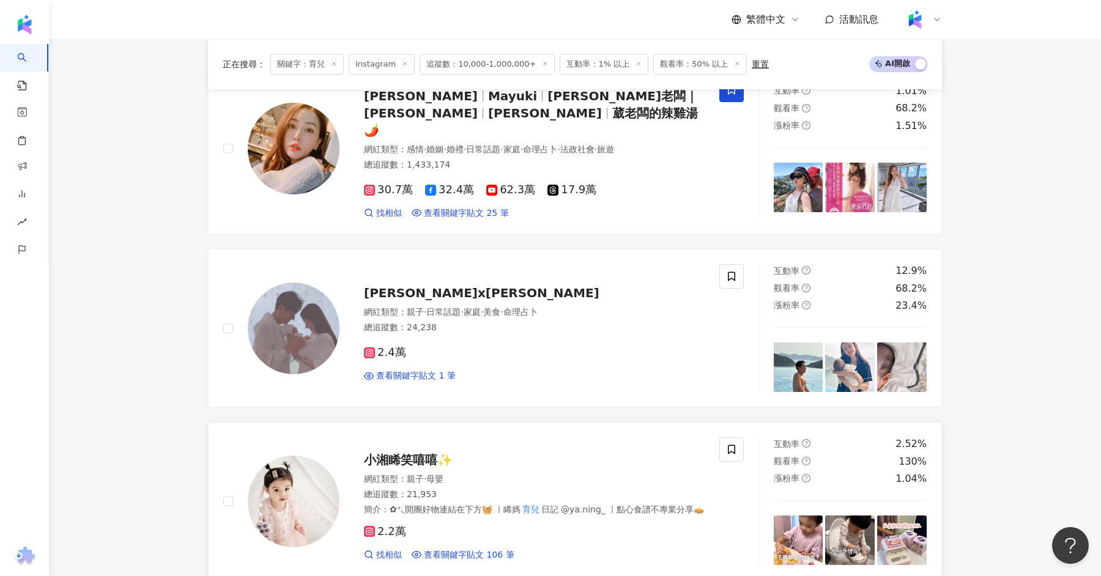
click at [424, 453] on span "小湘睎笑嘻嘻✨" at bounding box center [408, 460] width 89 height 15
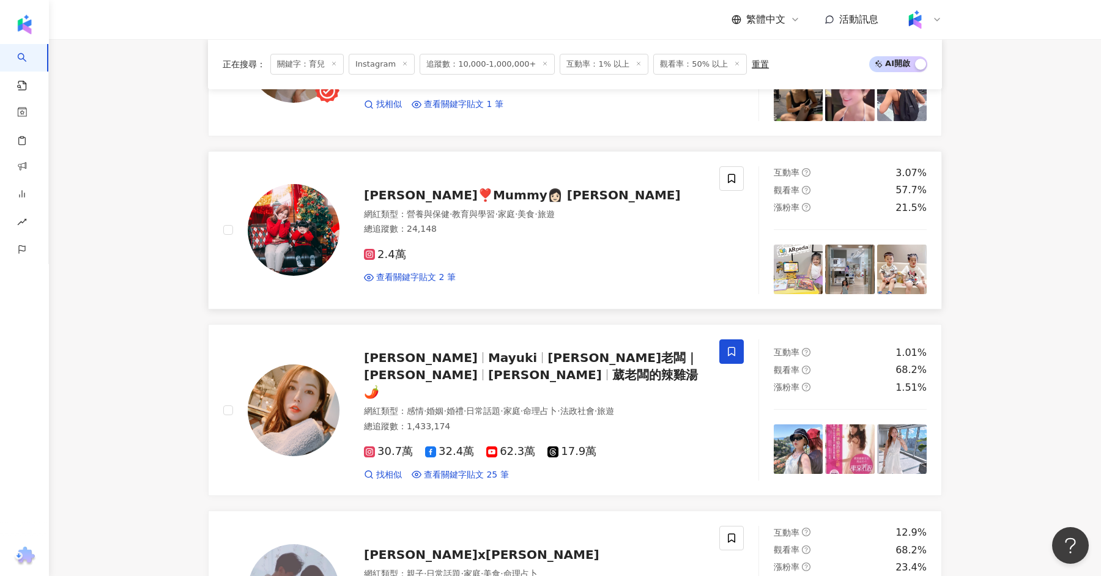
scroll to position [526, 0]
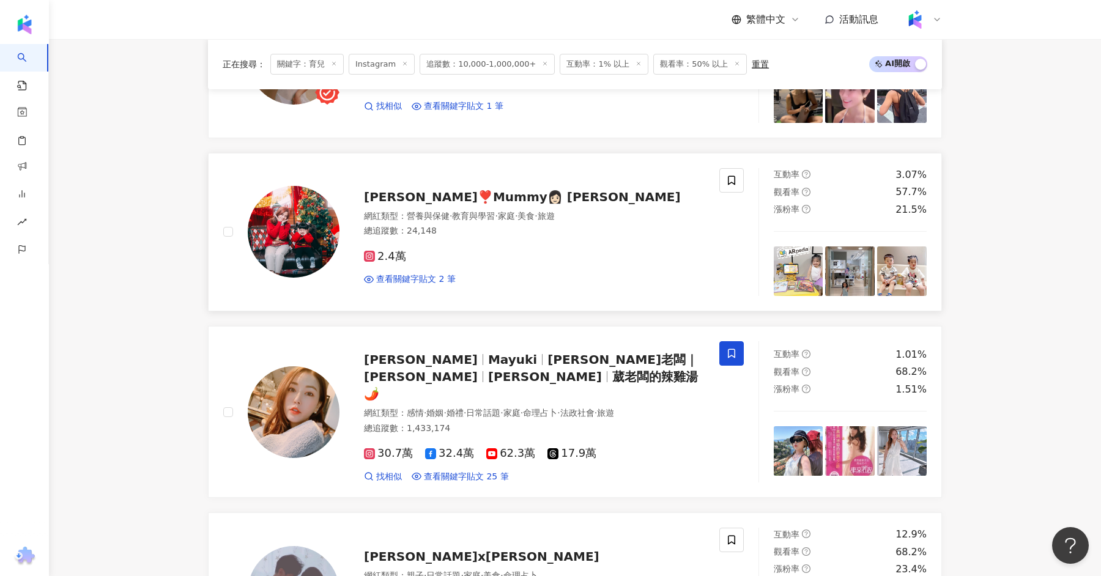
click at [466, 201] on div "MichelaBB❣️Mummy👩🏻 Stephanie Shek" at bounding box center [534, 196] width 341 height 17
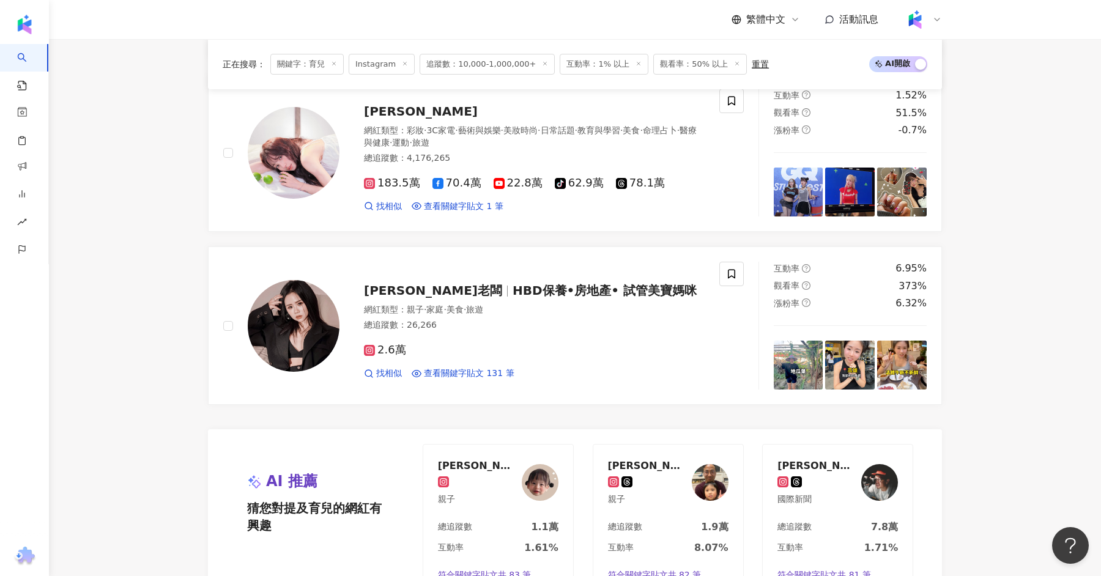
scroll to position [2400, 0]
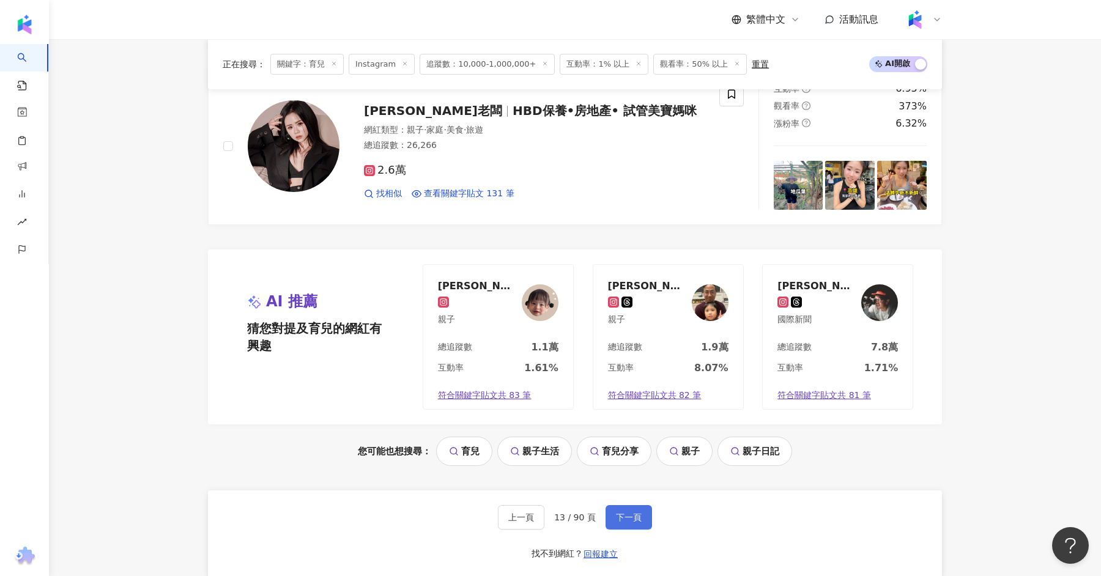
click at [616, 513] on span "下一頁" at bounding box center [629, 518] width 26 height 10
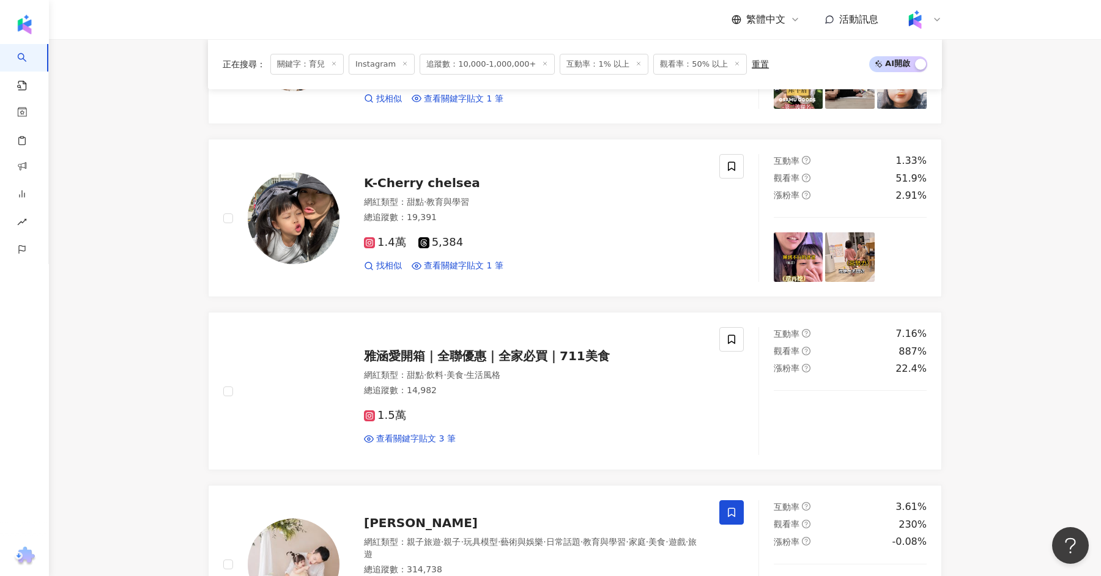
scroll to position [1578, 0]
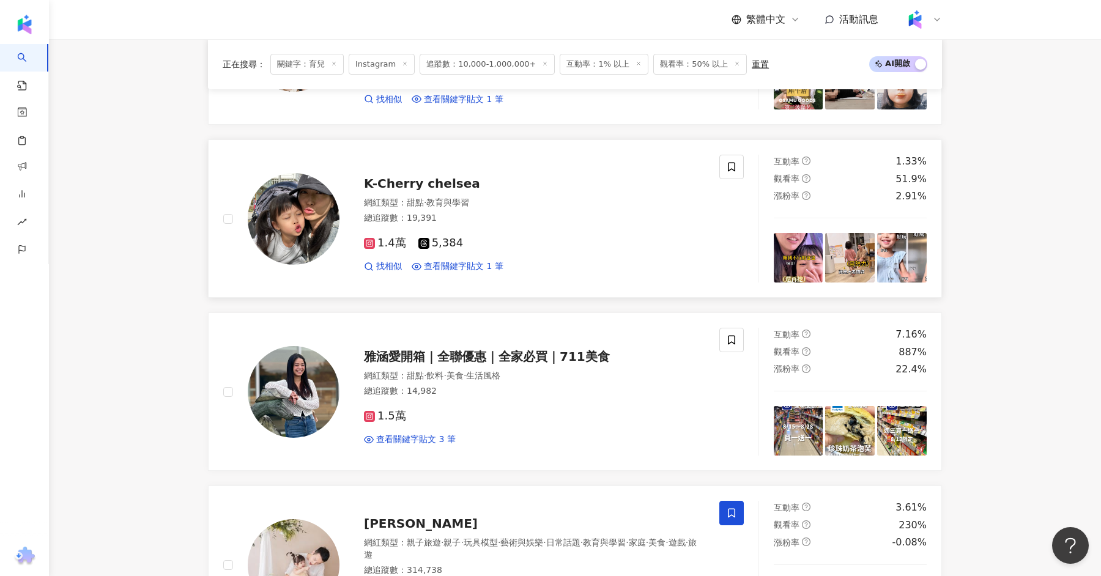
click at [387, 184] on span "K-Cherry chelsea" at bounding box center [422, 183] width 116 height 15
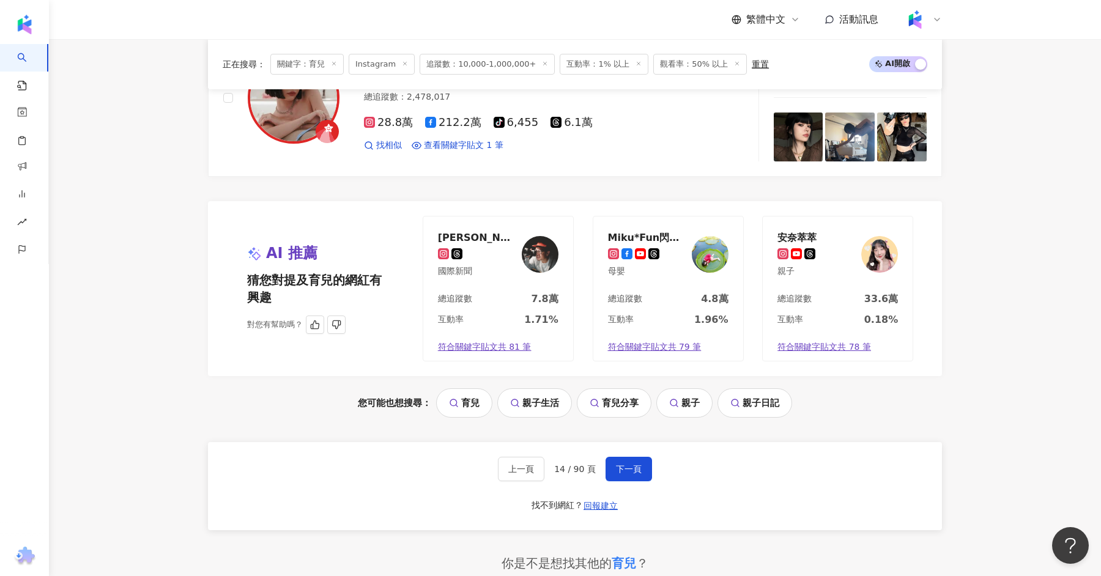
scroll to position [2654, 0]
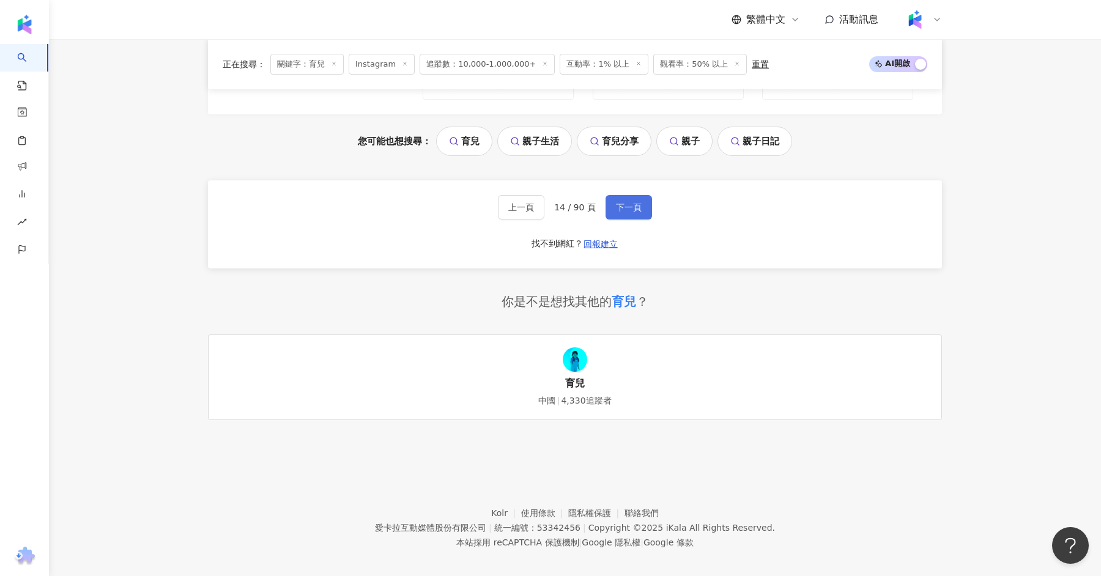
click at [633, 202] on span "下一頁" at bounding box center [629, 207] width 26 height 10
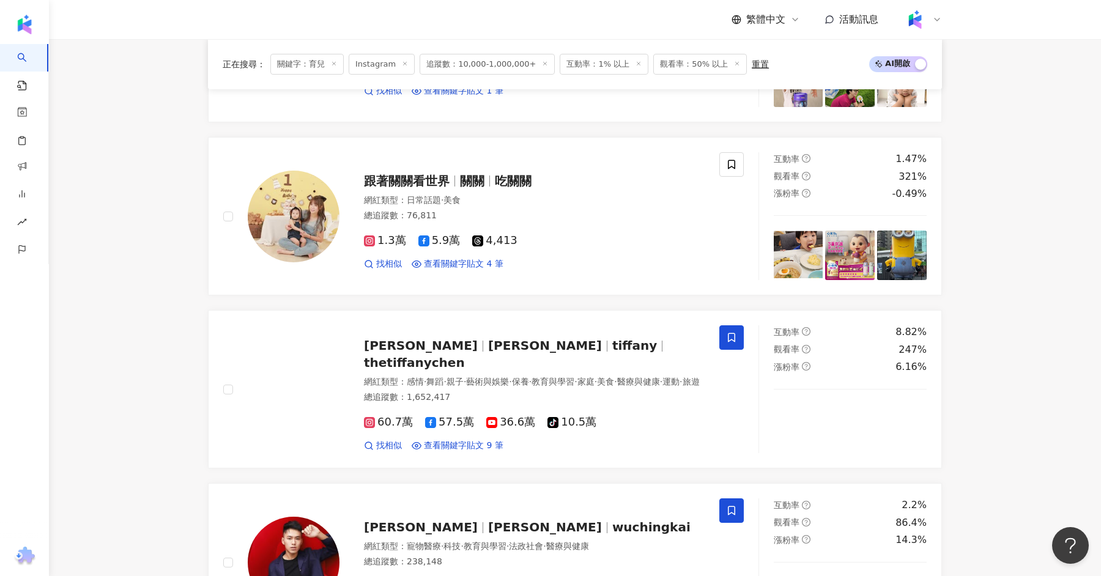
scroll to position [1722, 0]
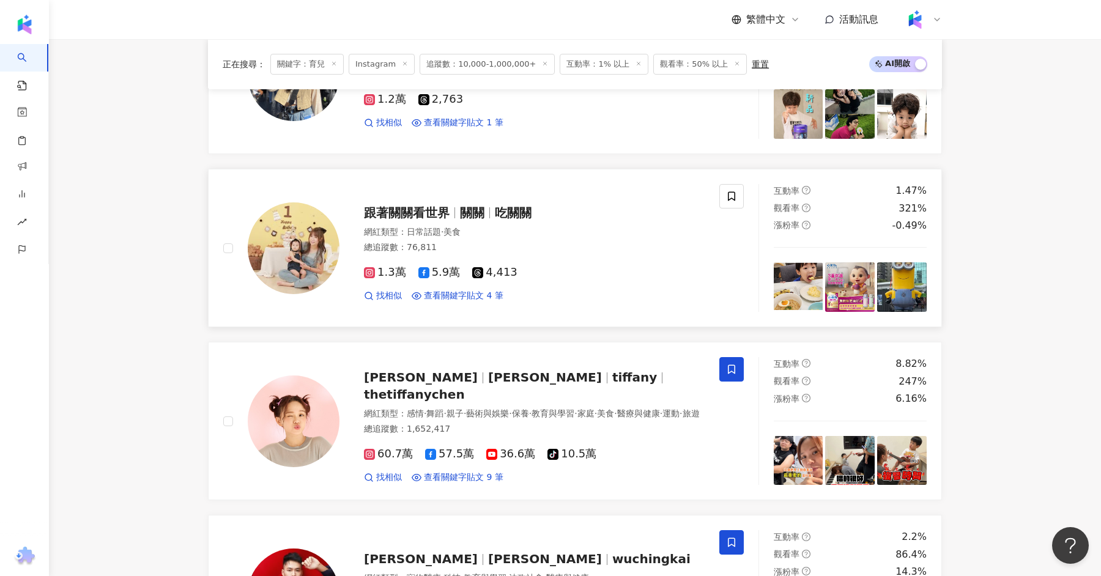
click at [495, 210] on span "吃關關" at bounding box center [513, 213] width 37 height 15
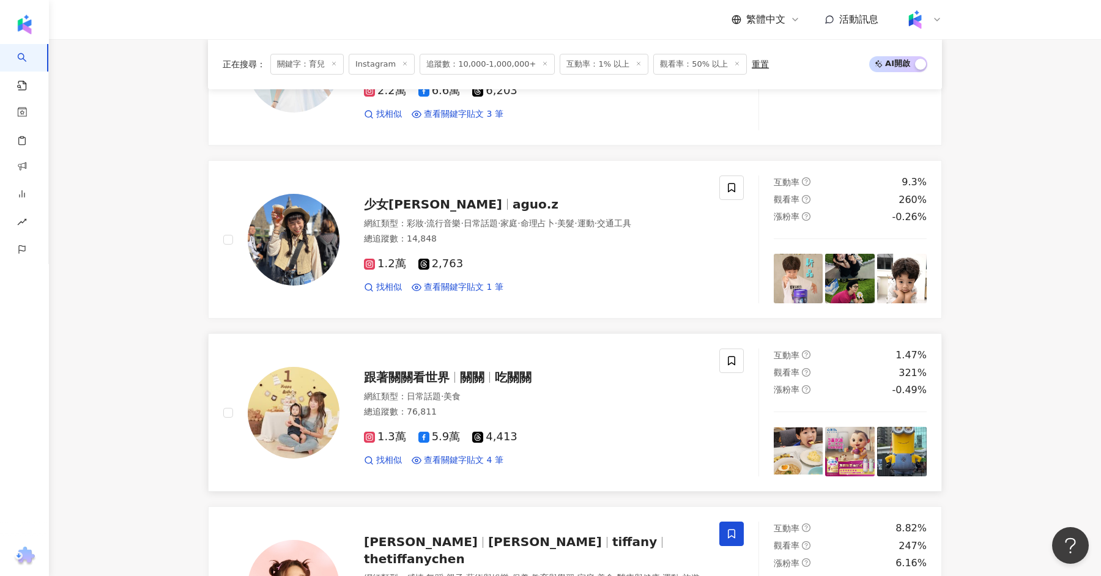
scroll to position [1537, 0]
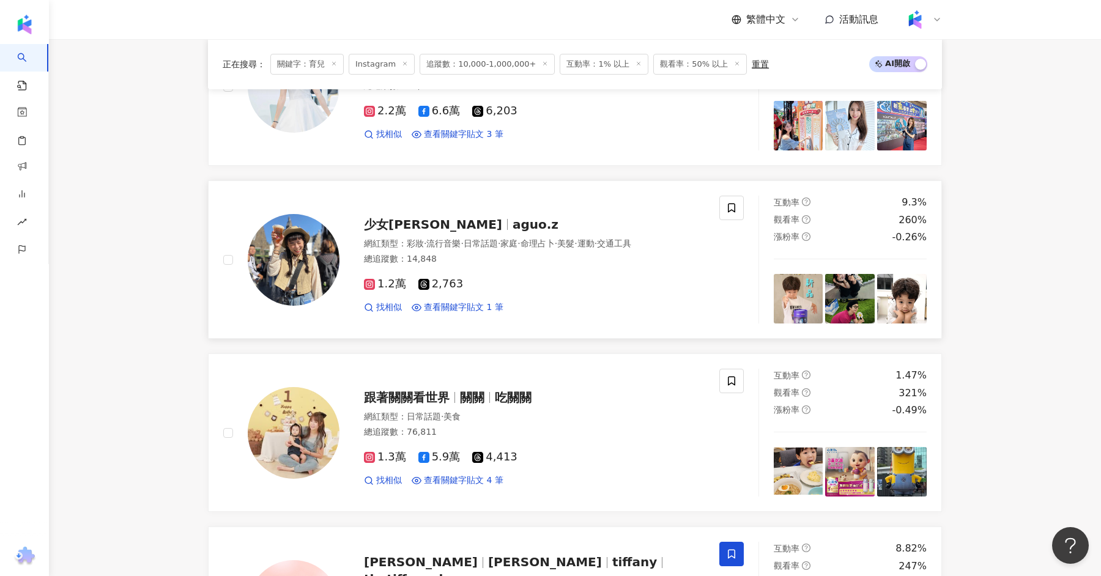
click at [513, 217] on span "aguo.z" at bounding box center [536, 224] width 46 height 15
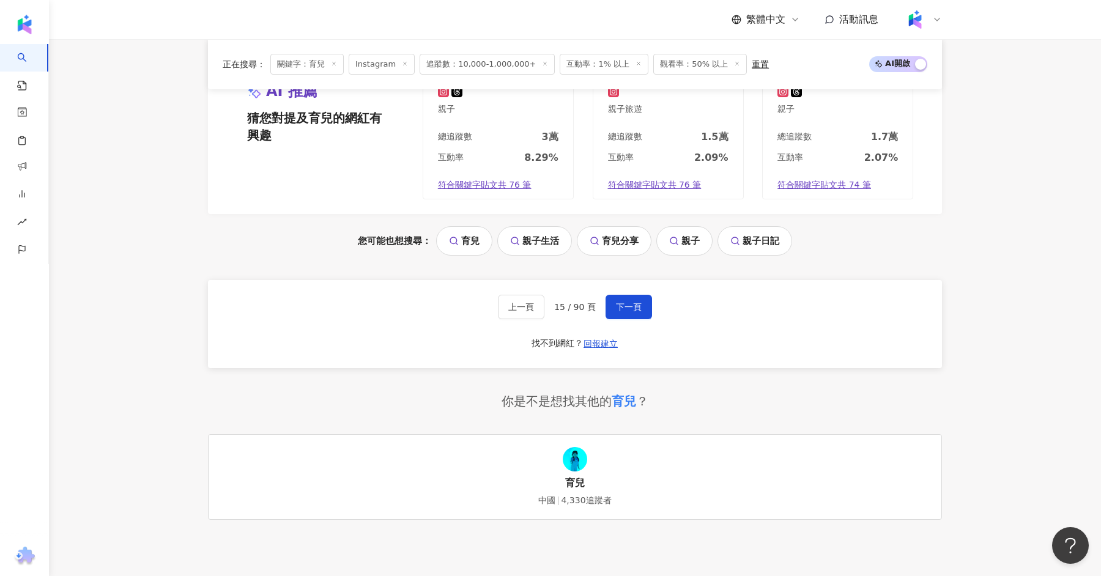
scroll to position [2654, 0]
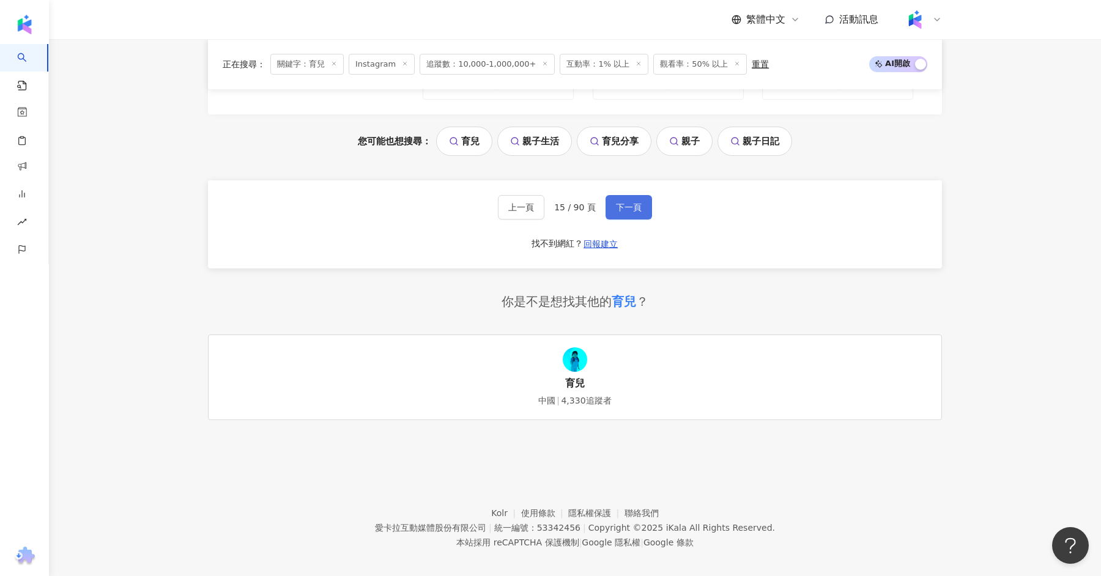
click at [636, 202] on span "下一頁" at bounding box center [629, 207] width 26 height 10
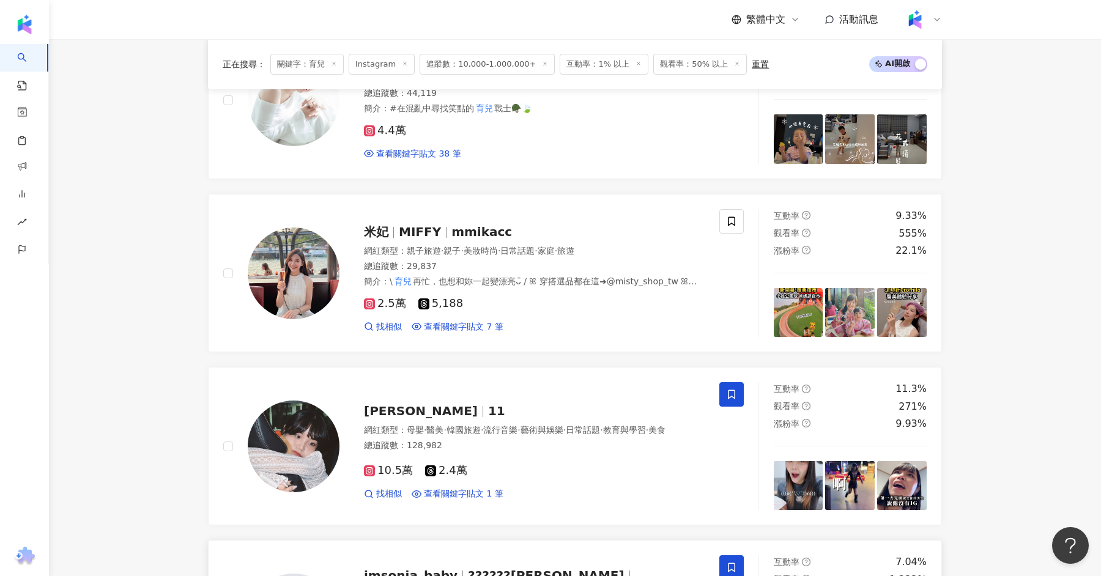
scroll to position [1820, 0]
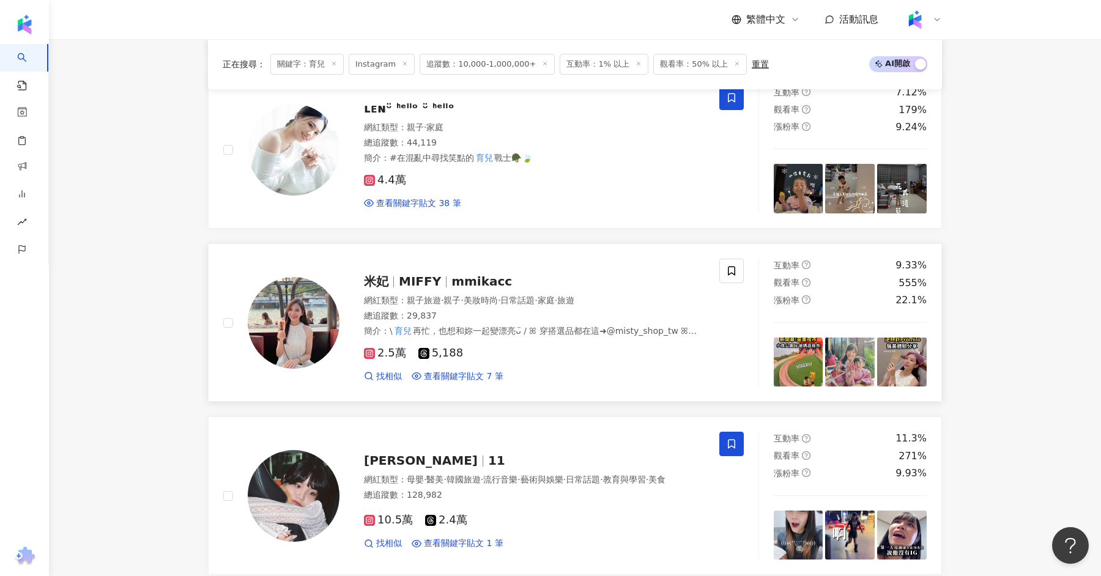
click at [468, 286] on div "米妃 MIFFY mmikacc 網紅類型 ： 親子旅遊 · 親子 · 美妝時尚 · 日常話題 · 家庭 · 旅遊 總追蹤數 ： 29,837 簡介 ： \ …" at bounding box center [522, 322] width 365 height 119
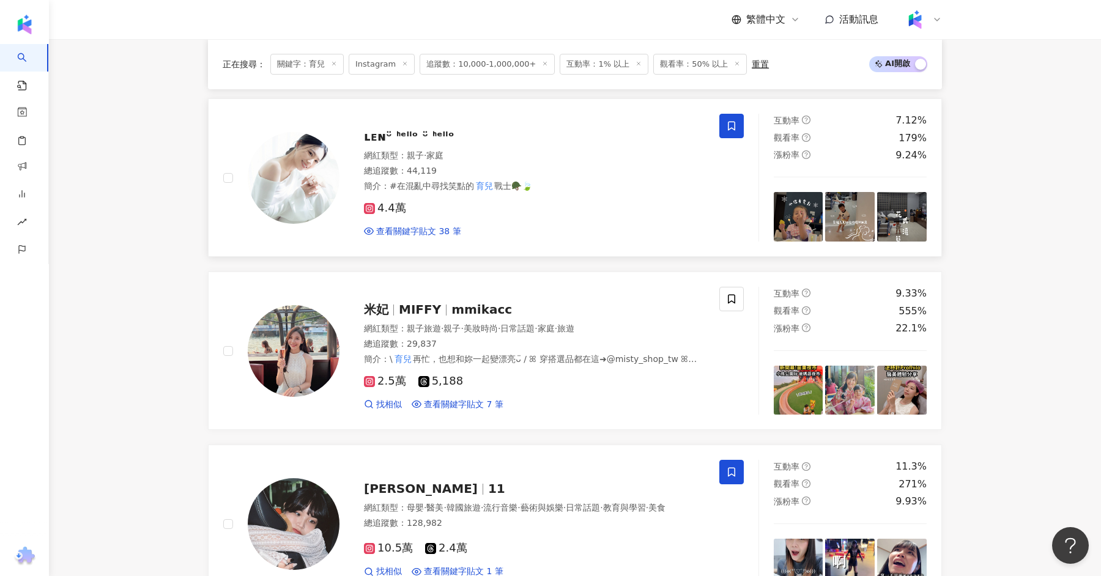
scroll to position [1781, 0]
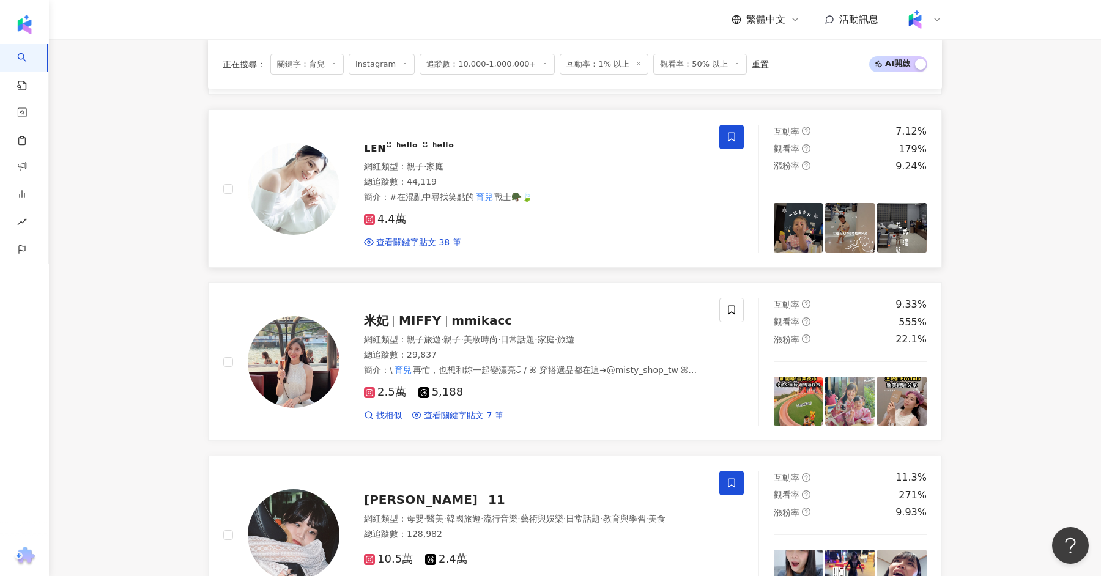
click at [429, 143] on span "ʟᴇɴᵕ̈ ᑋᵉᑊᑊᵒ ᵕ̈ ᑋᵉᑊᑊᵒ" at bounding box center [409, 147] width 90 height 15
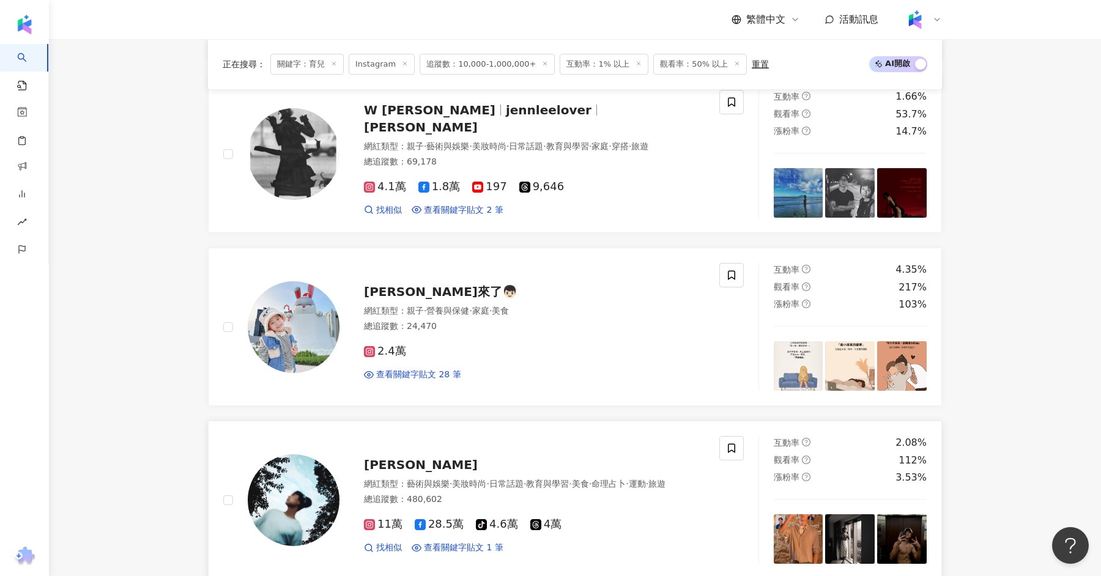
scroll to position [1291, 0]
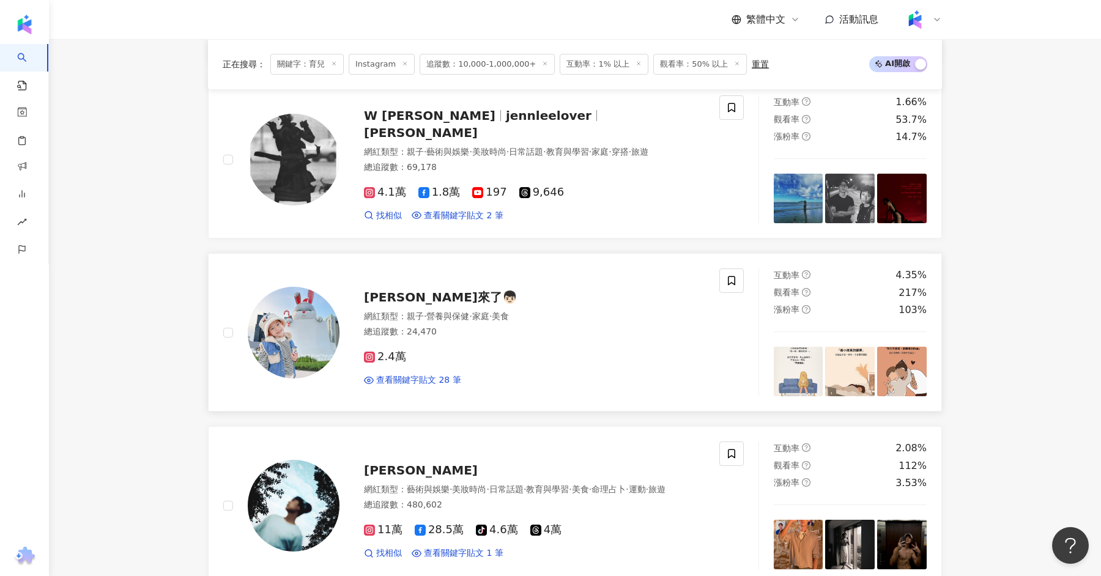
click at [412, 297] on span "[PERSON_NAME]來了👦🏻" at bounding box center [441, 297] width 154 height 15
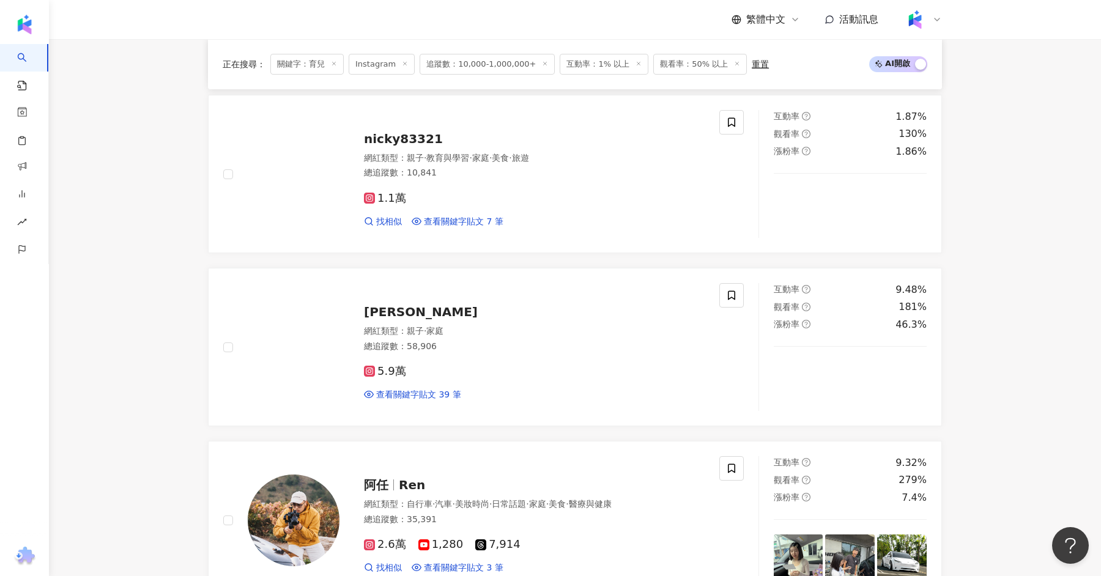
scroll to position [735, 0]
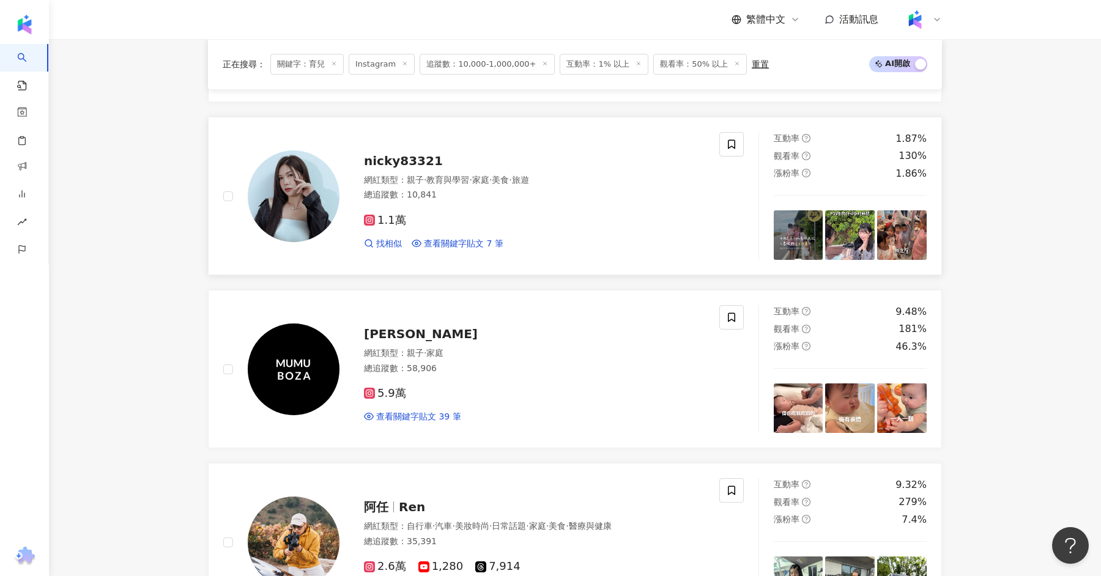
click at [399, 160] on span "nicky83321" at bounding box center [403, 161] width 79 height 15
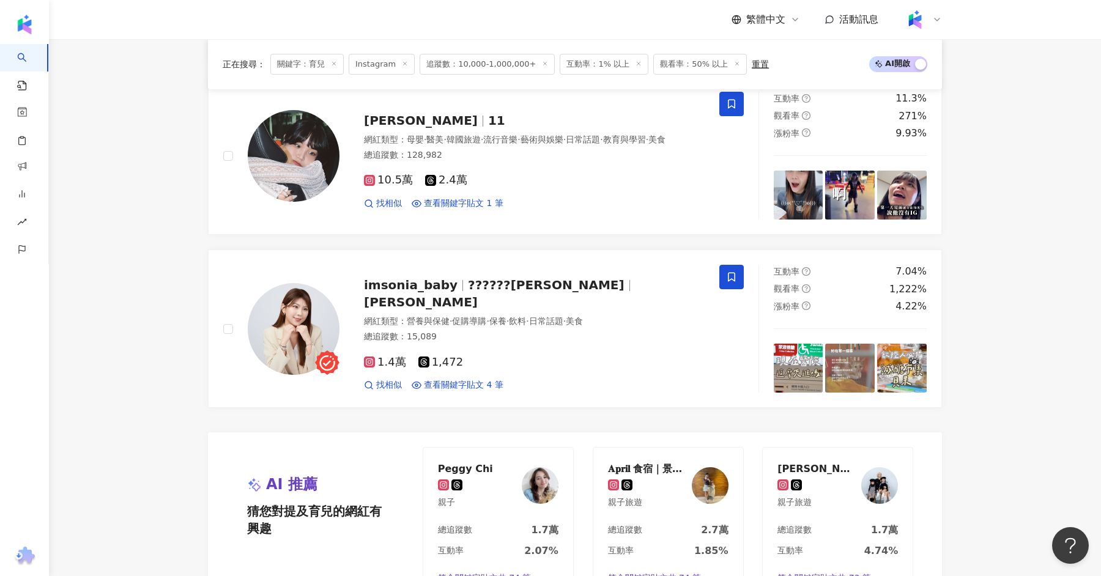
scroll to position [2320, 0]
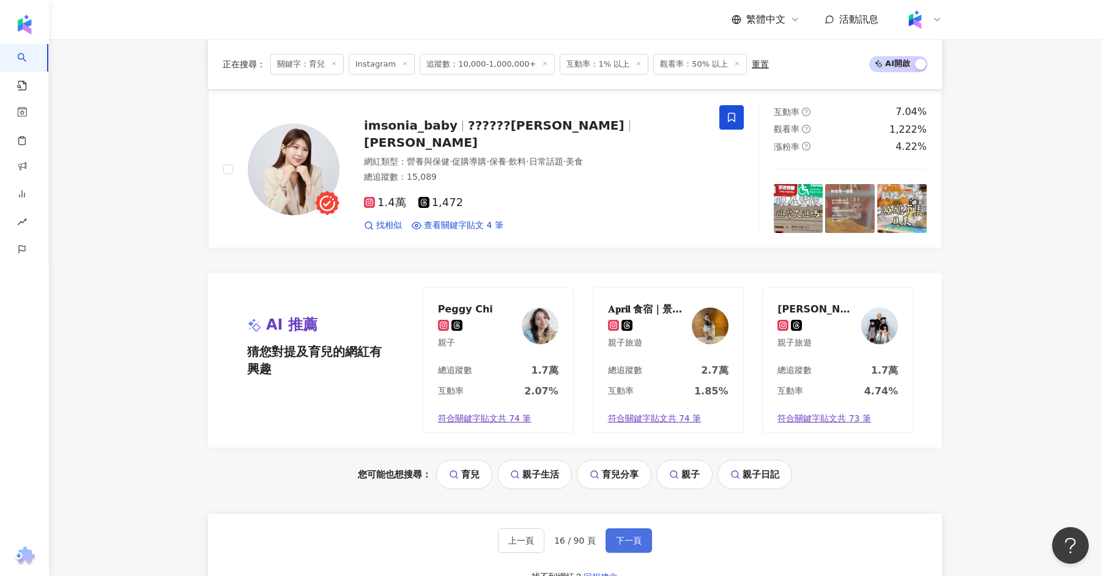
click at [632, 536] on button "下一頁" at bounding box center [629, 541] width 46 height 24
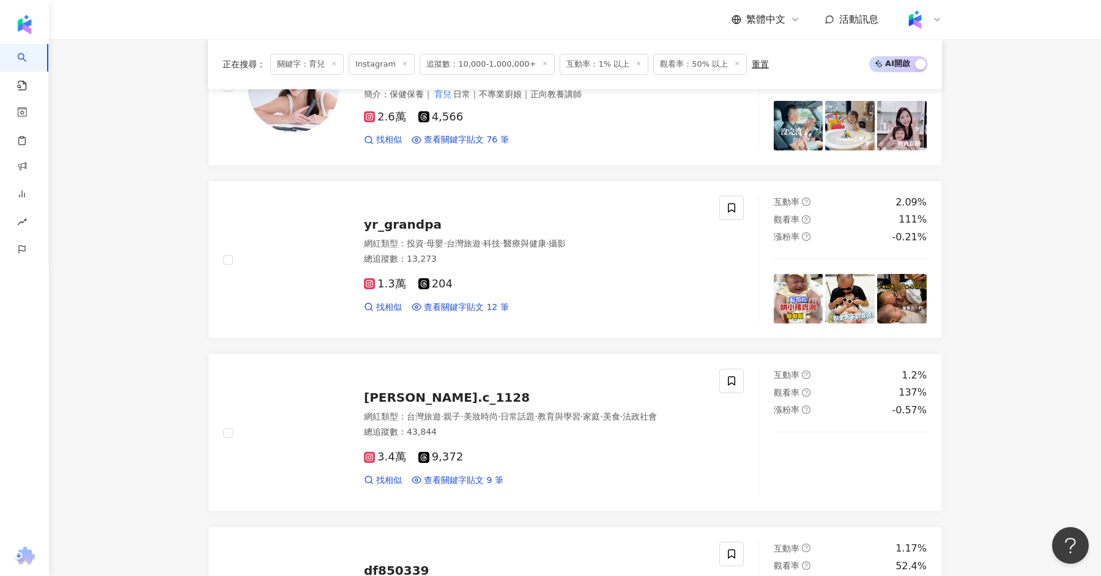
scroll to position [1666, 0]
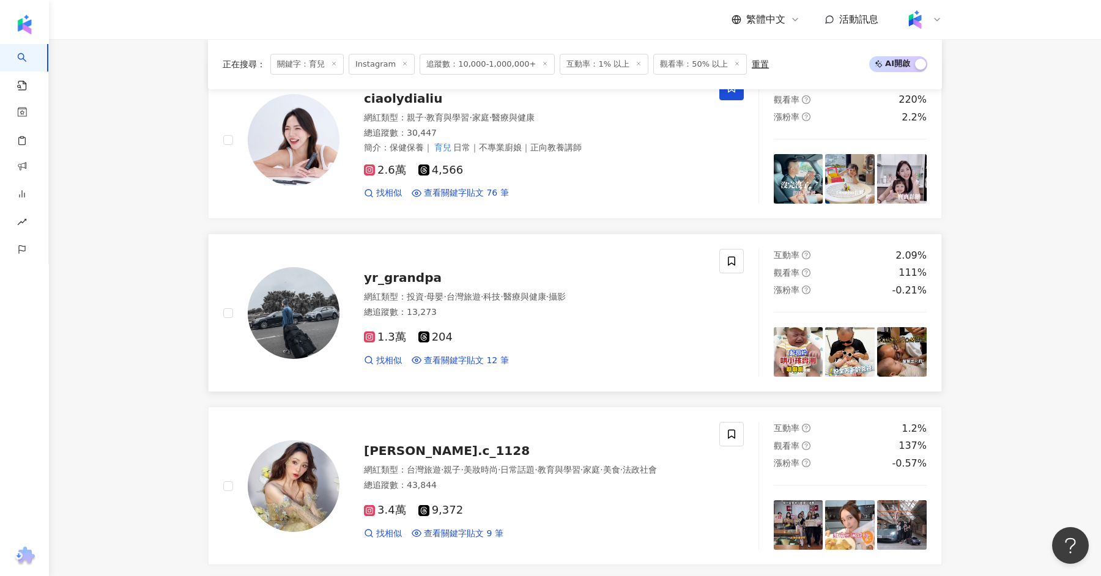
click at [382, 270] on span "yr_grandpa" at bounding box center [403, 277] width 78 height 15
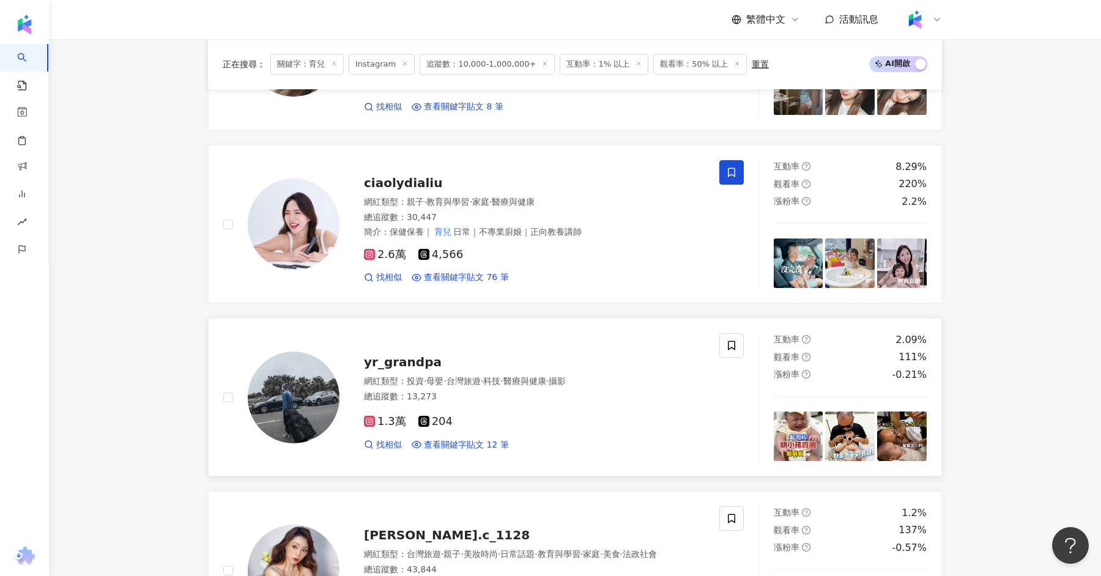
scroll to position [1580, 0]
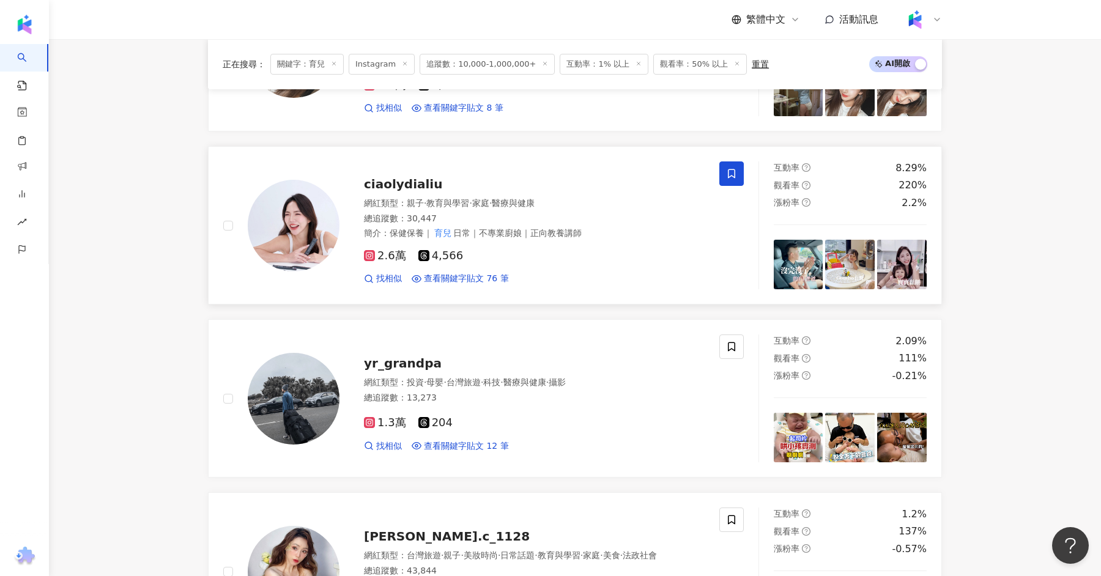
click at [383, 177] on span "ciaolydialiu" at bounding box center [403, 184] width 78 height 15
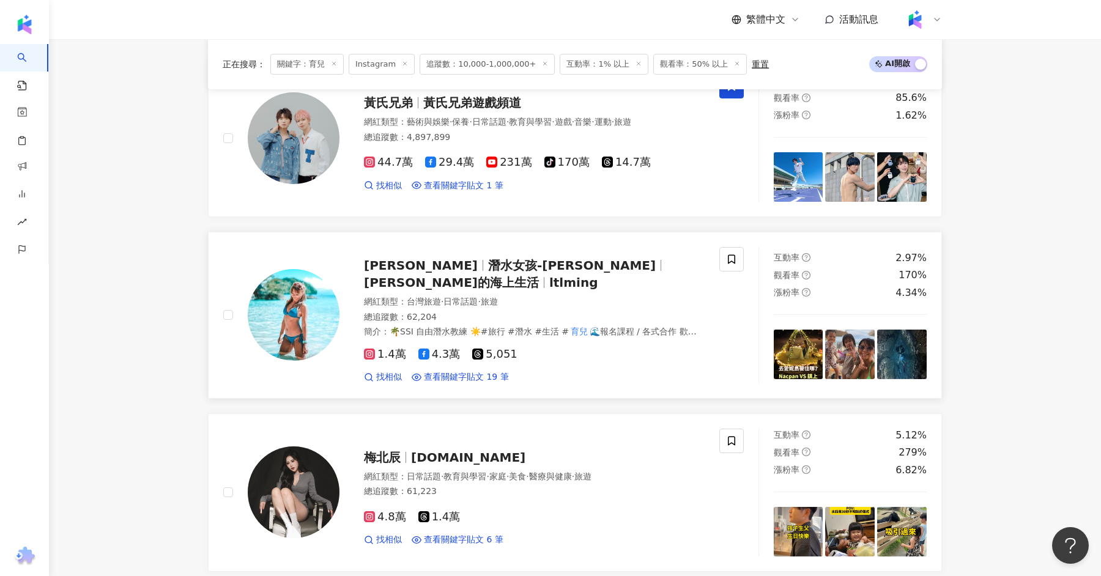
scroll to position [961, 0]
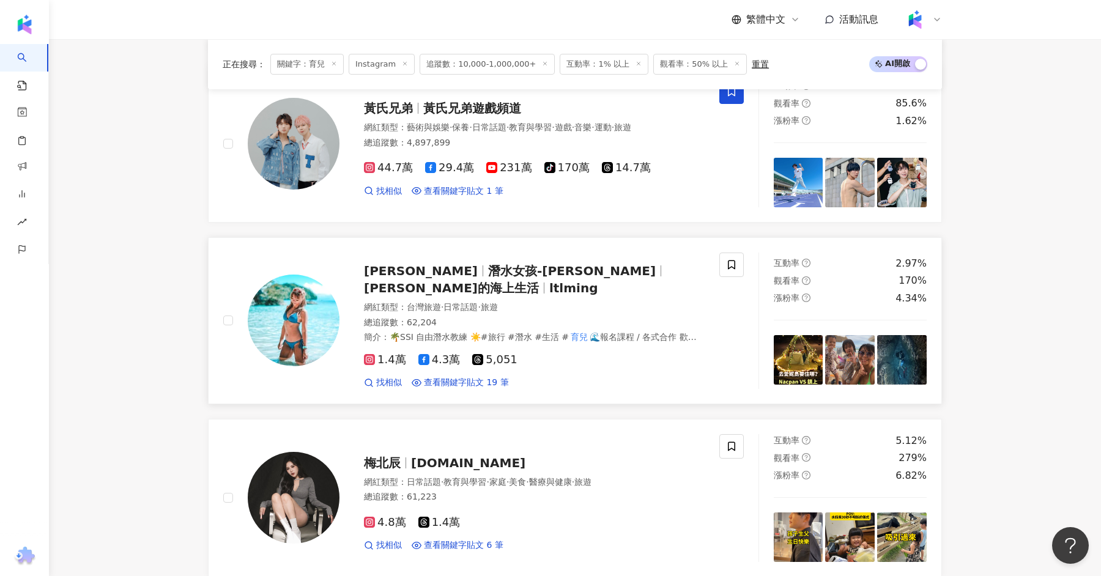
click at [488, 273] on span "潛水女孩-陳子民" at bounding box center [572, 271] width 168 height 15
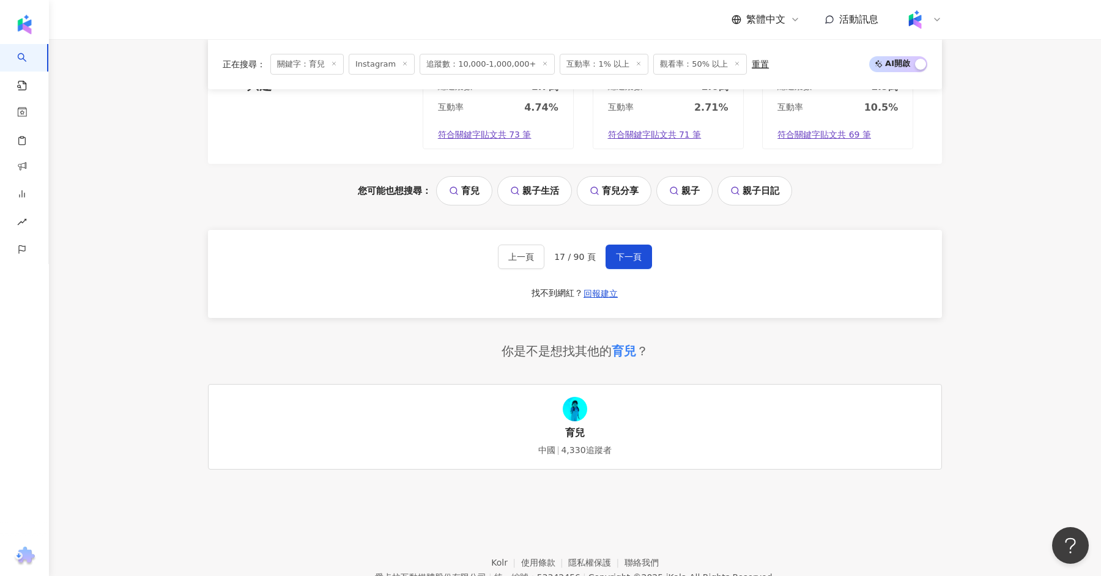
scroll to position [2654, 0]
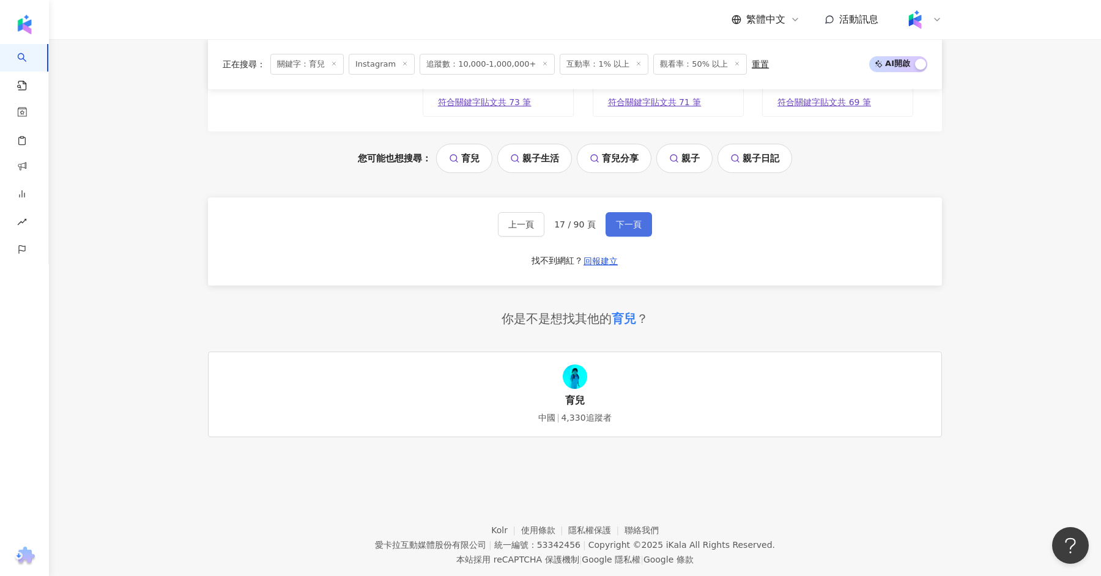
click at [633, 212] on button "下一頁" at bounding box center [629, 224] width 46 height 24
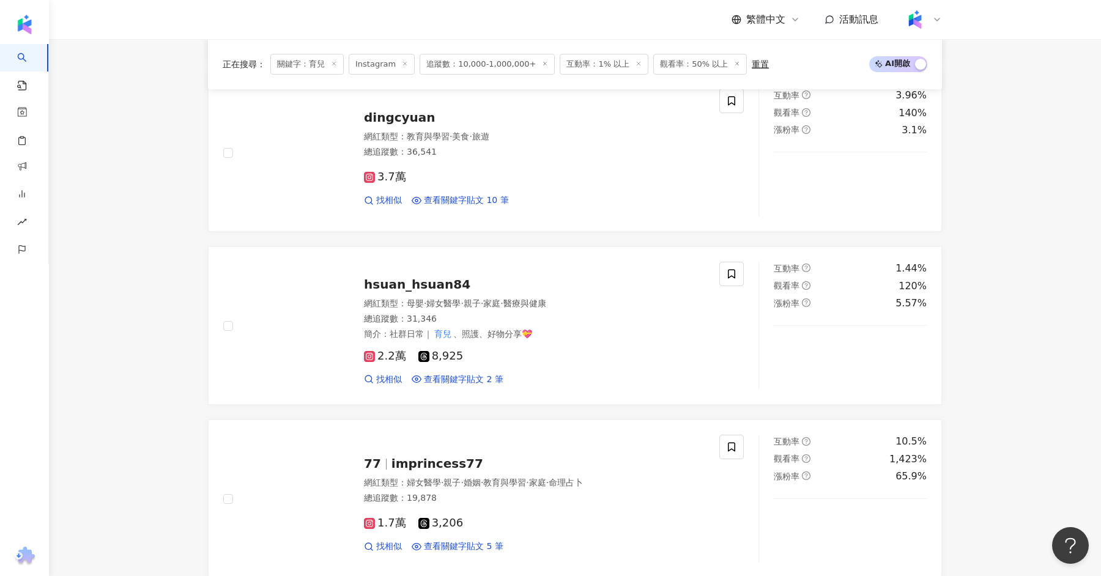
scroll to position [1772, 0]
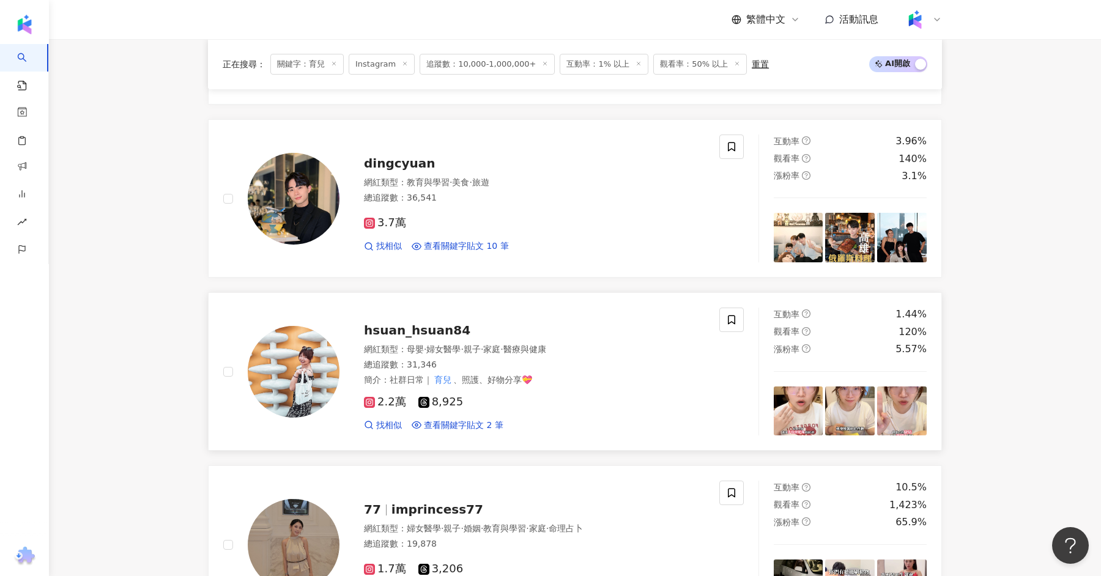
click at [438, 323] on span "hsuan_hsuan84" at bounding box center [417, 330] width 106 height 15
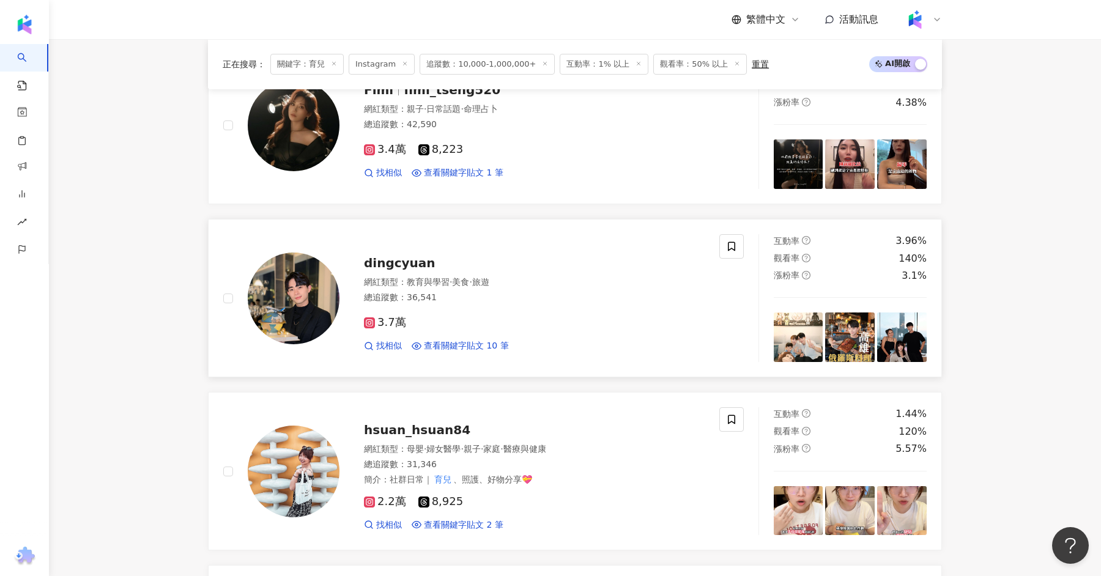
scroll to position [1671, 0]
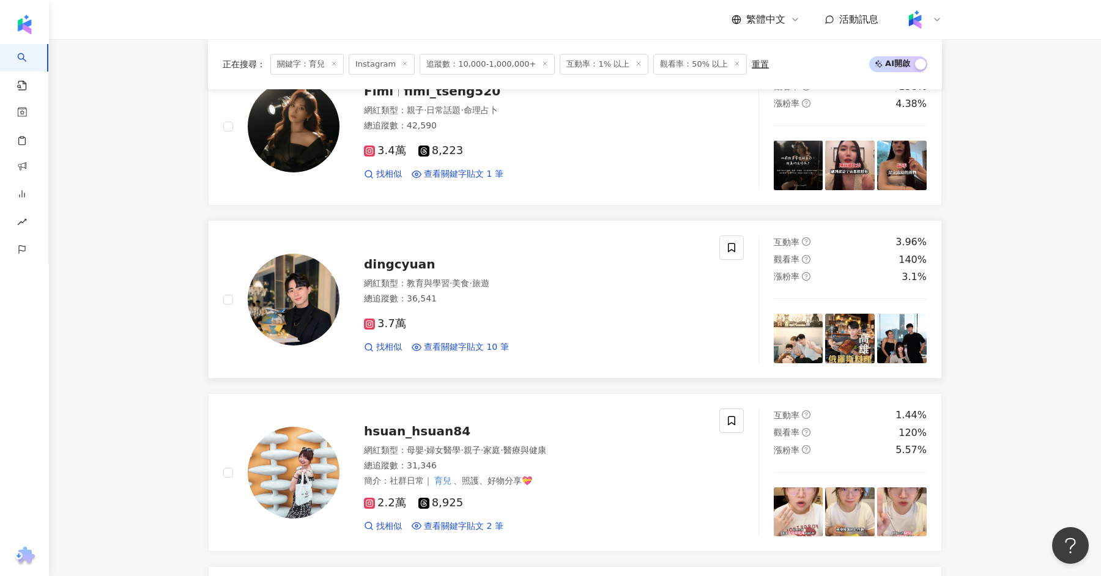
click at [403, 260] on span "dingcyuan" at bounding box center [400, 264] width 72 height 15
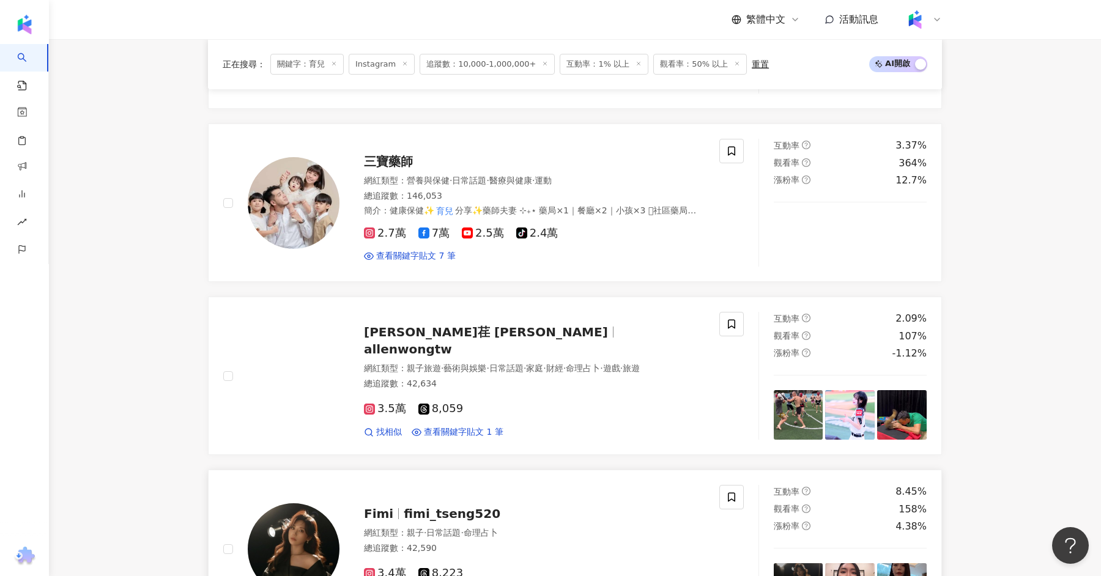
scroll to position [1236, 0]
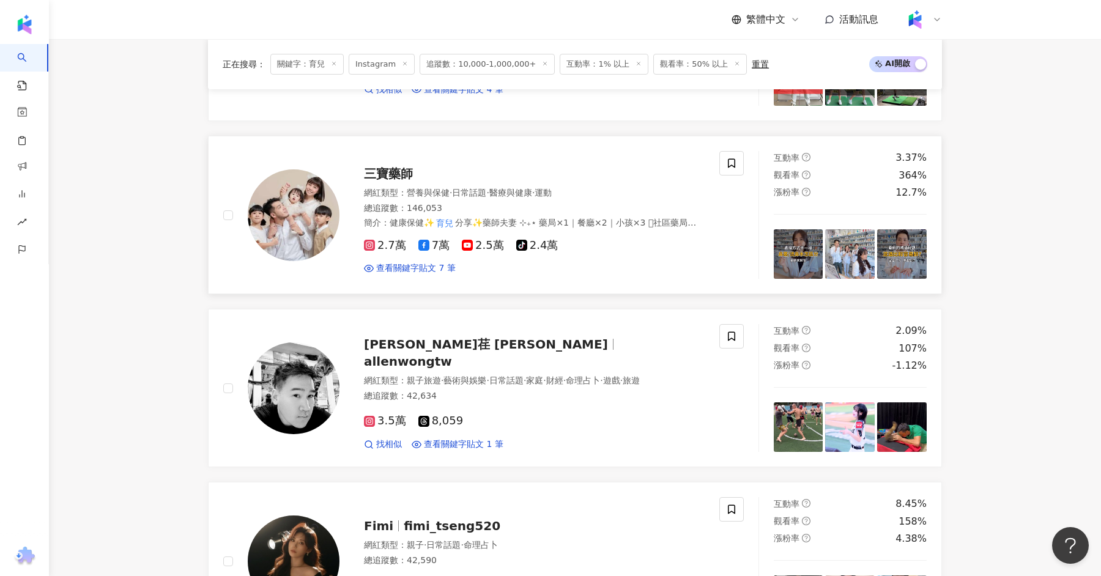
click at [410, 166] on span "三寶藥師" at bounding box center [388, 173] width 49 height 15
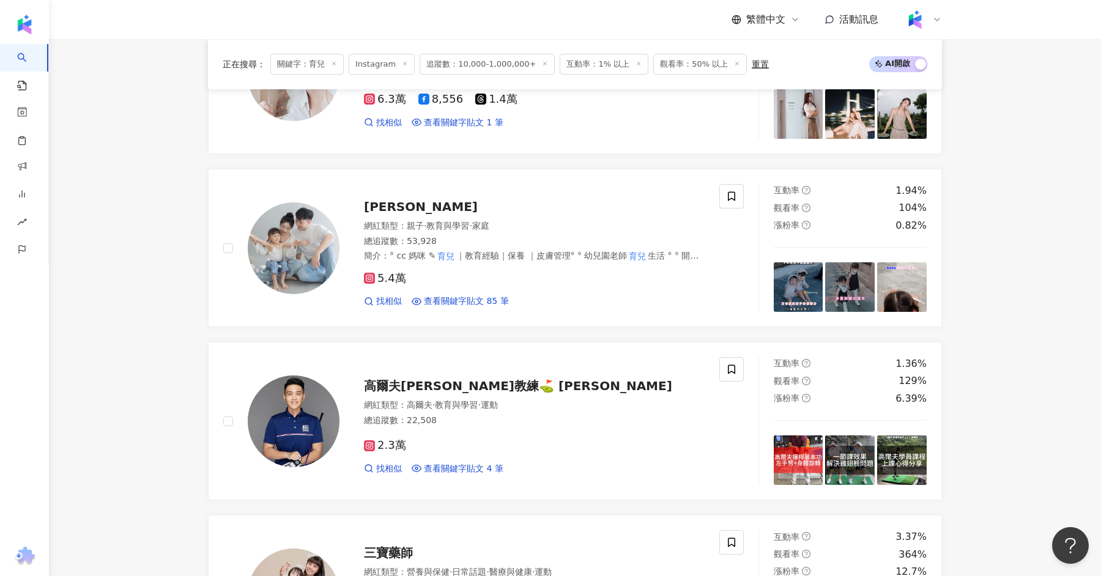
scroll to position [855, 0]
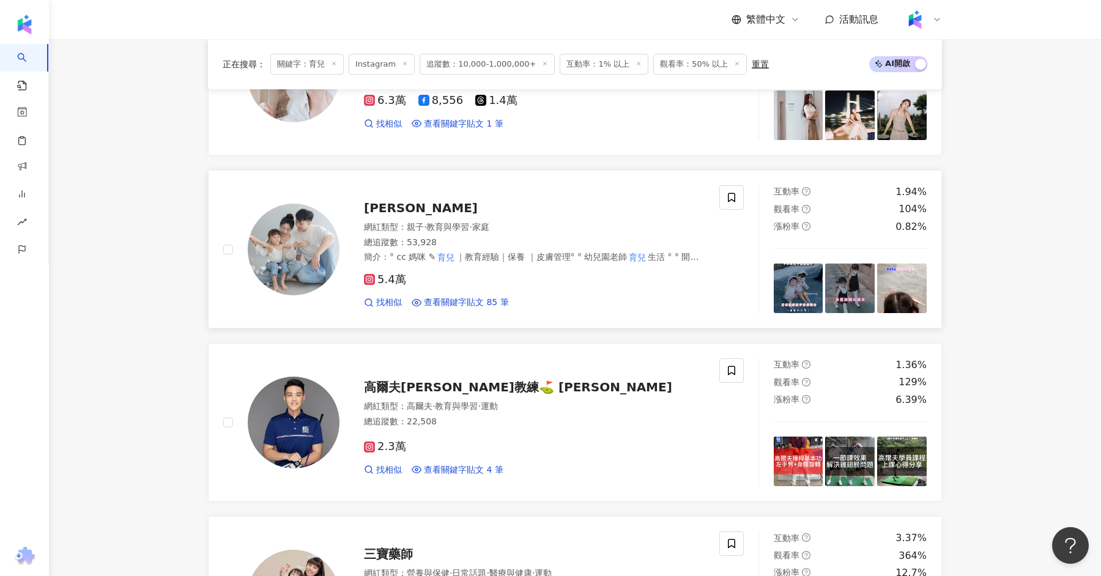
click at [405, 206] on span "Yu Zhen" at bounding box center [421, 208] width 114 height 15
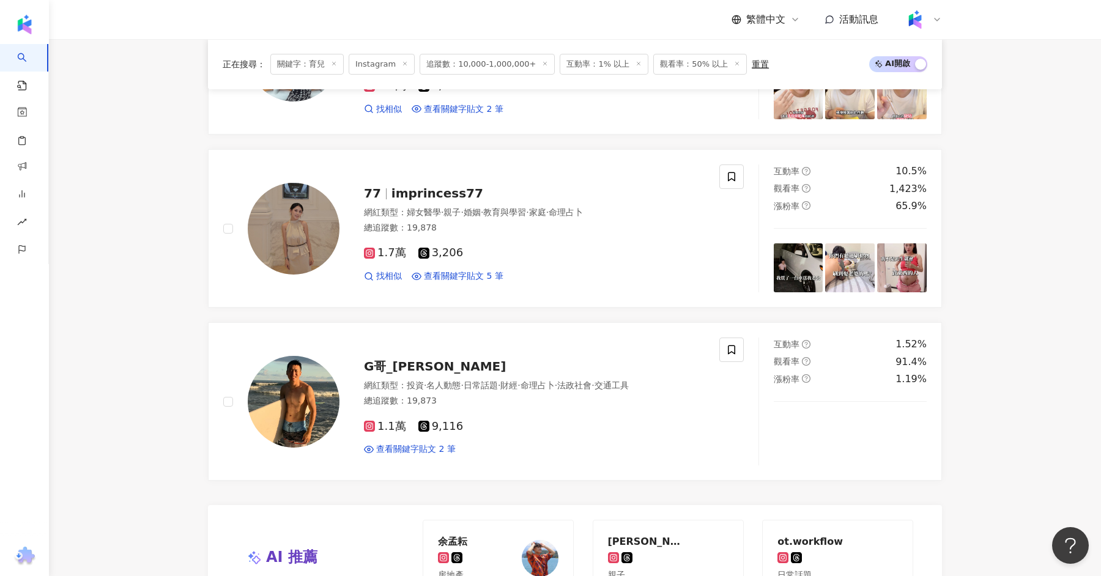
scroll to position [2654, 0]
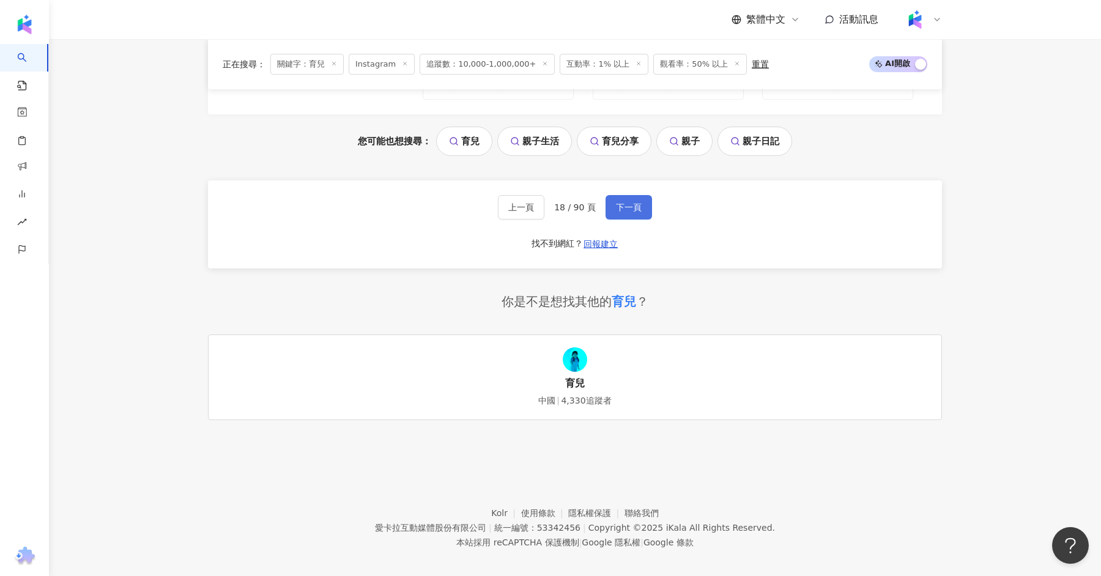
click at [629, 202] on span "下一頁" at bounding box center [629, 207] width 26 height 10
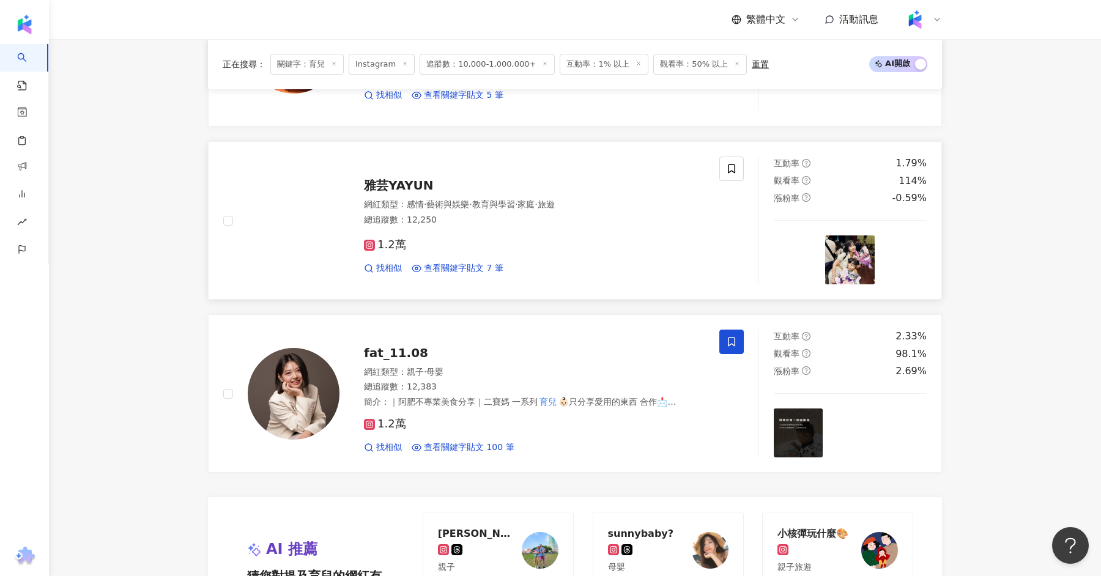
scroll to position [2095, 0]
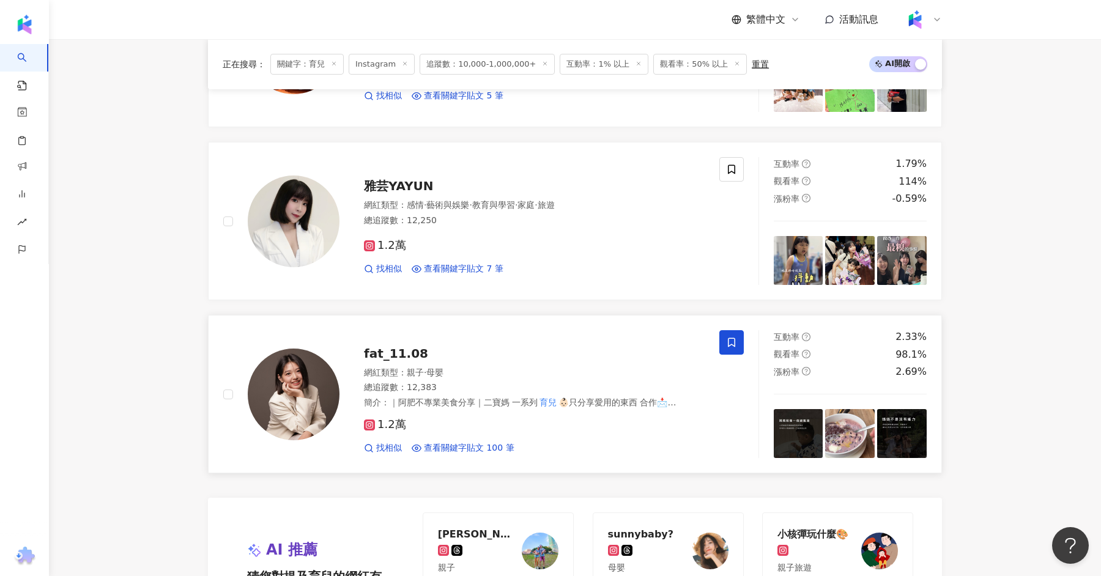
click at [397, 348] on span "fat_11.08" at bounding box center [396, 353] width 64 height 15
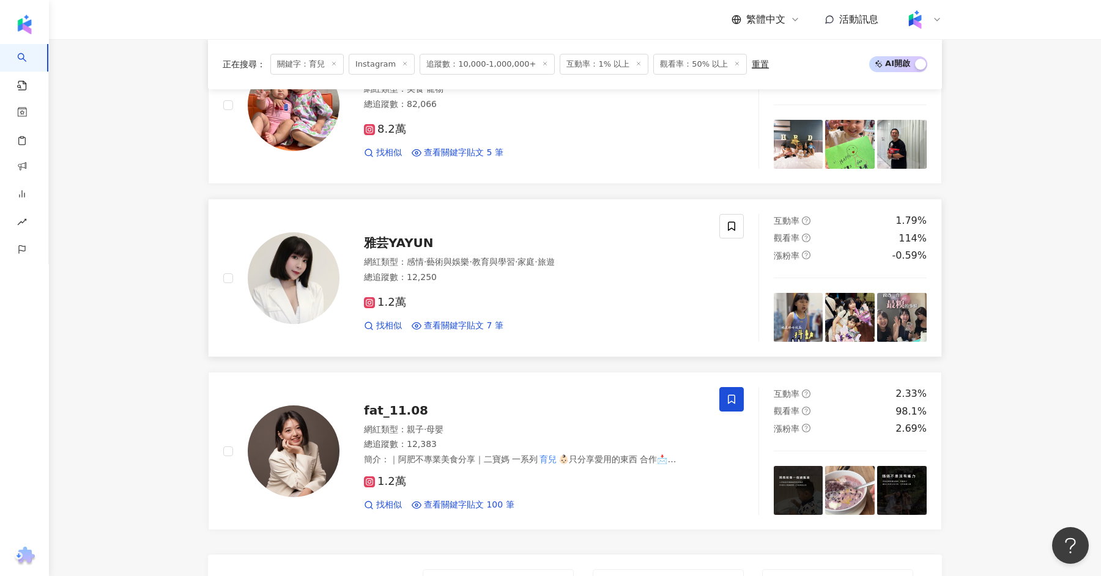
scroll to position [2036, 0]
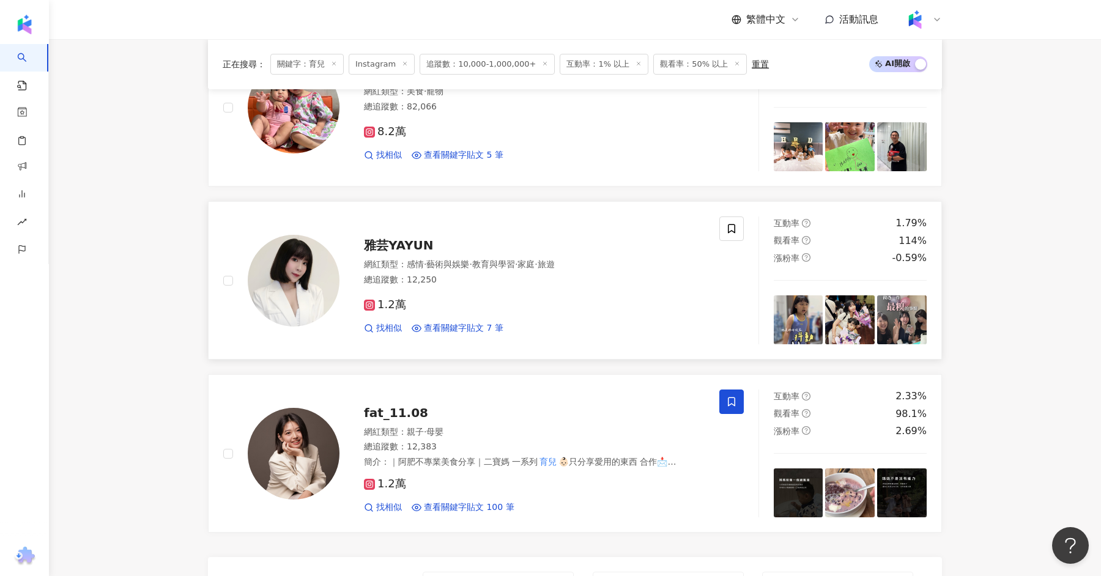
click at [403, 247] on div "雅芸YAYUN 網紅類型 ： 感情 · 藝術與娛樂 · 教育與學習 · 家庭 · 旅遊 總追蹤數 ： 12,250 1.2萬 找相似 查看關鍵字貼文 7 筆" at bounding box center [522, 280] width 365 height 107
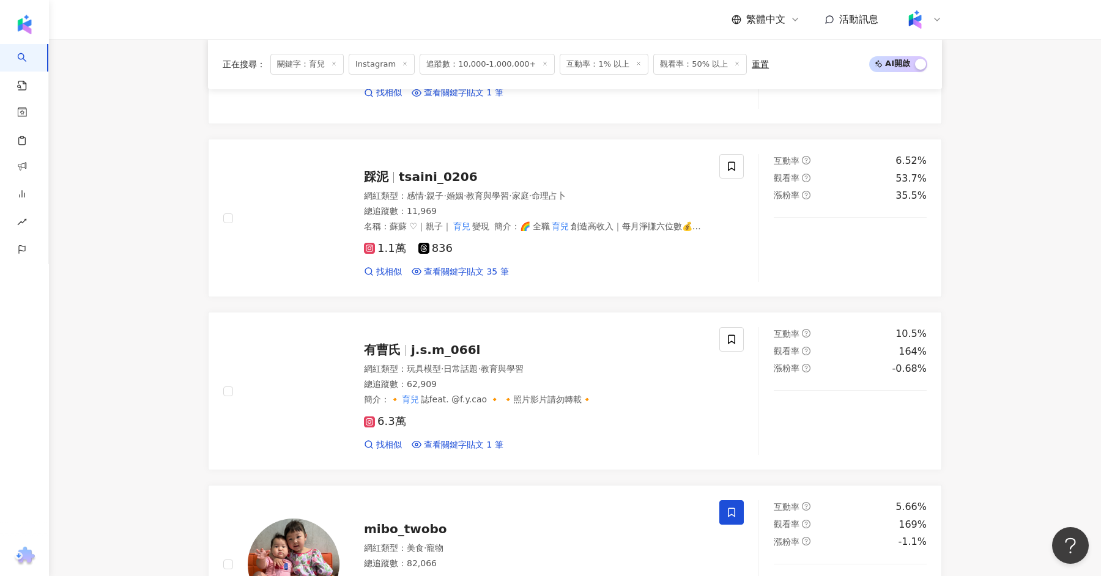
scroll to position [1564, 0]
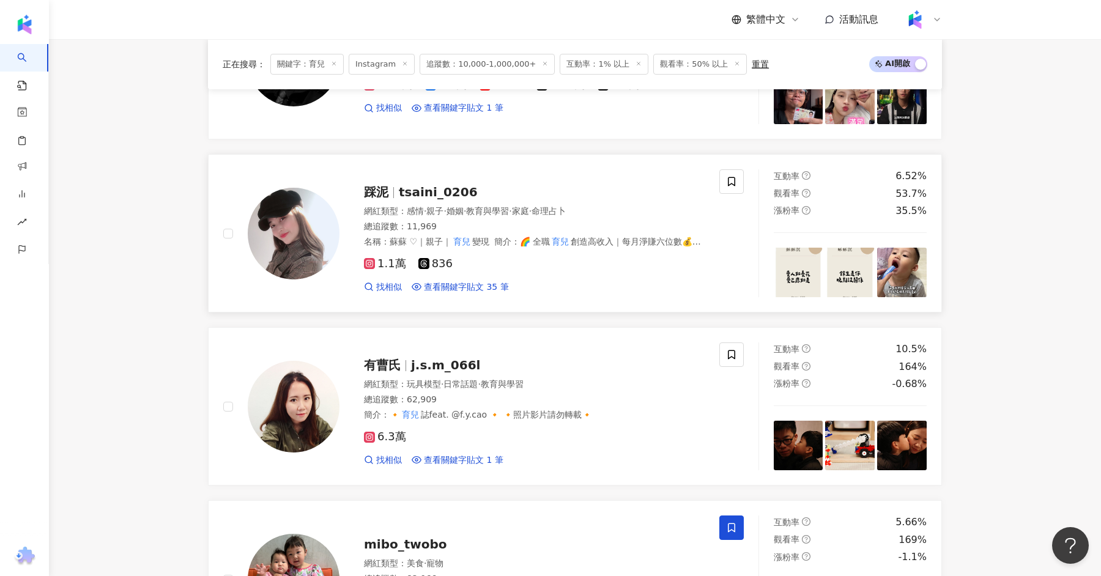
click at [407, 192] on span "tsaini_0206" at bounding box center [438, 192] width 79 height 15
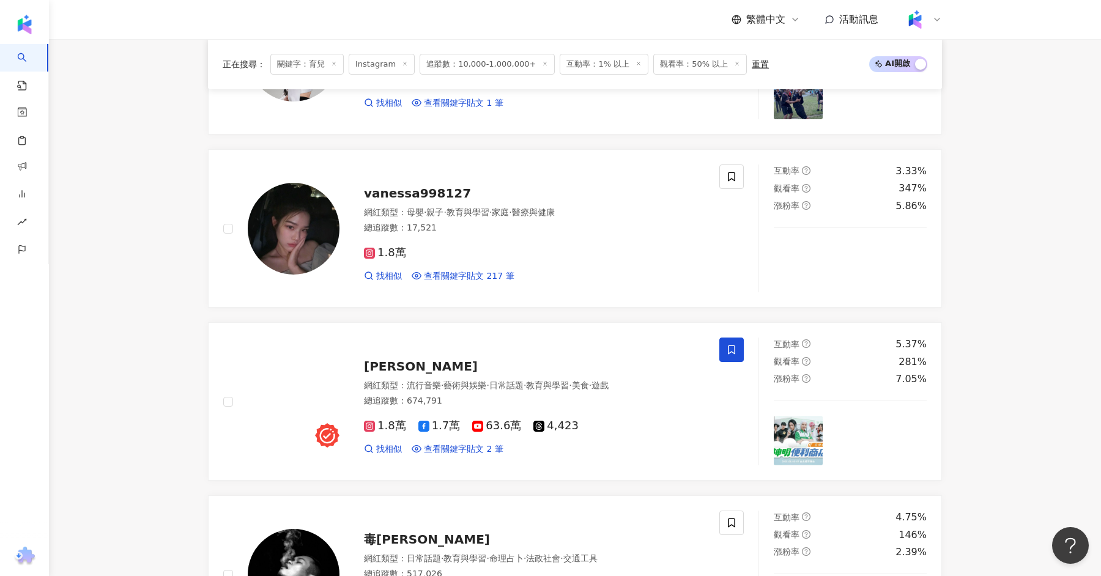
scroll to position [990, 0]
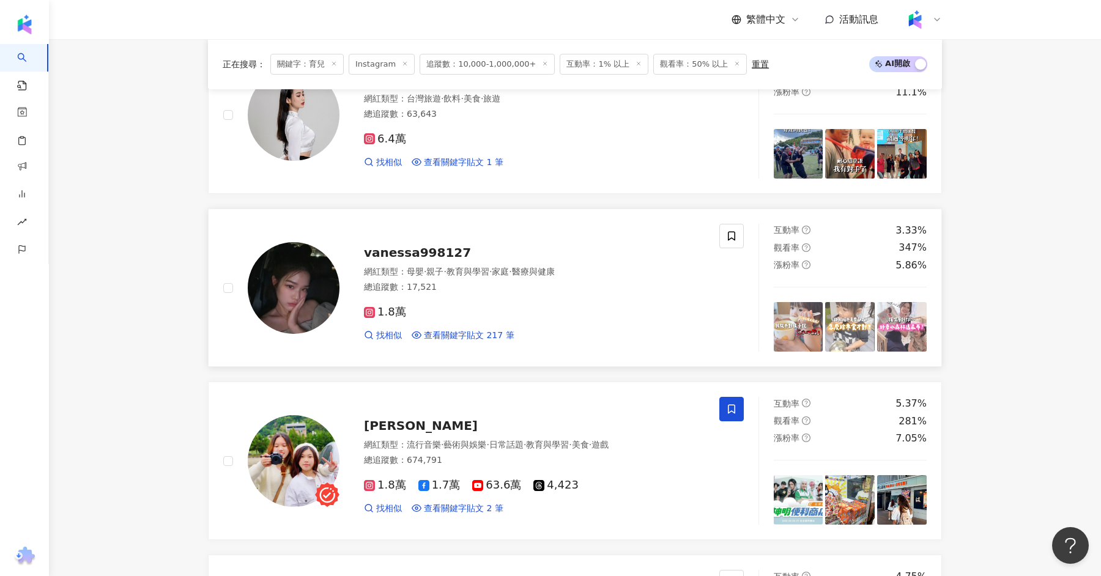
click at [282, 278] on img at bounding box center [294, 288] width 92 height 92
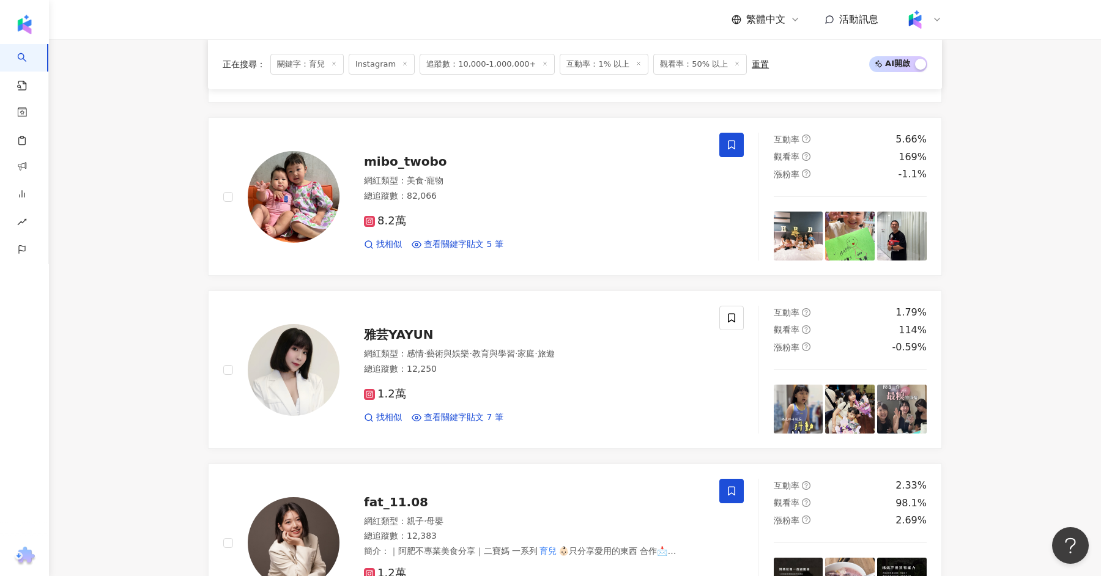
scroll to position [2654, 0]
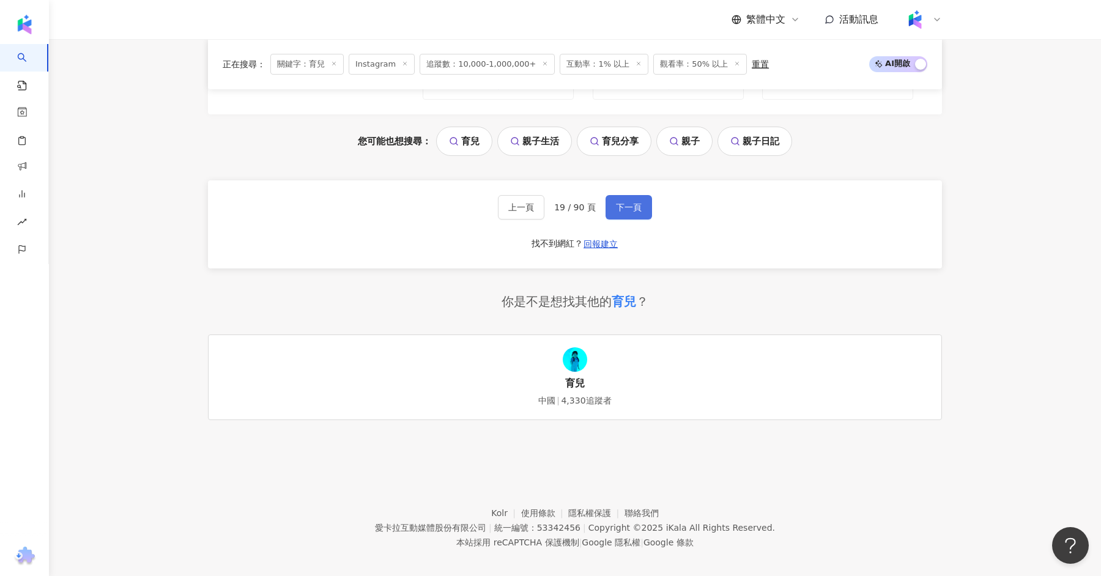
click at [606, 195] on button "下一頁" at bounding box center [629, 207] width 46 height 24
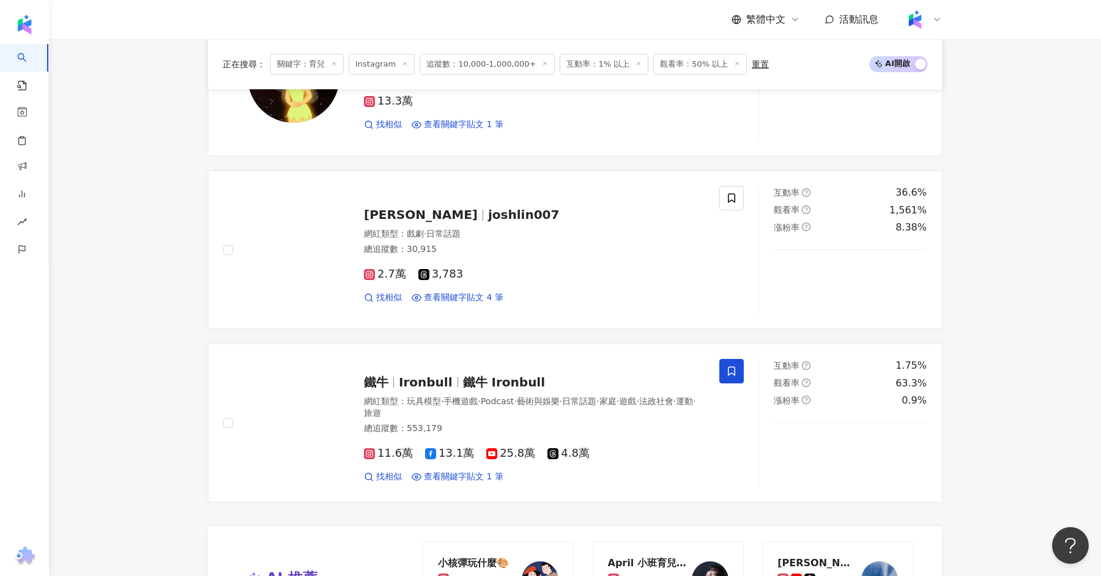
scroll to position [2063, 0]
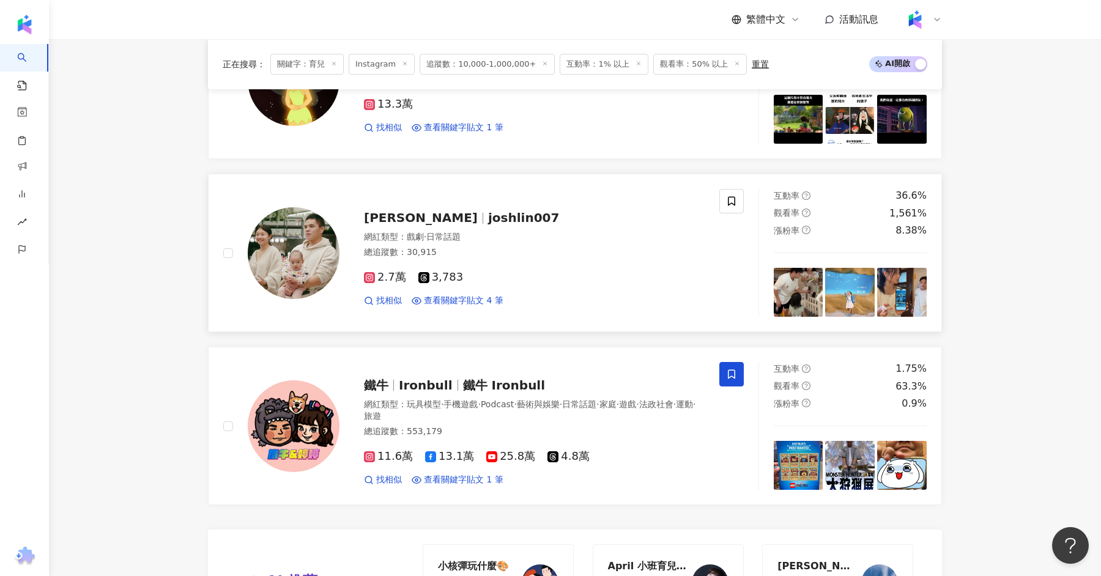
click at [434, 210] on span "林木森JoshLin" at bounding box center [421, 217] width 114 height 15
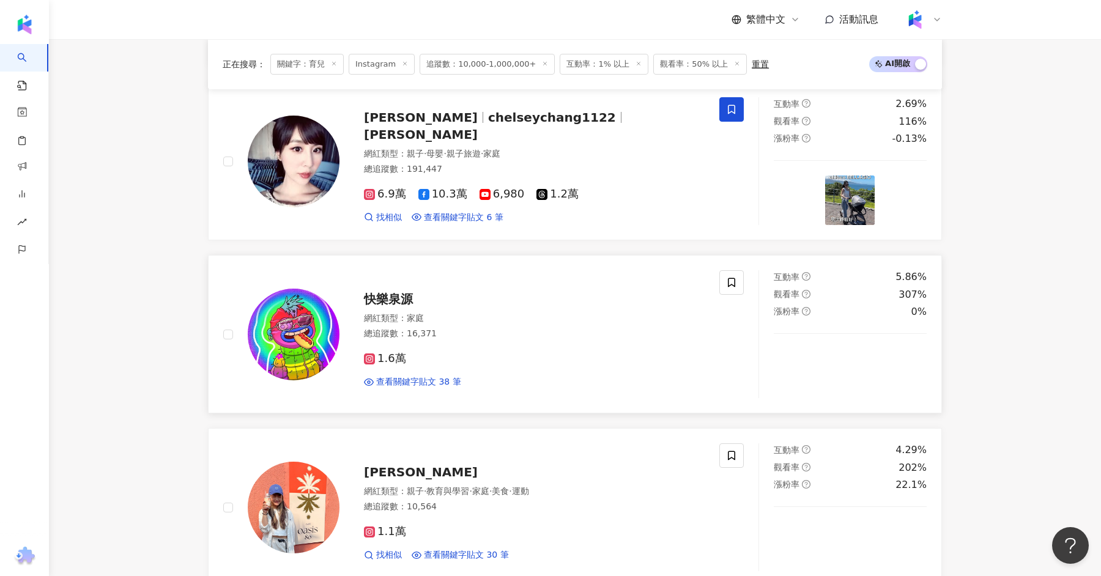
scroll to position [1292, 0]
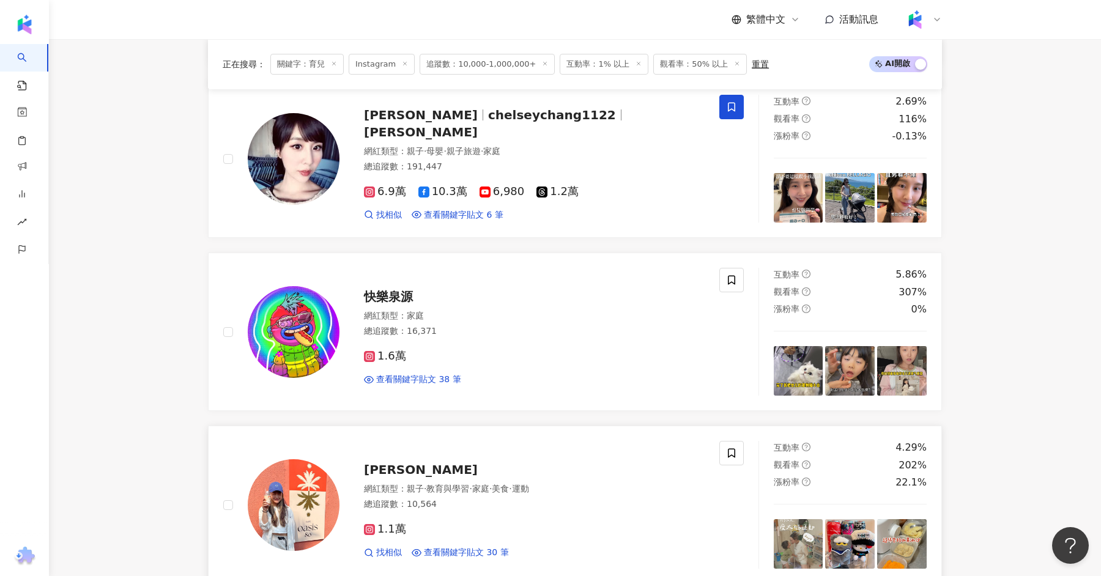
click at [405, 462] on span "Hanna x 韓納" at bounding box center [421, 469] width 114 height 15
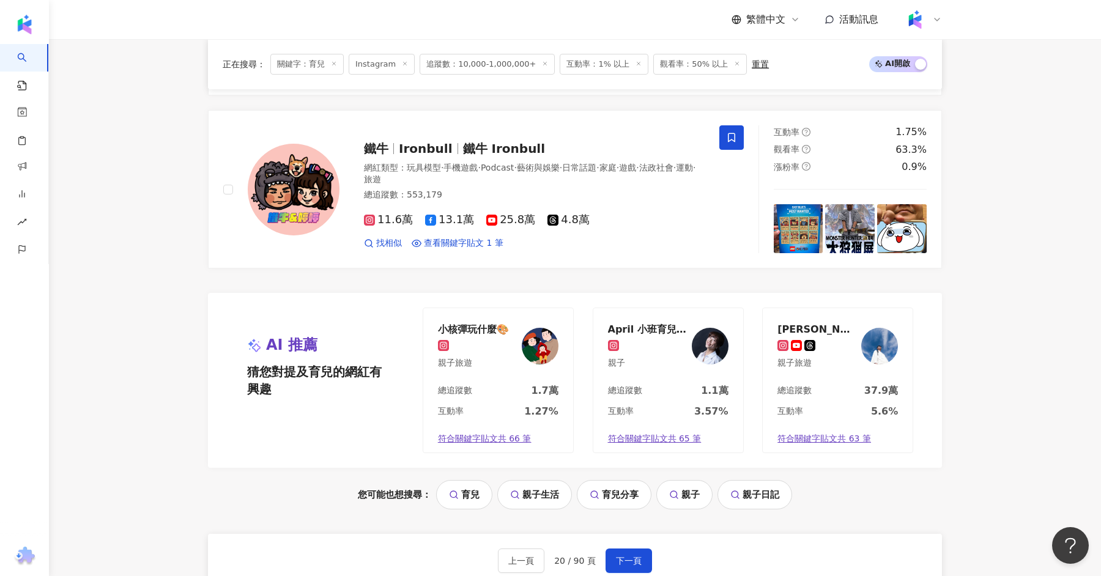
scroll to position [2654, 0]
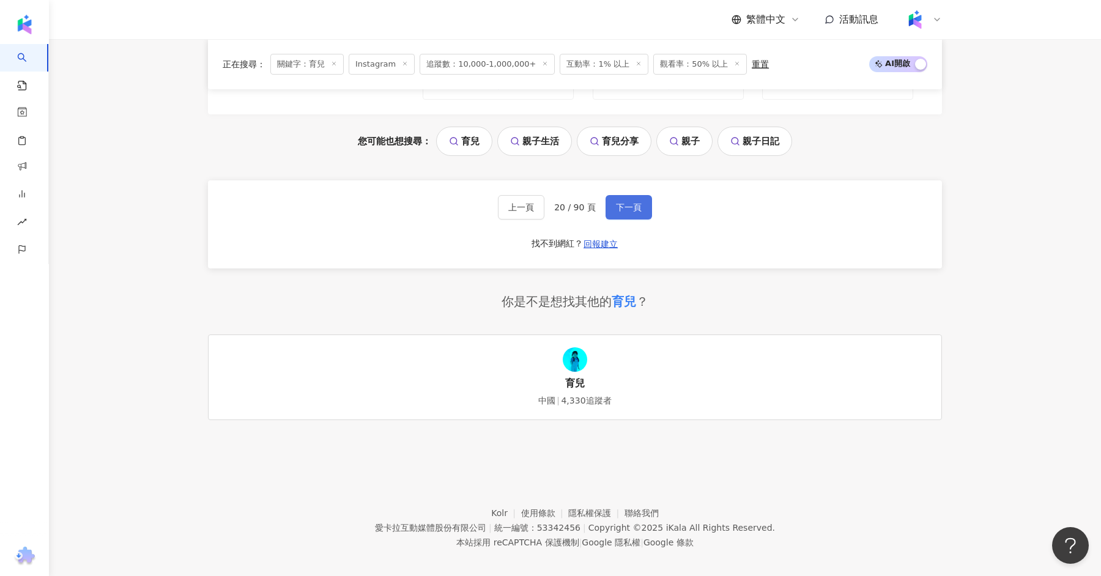
click at [645, 195] on button "下一頁" at bounding box center [629, 207] width 46 height 24
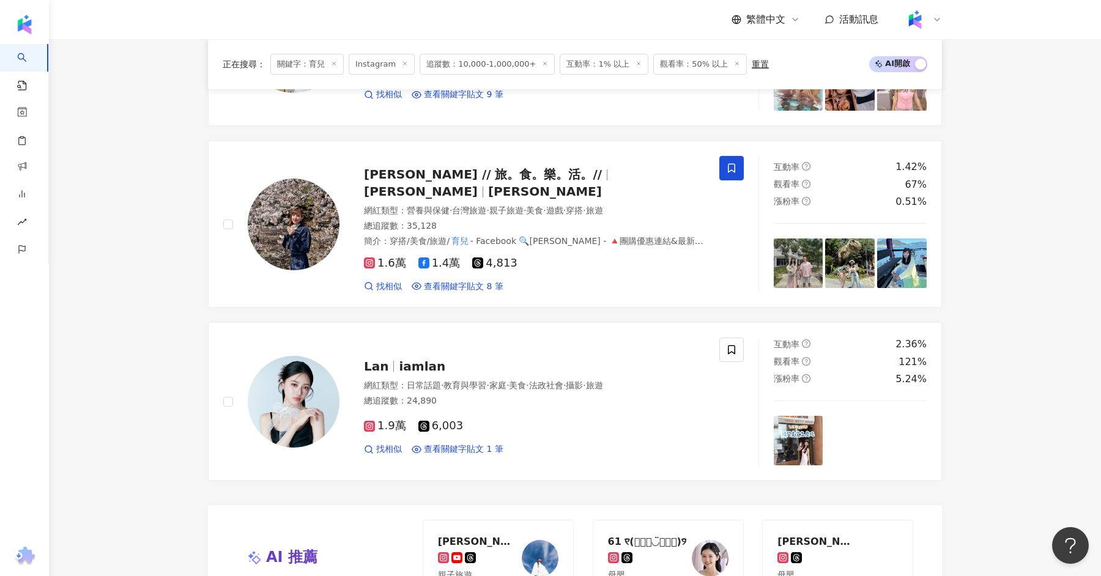
scroll to position [2078, 0]
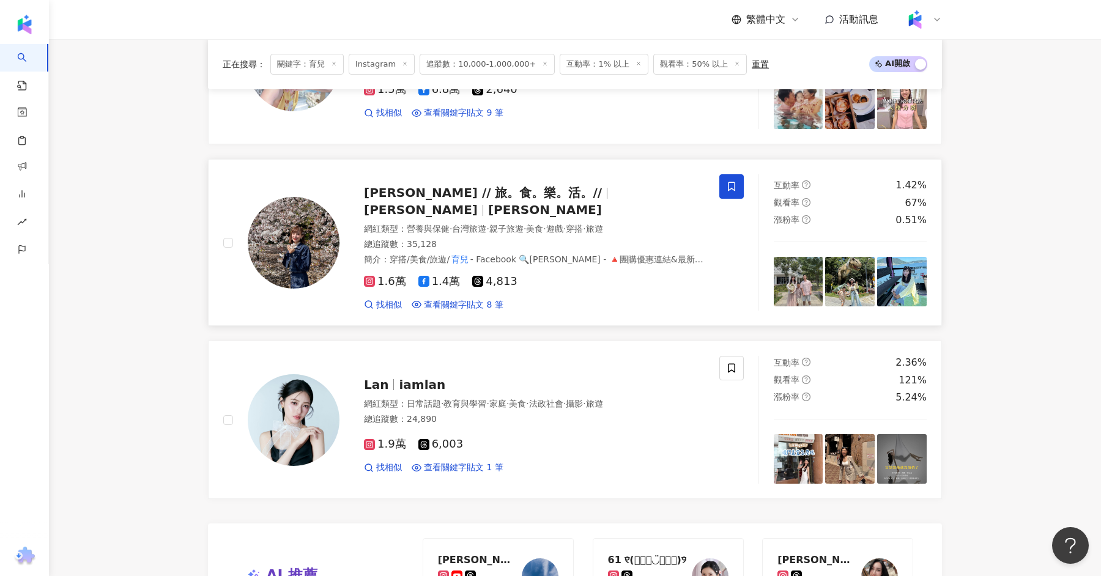
click at [391, 190] on span "艾莉妞妞Ariel // 旅。食。樂。活。//" at bounding box center [483, 192] width 238 height 15
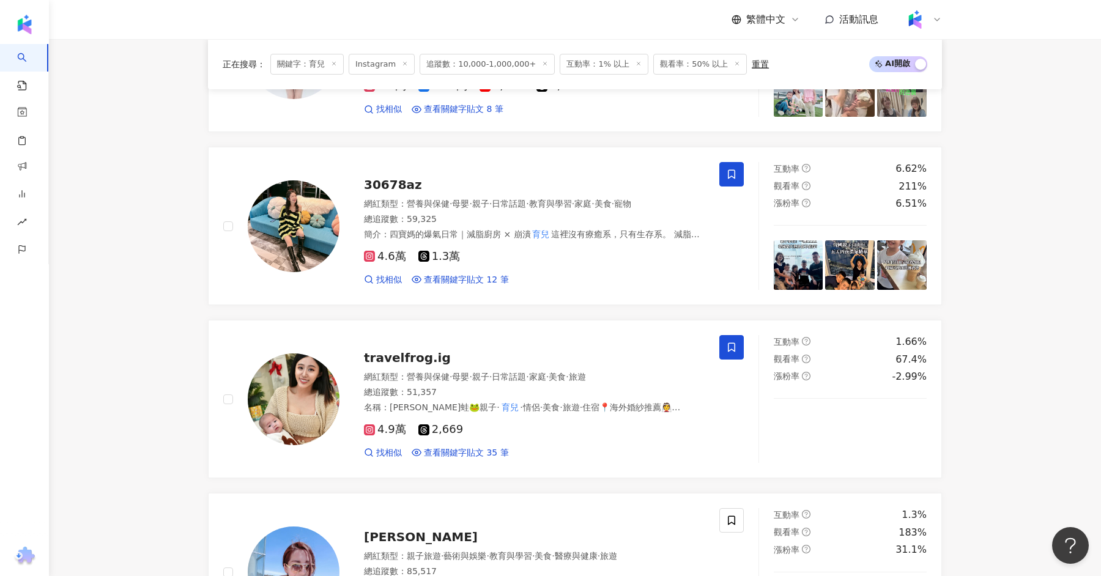
scroll to position [1567, 0]
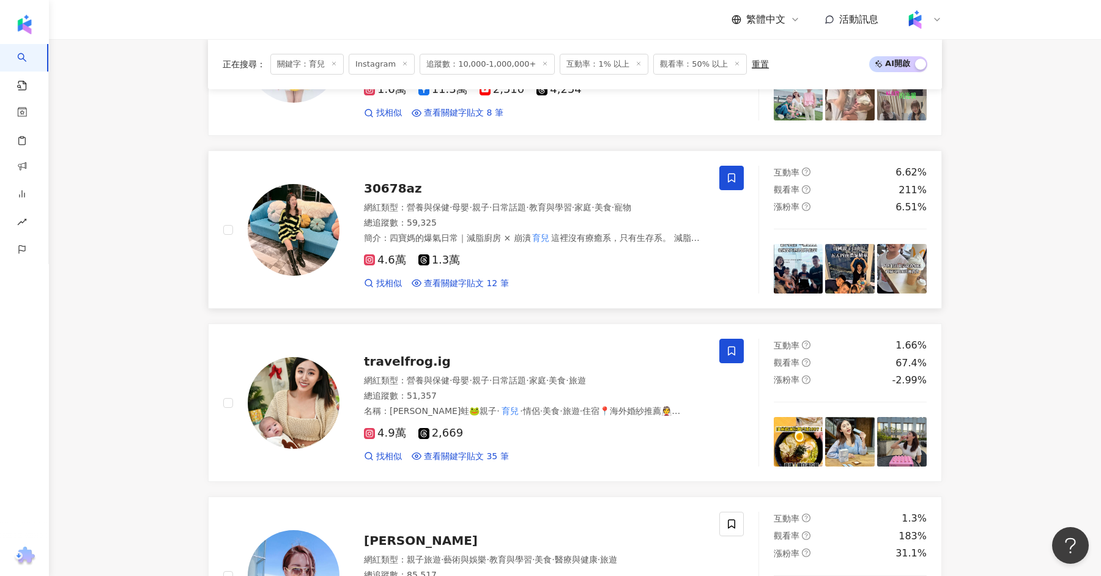
click at [386, 171] on div "30678az 網紅類型 ： 營養與保健 · 母嬰 · 親子 · 日常話題 · 教育與學習 · 家庭 · 美食 · 寵物 總追蹤數 ： 59,325 簡介 ：…" at bounding box center [522, 229] width 365 height 119
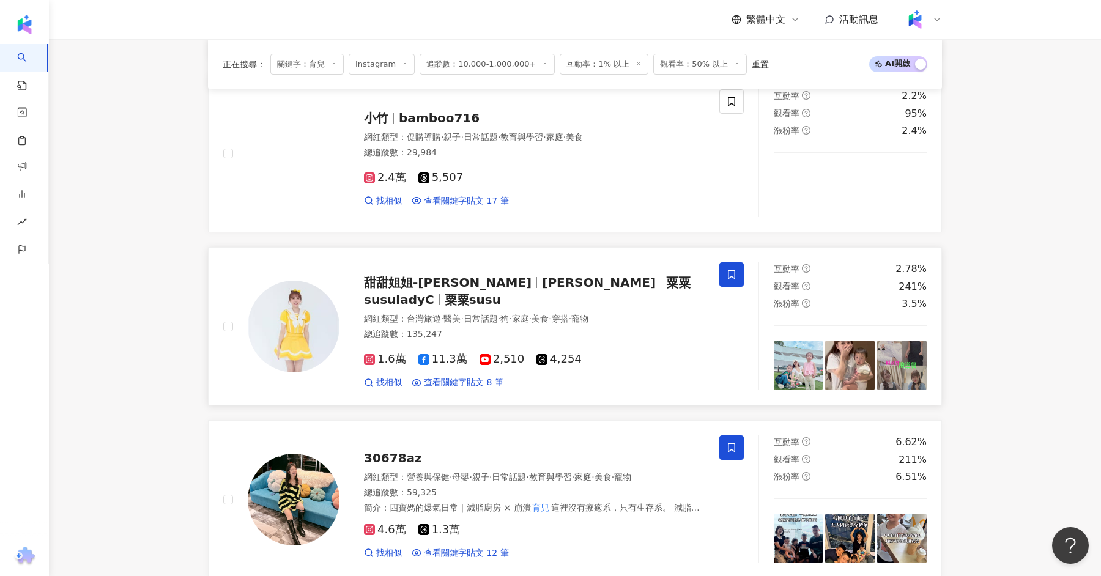
scroll to position [1239, 0]
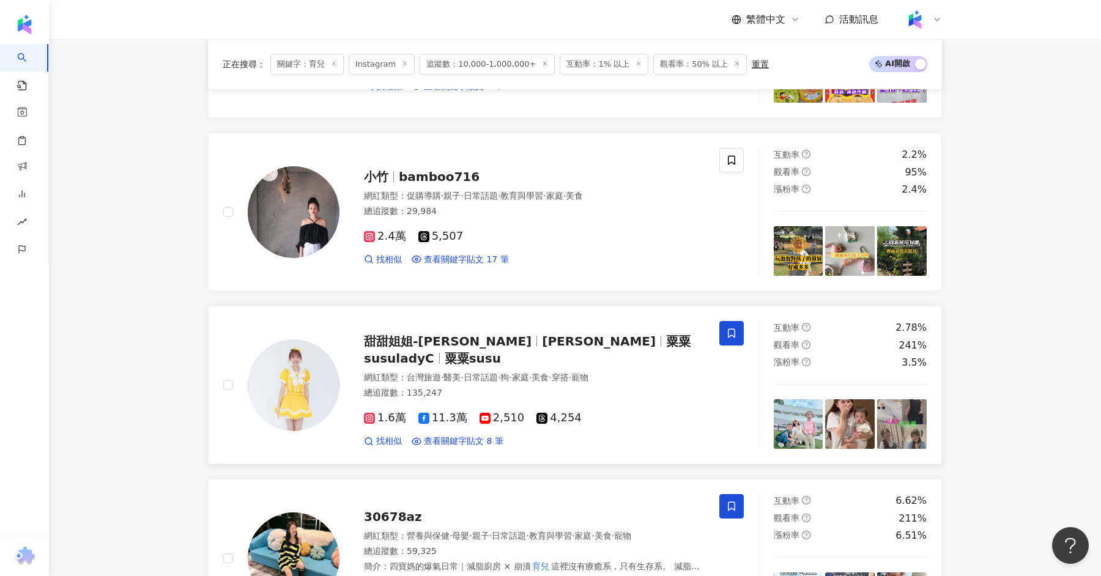
click at [542, 346] on span "張婕筠" at bounding box center [599, 341] width 114 height 15
click at [448, 177] on span "bamboo716" at bounding box center [439, 176] width 81 height 15
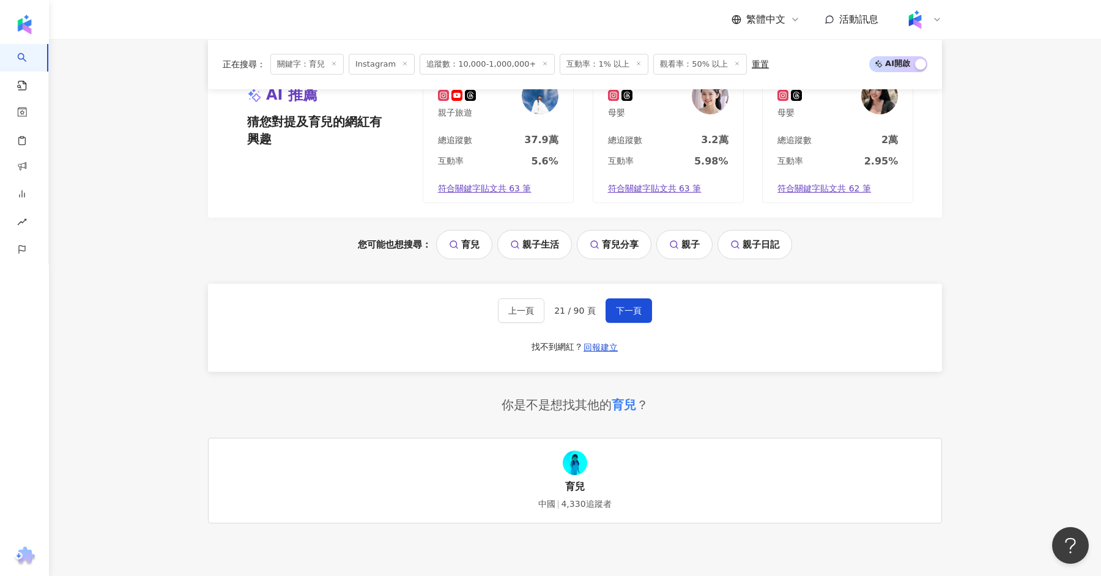
scroll to position [2662, 0]
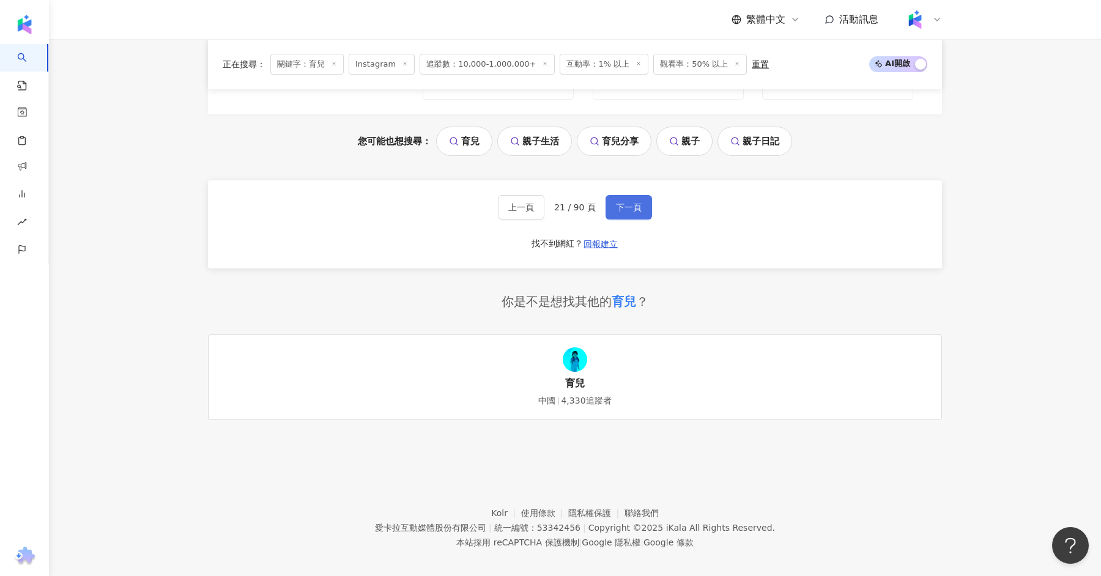
click at [625, 202] on span "下一頁" at bounding box center [629, 207] width 26 height 10
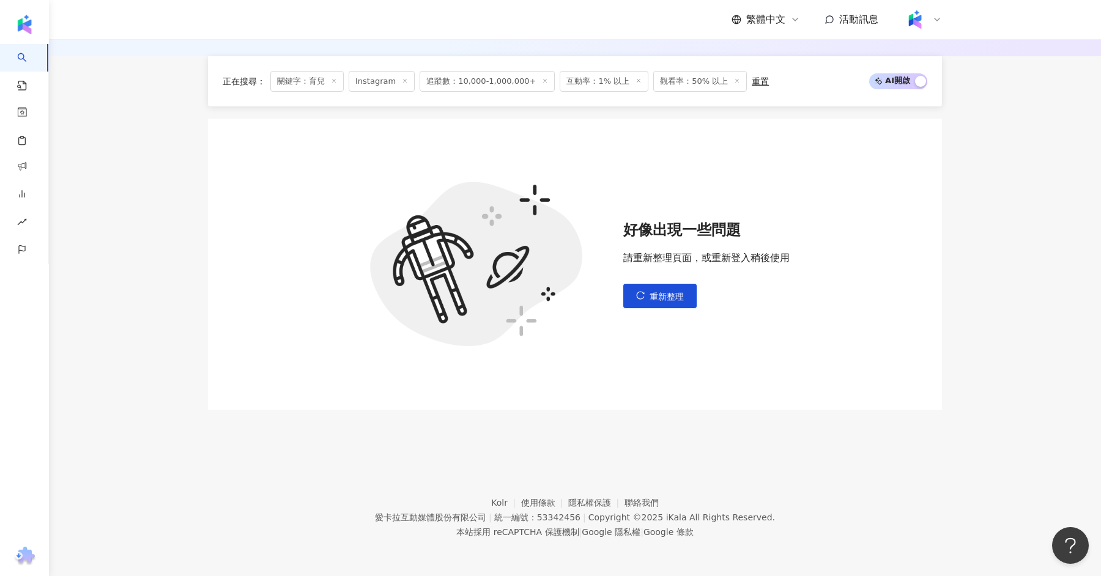
scroll to position [398, 0]
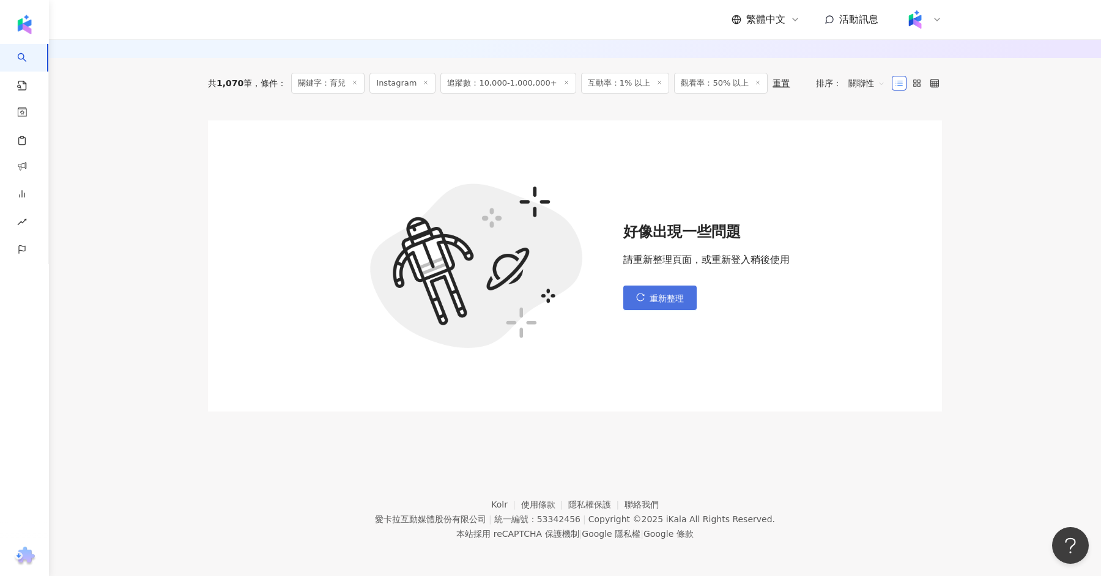
click at [681, 302] on button "重新整理" at bounding box center [659, 298] width 73 height 24
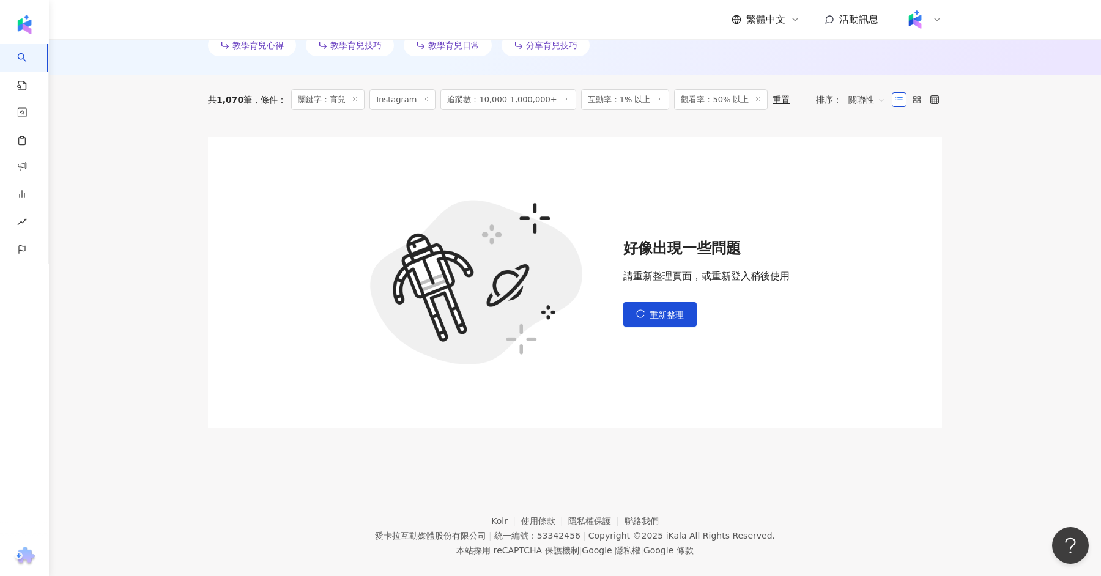
scroll to position [370, 0]
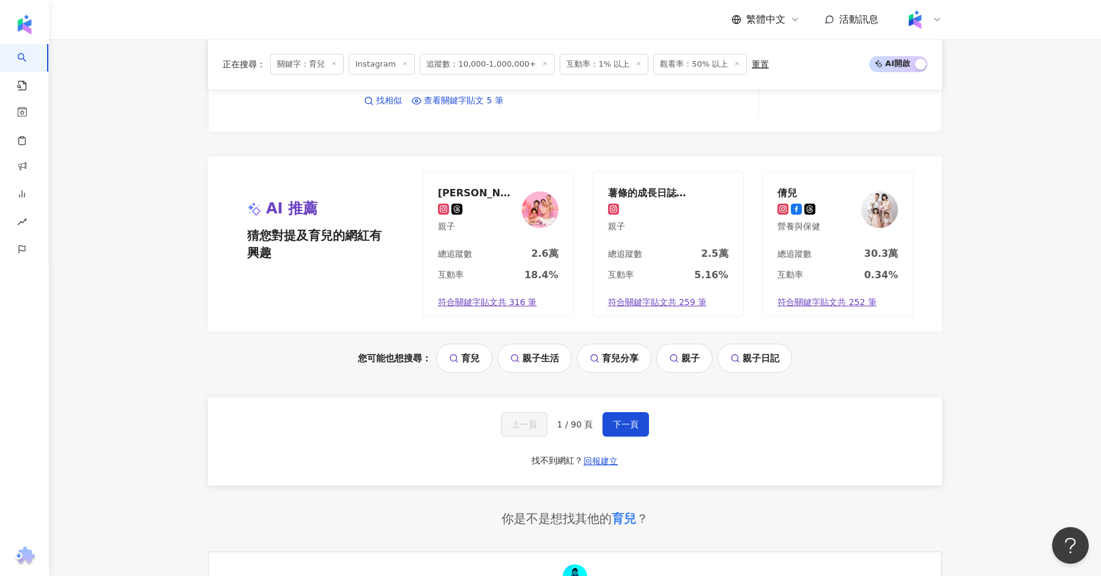
scroll to position [2654, 0]
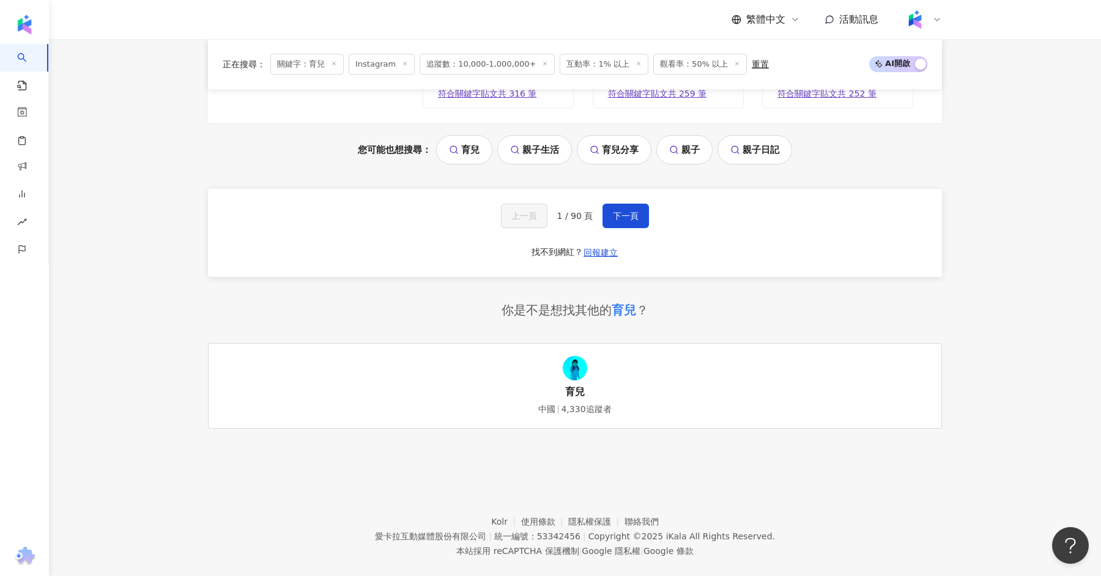
click at [544, 135] on link "親子生活" at bounding box center [534, 149] width 75 height 29
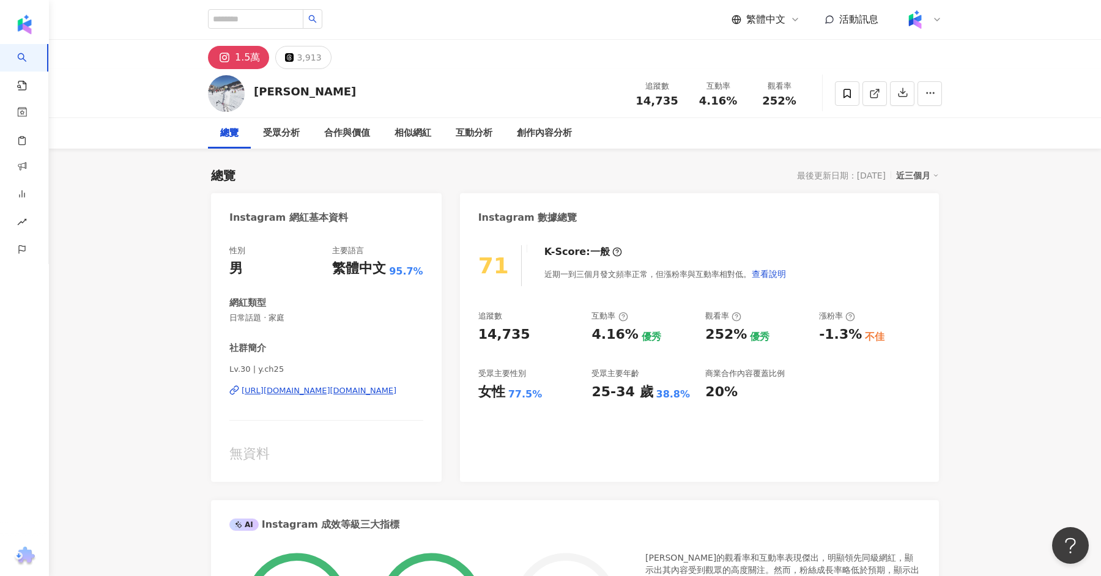
click at [271, 385] on div "https://www.instagram.com/y.ch25/" at bounding box center [319, 390] width 155 height 11
drag, startPoint x: 284, startPoint y: 89, endPoint x: 258, endPoint y: 89, distance: 26.9
click at [258, 89] on div "陳宥嘉" at bounding box center [305, 91] width 102 height 15
copy div "陳宥嘉"
click at [319, 76] on div "陳宥嘉 追蹤數 14,735 互動率 4.16% 觀看率 252%" at bounding box center [575, 93] width 783 height 48
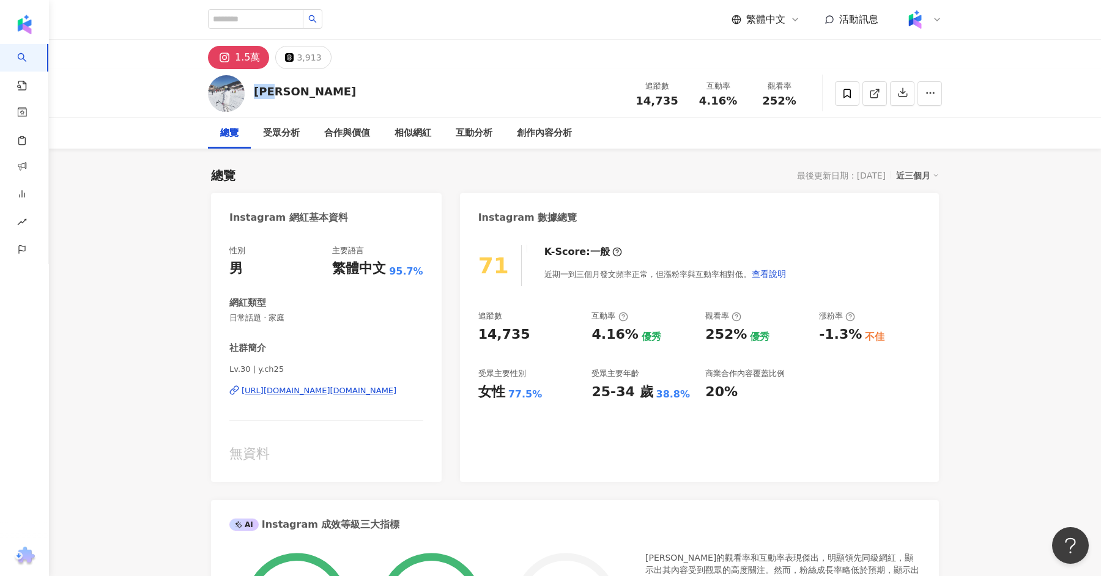
drag, startPoint x: 288, startPoint y: 93, endPoint x: 250, endPoint y: 93, distance: 37.3
click at [250, 93] on div "陳宥嘉 追蹤數 14,735 互動率 4.16% 觀看率 252%" at bounding box center [575, 93] width 783 height 48
copy div "陳宥嘉"
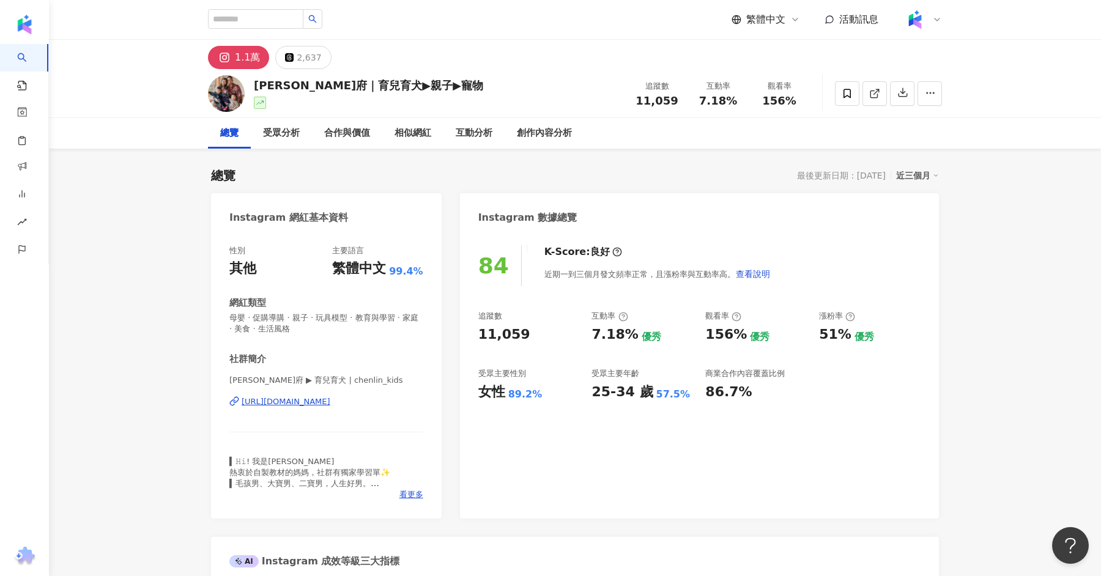
click at [330, 397] on div "[URL][DOMAIN_NAME]" at bounding box center [286, 401] width 89 height 11
drag, startPoint x: 414, startPoint y: 87, endPoint x: 258, endPoint y: 85, distance: 155.4
click at [258, 85] on div "[PERSON_NAME]府｜育兒育犬▶親子▶寵物 追蹤數 11,059 互動率 7.18% 觀看率 156%" at bounding box center [575, 93] width 783 height 48
copy div "[PERSON_NAME]府｜育兒育犬▶親子▶寵物"
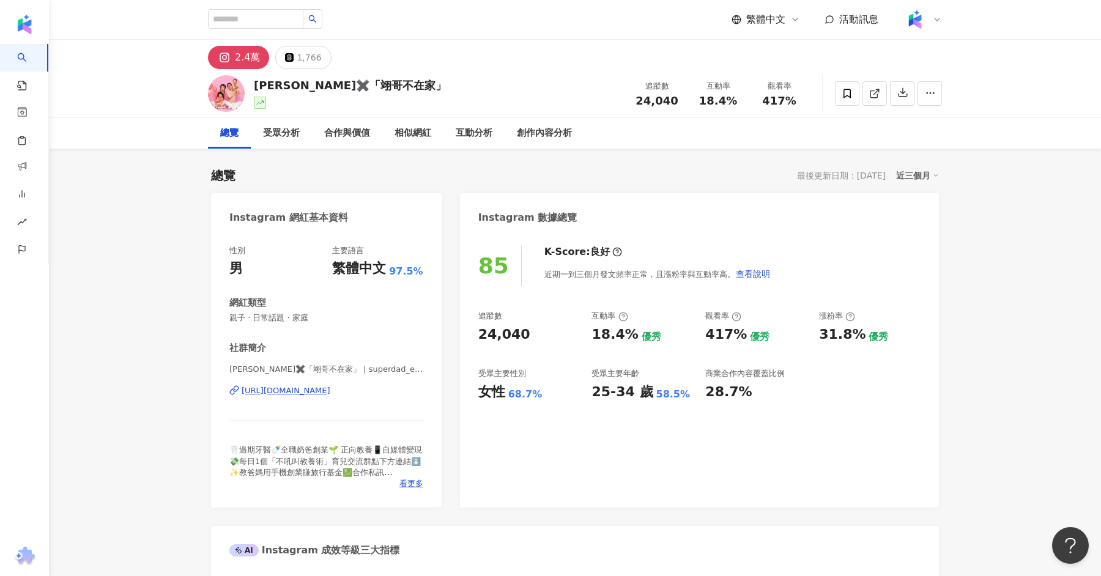
click at [330, 395] on div "[URL][DOMAIN_NAME]" at bounding box center [286, 390] width 89 height 11
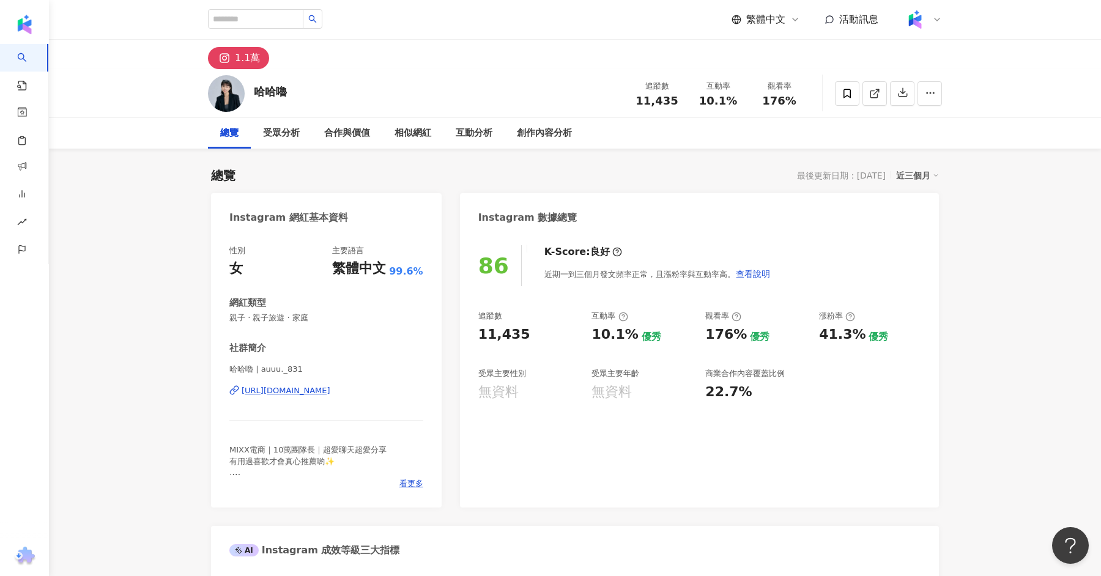
click at [306, 385] on div "[URL][DOMAIN_NAME]" at bounding box center [286, 390] width 89 height 11
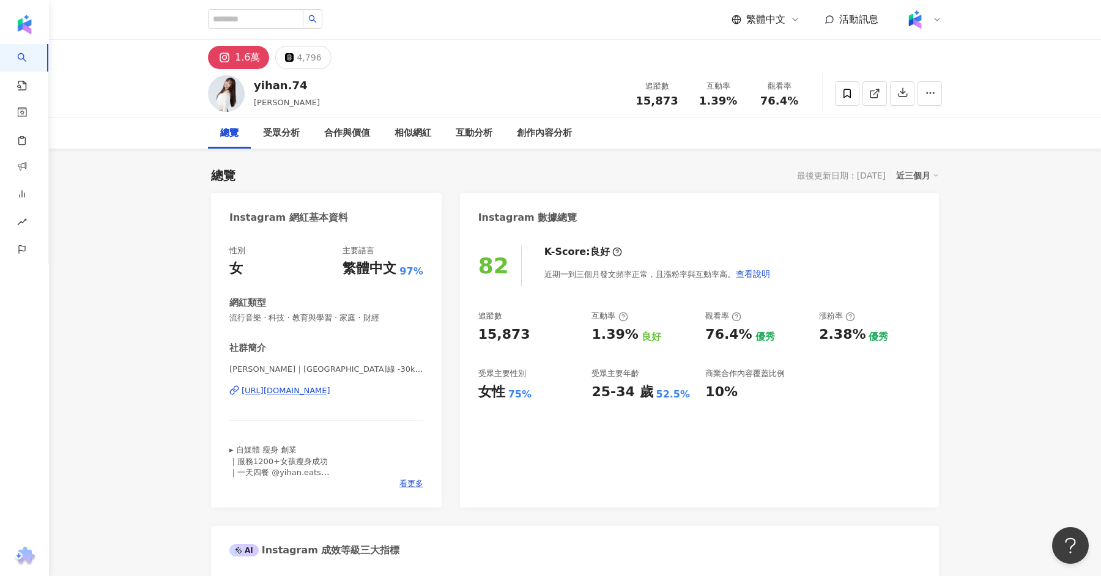
click at [305, 391] on div "https://www.instagram.com/yihan.74/" at bounding box center [286, 390] width 89 height 11
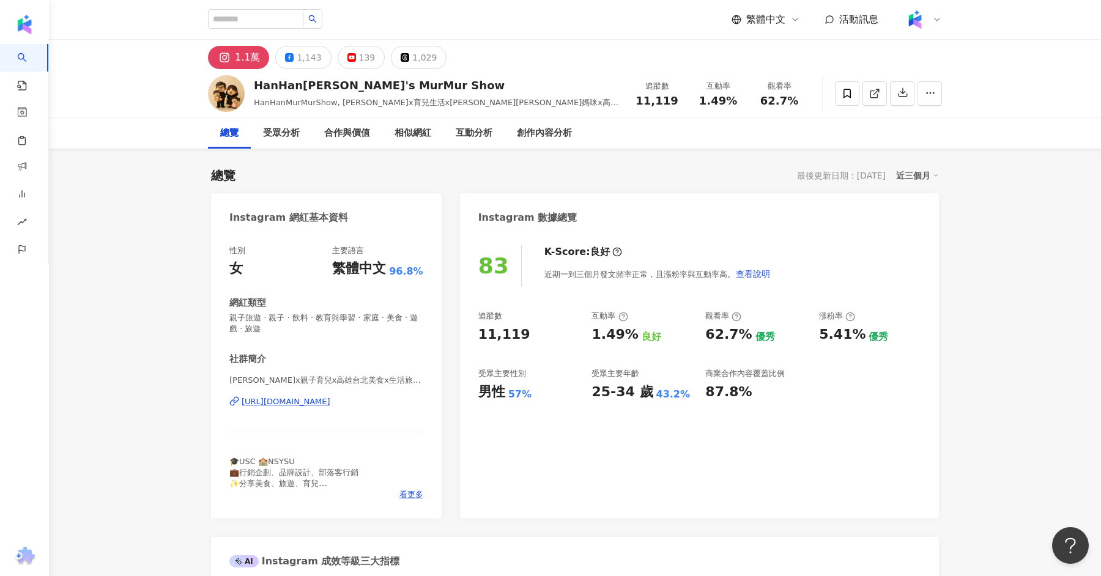
click at [330, 407] on div "[URL][DOMAIN_NAME]" at bounding box center [286, 401] width 89 height 11
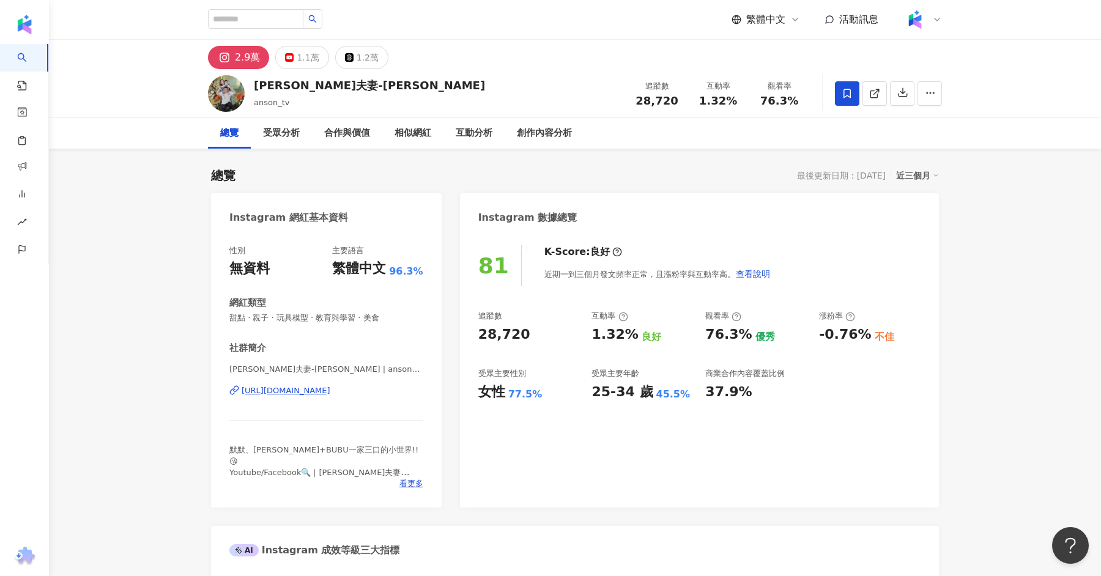
click at [330, 391] on div "https://www.instagram.com/anson_tv/" at bounding box center [286, 390] width 89 height 11
drag, startPoint x: 345, startPoint y: 86, endPoint x: 251, endPoint y: 85, distance: 93.6
click at [251, 85] on div "默森夫妻-Anson anson_tv 追蹤數 28,720 互動率 1.32% 觀看率 76.3%" at bounding box center [575, 93] width 783 height 48
copy div "默森夫妻-Anson"
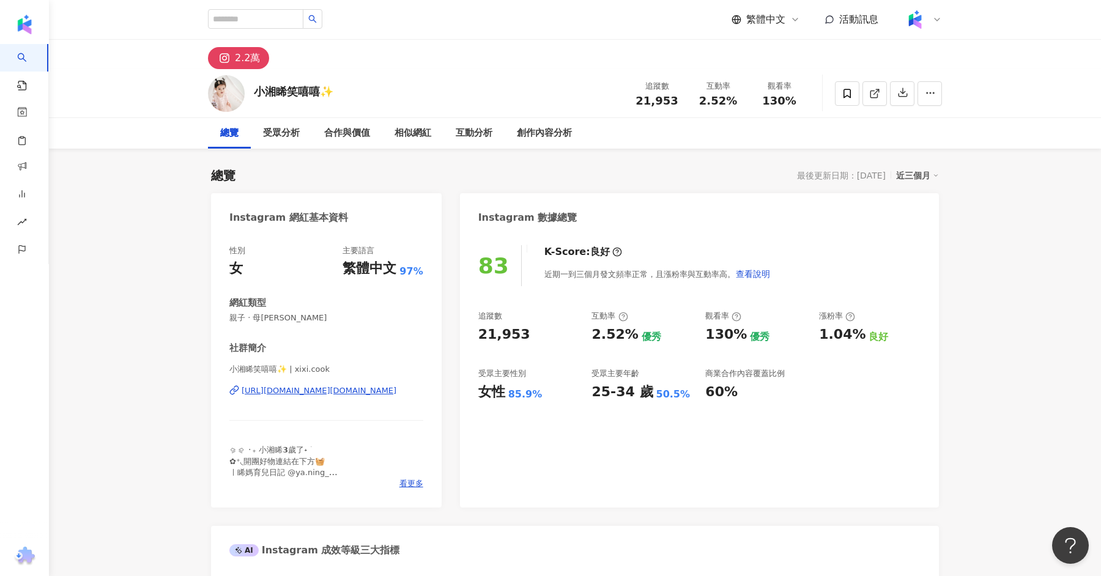
click at [334, 390] on div "[URL][DOMAIN_NAME][DOMAIN_NAME]" at bounding box center [319, 390] width 155 height 11
drag, startPoint x: 332, startPoint y: 92, endPoint x: 251, endPoint y: 92, distance: 80.7
click at [251, 92] on div "小湘睎笑嘻嘻✨ 追蹤數 21,953 互動率 2.52% 觀看率 130%" at bounding box center [575, 93] width 783 height 48
copy div "小湘睎笑嘻嘻✨"
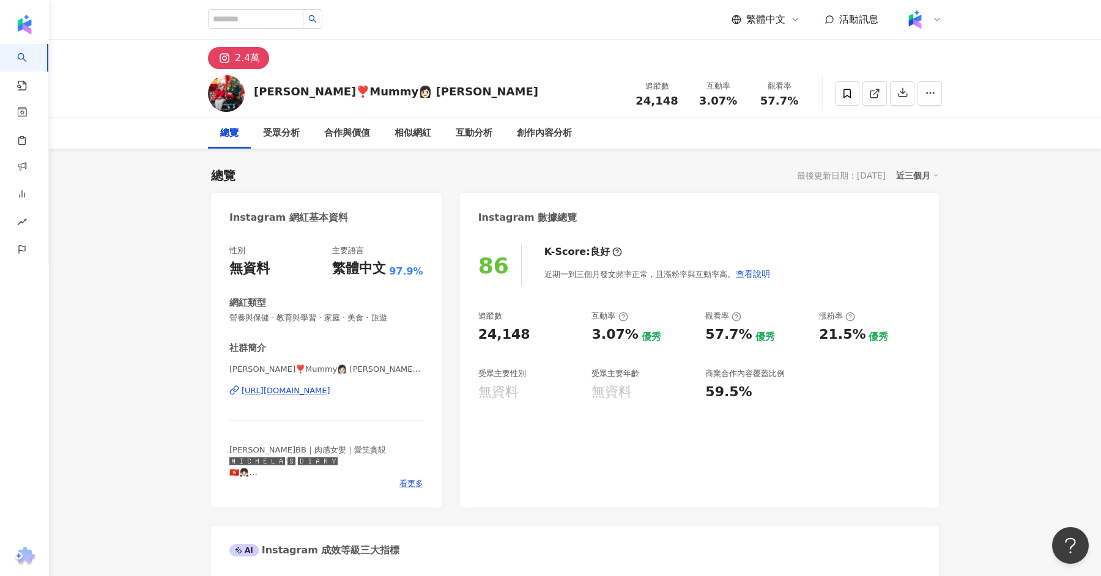
click at [302, 390] on div "[URL][DOMAIN_NAME]" at bounding box center [286, 390] width 89 height 11
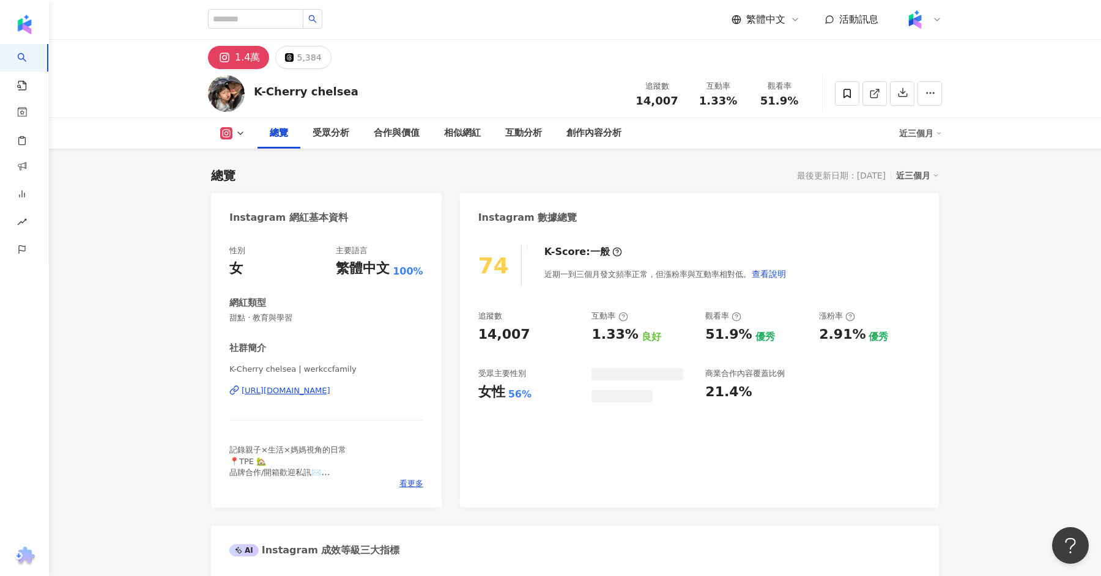
click at [327, 392] on div "https://www.instagram.com/werkccfamily/" at bounding box center [286, 390] width 89 height 11
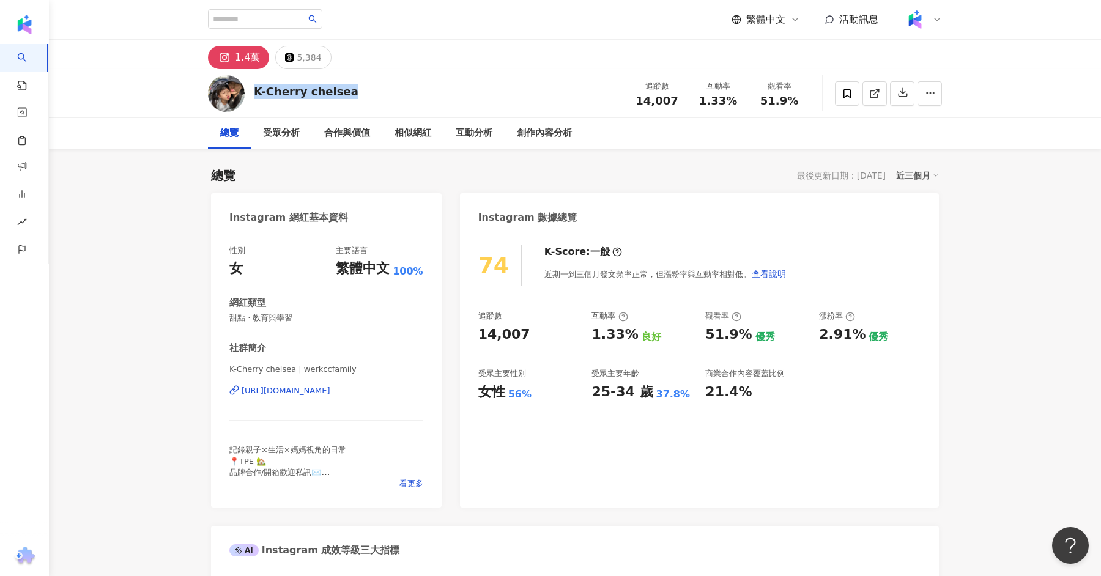
drag, startPoint x: 346, startPoint y: 92, endPoint x: 254, endPoint y: 91, distance: 91.8
click at [254, 91] on div "K-Cherry chelsea" at bounding box center [306, 91] width 105 height 15
copy div "K-Cherry chelsea"
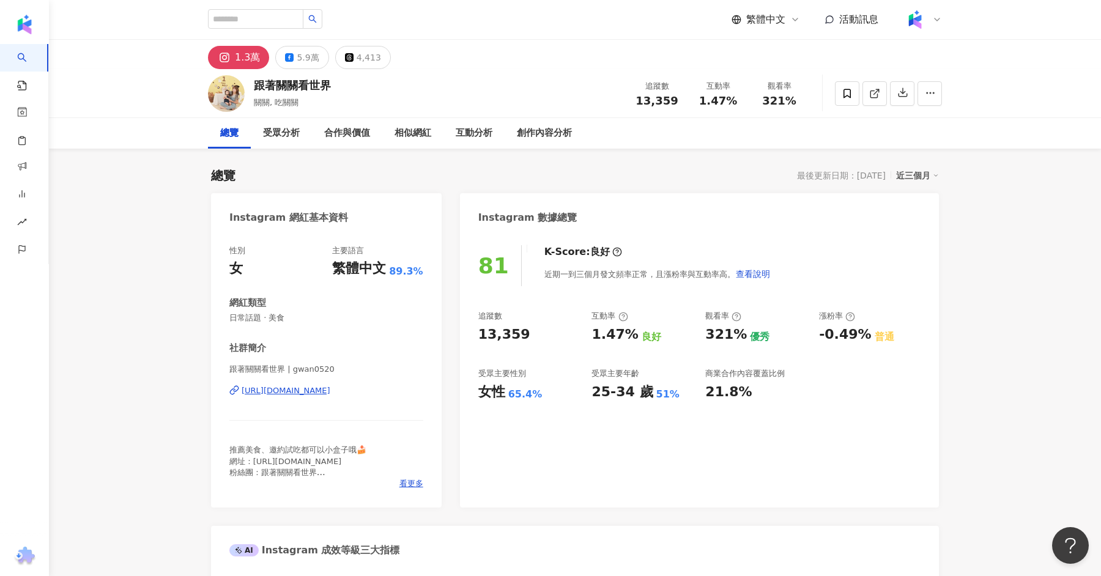
click at [327, 390] on div "https://www.instagram.com/gwan0520/" at bounding box center [286, 390] width 89 height 11
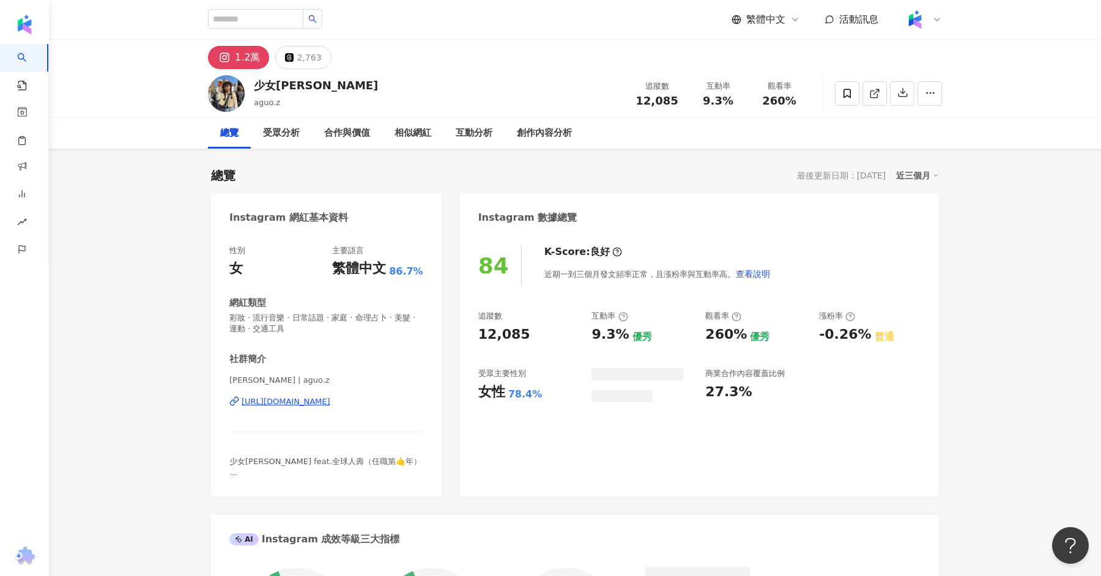
click at [300, 402] on div "[URL][DOMAIN_NAME]" at bounding box center [286, 401] width 89 height 11
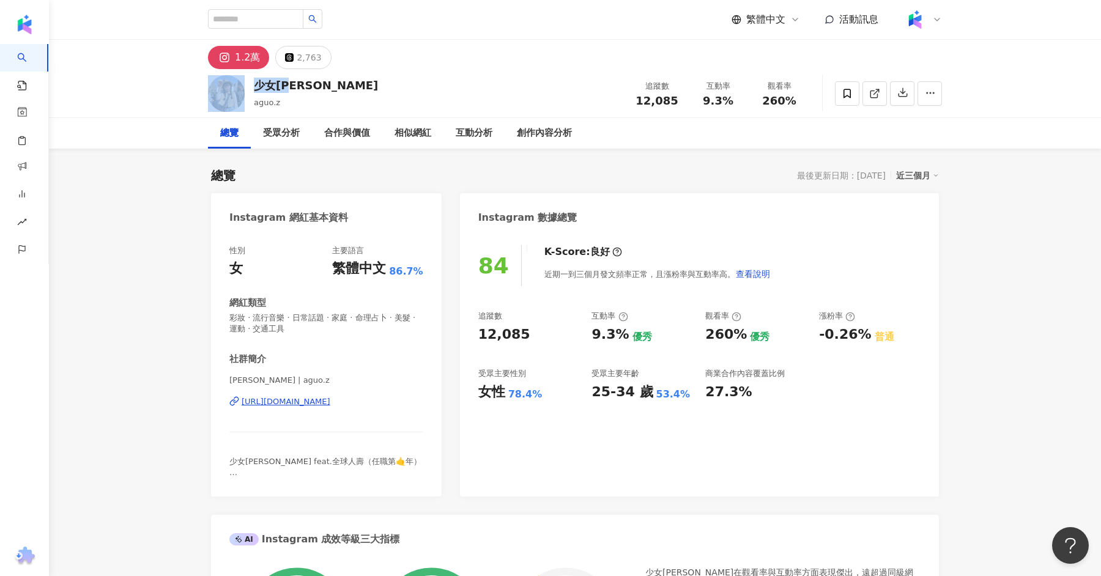
drag, startPoint x: 306, startPoint y: 86, endPoint x: 248, endPoint y: 83, distance: 58.8
click at [248, 84] on div "少女阿國 aguo.z 追蹤數 12,085 互動率 9.3% 觀看率 260%" at bounding box center [575, 93] width 783 height 48
copy div "少女[PERSON_NAME]"
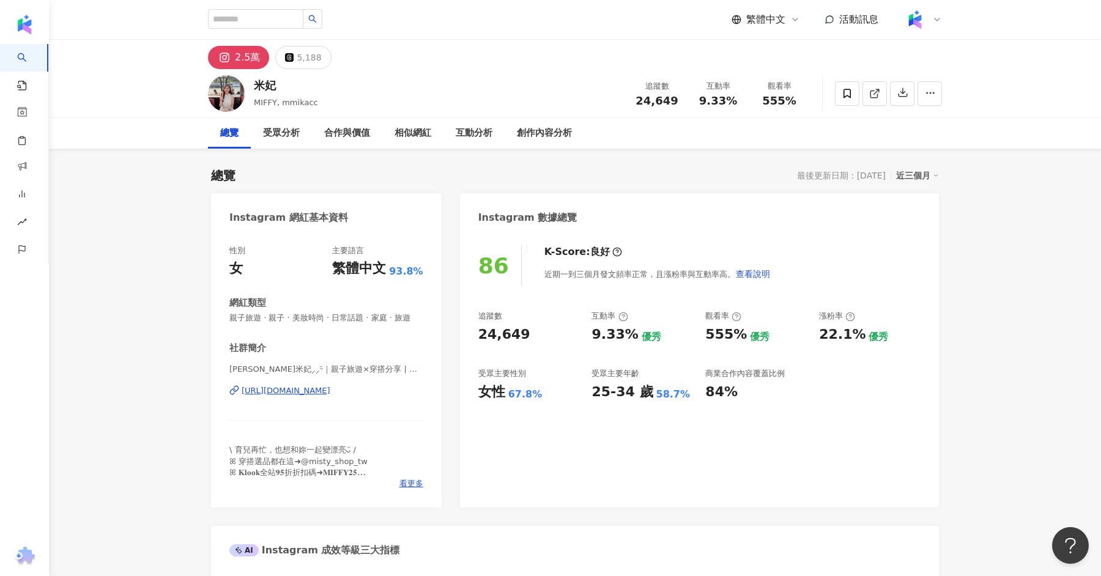
click at [330, 392] on div "https://www.instagram.com/mmikacc/" at bounding box center [286, 390] width 89 height 11
drag, startPoint x: 277, startPoint y: 89, endPoint x: 257, endPoint y: 89, distance: 20.2
click at [257, 89] on div "米妃" at bounding box center [286, 85] width 64 height 15
copy div "米妃"
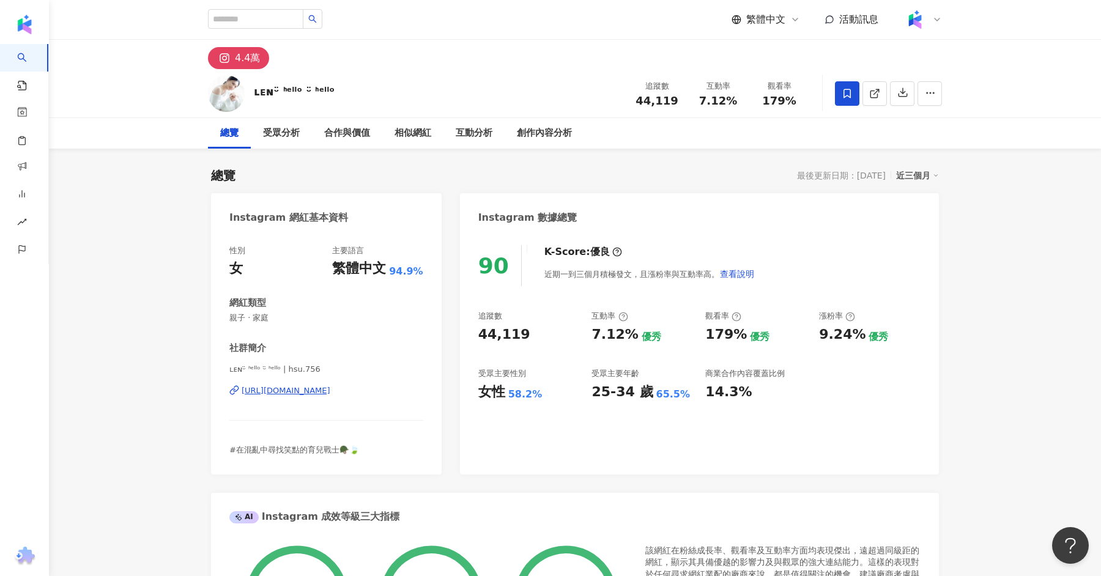
click at [334, 381] on div "ʟᴇɴᵕ̈ ᑋᵉᑊᑊᵒ ᵕ̈ ᑋᵉᑊᑊᵒ | hsu.756 [URL][DOMAIN_NAME]" at bounding box center [326, 400] width 194 height 72
click at [330, 393] on div "https://www.instagram.com/hsu.756/" at bounding box center [286, 390] width 89 height 11
drag, startPoint x: 347, startPoint y: 92, endPoint x: 250, endPoint y: 90, distance: 97.3
click at [250, 90] on div "ʟᴇɴᵕ̈ ᑋᵉᑊᑊᵒ ᵕ̈ ᑋᵉᑊᑊᵒ 追蹤數 44,119 互動率 7.12% 觀看率 179%" at bounding box center [575, 93] width 783 height 48
copy div "ʟᴇɴᵕ̈ ᑋᵉᑊᑊᵒ ᵕ̈ ᑋᵉᑊᑊᵒ"
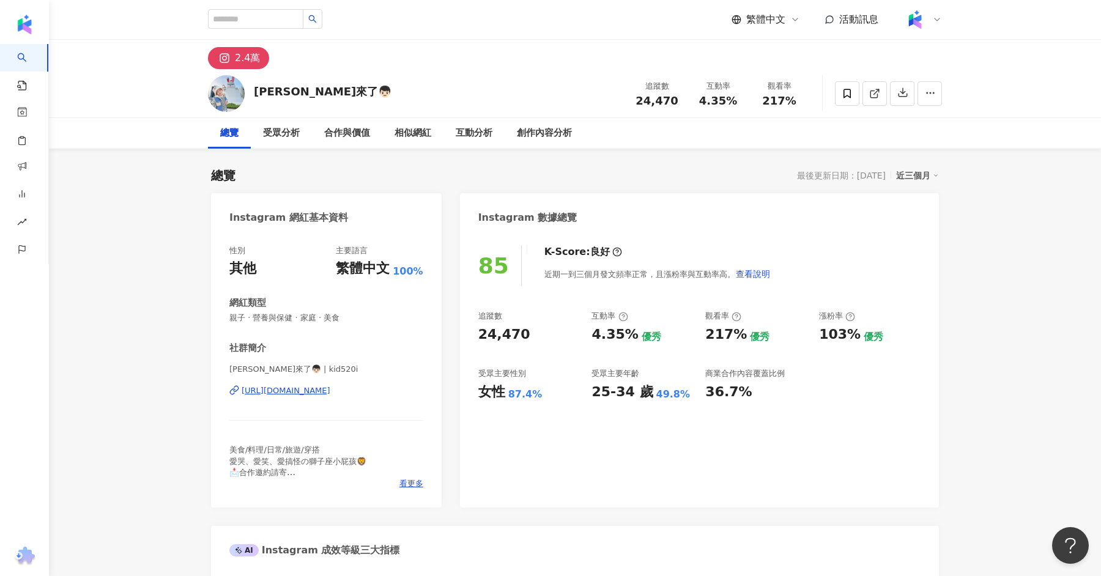
click at [328, 385] on div "https://www.instagram.com/kid520i/" at bounding box center [286, 390] width 89 height 11
drag, startPoint x: 328, startPoint y: 88, endPoint x: 252, endPoint y: 90, distance: 76.5
click at [252, 90] on div "Kid恩來了👦🏻 追蹤數 24,470 互動率 4.35% 觀看率 217%" at bounding box center [575, 93] width 783 height 48
copy div "Kid恩來了👦🏻"
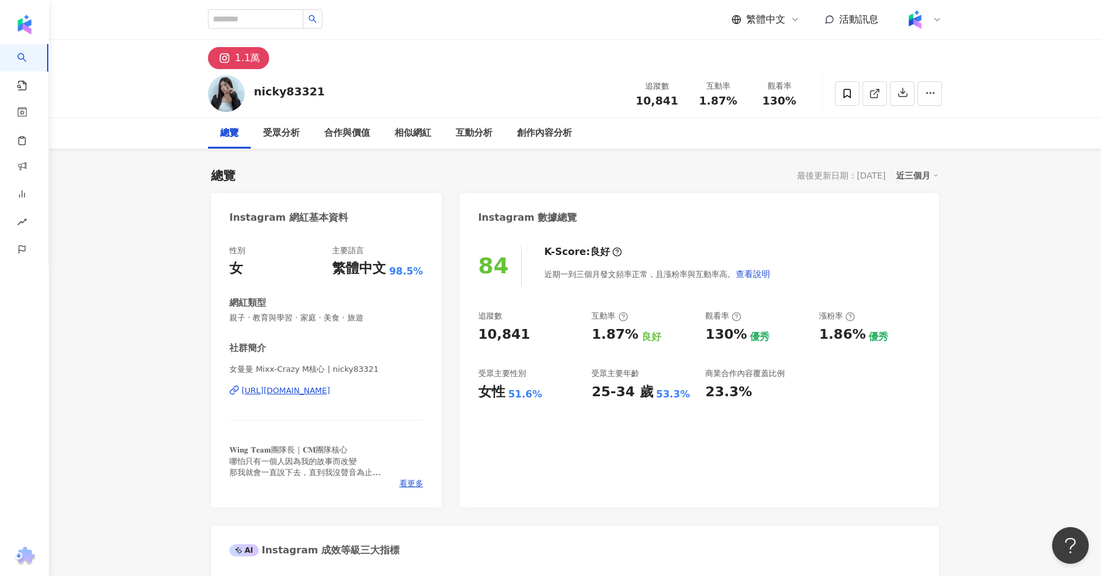
click at [316, 392] on div "[URL][DOMAIN_NAME]" at bounding box center [286, 390] width 89 height 11
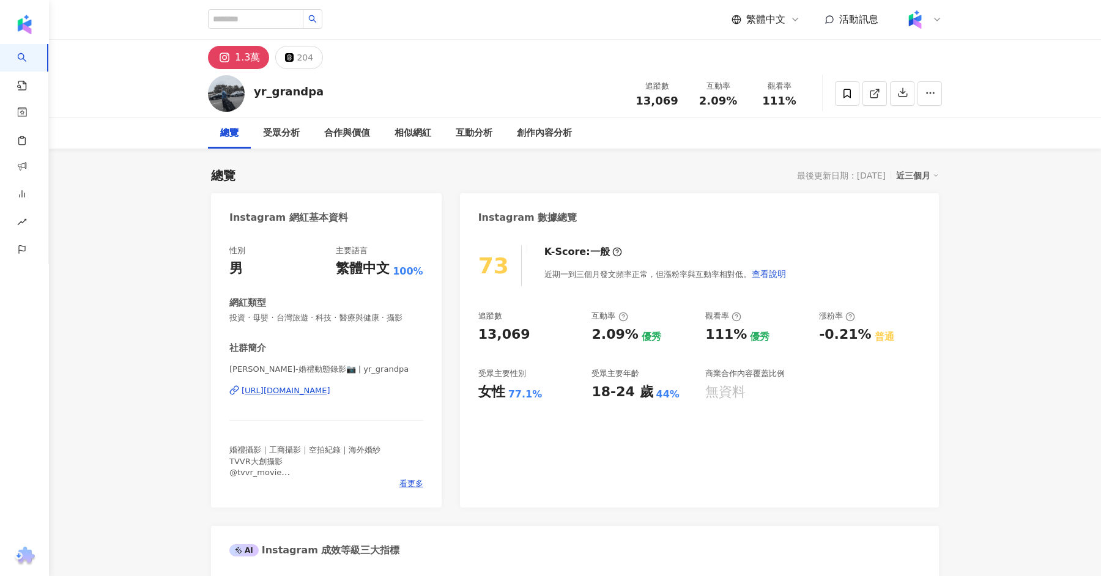
click at [354, 385] on div "[PERSON_NAME]-婚禮動態錄影📷 | yr_grandpa [URL][DOMAIN_NAME]" at bounding box center [326, 400] width 194 height 72
click at [355, 398] on div "[PERSON_NAME]-婚禮動態錄影📷 | yr_grandpa [URL][DOMAIN_NAME]" at bounding box center [326, 400] width 194 height 72
click at [330, 392] on div "[URL][DOMAIN_NAME]" at bounding box center [286, 390] width 89 height 11
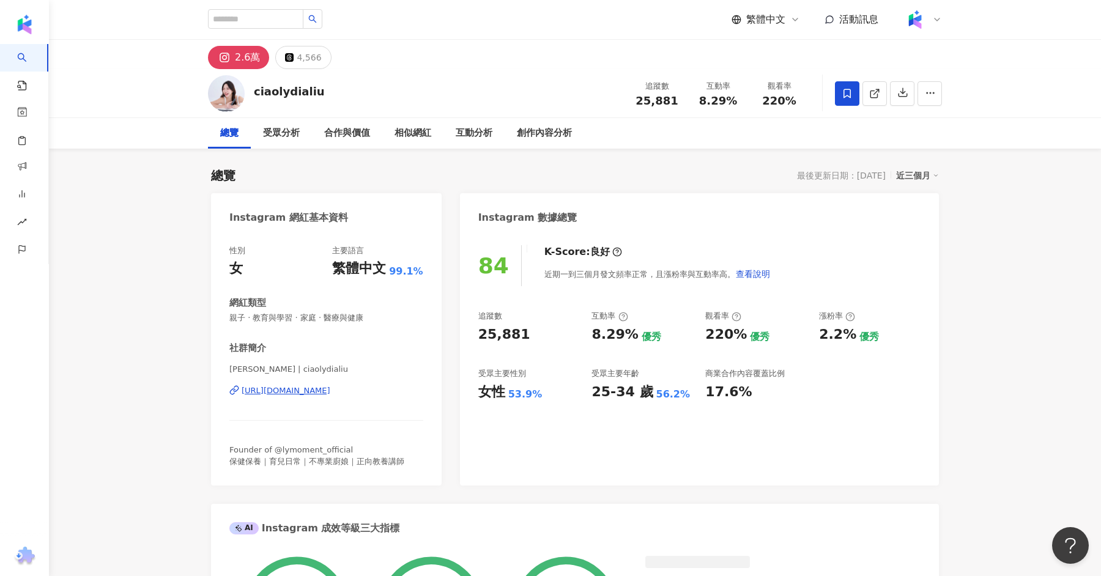
click at [330, 393] on div "[URL][DOMAIN_NAME]" at bounding box center [286, 390] width 89 height 11
drag, startPoint x: 320, startPoint y: 93, endPoint x: 254, endPoint y: 91, distance: 65.5
click at [253, 91] on div "ciaolydialiu 追蹤數 25,881 互動率 8.29% 觀看率 220%" at bounding box center [575, 93] width 783 height 48
copy div "ciaolydialiu"
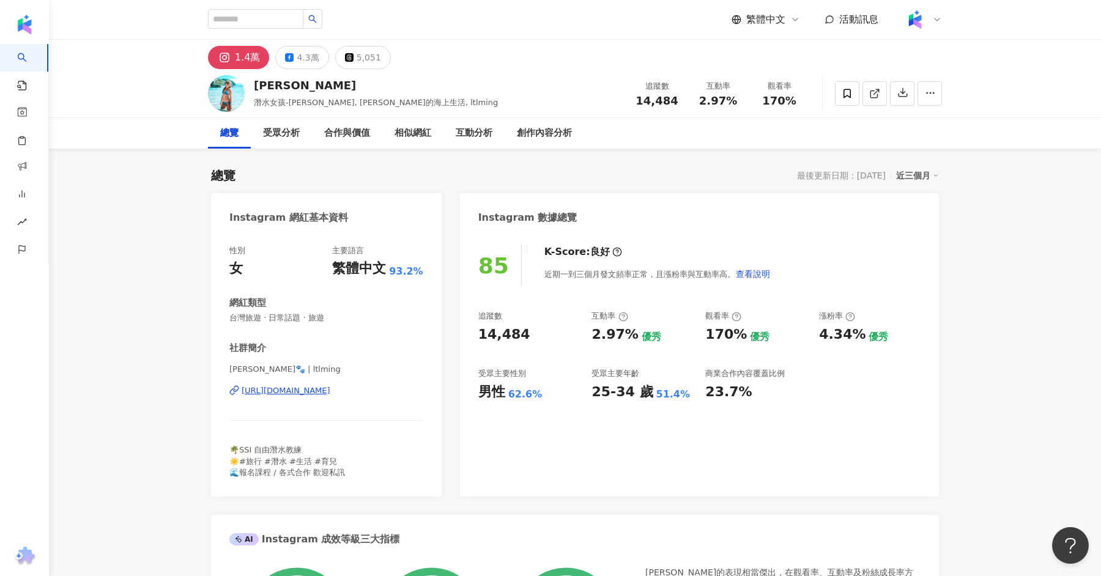
click at [310, 391] on div "https://www.instagram.com/ltlming/" at bounding box center [286, 390] width 89 height 11
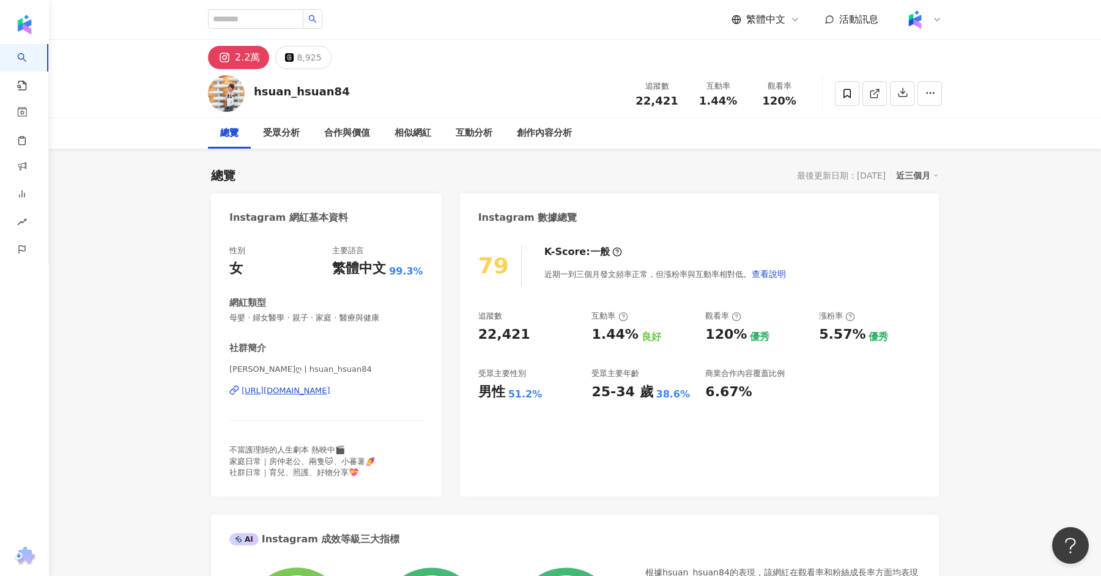
click at [312, 382] on div "婷瑄ღ | hsuan_hsuan84 https://www.instagram.com/hsuan_hsuan84/" at bounding box center [326, 400] width 194 height 72
click at [314, 393] on div "https://www.instagram.com/hsuan_hsuan84/" at bounding box center [286, 390] width 89 height 11
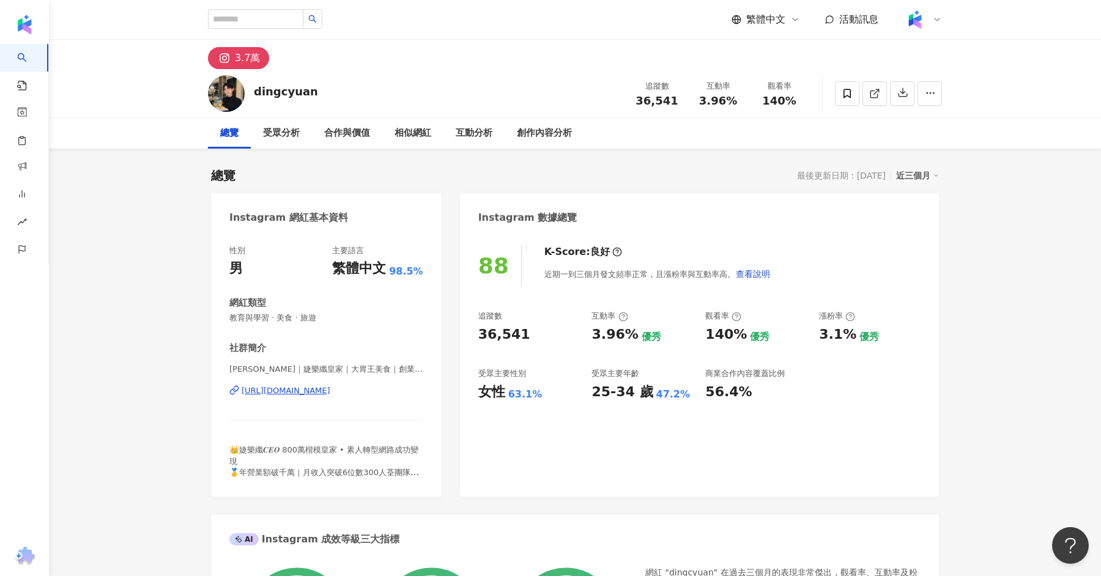
click at [330, 391] on div "[URL][DOMAIN_NAME]" at bounding box center [286, 390] width 89 height 11
drag, startPoint x: 333, startPoint y: 86, endPoint x: 255, endPoint y: 86, distance: 77.7
click at [255, 86] on div "dingcyuan 追蹤數 36,541 互動率 3.96% 觀看率 140%" at bounding box center [575, 93] width 783 height 48
click at [296, 382] on div "阿荃｜婕樂纖皇家｜大胃王美食｜創業 | dingcyuan https://www.instagram.com/dingcyuan/" at bounding box center [326, 400] width 194 height 72
click at [297, 387] on div "https://www.instagram.com/dingcyuan/" at bounding box center [286, 390] width 89 height 11
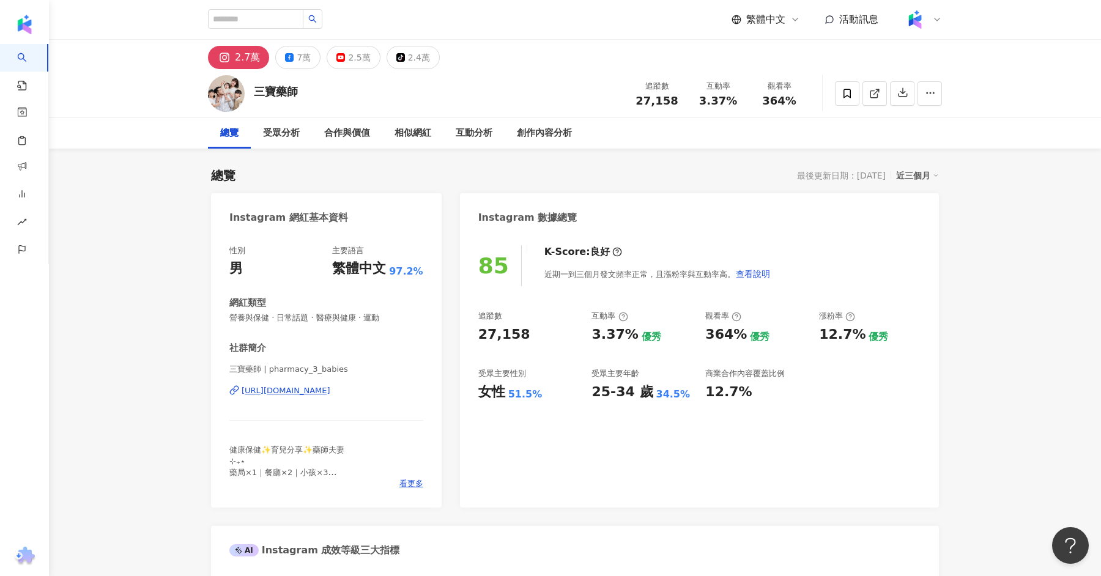
click at [330, 388] on div "[URL][DOMAIN_NAME]" at bounding box center [286, 390] width 89 height 11
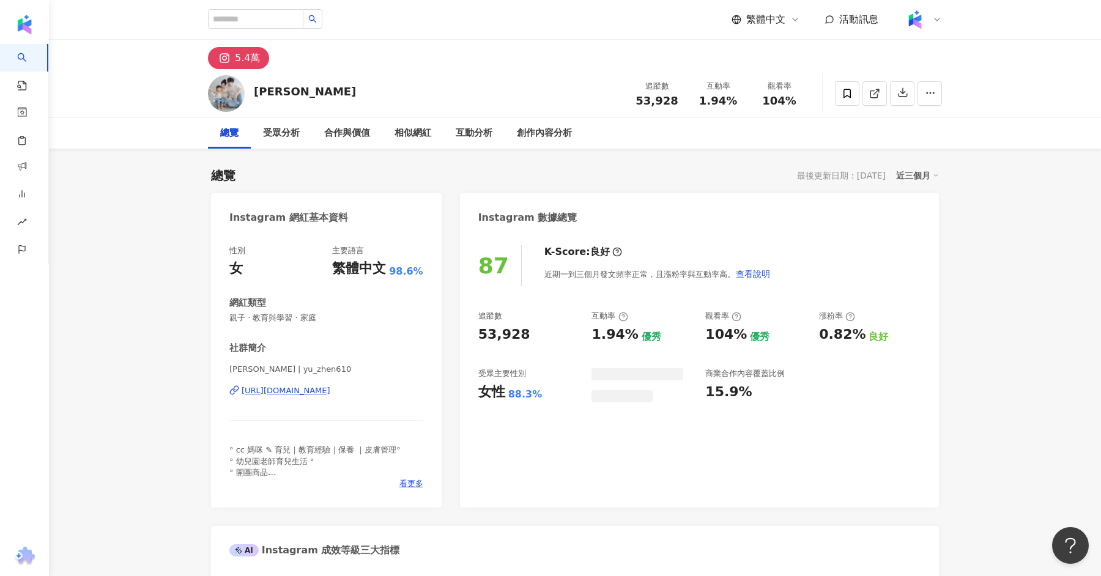
click at [292, 396] on div "Yu Zhen | yu_zhen610 https://www.instagram.com/yu_zhen610/" at bounding box center [326, 400] width 194 height 72
click at [293, 394] on div "https://www.instagram.com/yu_zhen610/" at bounding box center [286, 390] width 89 height 11
click at [330, 395] on div "https://www.instagram.com/yu_zhen610/" at bounding box center [286, 390] width 89 height 11
drag, startPoint x: 306, startPoint y: 93, endPoint x: 256, endPoint y: 94, distance: 49.6
click at [256, 94] on div "Yu Zhen 追蹤數 53,928 互動率 1.94% 觀看率 104%" at bounding box center [575, 93] width 783 height 48
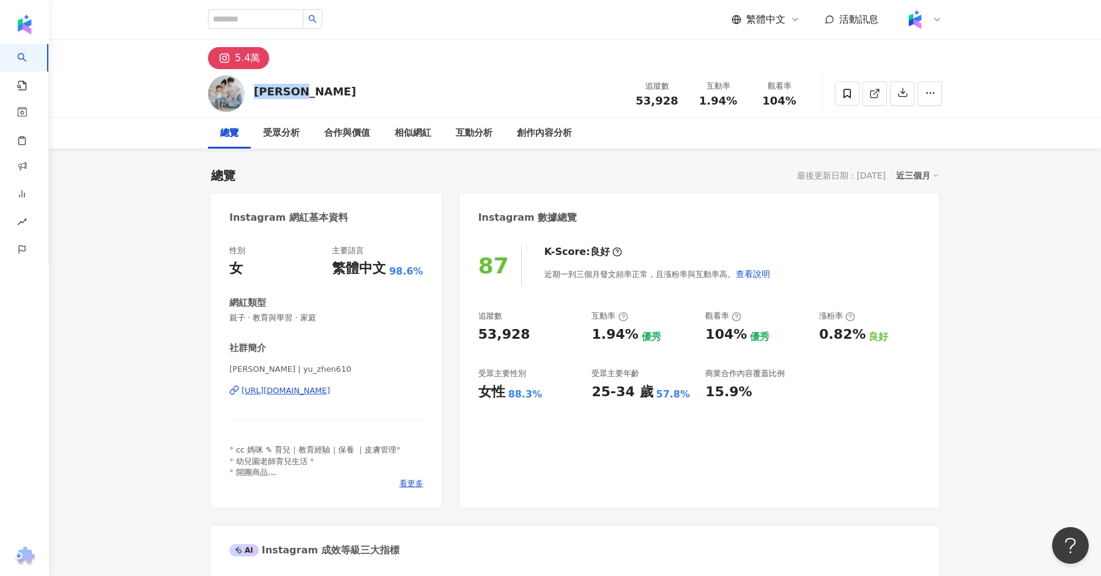
copy div "Yu Zhen"
click at [305, 96] on div "Yu Zhen 追蹤數 53,928 互動率 1.94% 觀看率 104%" at bounding box center [575, 93] width 783 height 48
drag, startPoint x: 305, startPoint y: 96, endPoint x: 255, endPoint y: 95, distance: 49.6
click at [255, 95] on div "Yu Zhen 追蹤數 53,928 互動率 1.94% 觀看率 104%" at bounding box center [575, 93] width 783 height 48
copy div "Yu Zhen"
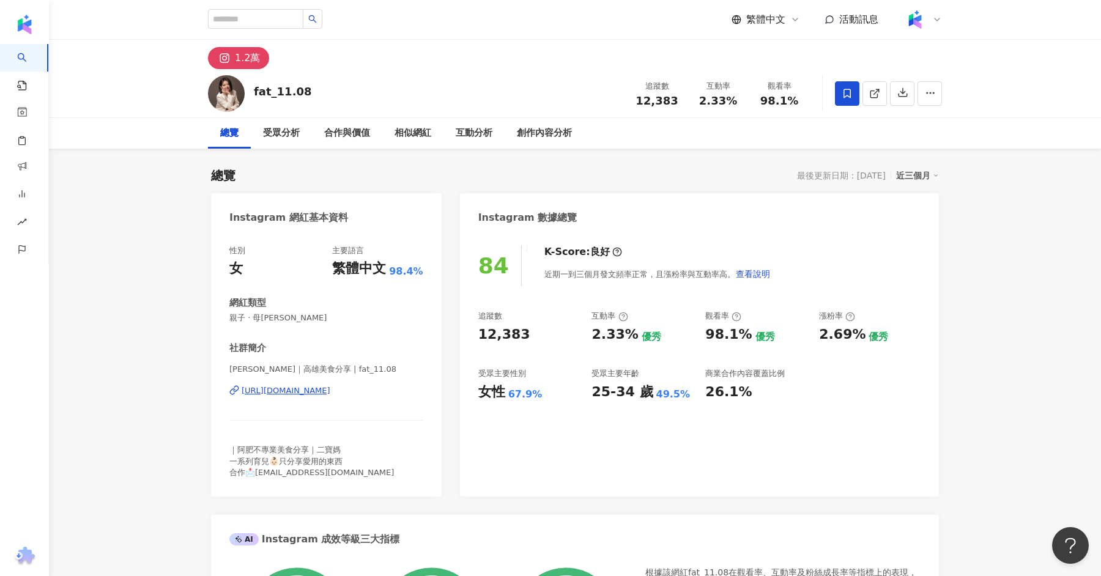
click at [330, 388] on div "https://www.instagram.com/fat_11.08/" at bounding box center [286, 390] width 89 height 11
click at [299, 84] on div "fat_11.08" at bounding box center [283, 91] width 58 height 15
drag, startPoint x: 303, startPoint y: 91, endPoint x: 253, endPoint y: 91, distance: 50.2
click at [253, 91] on div "fat_11.08 追蹤數 12,383 互動率 2.33% 觀看率 98.1%" at bounding box center [575, 93] width 783 height 48
copy div "fat_11.08"
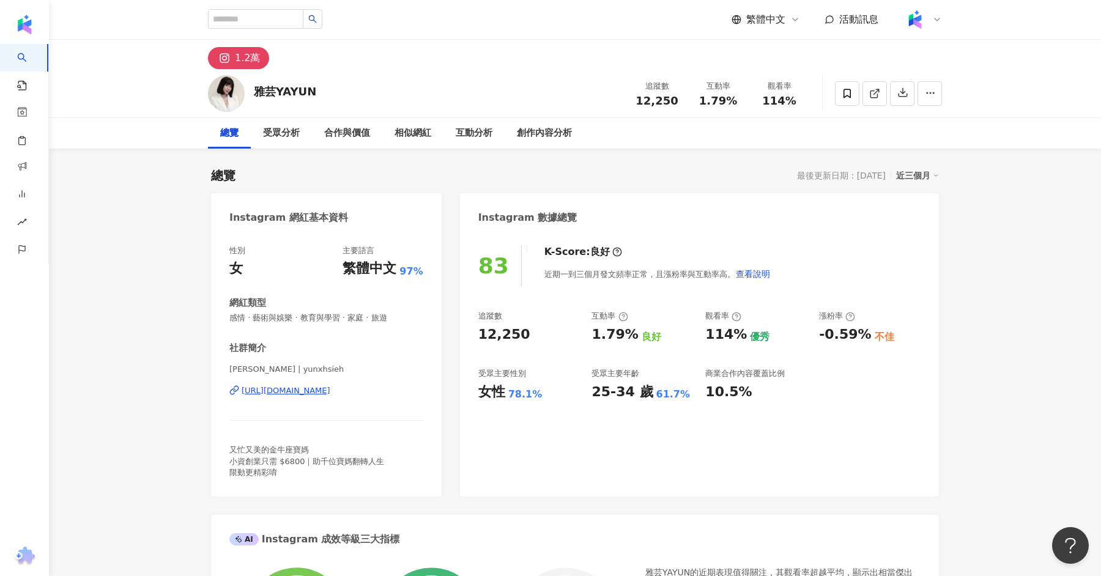
click at [292, 391] on div "https://www.instagram.com/yunxhsieh/" at bounding box center [286, 390] width 89 height 11
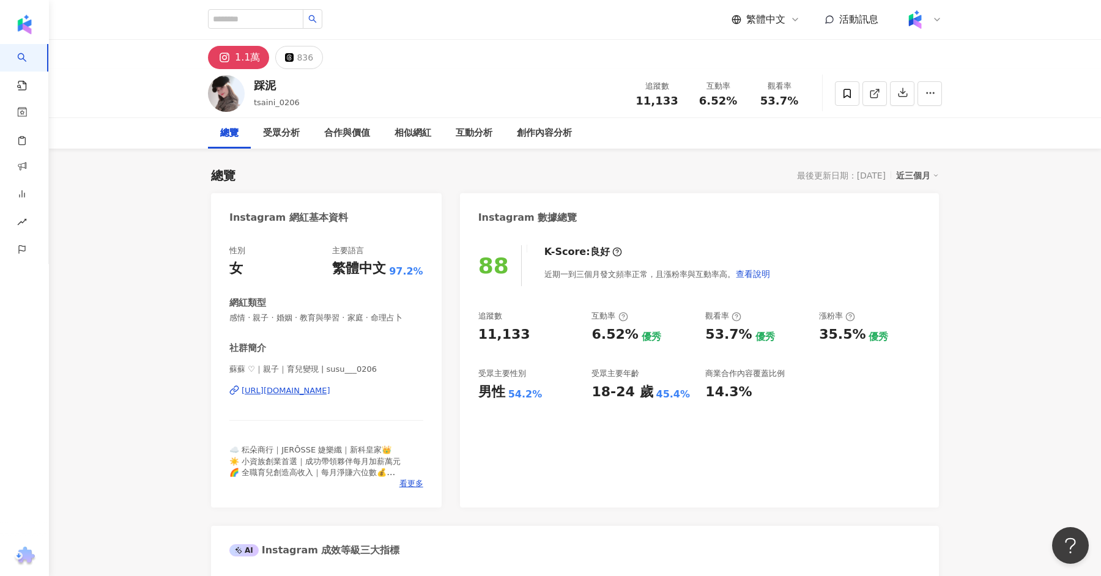
click at [319, 397] on div "蘇蘇 ♡｜親子｜育兒變現 | susu___0206 [URL][DOMAIN_NAME]" at bounding box center [326, 400] width 194 height 72
click at [321, 395] on div "[URL][DOMAIN_NAME]" at bounding box center [286, 390] width 89 height 11
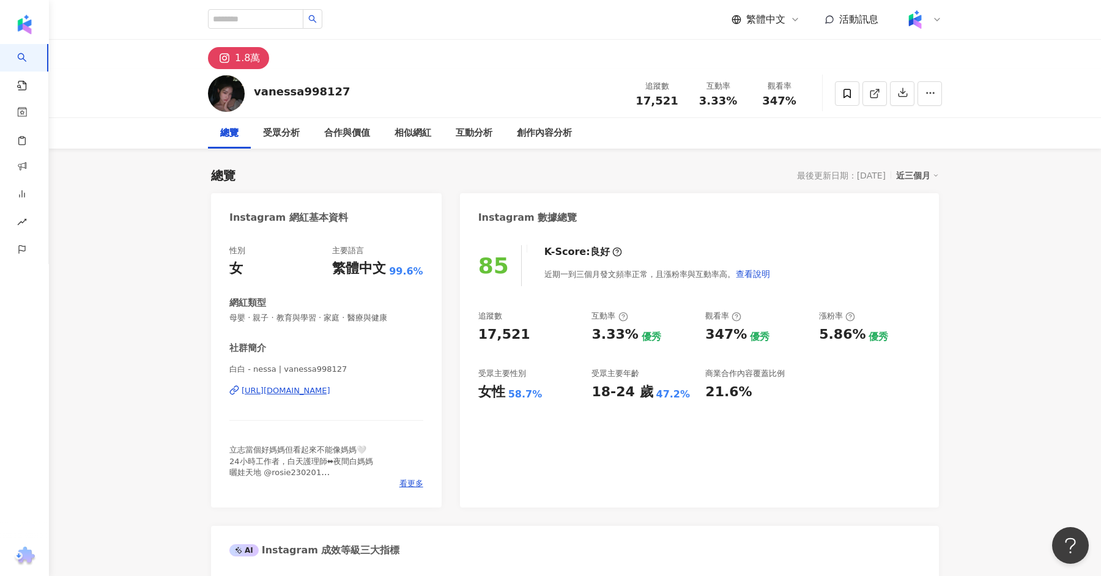
click at [324, 393] on div "https://www.instagram.com/vanessa998127/" at bounding box center [286, 390] width 89 height 11
click at [327, 387] on div "https://www.instagram.com/vanessa998127/" at bounding box center [286, 390] width 89 height 11
drag, startPoint x: 355, startPoint y: 93, endPoint x: 254, endPoint y: 93, distance: 100.3
click at [253, 94] on div "vanessa998127 追蹤數 17,521 互動率 3.33% 觀看率 347%" at bounding box center [575, 93] width 783 height 48
copy div "vanessa998127"
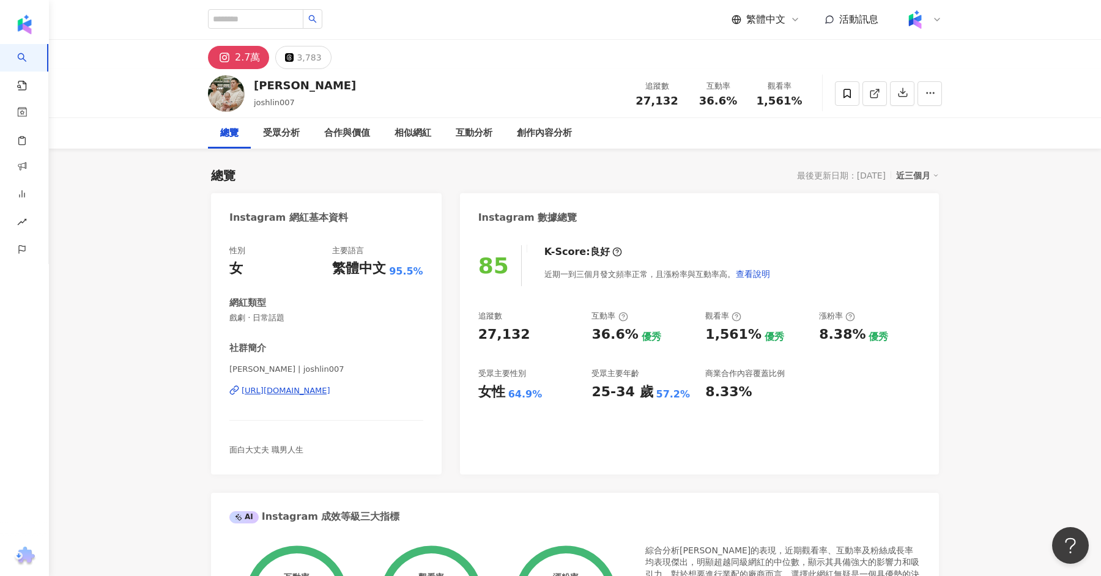
click at [330, 387] on div "https://www.instagram.com/joshlin007/" at bounding box center [286, 390] width 89 height 11
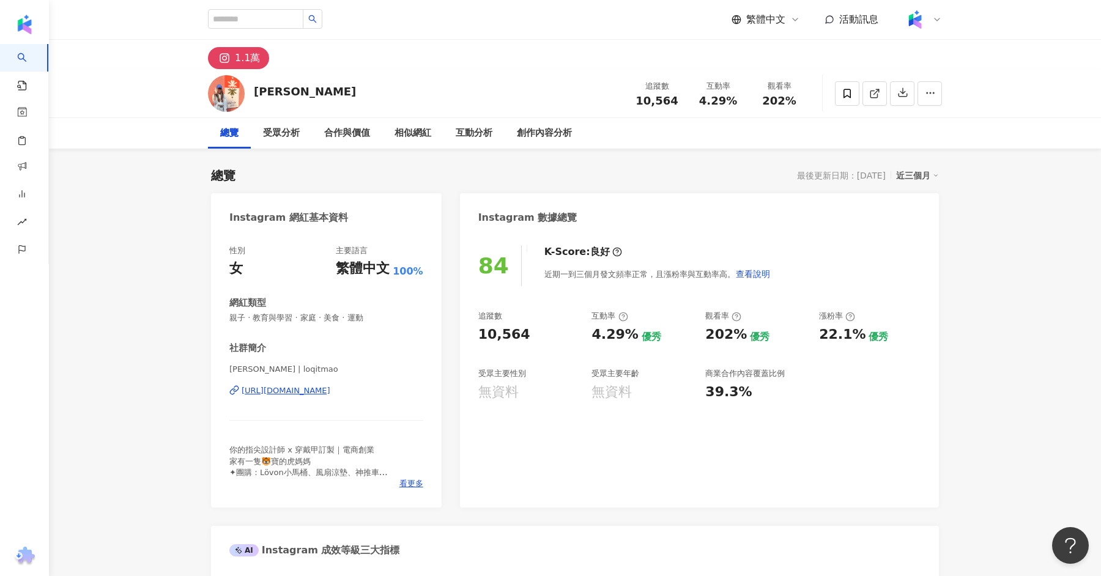
click at [310, 391] on div "[URL][DOMAIN_NAME]" at bounding box center [286, 390] width 89 height 11
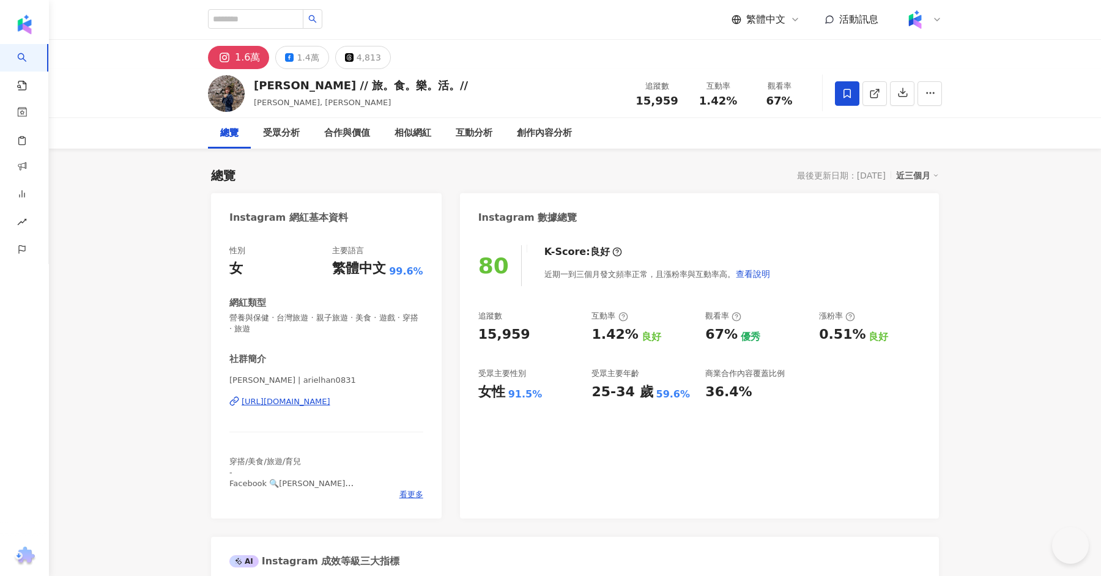
click at [284, 403] on div "https://www.instagram.com/arielhan0831/" at bounding box center [286, 401] width 89 height 11
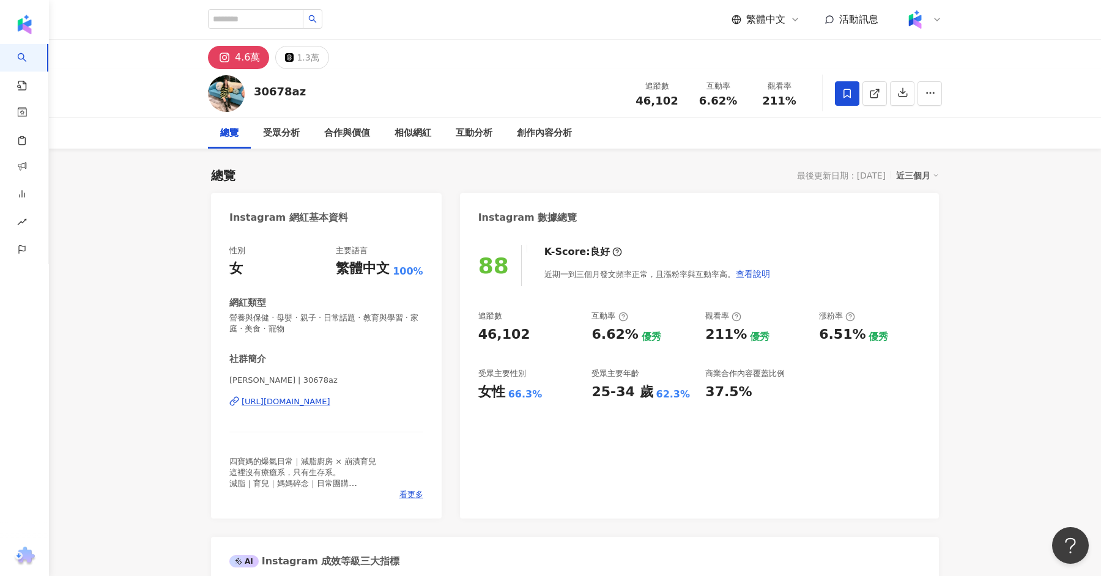
click at [330, 407] on div "https://www.instagram.com/30678az/" at bounding box center [286, 401] width 89 height 11
drag, startPoint x: 309, startPoint y: 91, endPoint x: 247, endPoint y: 89, distance: 61.8
click at [247, 91] on div "30678az 追蹤數 46,102 互動率 6.62% 觀看率 211%" at bounding box center [575, 93] width 783 height 48
copy div "30678az"
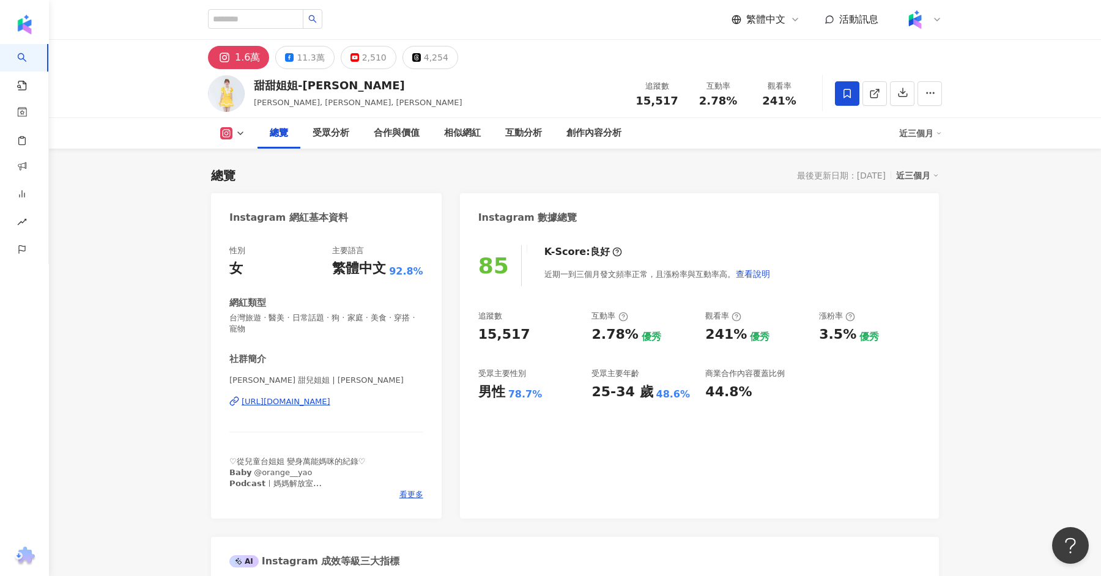
click at [330, 401] on div "[URL][DOMAIN_NAME]" at bounding box center [286, 401] width 89 height 11
drag, startPoint x: 343, startPoint y: 89, endPoint x: 257, endPoint y: 89, distance: 85.6
click at [257, 89] on div "甜甜姐姐-[PERSON_NAME]" at bounding box center [358, 85] width 209 height 15
copy div "甜甜姐姐-[PERSON_NAME]"
click at [330, 400] on div "https://www.instagram.com/susuladyc/" at bounding box center [286, 401] width 89 height 11
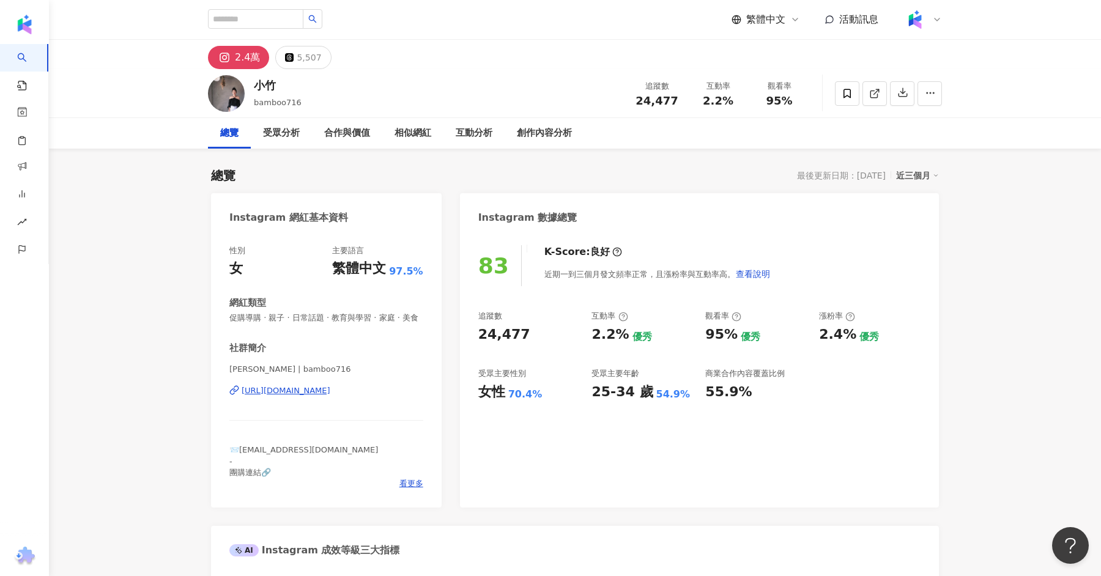
click at [330, 388] on div "https://www.instagram.com/bamboo716/" at bounding box center [286, 390] width 89 height 11
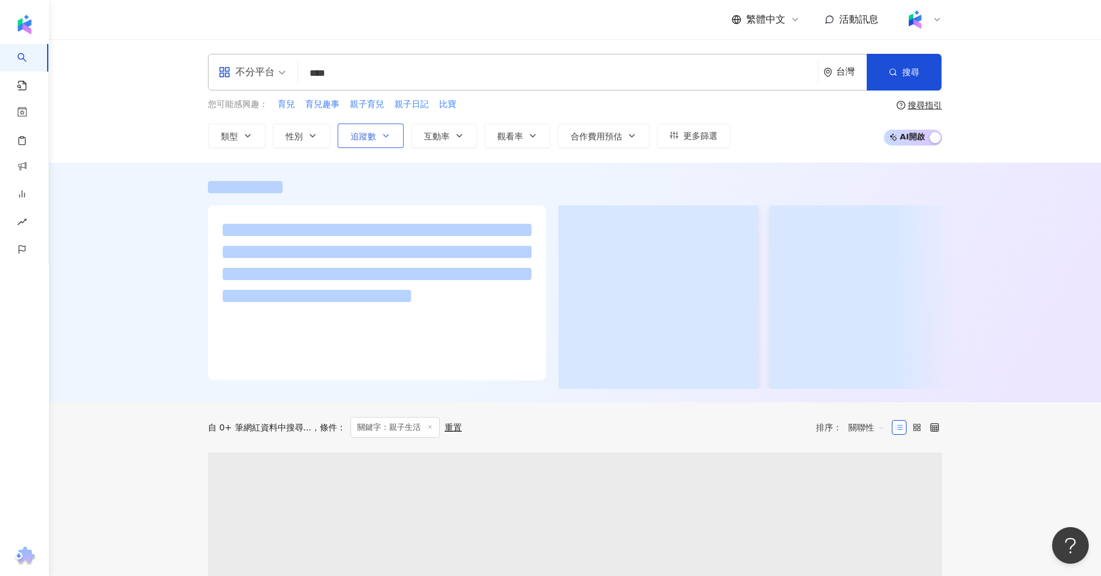
click at [381, 124] on button "追蹤數" at bounding box center [371, 136] width 66 height 24
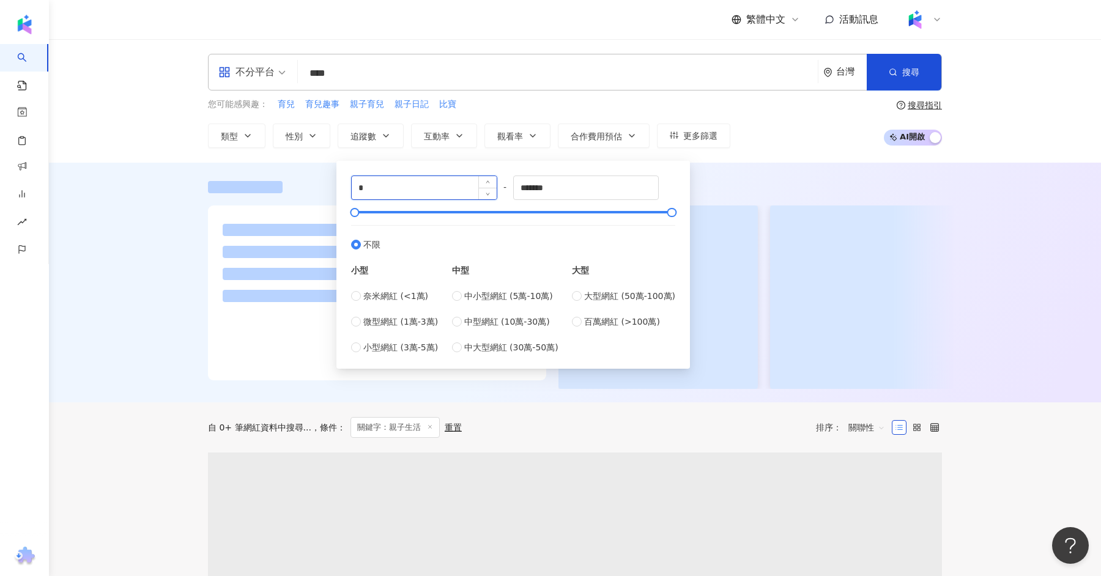
click at [392, 183] on input "*" at bounding box center [424, 187] width 145 height 23
type input "*"
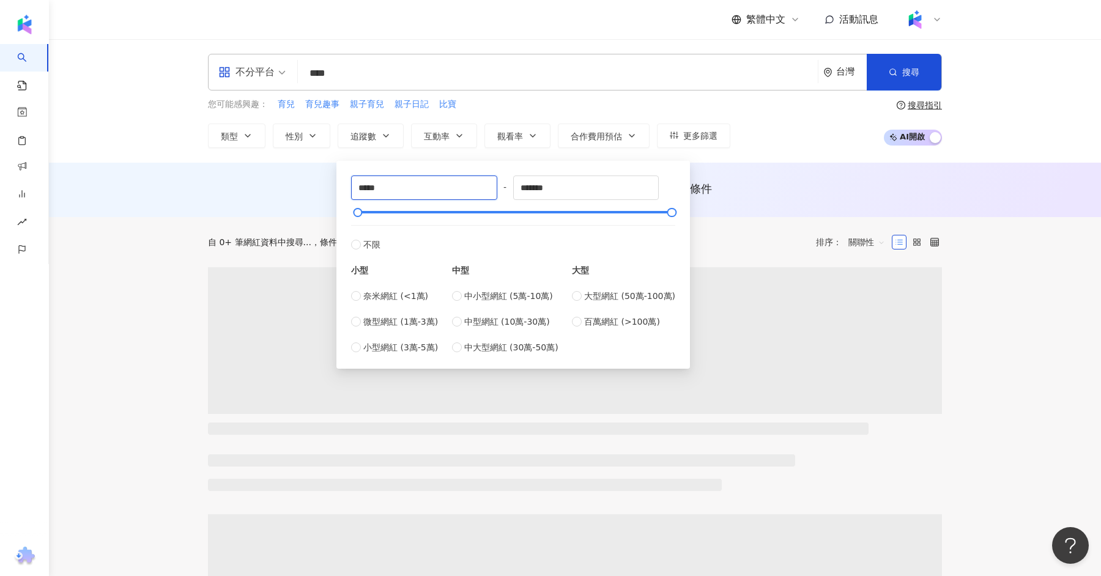
type input "*****"
click at [250, 246] on div "自 0+ 筆網紅資料中搜尋..." at bounding box center [259, 242] width 103 height 10
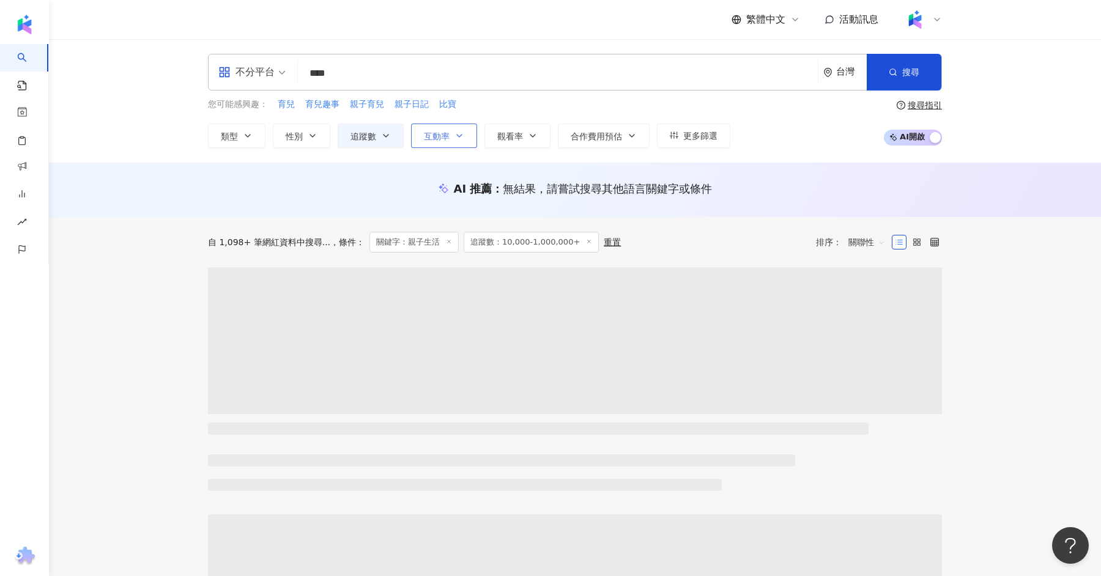
click at [450, 134] on button "互動率" at bounding box center [444, 136] width 66 height 24
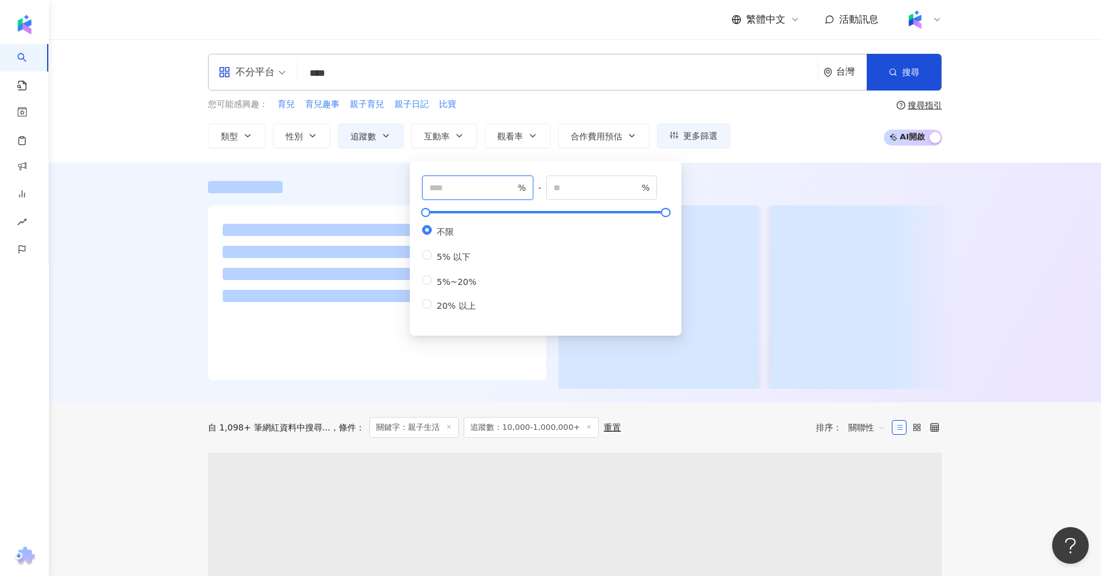
click at [470, 182] on input "number" at bounding box center [472, 187] width 86 height 13
type input "*"
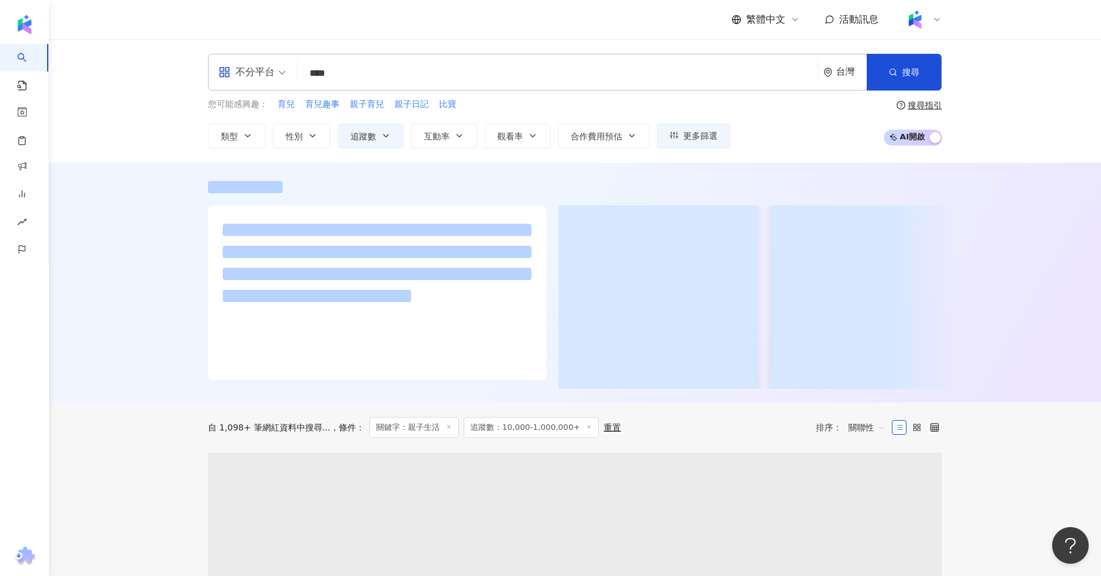
click at [236, 206] on div at bounding box center [377, 293] width 338 height 175
click at [295, 132] on span "性別" at bounding box center [294, 137] width 17 height 10
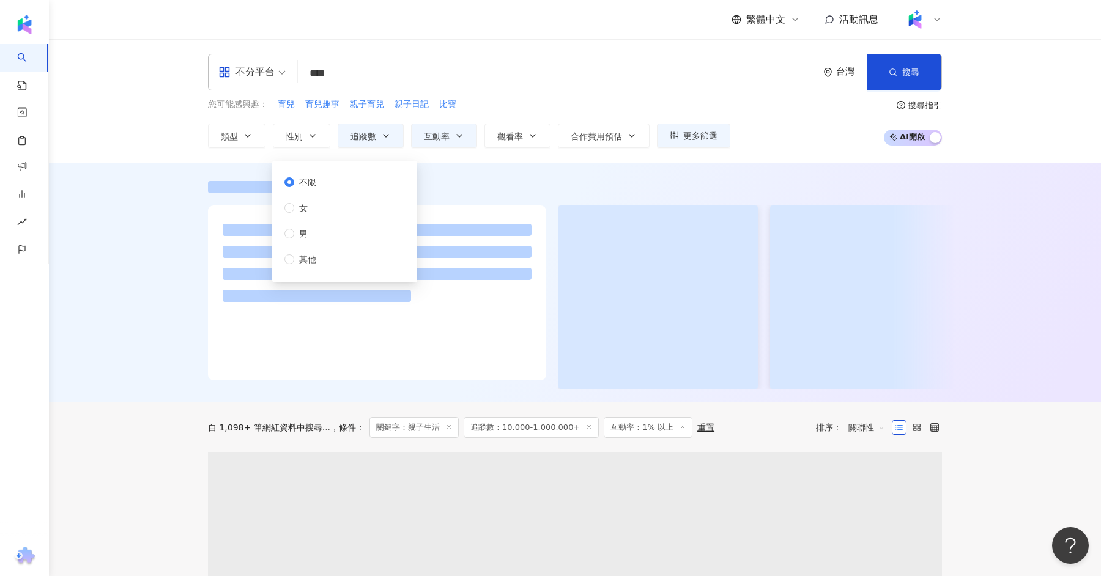
click at [328, 212] on div "不限 女 男 其他" at bounding box center [345, 221] width 130 height 107
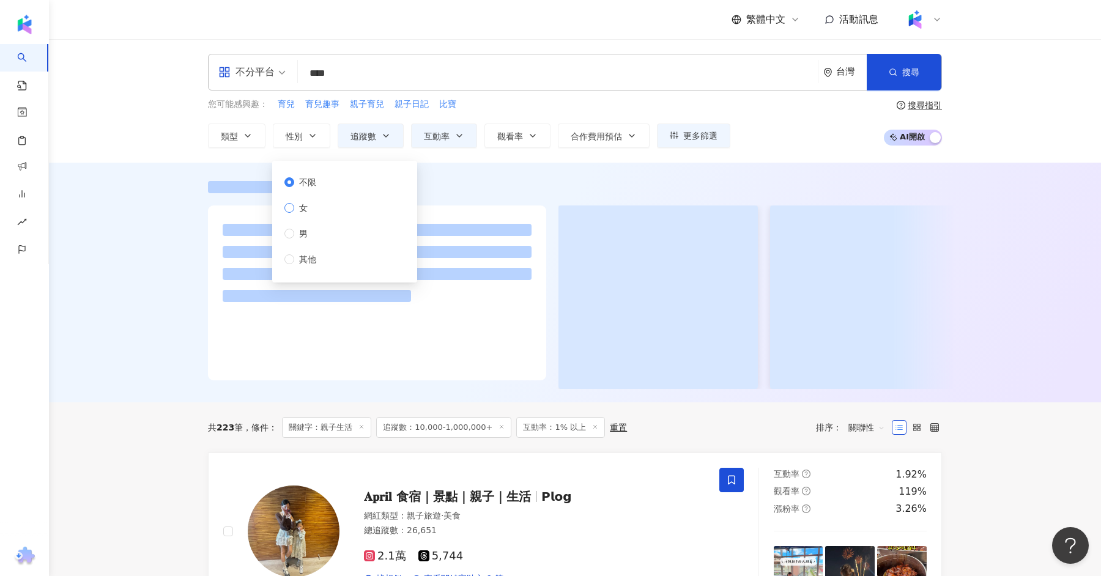
click at [299, 205] on span "女" at bounding box center [303, 207] width 18 height 13
click at [311, 260] on span "其他" at bounding box center [307, 259] width 27 height 13
click at [301, 187] on span "不限" at bounding box center [307, 182] width 27 height 13
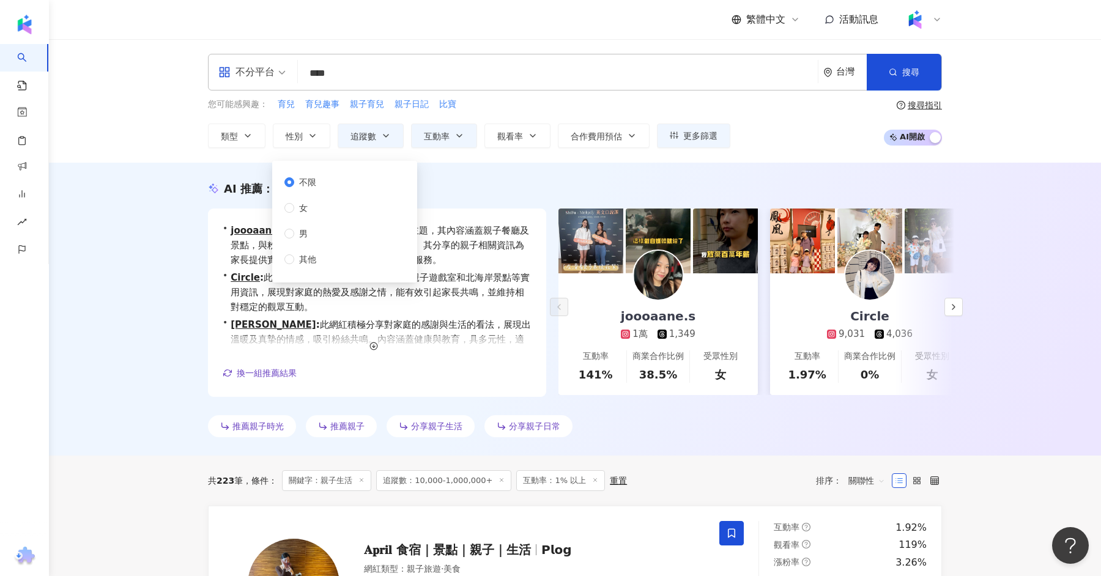
click at [599, 187] on div "AI 推薦 ： 推薦親子生活的網紅" at bounding box center [575, 188] width 734 height 15
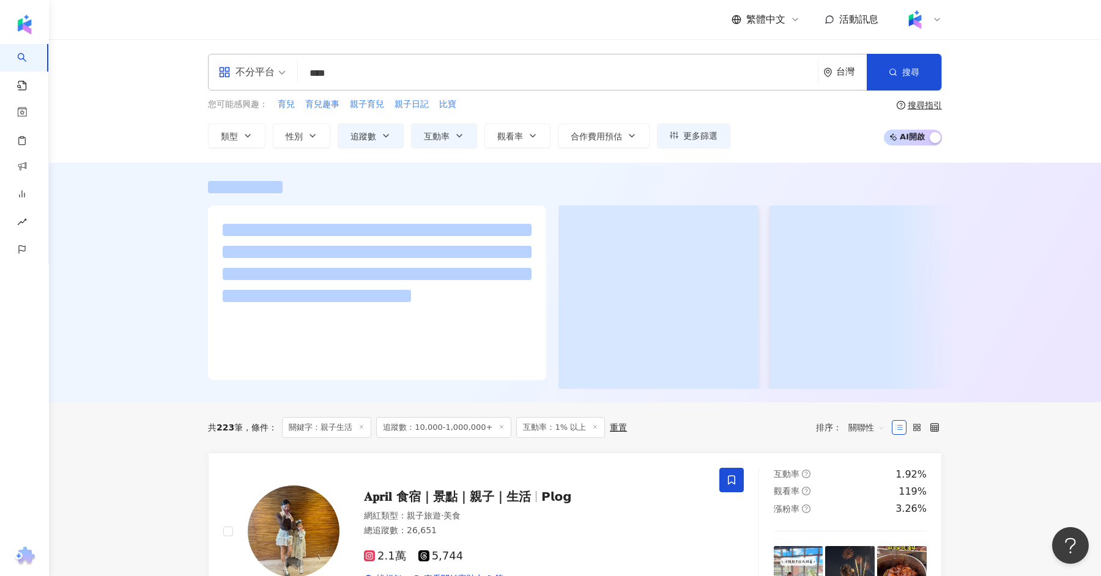
click at [703, 121] on div "您可能感興趣： 育兒 育兒趣事 親子育兒 親子日記 比寶 類型 性別 追蹤數 互動率 觀看率 合作費用預估 更多篩選 ***** - ******* 不限 小…" at bounding box center [469, 123] width 522 height 50
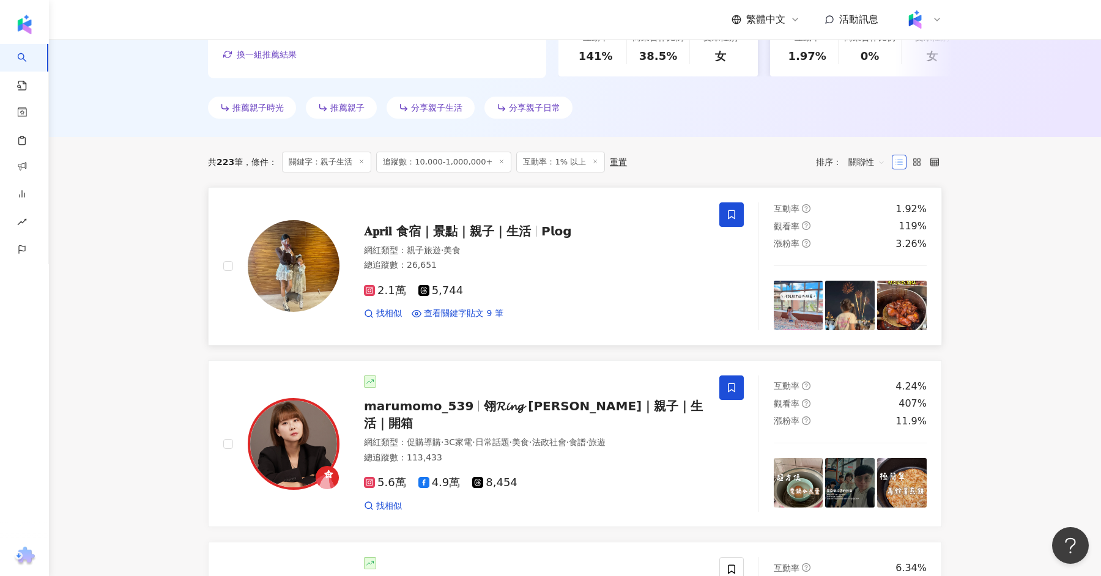
scroll to position [335, 0]
